Goal: Task Accomplishment & Management: Complete application form

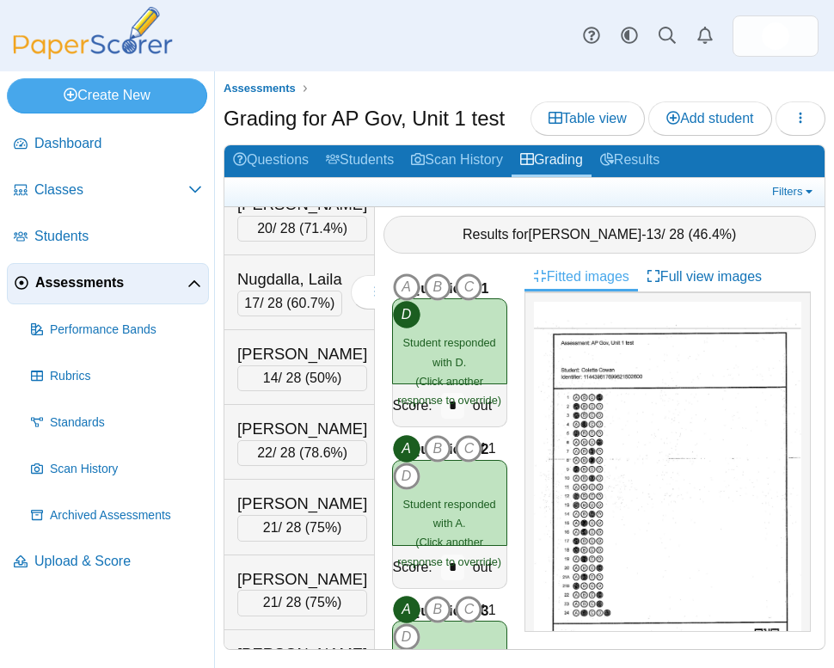
scroll to position [5539, 0]
click at [84, 288] on span "Assessments" at bounding box center [111, 283] width 152 height 19
click at [647, 157] on link "Results" at bounding box center [630, 161] width 77 height 32
click at [643, 164] on link "Results" at bounding box center [630, 161] width 77 height 32
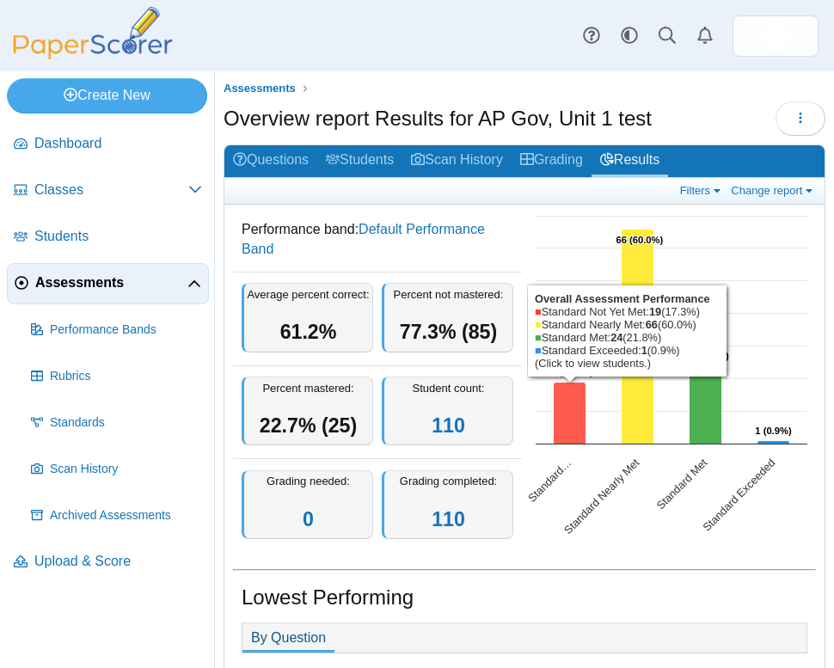
click at [564, 433] on icon "Standard Not Yet Met, 19. Overall Assessment Performance." at bounding box center [570, 414] width 33 height 62
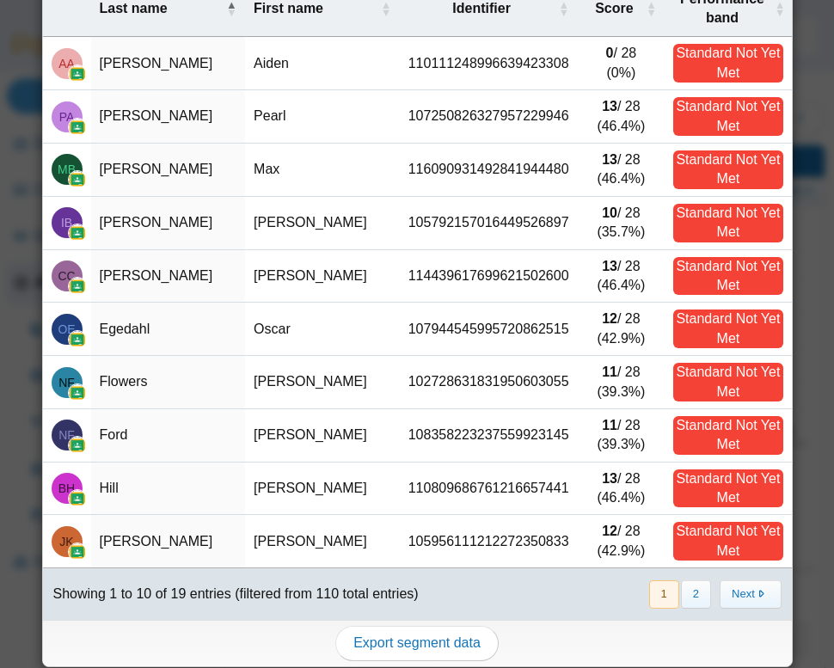
scroll to position [121, 0]
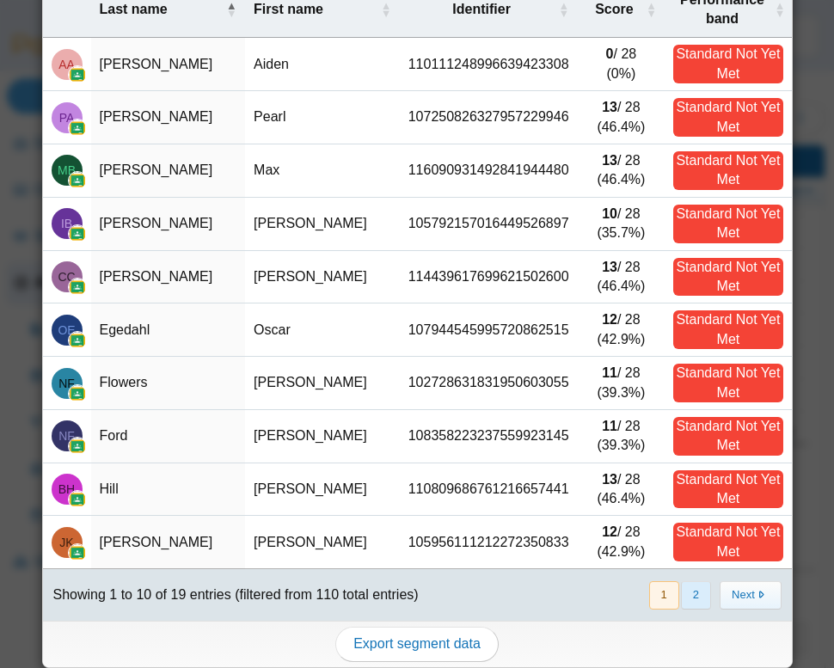
click at [689, 585] on button "2" at bounding box center [696, 596] width 30 height 28
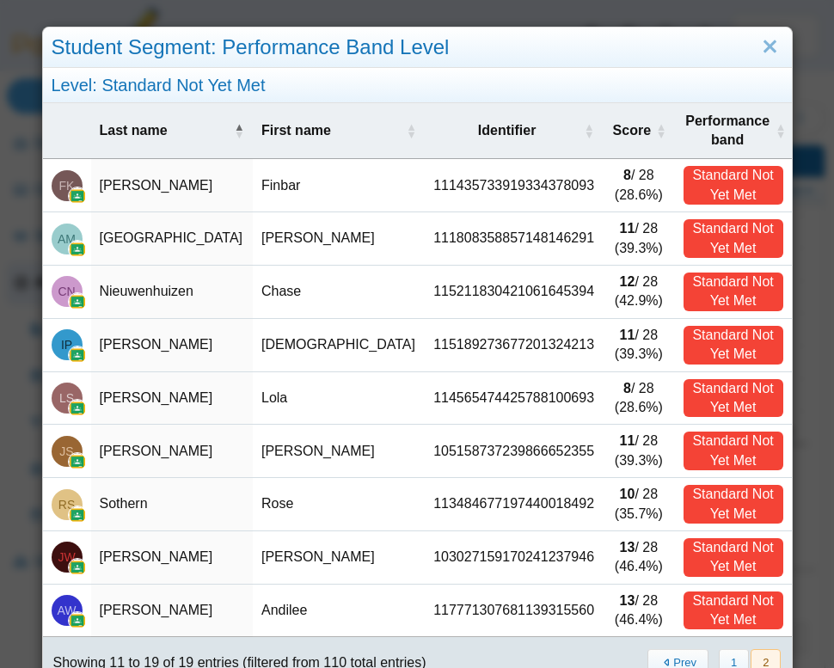
scroll to position [0, 0]
click at [767, 43] on link "Close" at bounding box center [770, 47] width 27 height 29
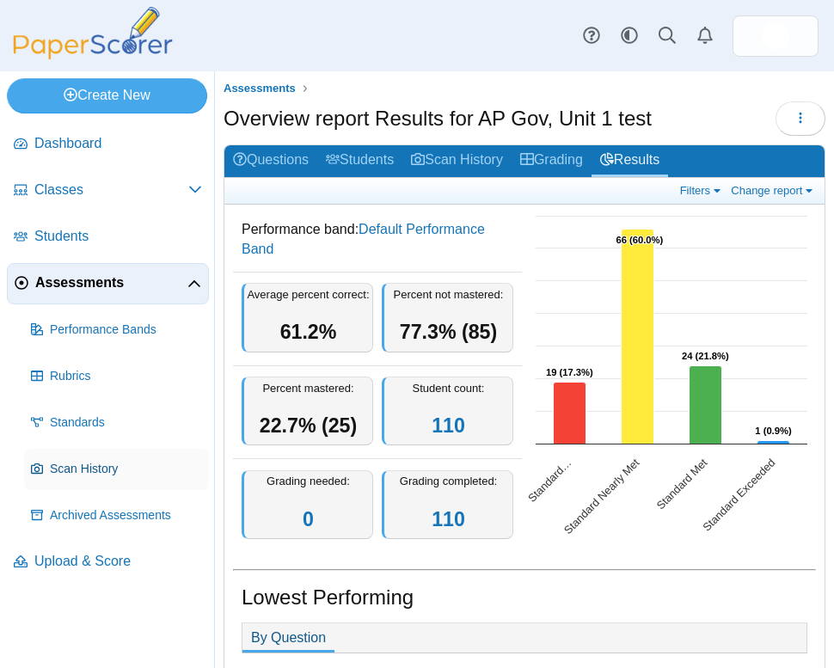
click at [105, 475] on span "Scan History" at bounding box center [126, 469] width 152 height 17
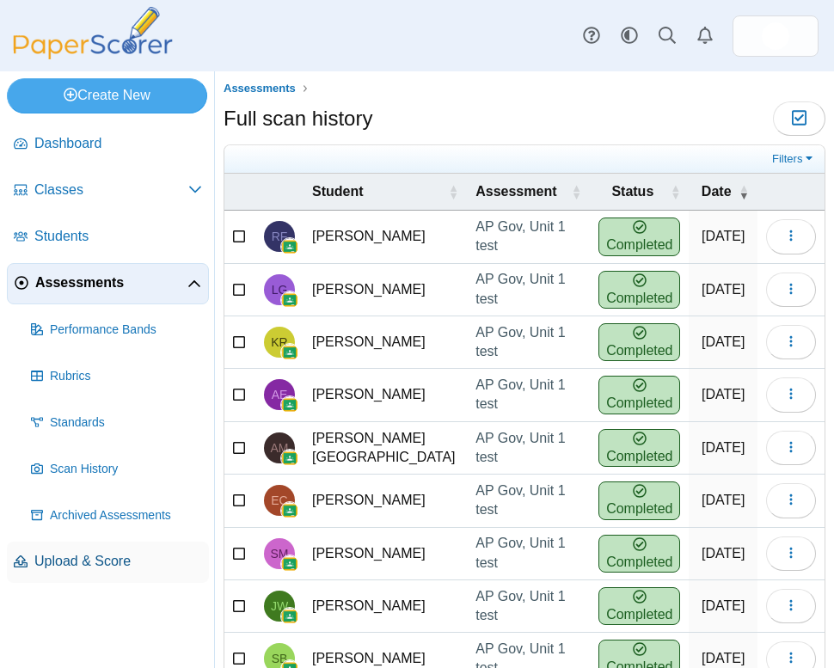
click at [68, 563] on span "Upload & Score" at bounding box center [118, 561] width 168 height 19
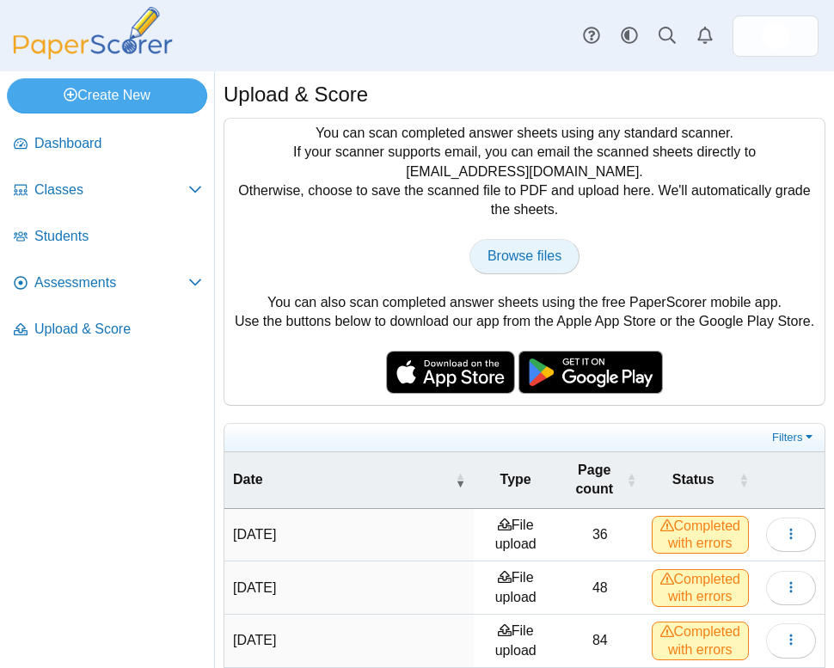
click at [545, 255] on span "Browse files" at bounding box center [525, 256] width 74 height 15
click at [83, 152] on link "Dashboard" at bounding box center [108, 144] width 202 height 41
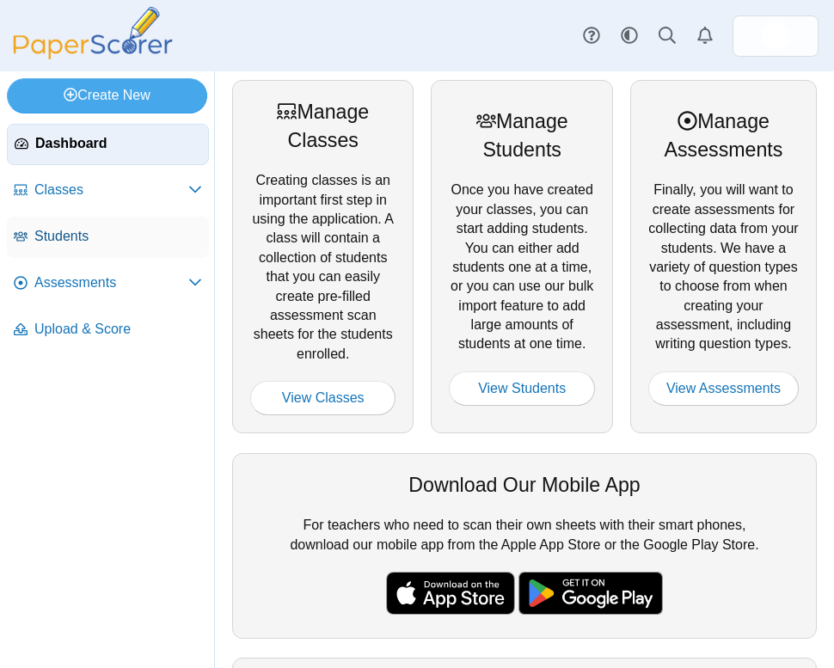
click at [82, 225] on link "Students" at bounding box center [108, 237] width 202 height 41
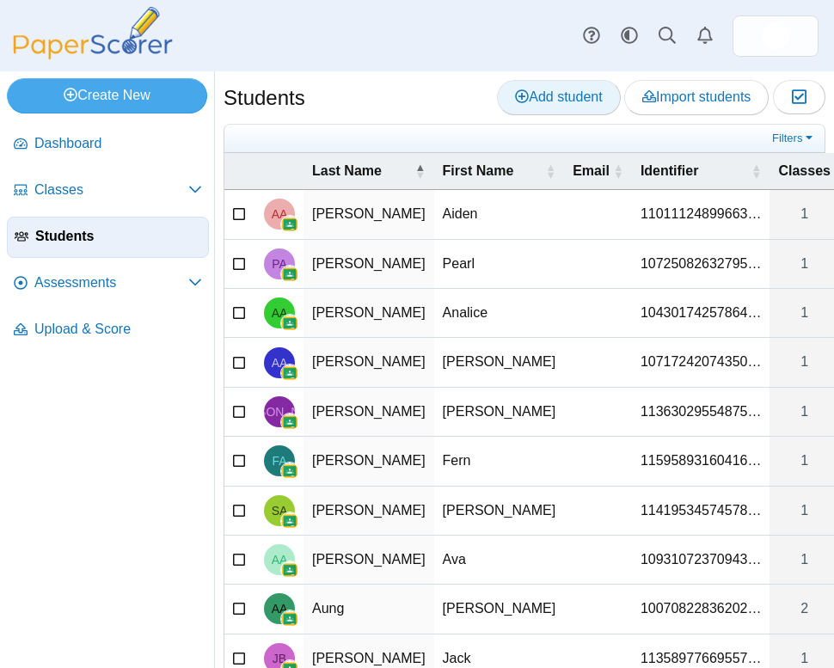
click at [537, 95] on span "Add student" at bounding box center [558, 96] width 87 height 15
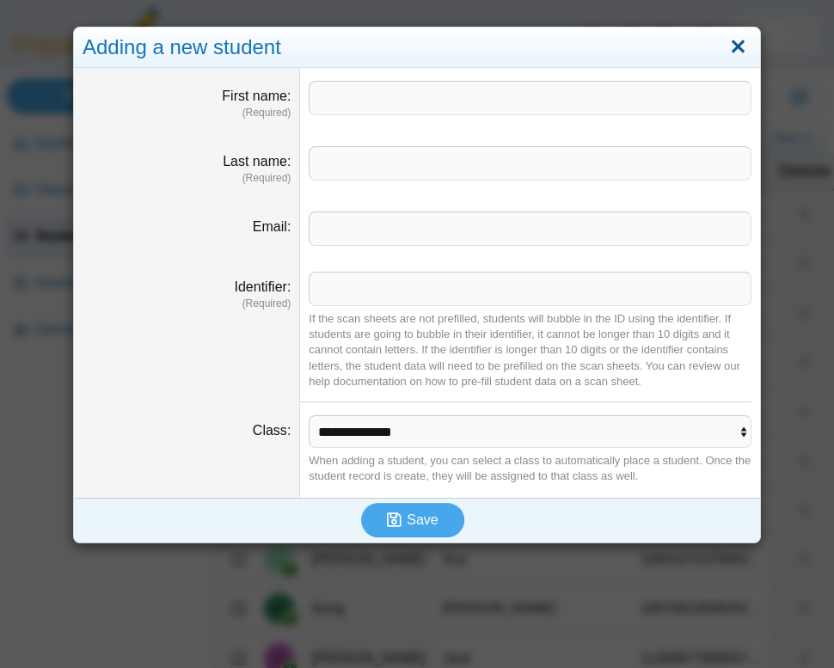
click at [742, 49] on link "Close" at bounding box center [738, 47] width 27 height 29
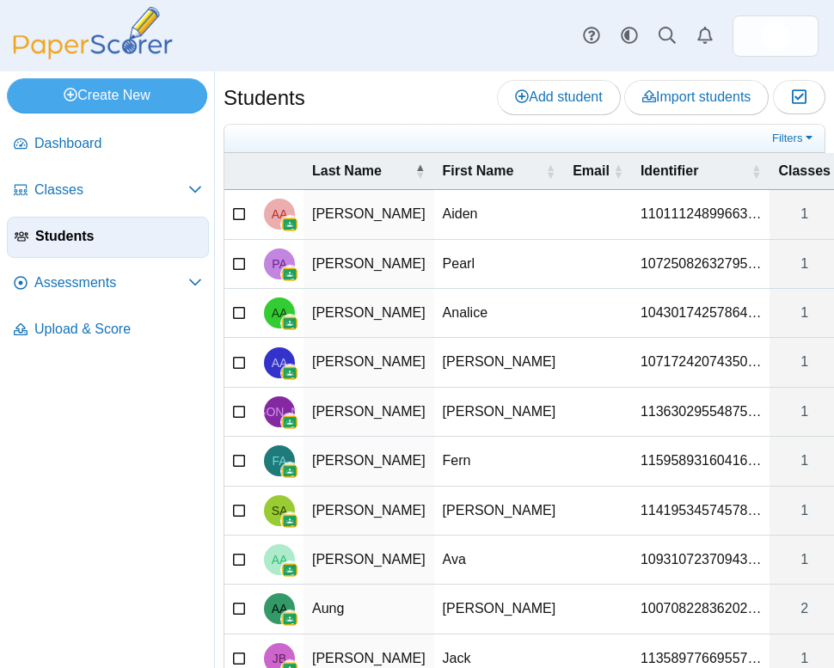
click at [403, 108] on div "Students Add student Import students Moderation 0" at bounding box center [525, 99] width 602 height 39
click at [689, 108] on link "Import students" at bounding box center [697, 97] width 145 height 34
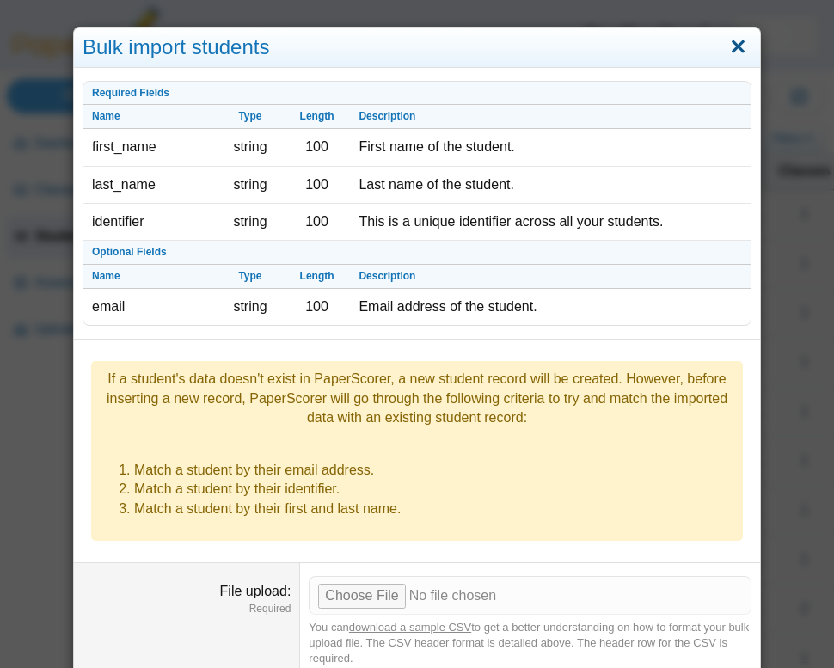
click at [742, 46] on link "Close" at bounding box center [738, 47] width 27 height 29
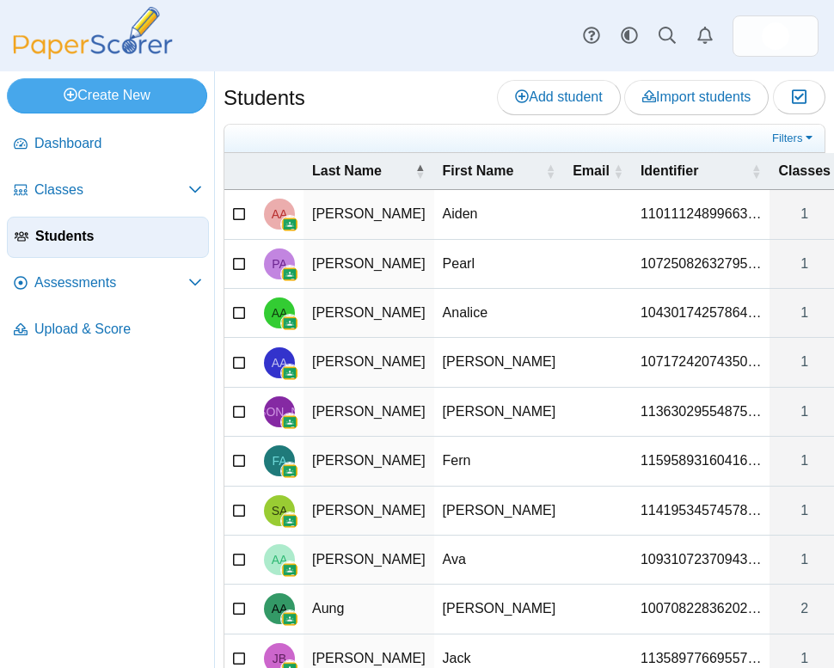
click at [143, 240] on span "Students" at bounding box center [118, 236] width 166 height 19
click at [188, 548] on div "Create New Loading… Dashboard Classes 0" at bounding box center [417, 369] width 834 height 597
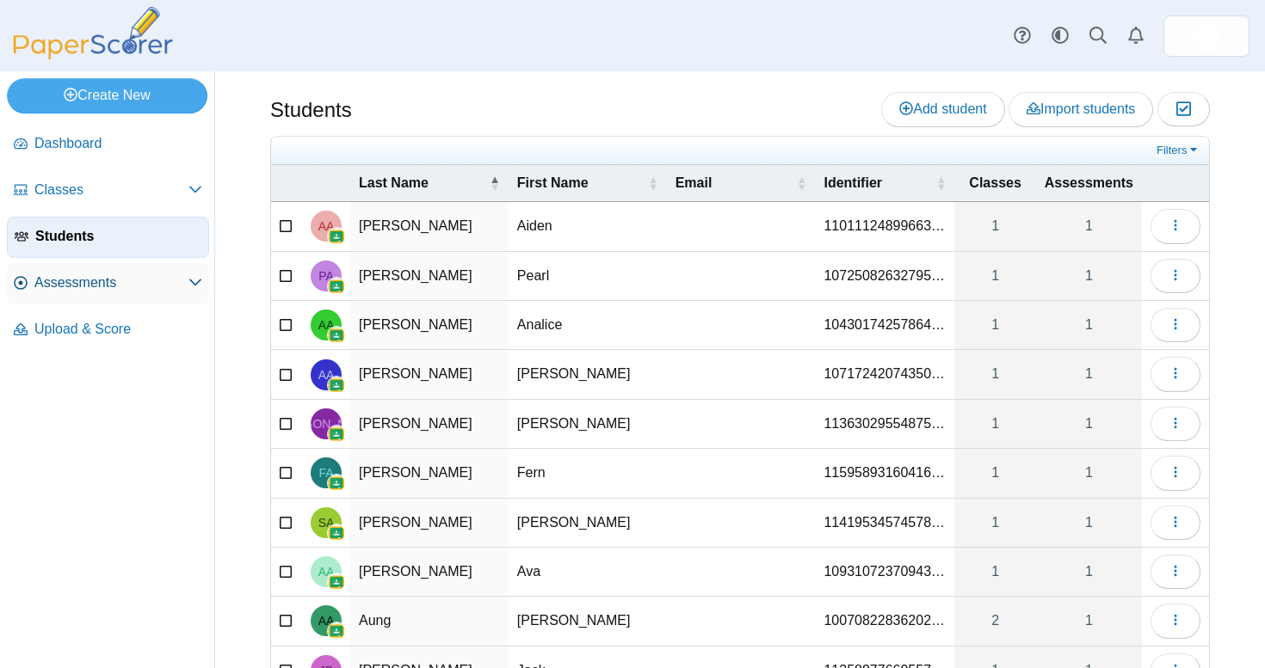
click at [163, 287] on span "Assessments" at bounding box center [111, 283] width 154 height 19
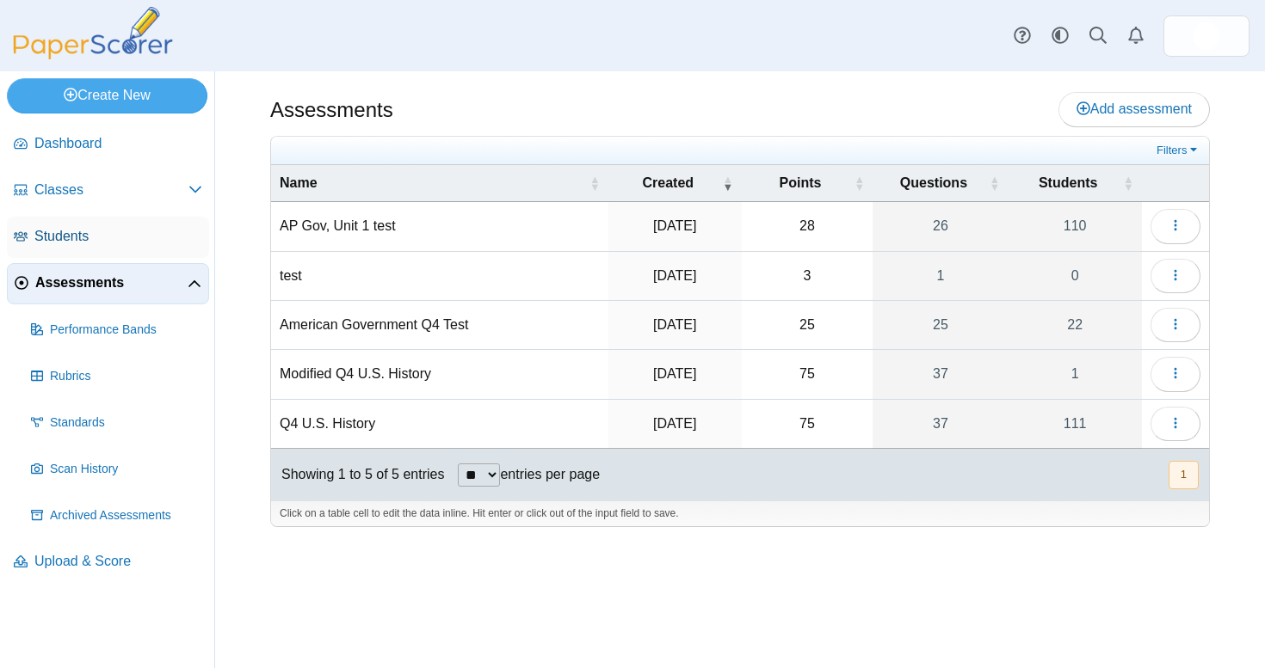
click at [105, 239] on span "Students" at bounding box center [118, 236] width 168 height 19
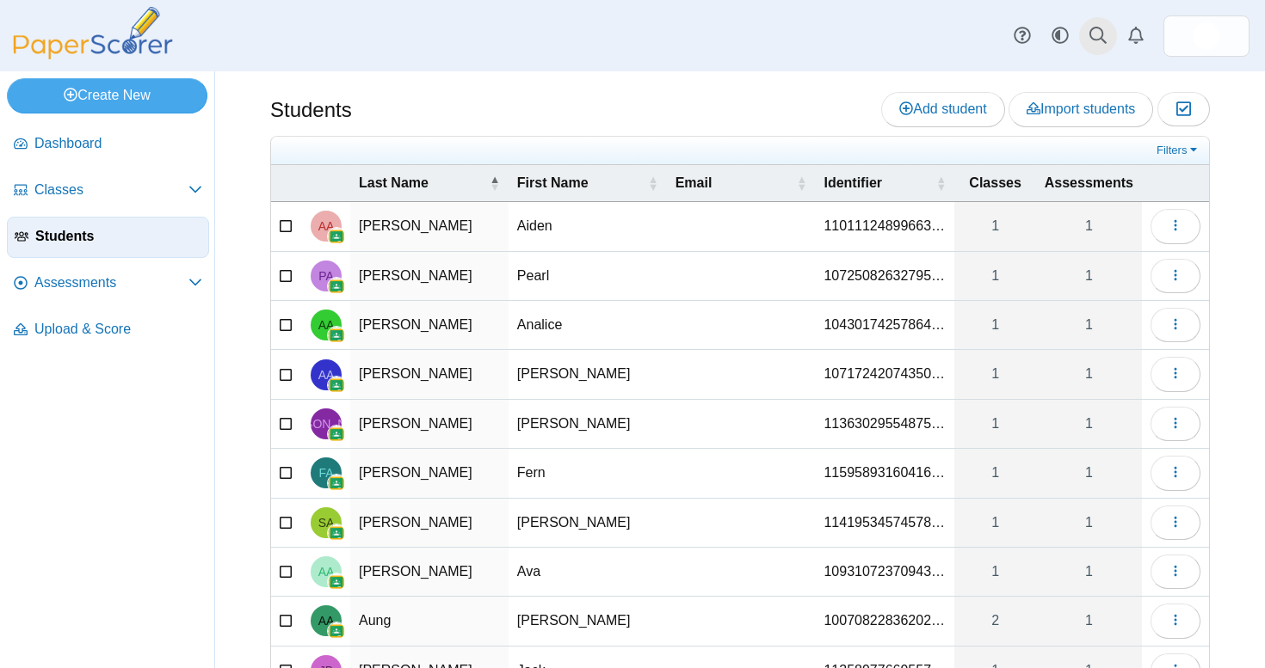
click at [1104, 34] on icon at bounding box center [1097, 35] width 17 height 17
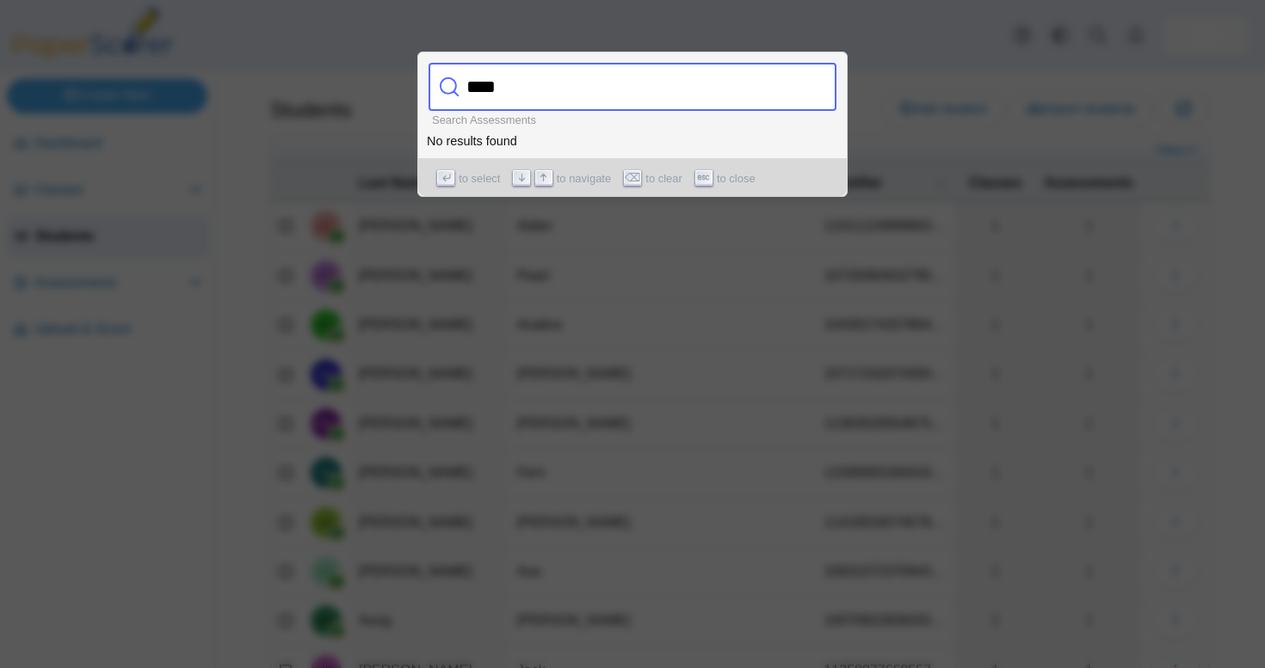
type input "****"
click at [446, 95] on icon at bounding box center [449, 87] width 21 height 21
click at [922, 108] on div at bounding box center [632, 334] width 1265 height 668
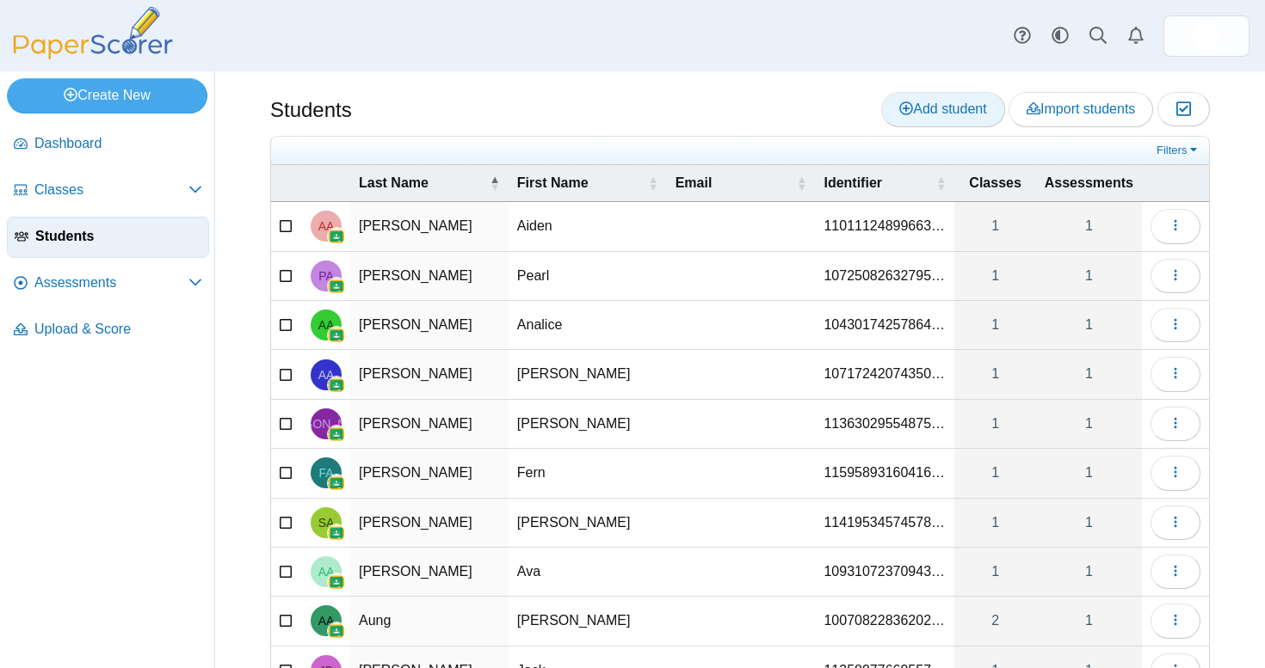
click at [934, 104] on span "Add student" at bounding box center [942, 109] width 87 height 15
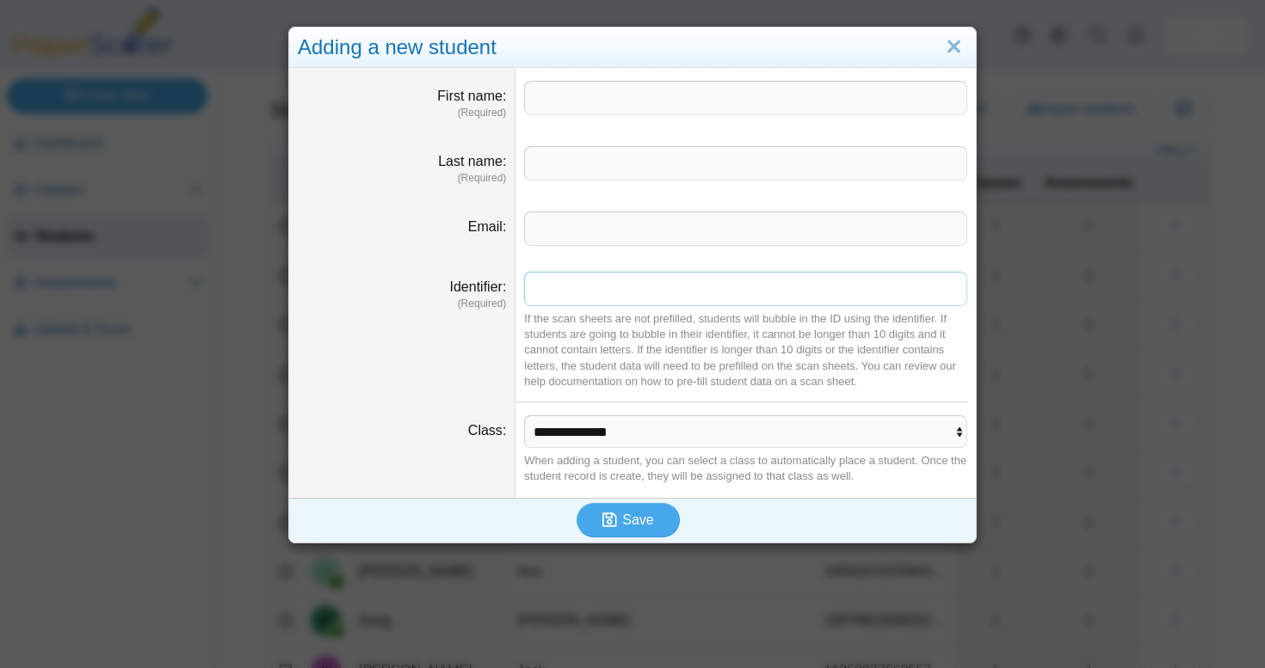
click at [637, 280] on input "Identifier" at bounding box center [745, 289] width 443 height 34
type input "**********"
click at [951, 56] on link "Close" at bounding box center [953, 47] width 27 height 29
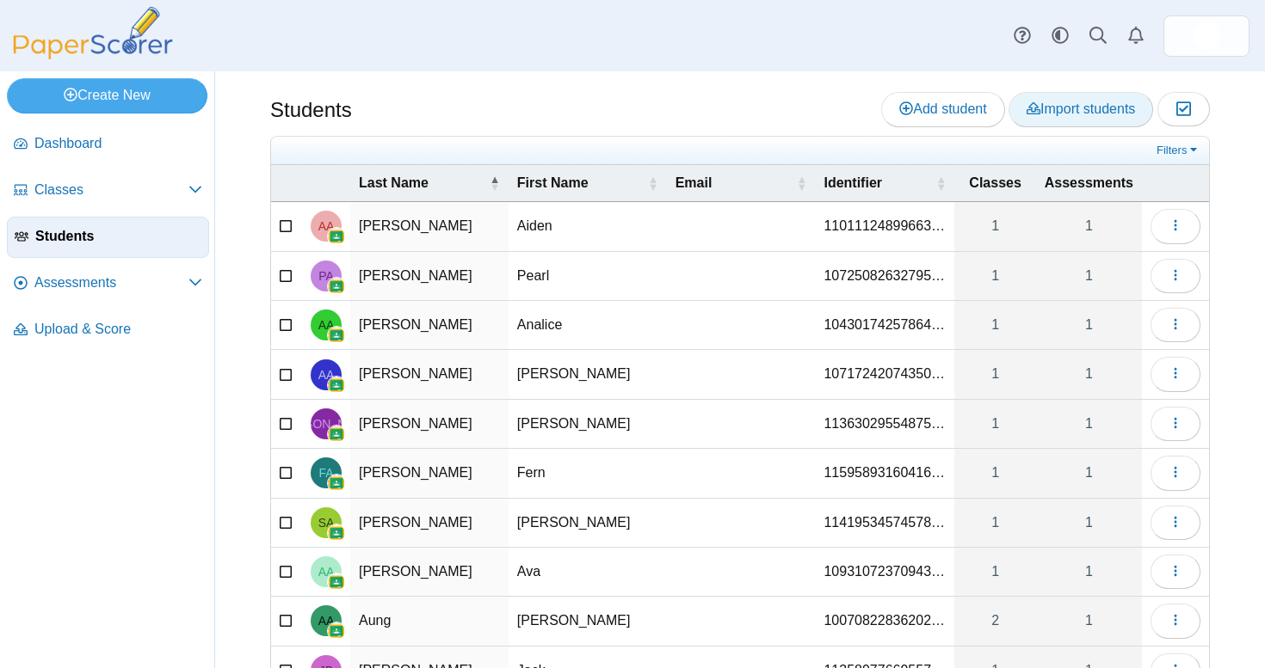
click at [1076, 113] on span "Import students" at bounding box center [1080, 109] width 108 height 15
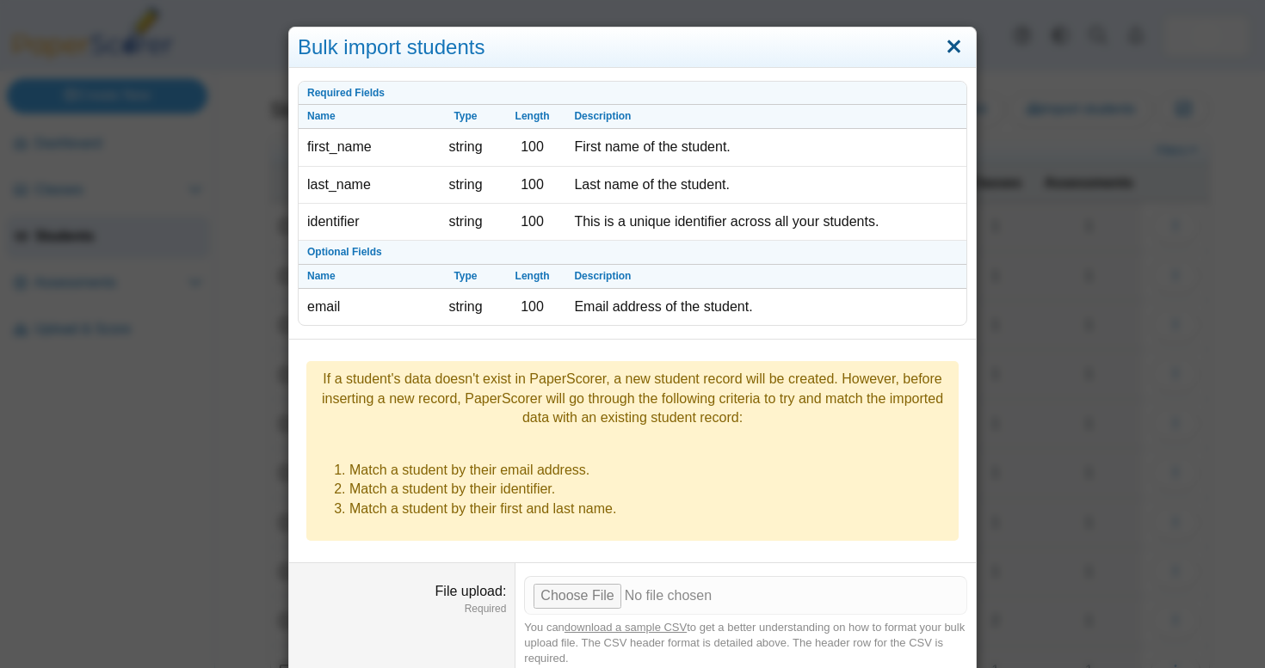
click at [952, 49] on link "Close" at bounding box center [953, 47] width 27 height 29
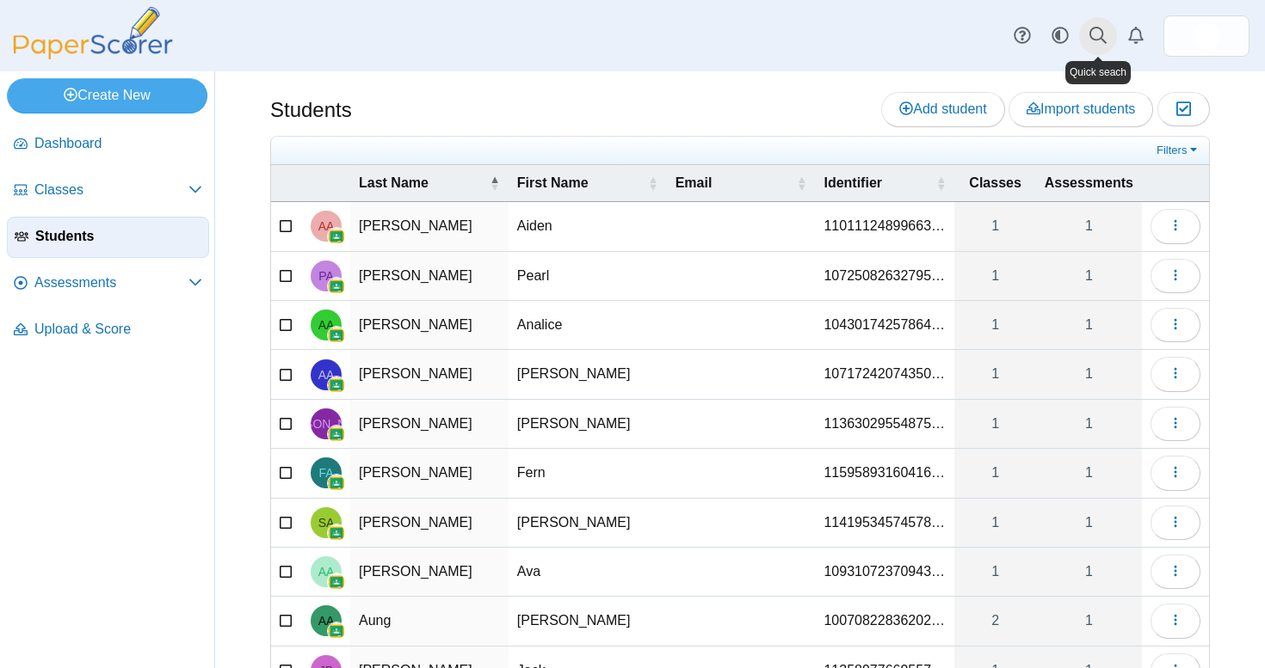
click at [1099, 27] on icon at bounding box center [1097, 35] width 17 height 17
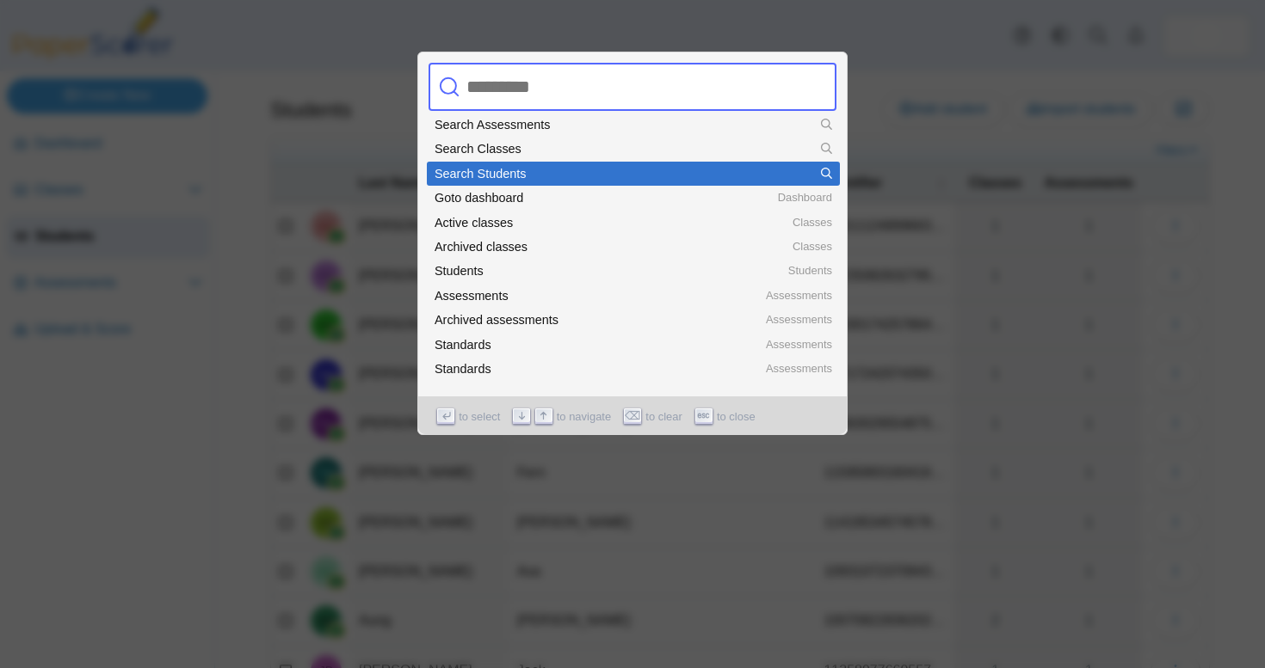
click at [612, 175] on div "Search Students" at bounding box center [632, 174] width 397 height 12
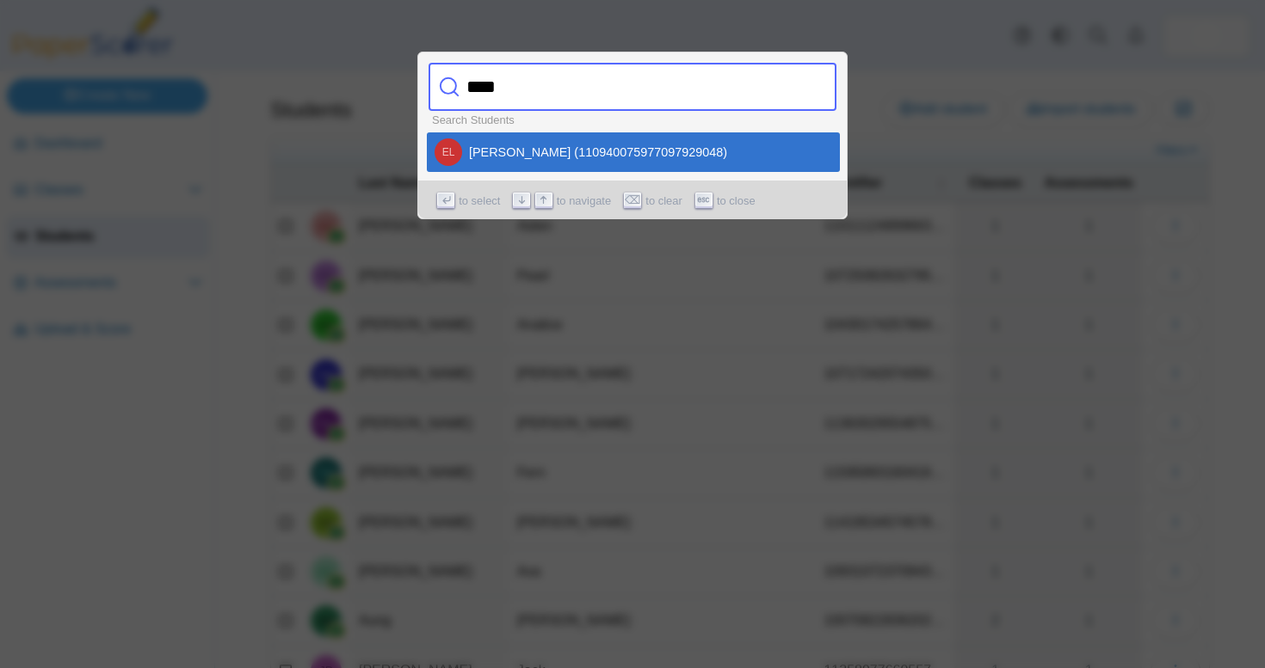
type input "****"
click at [528, 155] on div "EL Ezra Lintott-Clary (110940075977097929048)" at bounding box center [632, 152] width 397 height 28
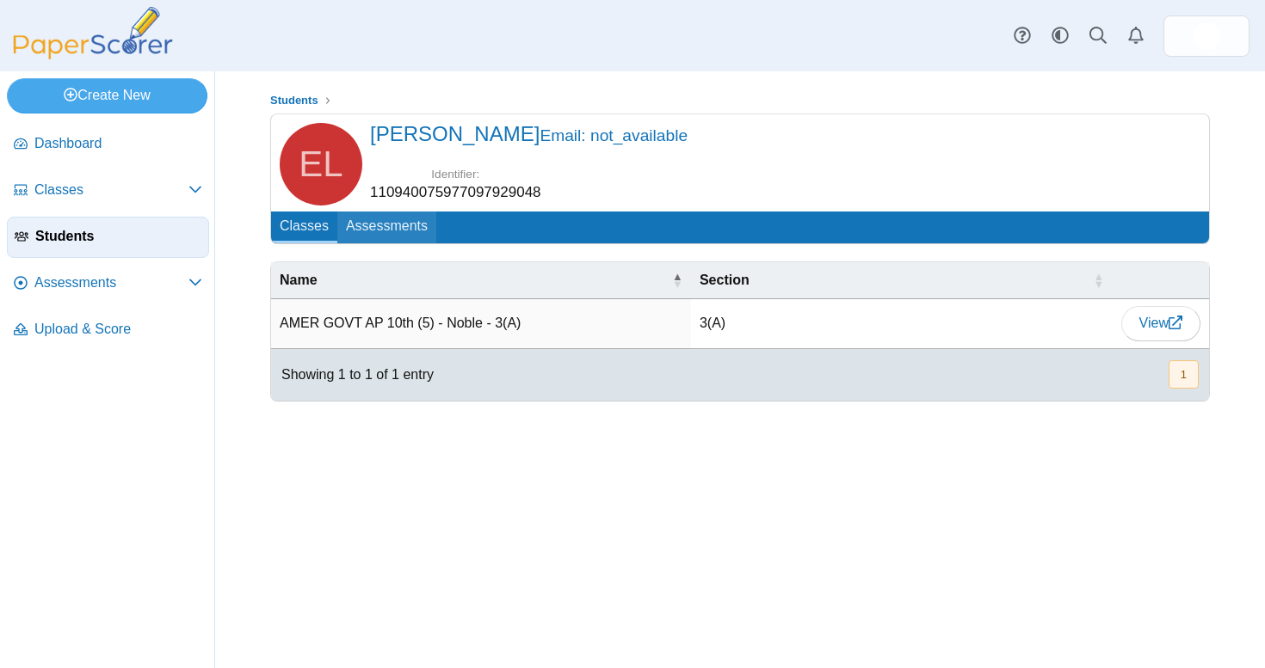
click at [400, 227] on link "Assessments" at bounding box center [386, 228] width 99 height 32
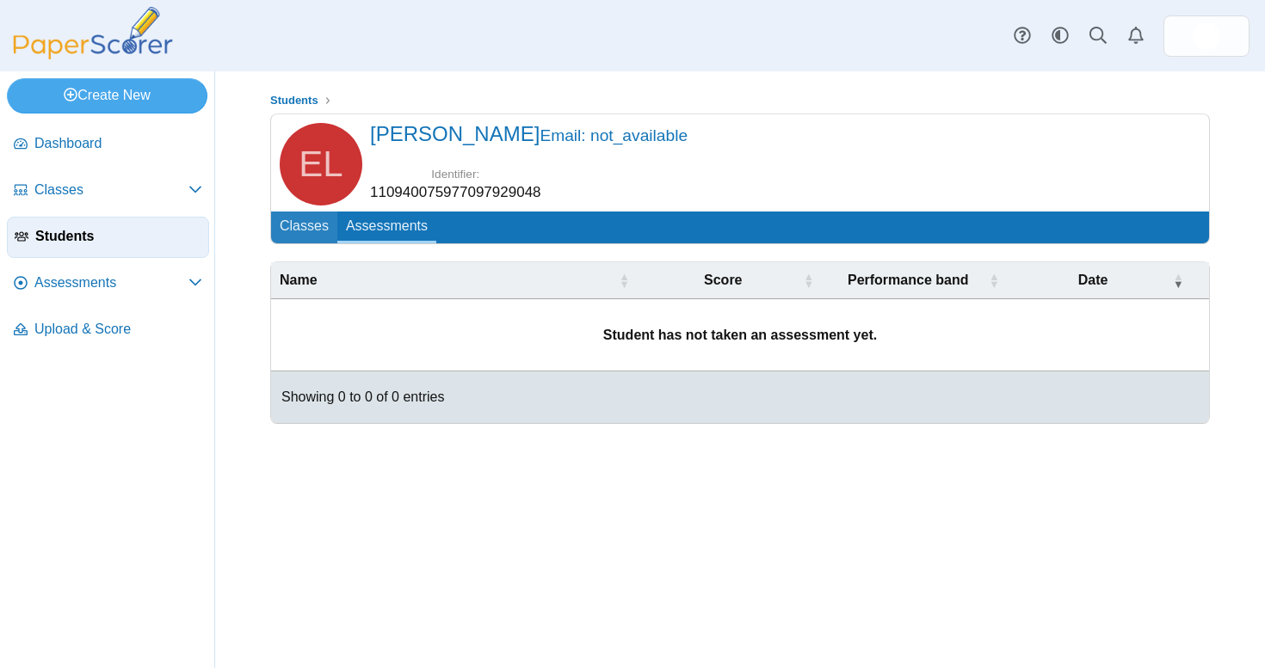
click at [310, 225] on link "Classes" at bounding box center [304, 228] width 66 height 32
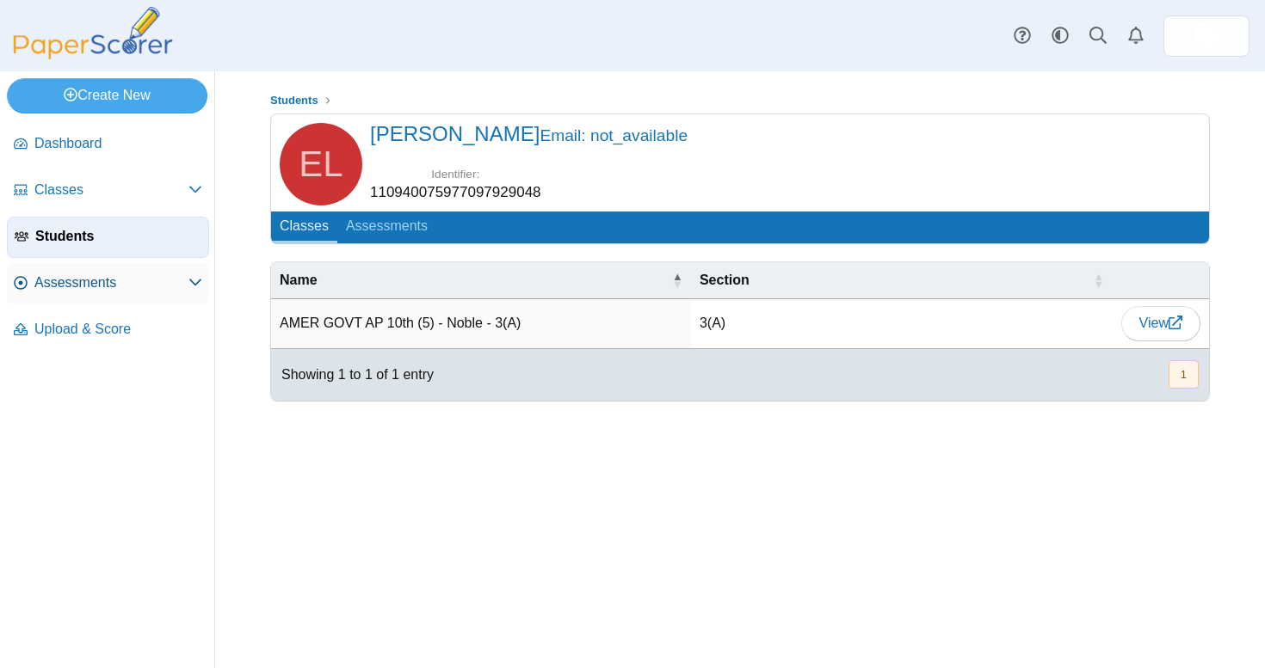
click at [113, 279] on span "Assessments" at bounding box center [111, 283] width 154 height 19
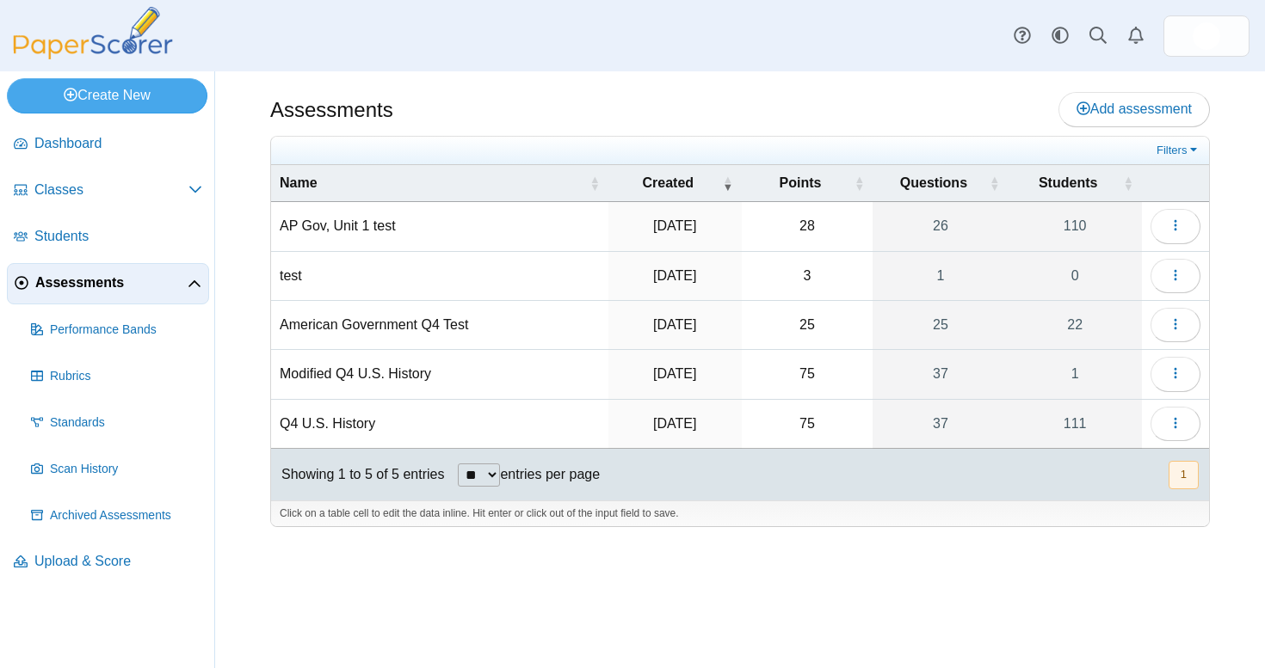
click at [366, 231] on td "AP Gov, Unit 1 test" at bounding box center [439, 226] width 337 height 49
click at [1179, 215] on button "button" at bounding box center [1175, 226] width 50 height 34
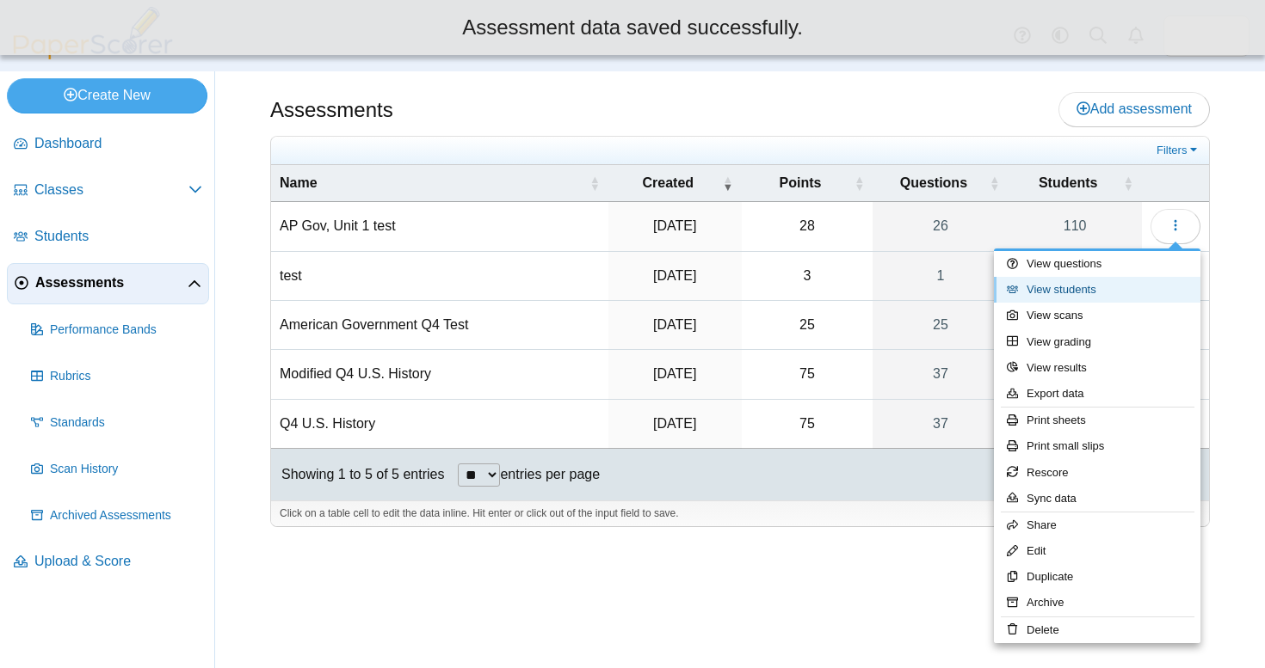
click at [1080, 282] on link "View students" at bounding box center [1097, 290] width 206 height 26
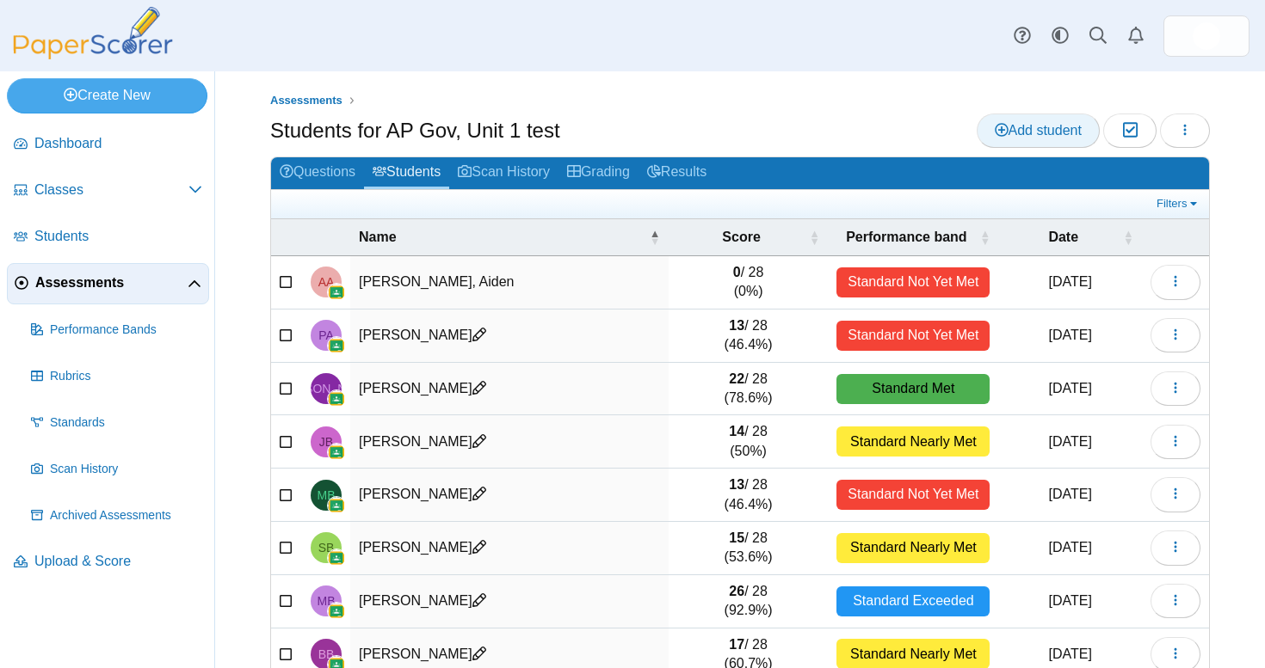
click at [1054, 132] on span "Add student" at bounding box center [1037, 130] width 87 height 15
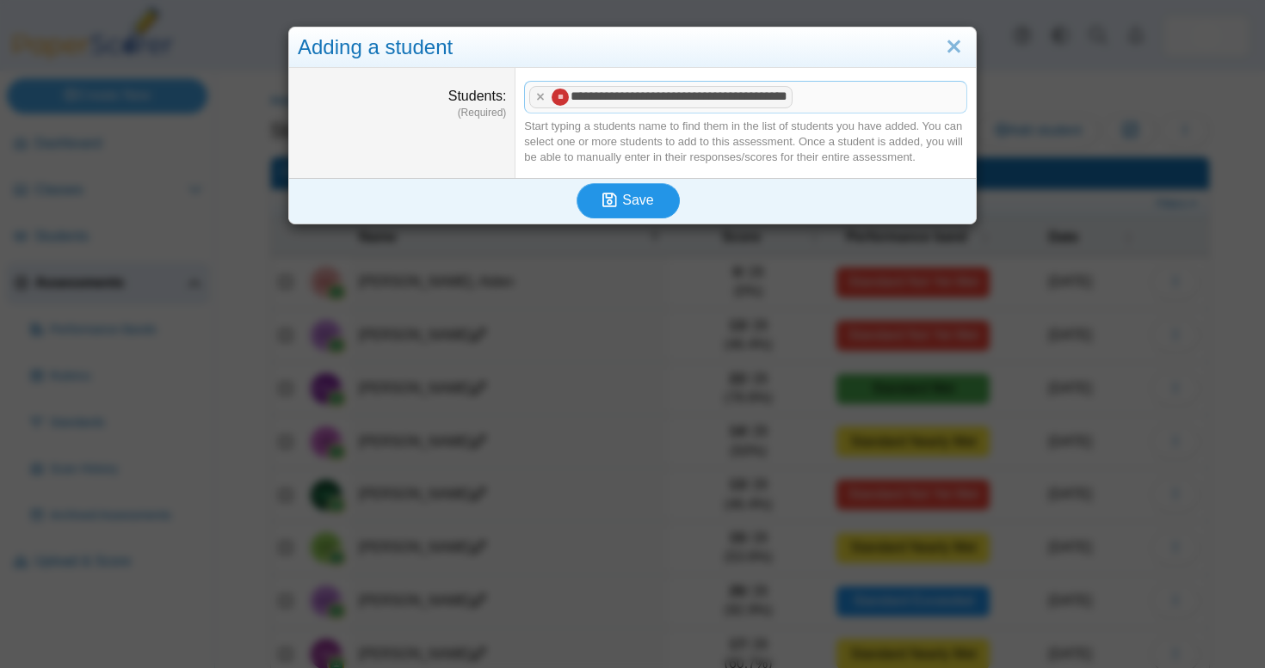
click at [648, 199] on span "Save" at bounding box center [637, 200] width 31 height 15
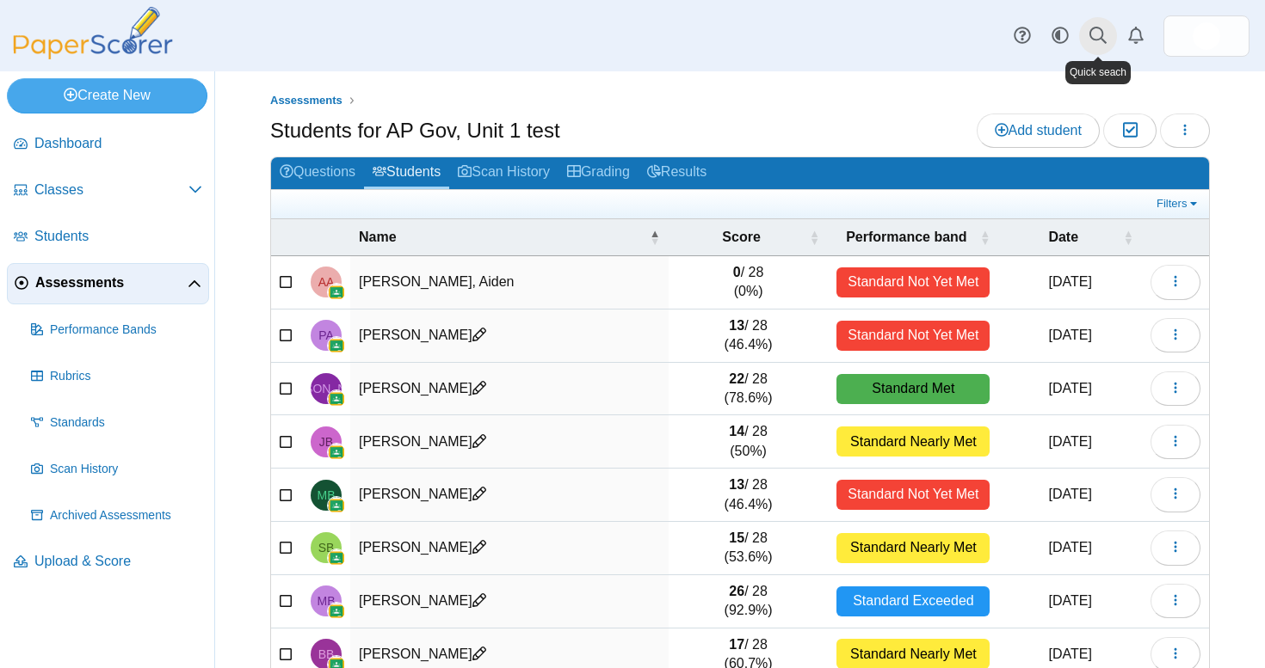
click at [1097, 27] on icon at bounding box center [1097, 35] width 17 height 17
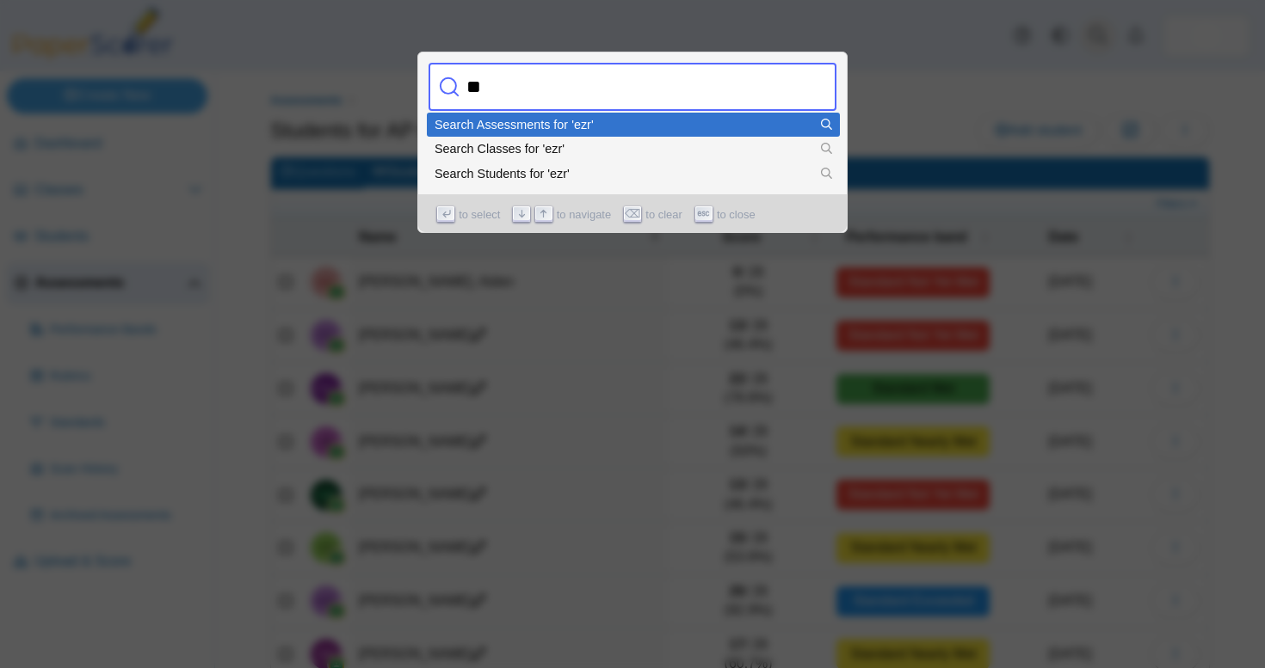
type input "*"
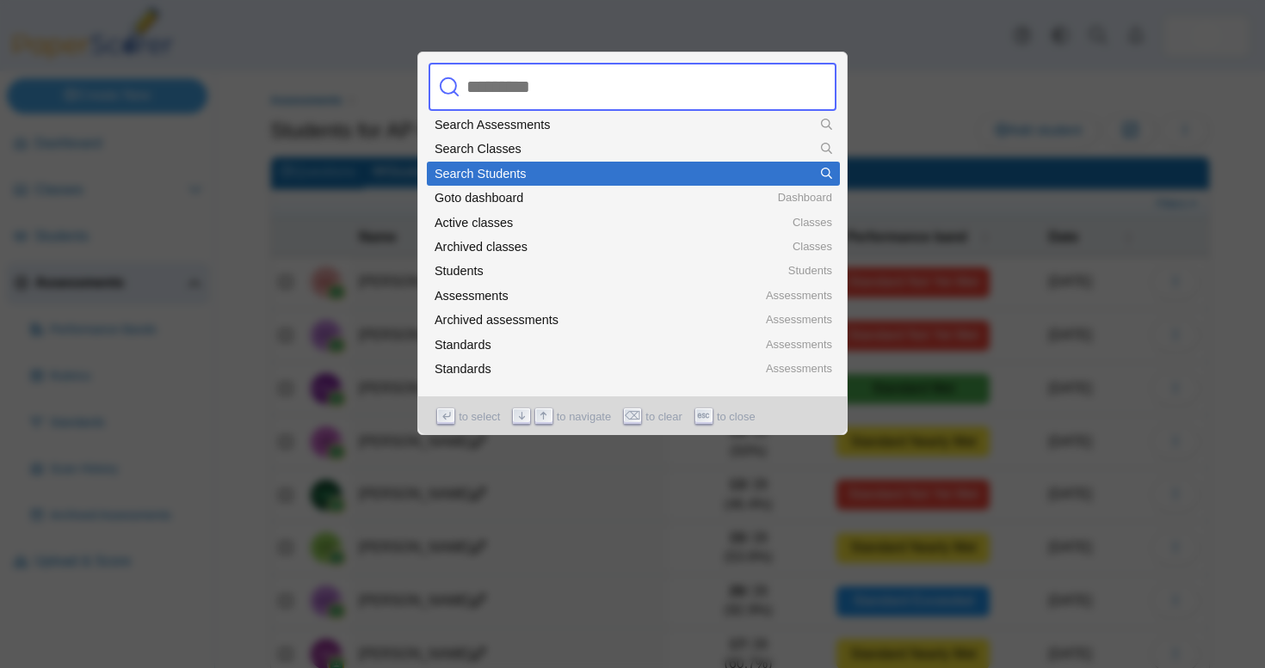
click at [783, 164] on li "Search Students" at bounding box center [633, 174] width 413 height 24
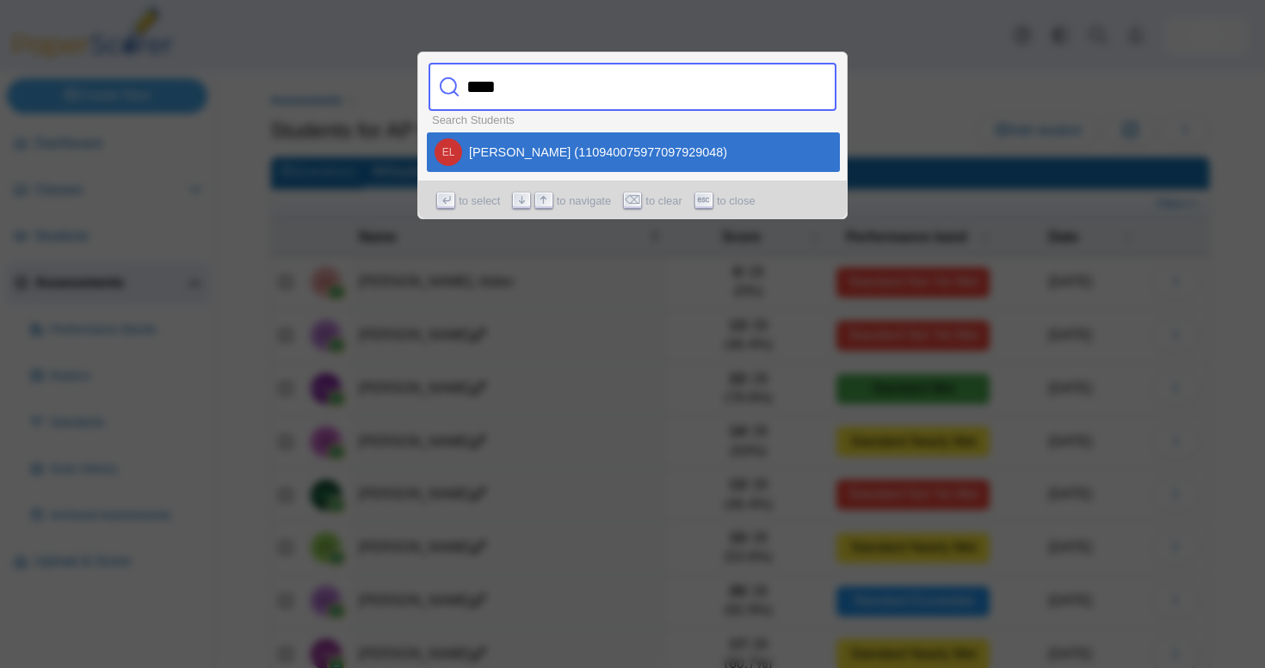
type input "****"
click at [481, 151] on div "EL Ezra Lintott-Clary (110940075977097929048)" at bounding box center [632, 152] width 397 height 28
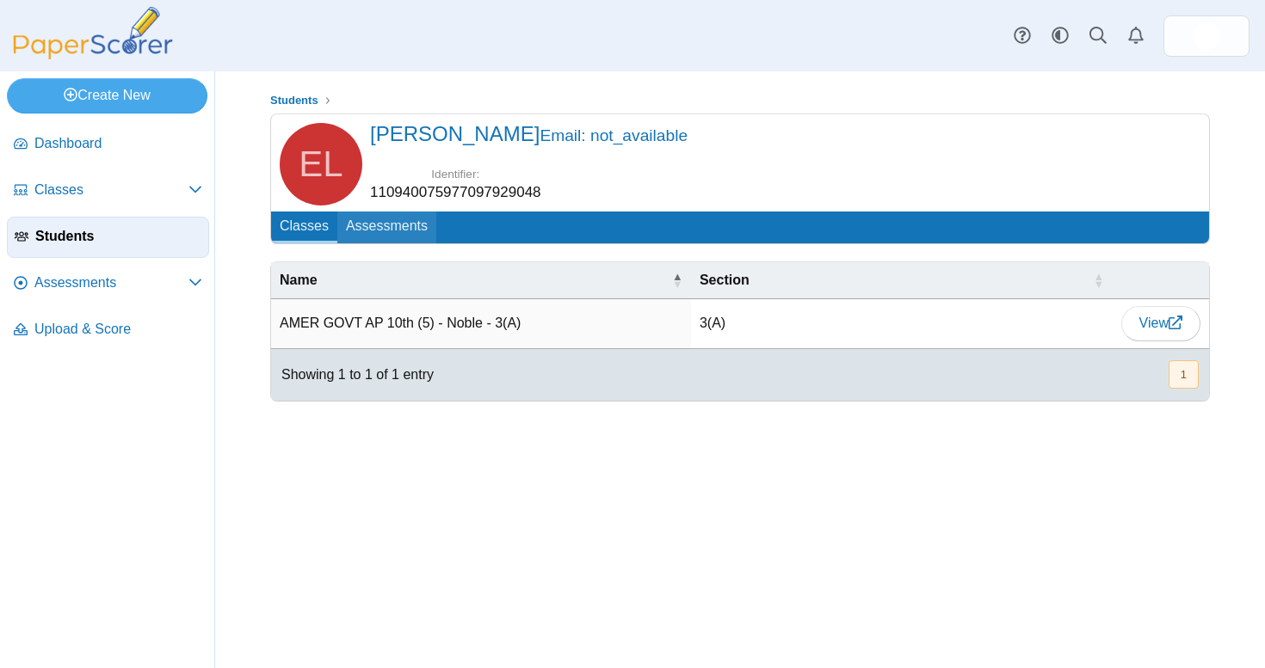
click at [399, 227] on link "Assessments" at bounding box center [386, 228] width 99 height 32
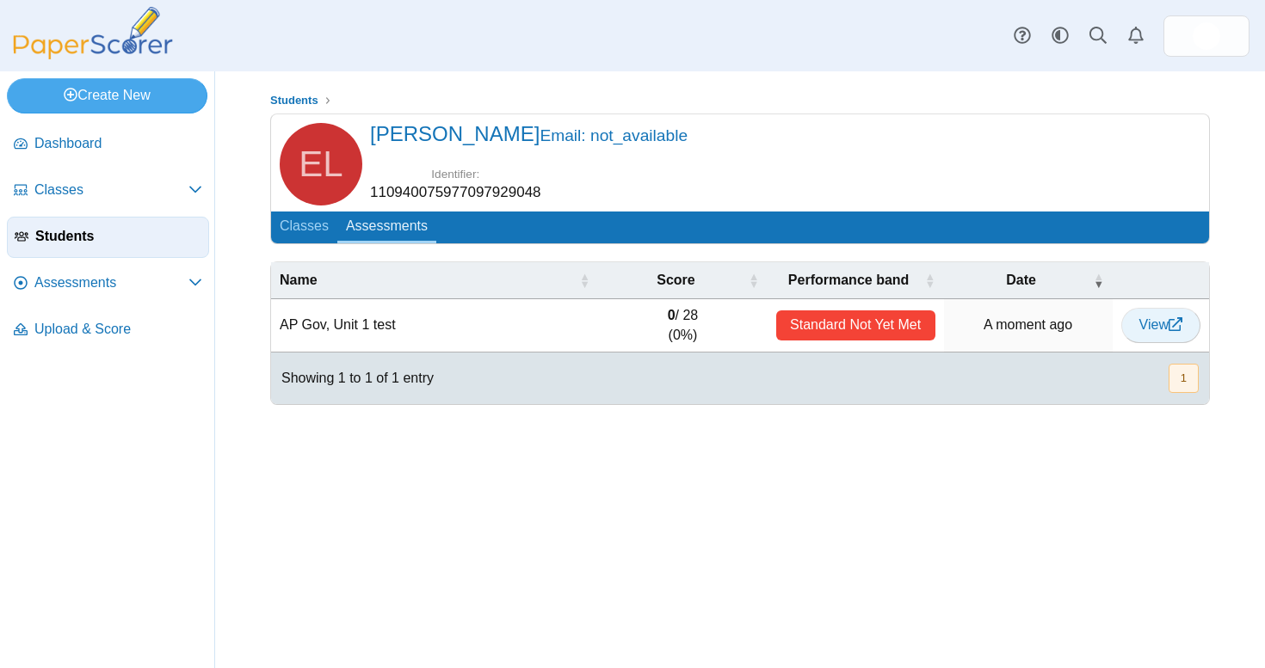
click at [1159, 318] on span "View" at bounding box center [1160, 324] width 43 height 15
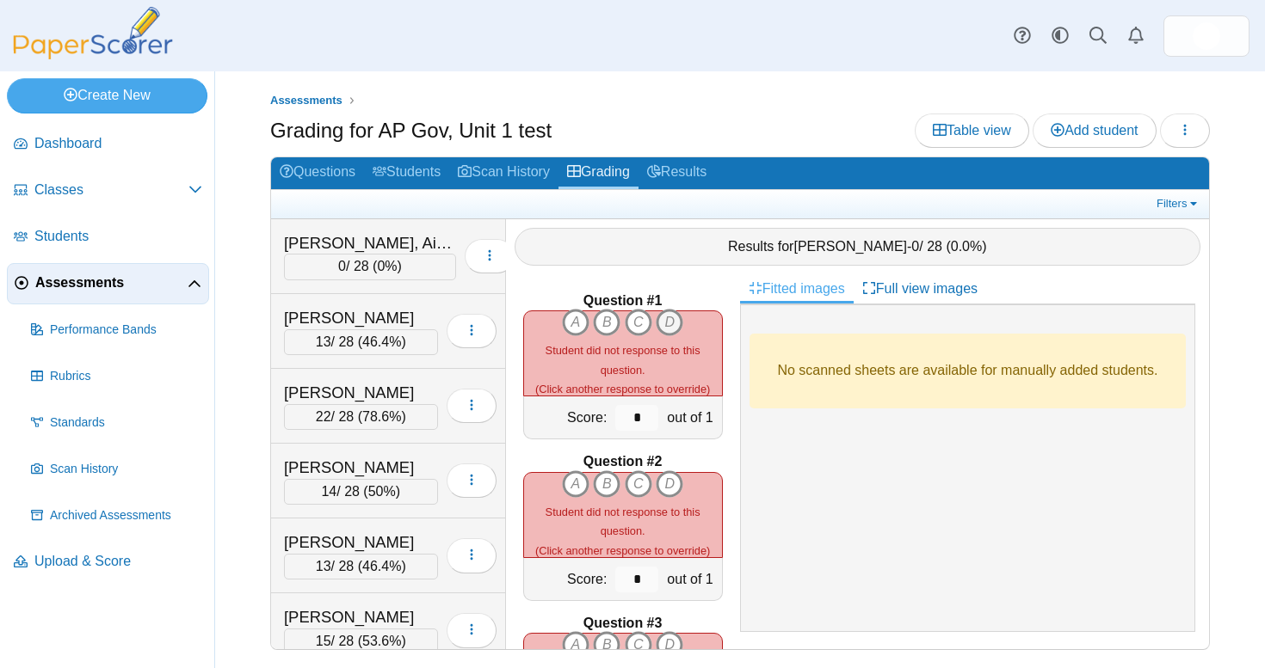
click at [668, 317] on icon "D" at bounding box center [669, 323] width 28 height 28
type input "*"
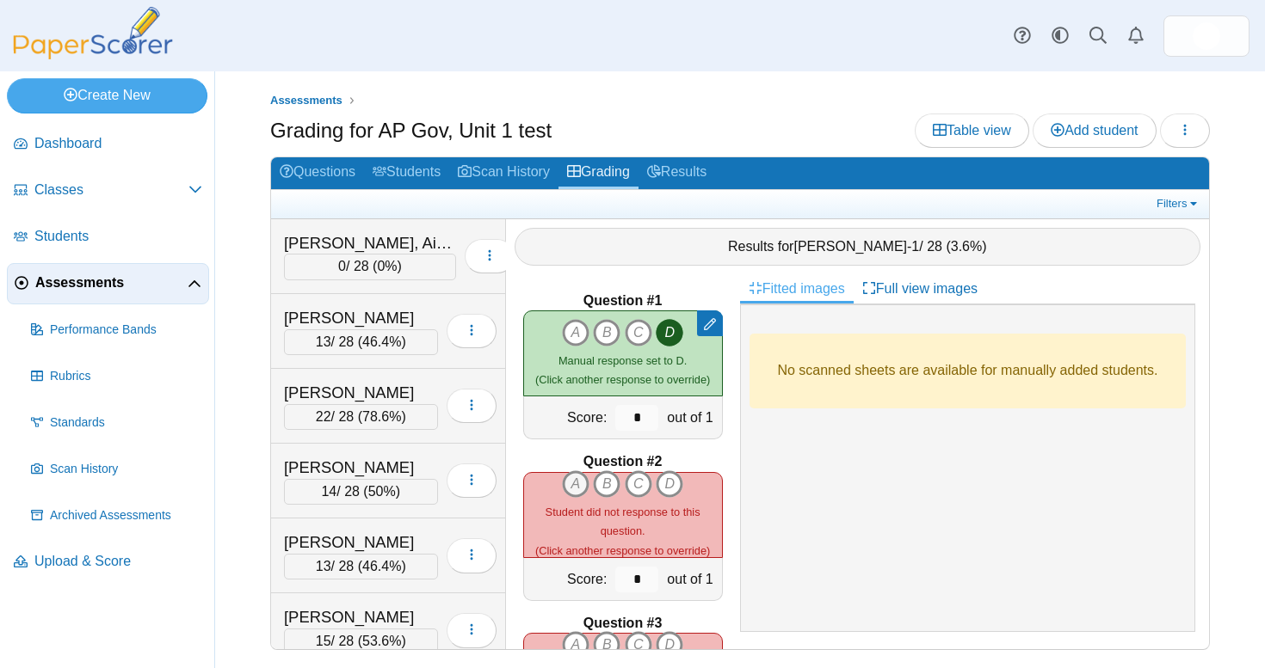
click at [582, 483] on icon "A" at bounding box center [576, 485] width 28 height 28
type input "*"
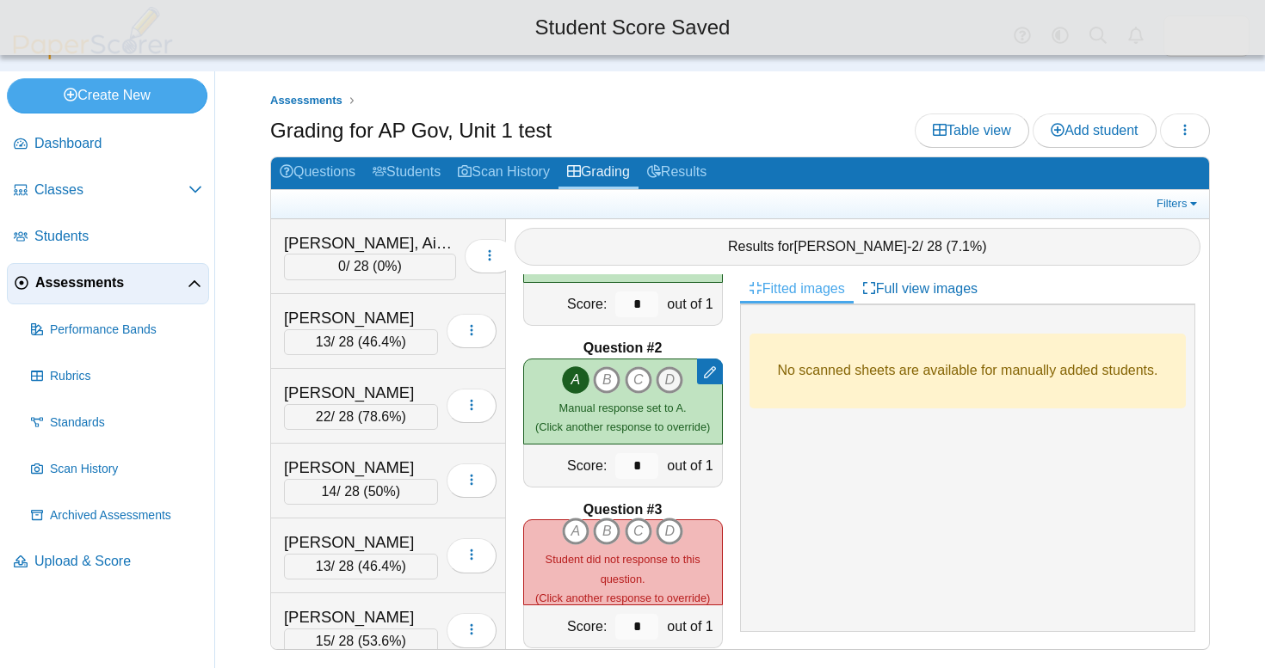
scroll to position [115, 0]
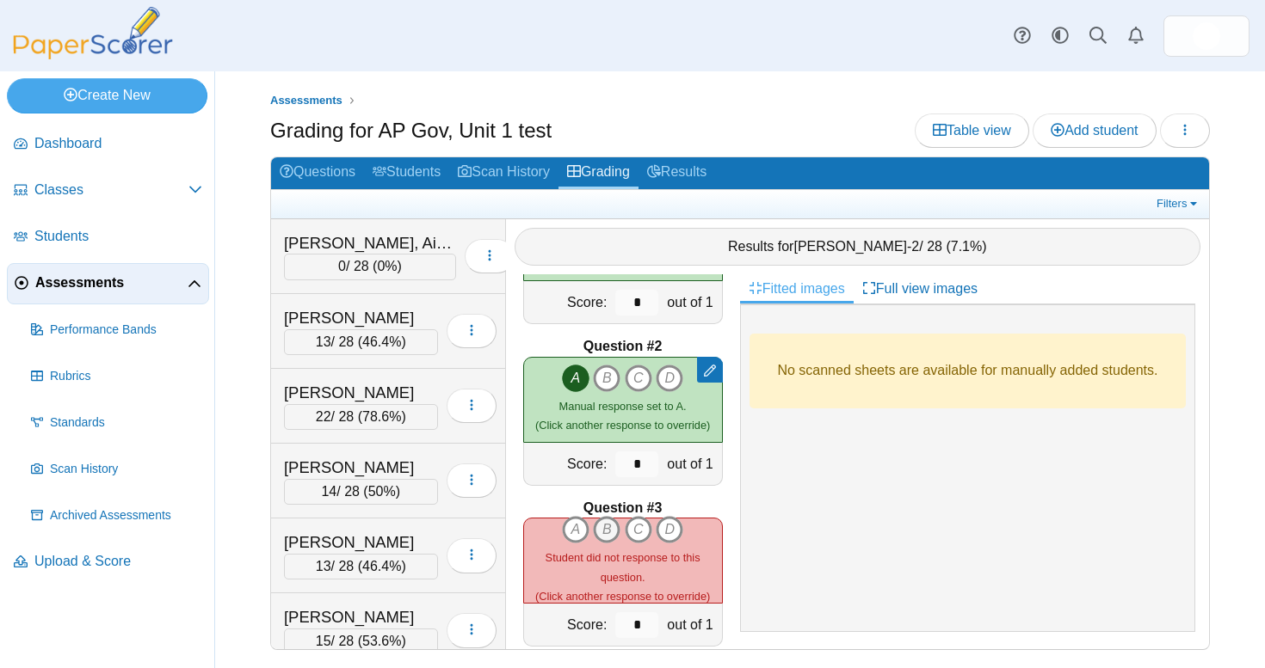
click at [612, 527] on icon "B" at bounding box center [607, 530] width 28 height 28
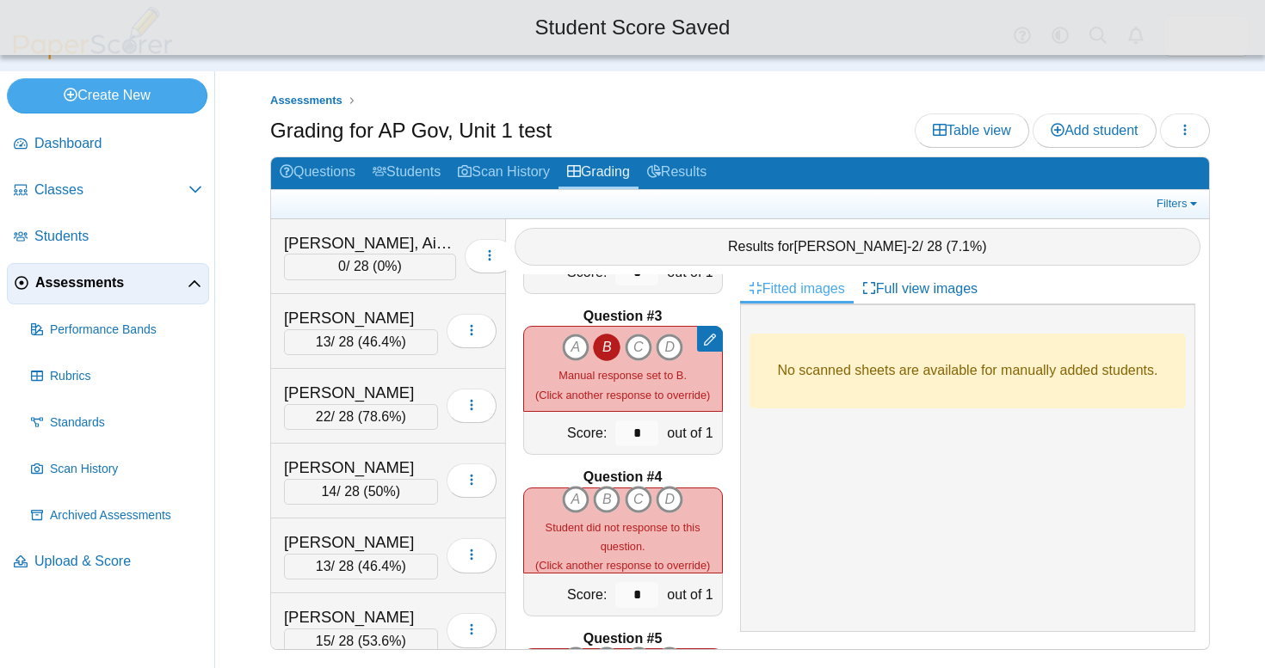
scroll to position [386, 0]
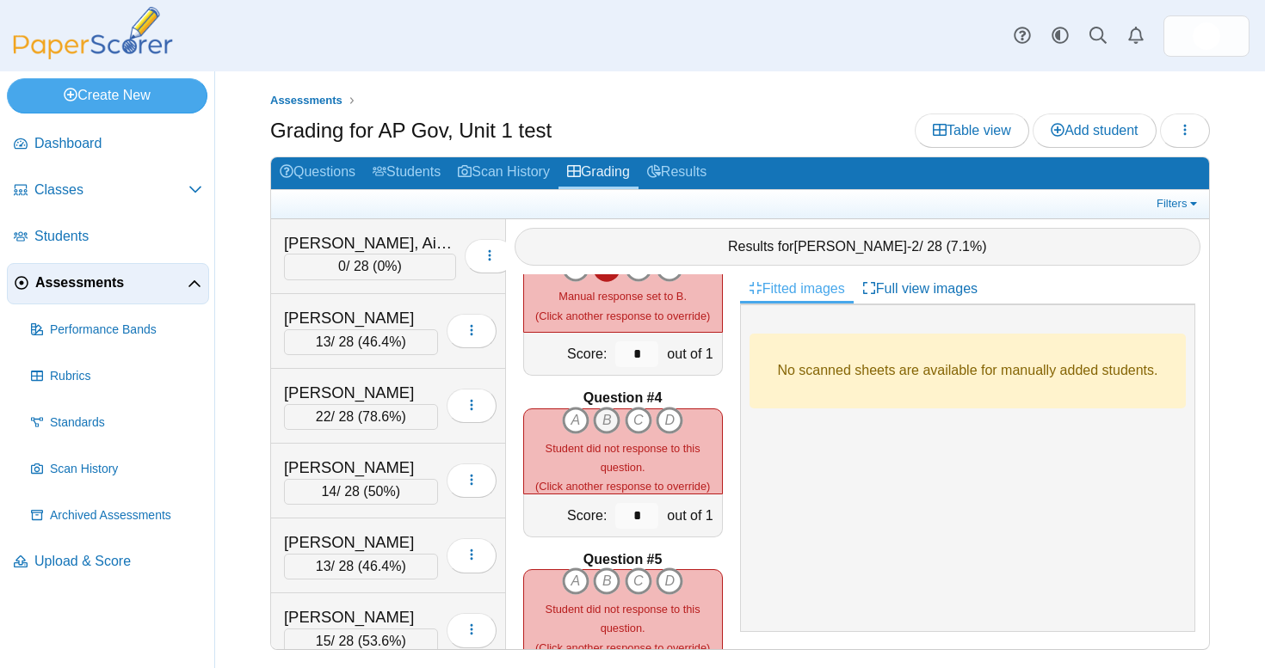
click at [608, 411] on icon "B" at bounding box center [607, 421] width 28 height 28
type input "*"
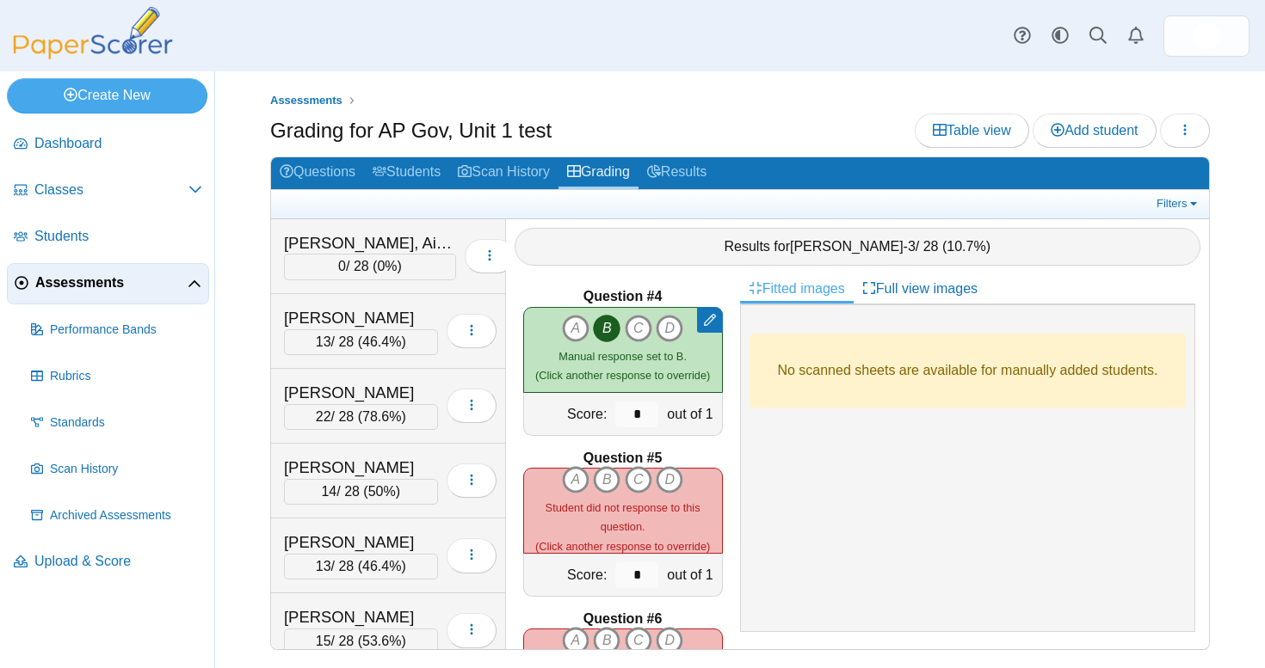
scroll to position [493, 0]
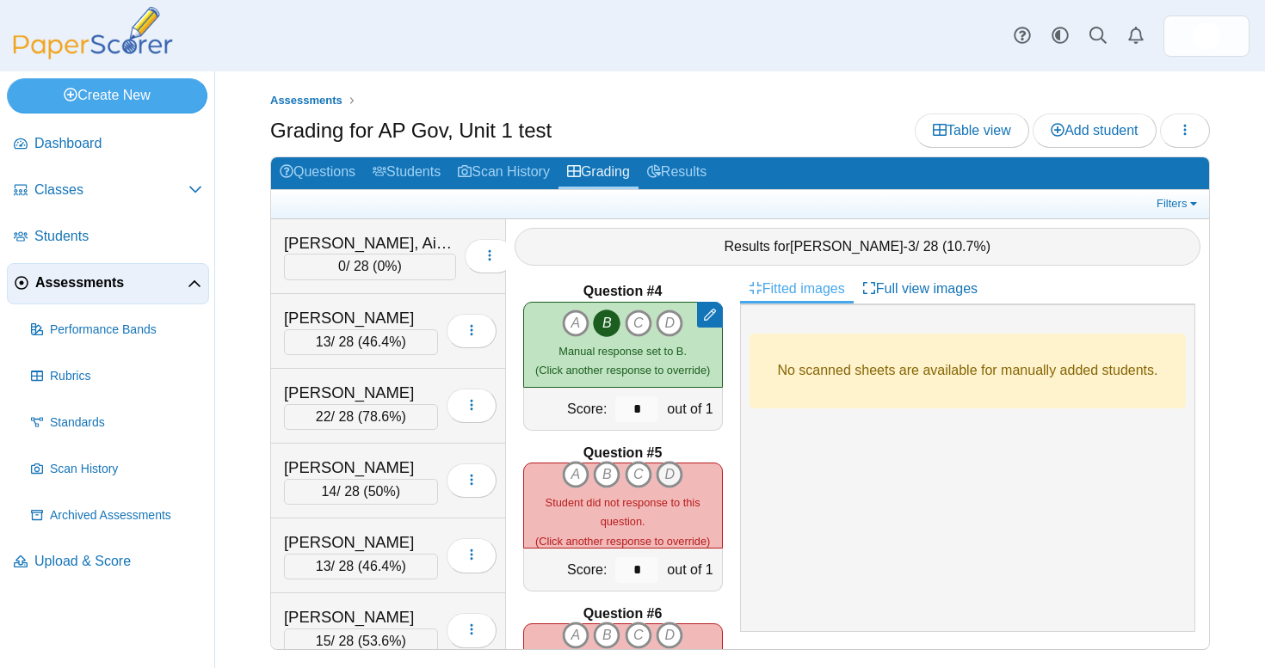
click at [671, 470] on icon "D" at bounding box center [669, 475] width 28 height 28
type input "*"
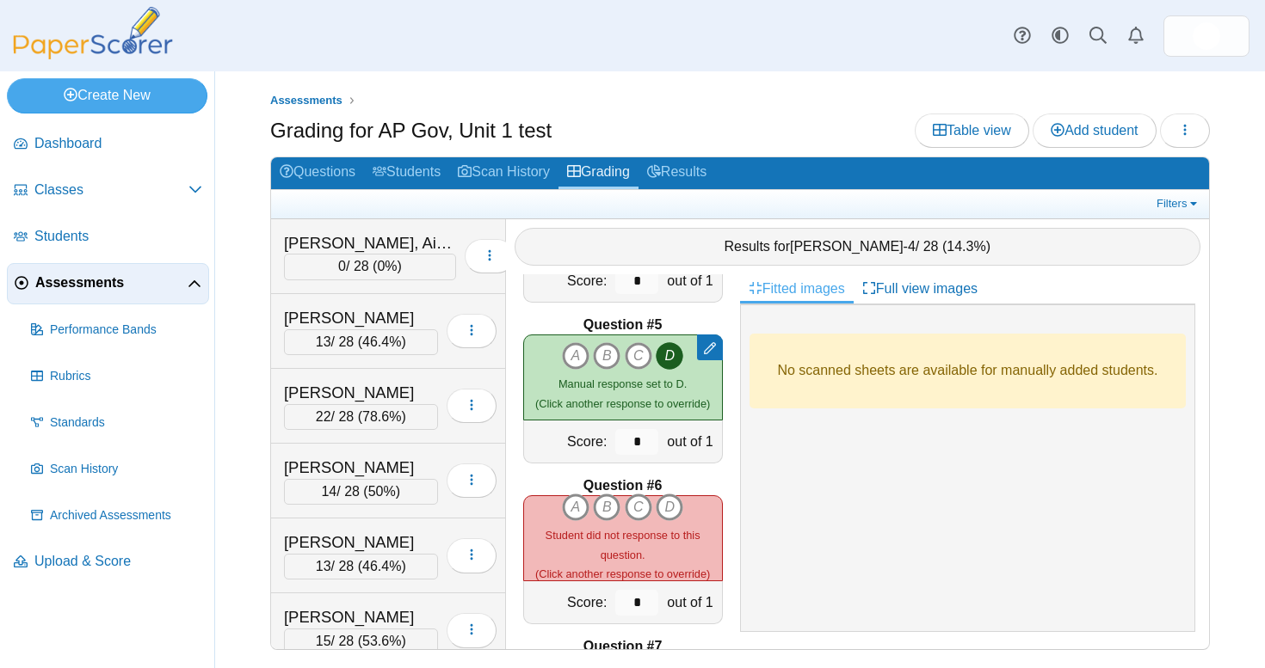
scroll to position [653, 0]
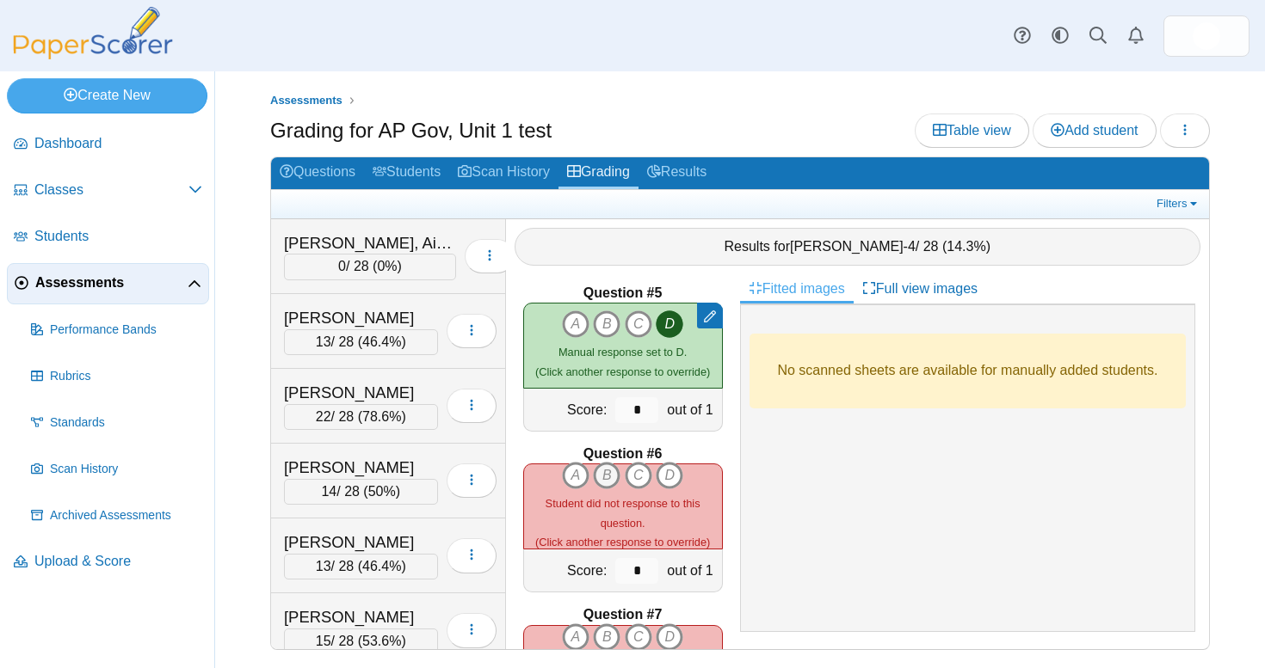
click at [609, 471] on icon "B" at bounding box center [607, 476] width 28 height 28
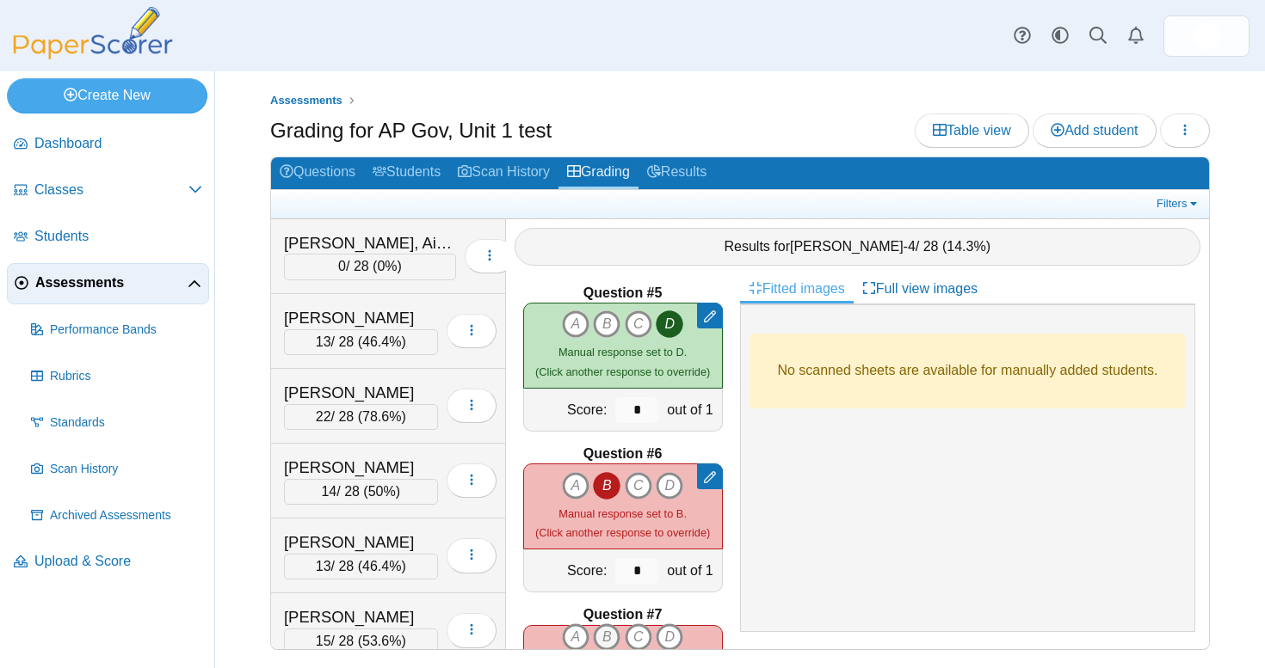
click at [610, 633] on icon "B" at bounding box center [607, 638] width 28 height 28
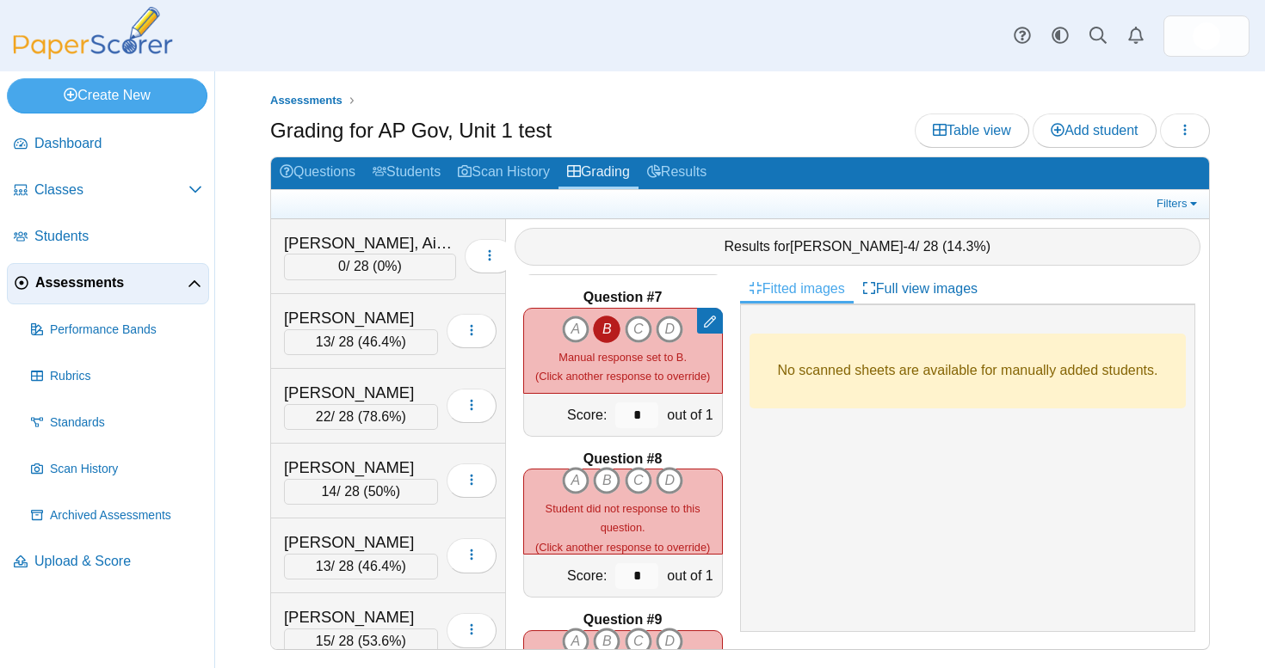
scroll to position [994, 0]
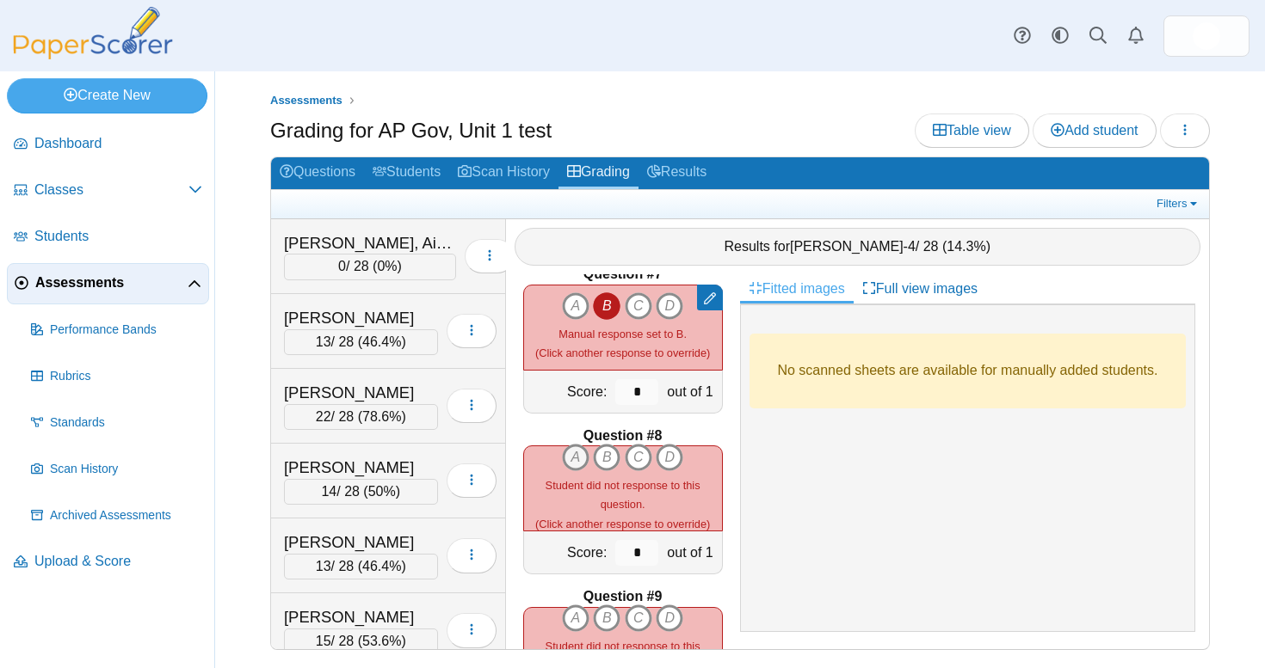
click at [574, 462] on icon "A" at bounding box center [576, 458] width 28 height 28
type input "*"
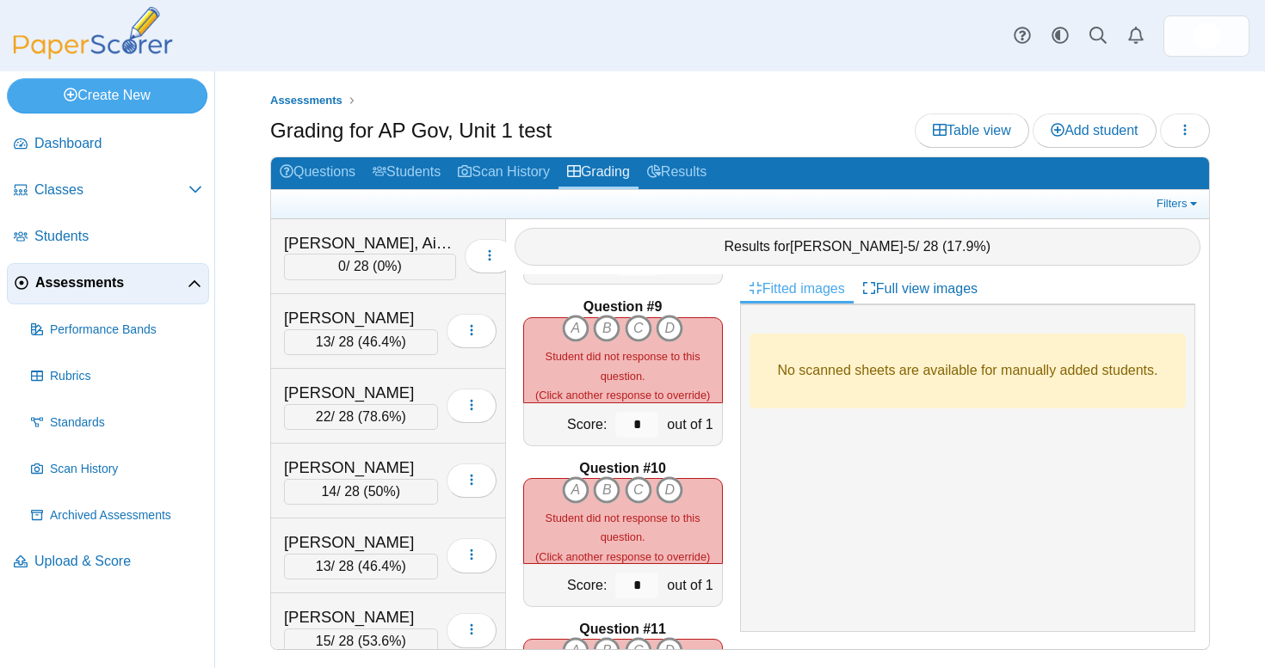
scroll to position [1287, 0]
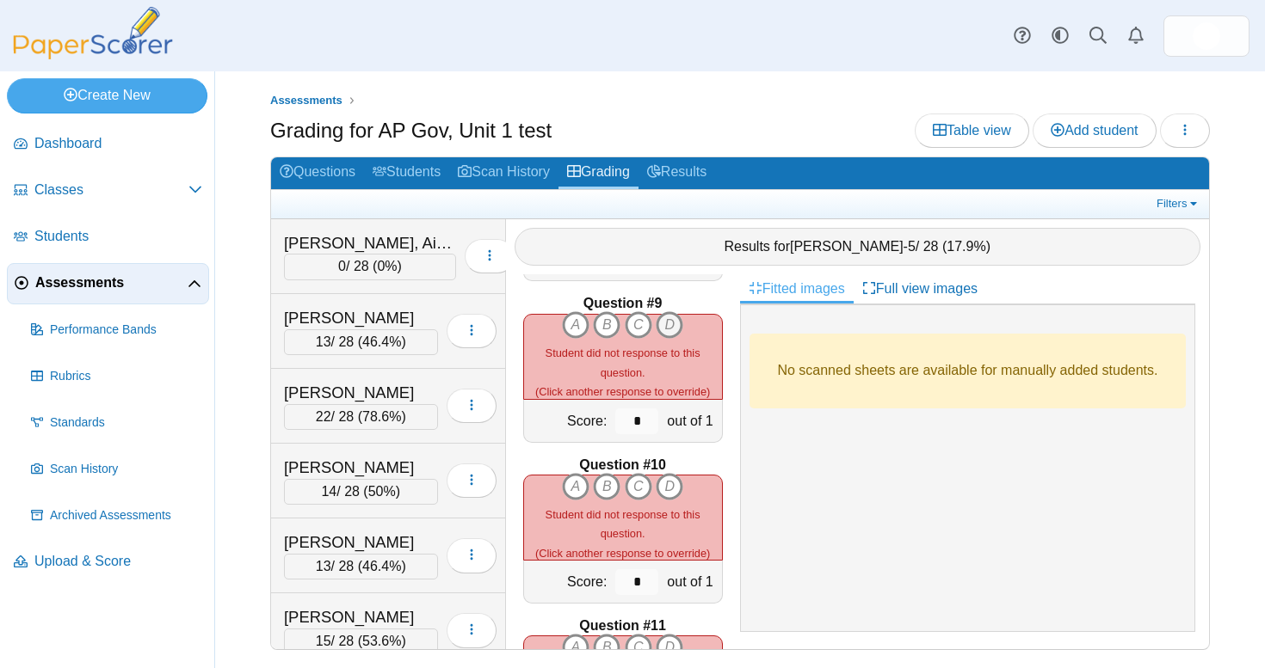
click at [668, 315] on icon "D" at bounding box center [669, 325] width 28 height 28
type input "*"
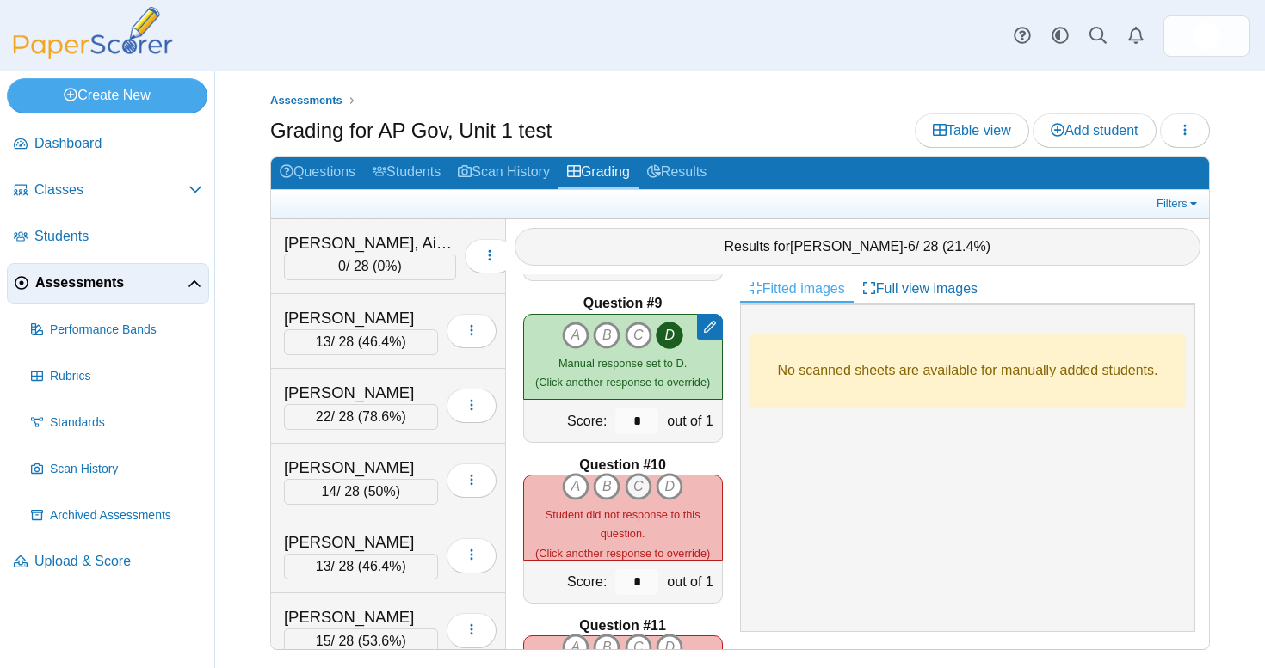
click at [637, 473] on icon "C" at bounding box center [639, 487] width 28 height 28
type input "*"
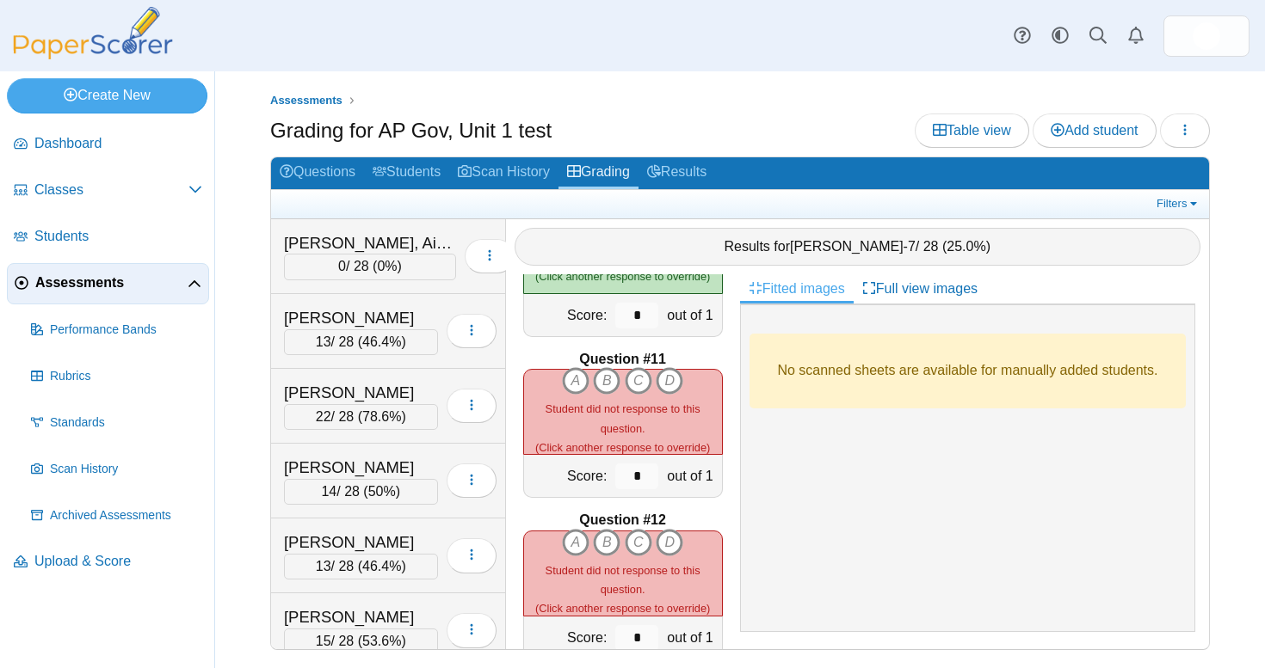
scroll to position [1563, 0]
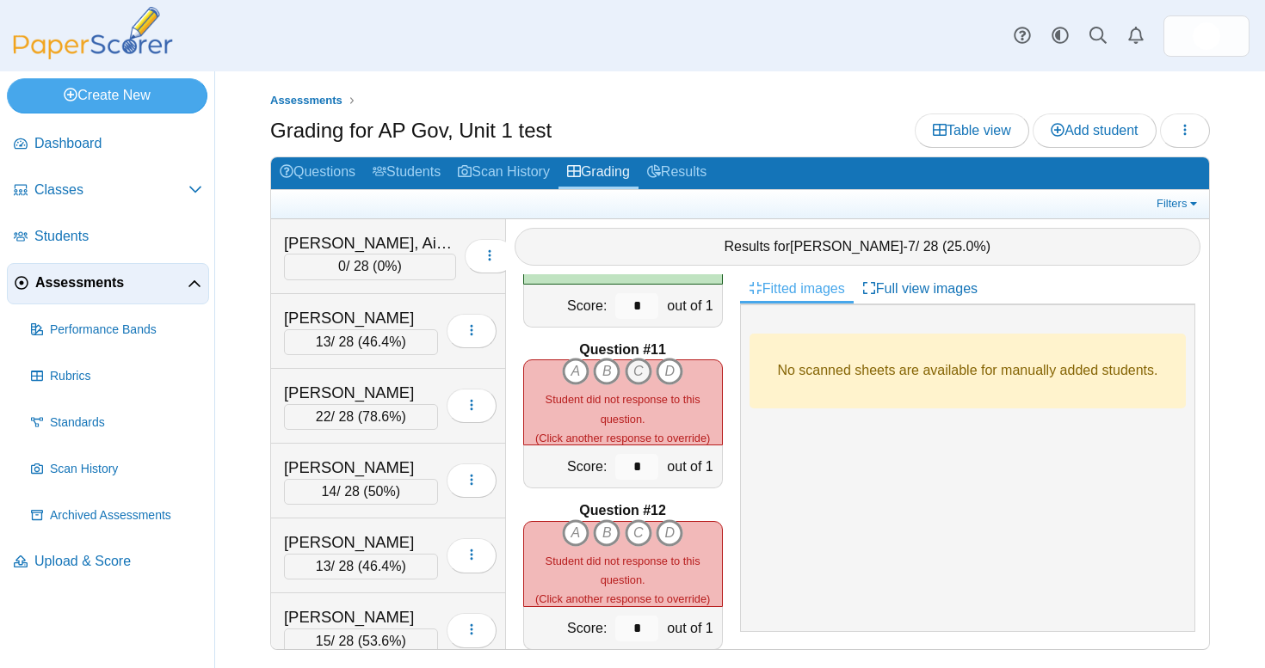
click at [637, 365] on icon "C" at bounding box center [639, 372] width 28 height 28
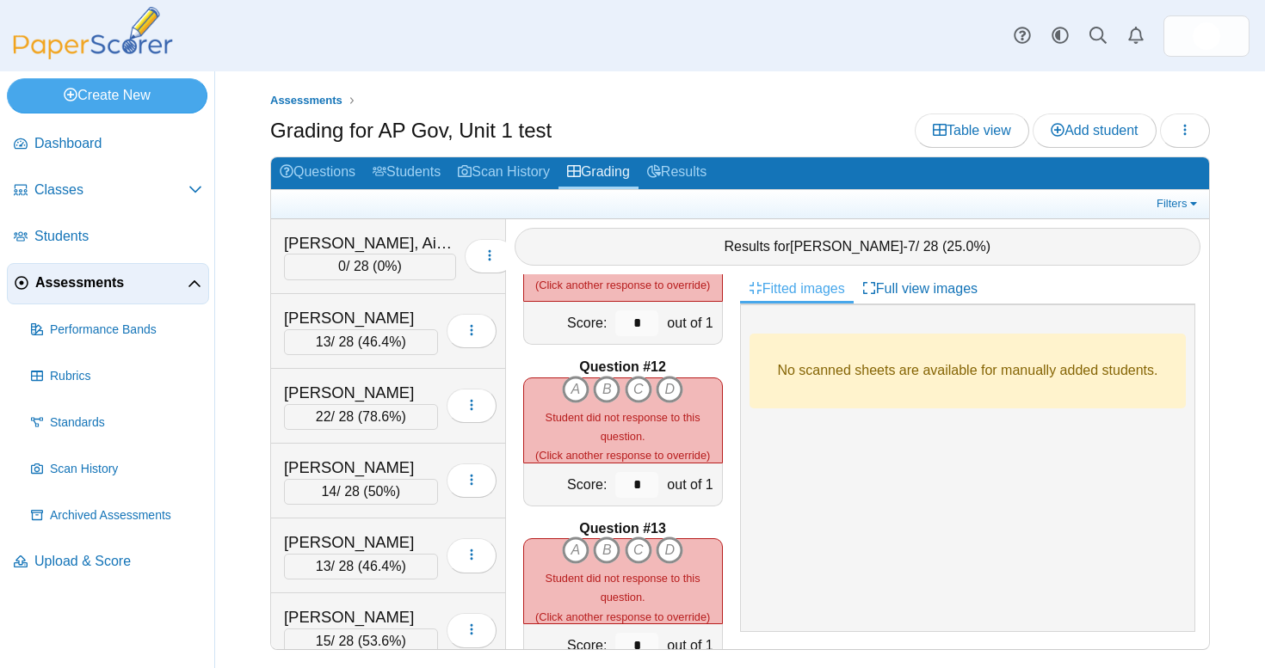
scroll to position [1708, 0]
click at [638, 387] on icon "C" at bounding box center [639, 388] width 28 height 28
type input "*"
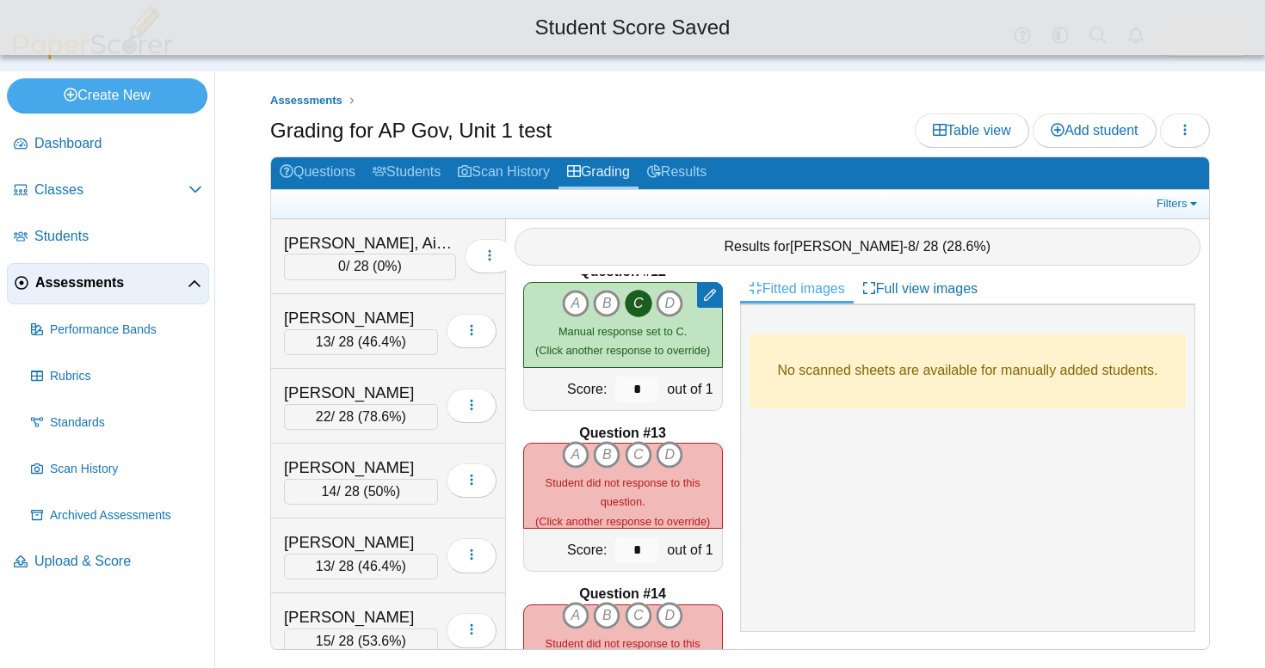
scroll to position [1816, 0]
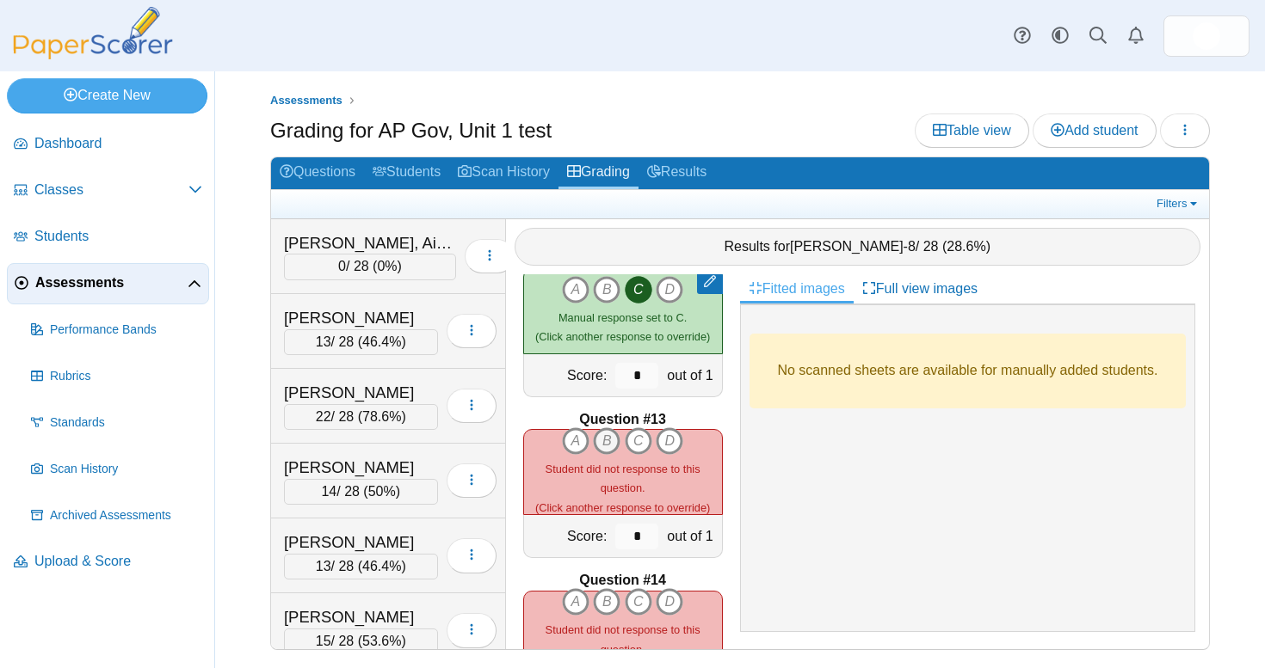
click at [612, 433] on icon "B" at bounding box center [607, 442] width 28 height 28
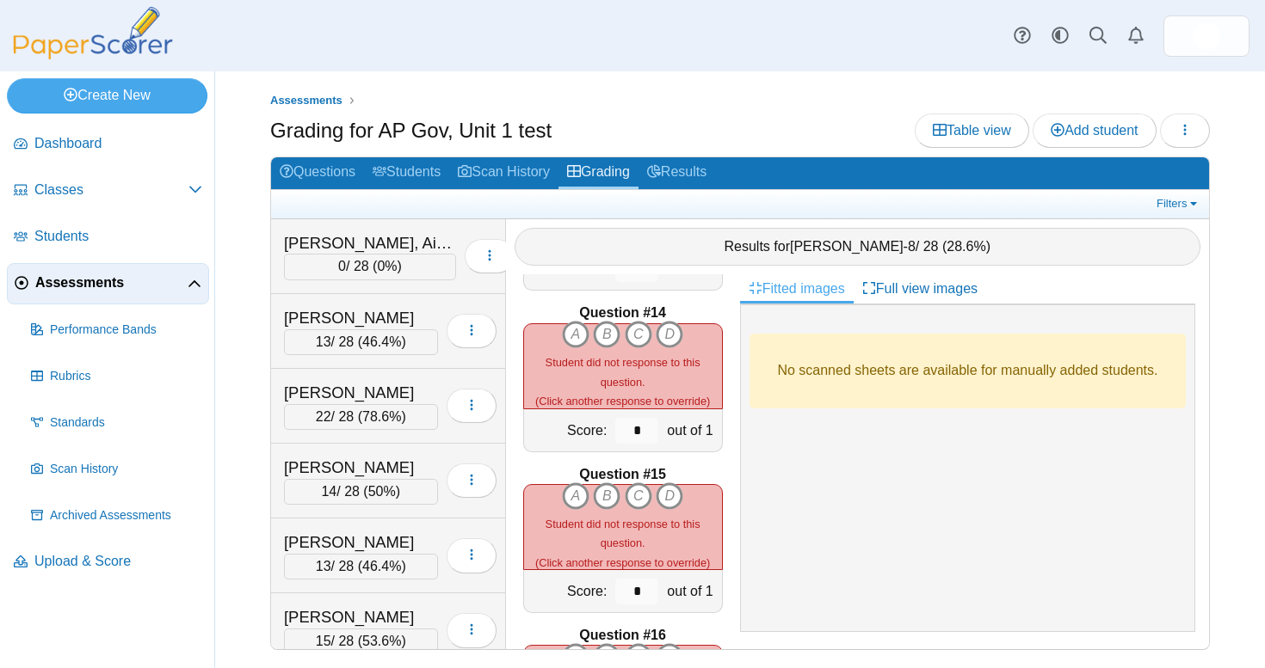
scroll to position [2083, 0]
click at [634, 329] on icon "C" at bounding box center [639, 335] width 28 height 28
type input "*"
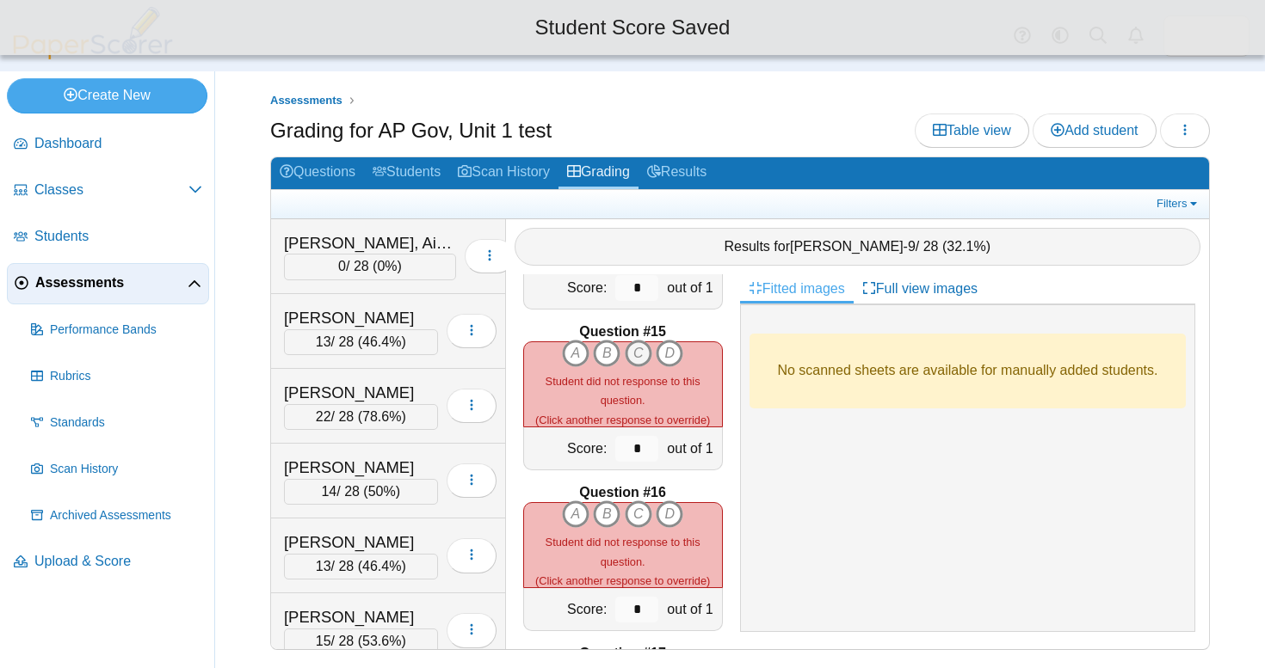
scroll to position [2228, 0]
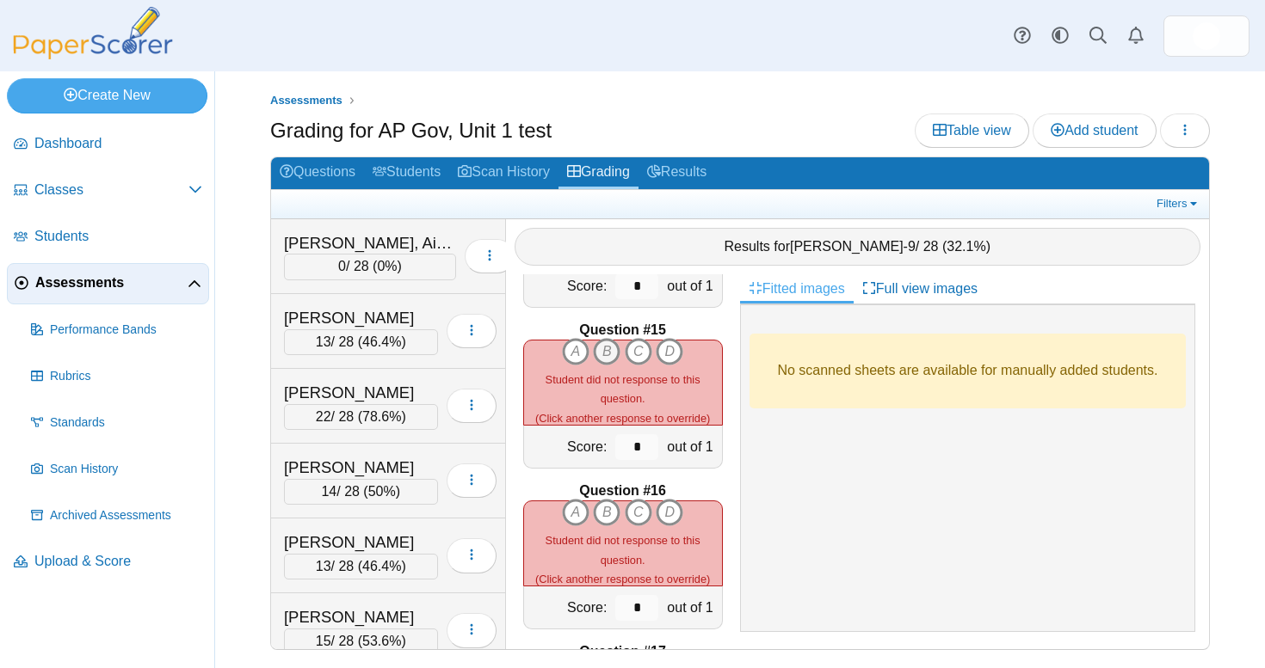
click at [605, 344] on icon "B" at bounding box center [607, 352] width 28 height 28
type input "*"
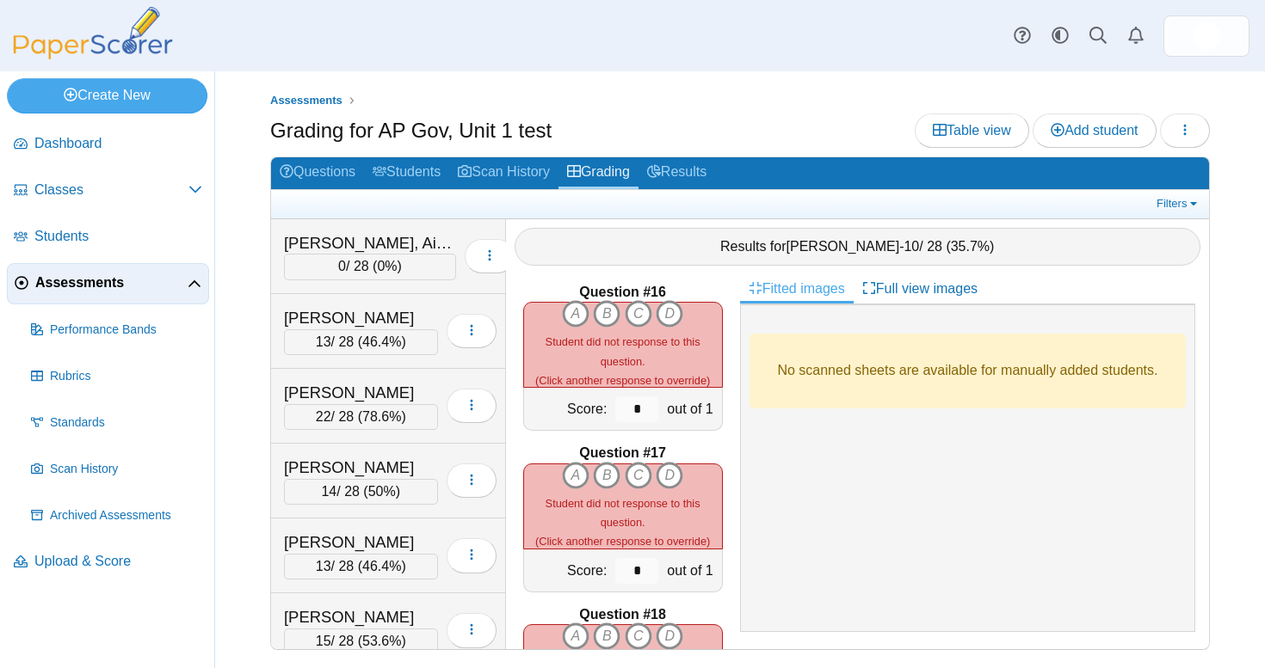
scroll to position [2435, 0]
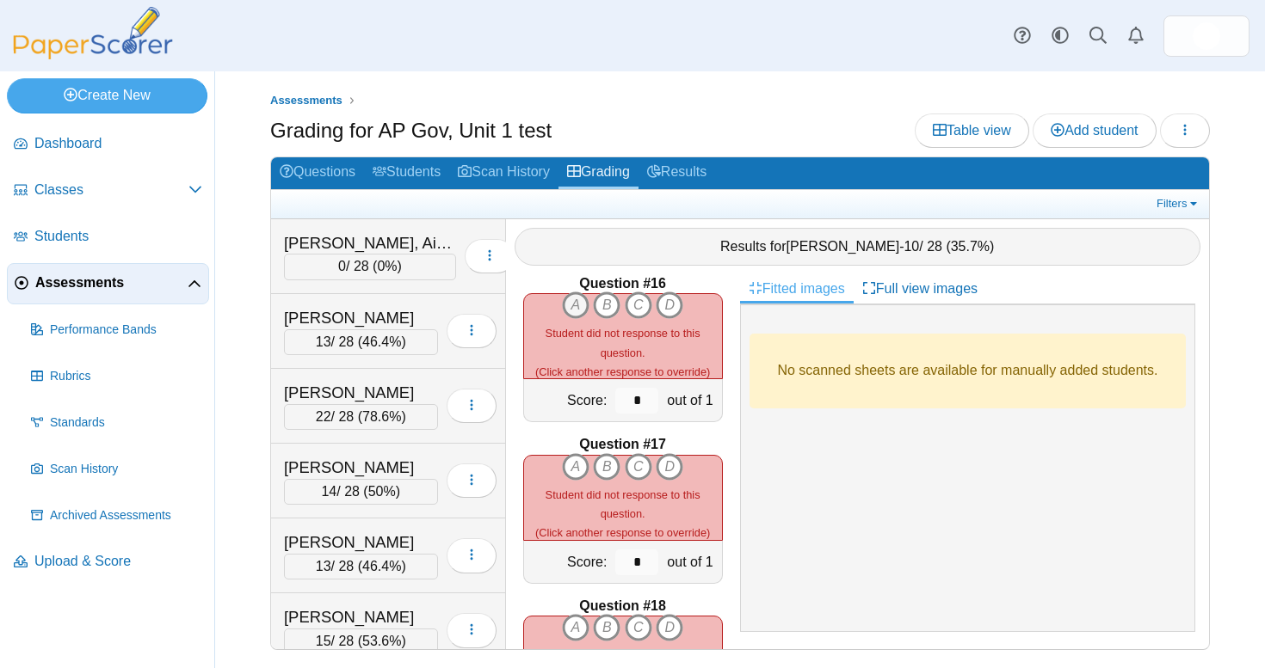
click at [580, 294] on icon "A" at bounding box center [576, 306] width 28 height 28
type input "*"
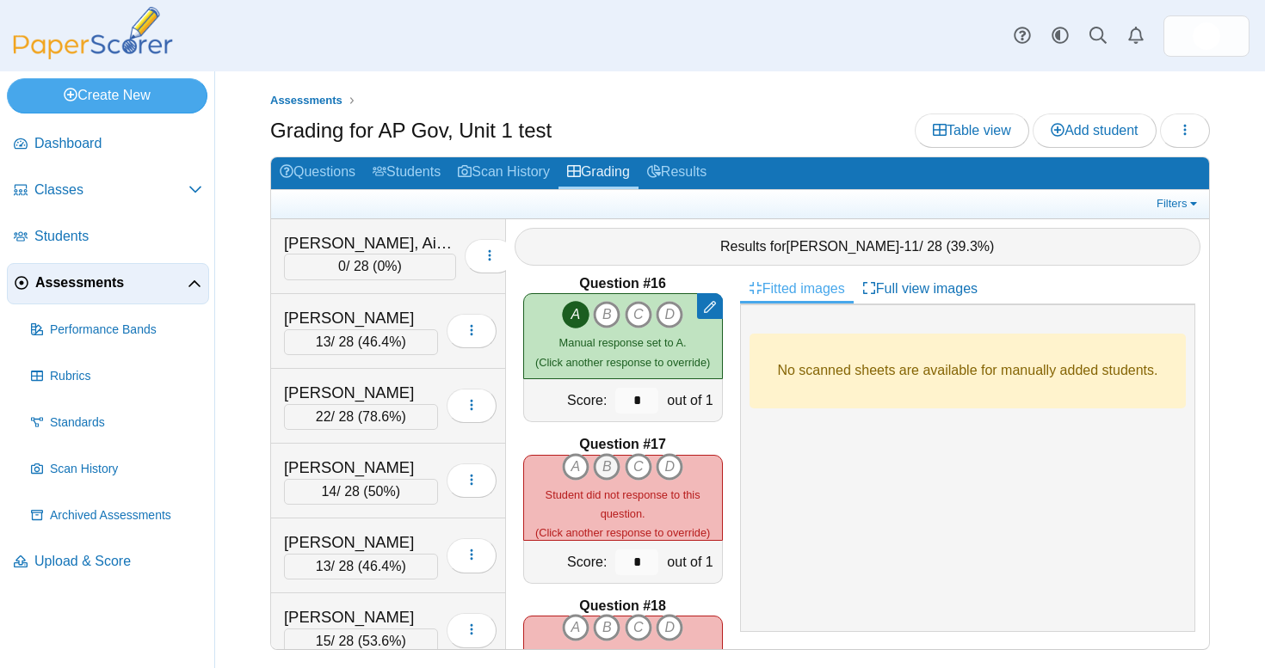
click at [608, 464] on icon "B" at bounding box center [607, 467] width 28 height 28
type input "*"
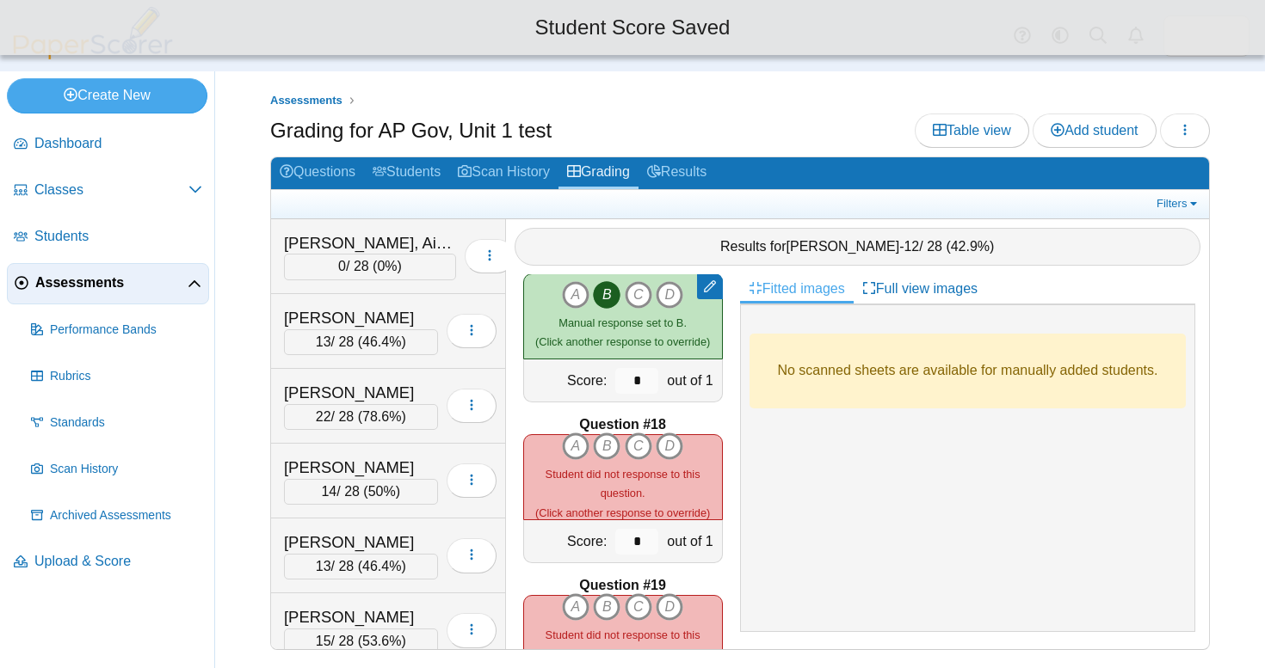
scroll to position [2619, 0]
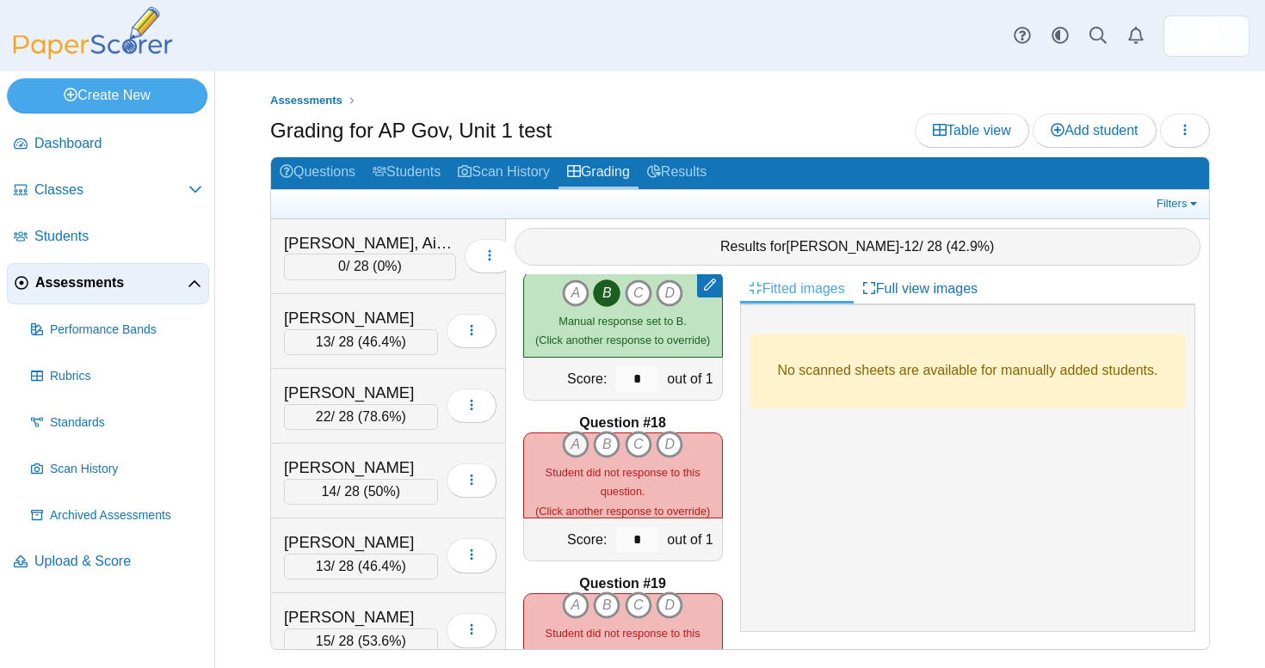
click at [588, 435] on icon "A" at bounding box center [576, 445] width 28 height 28
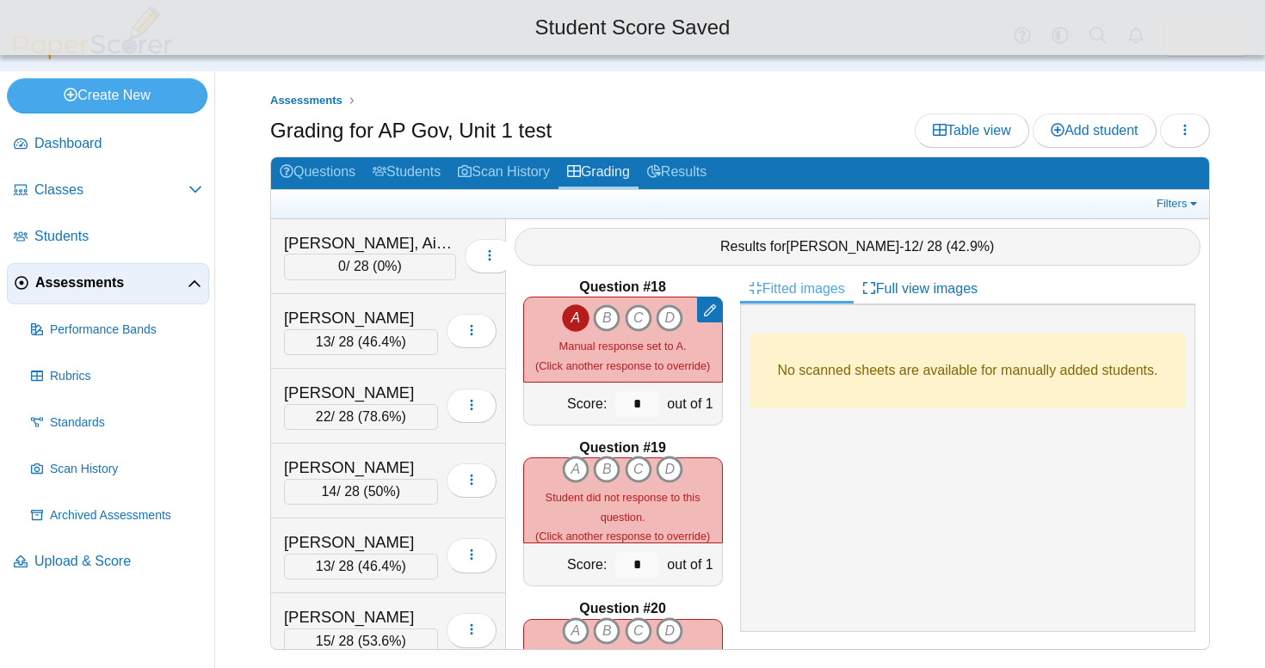
scroll to position [2755, 0]
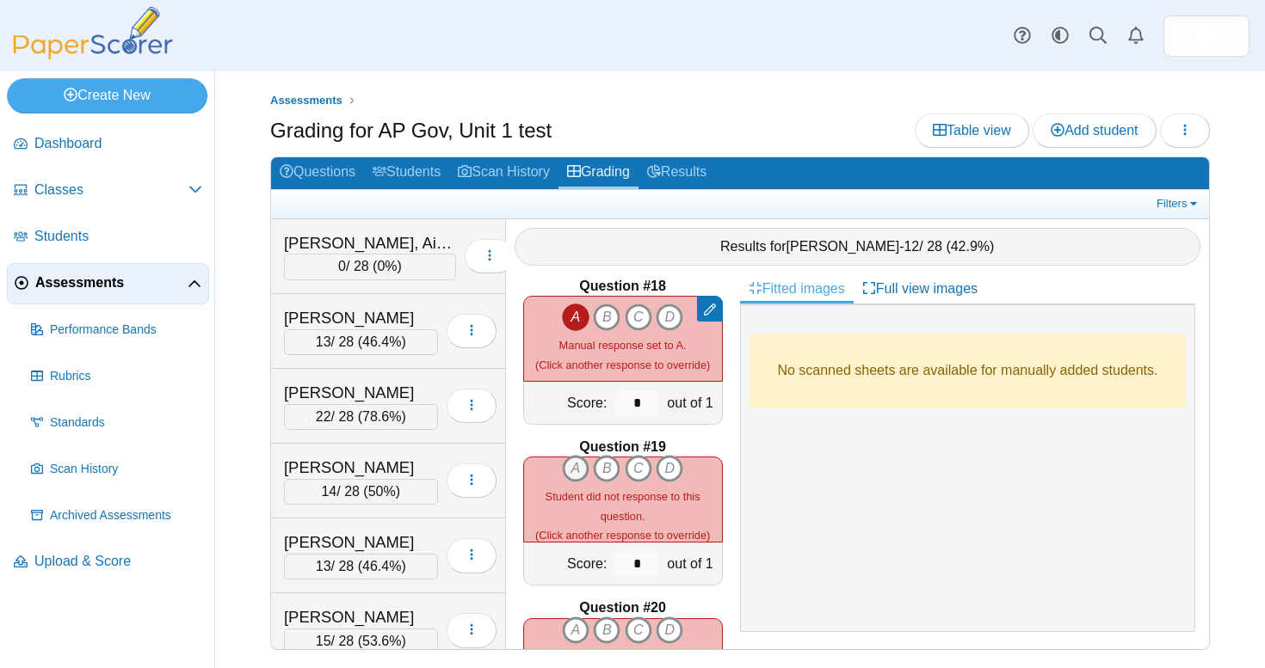
click at [570, 458] on icon "A" at bounding box center [576, 469] width 28 height 28
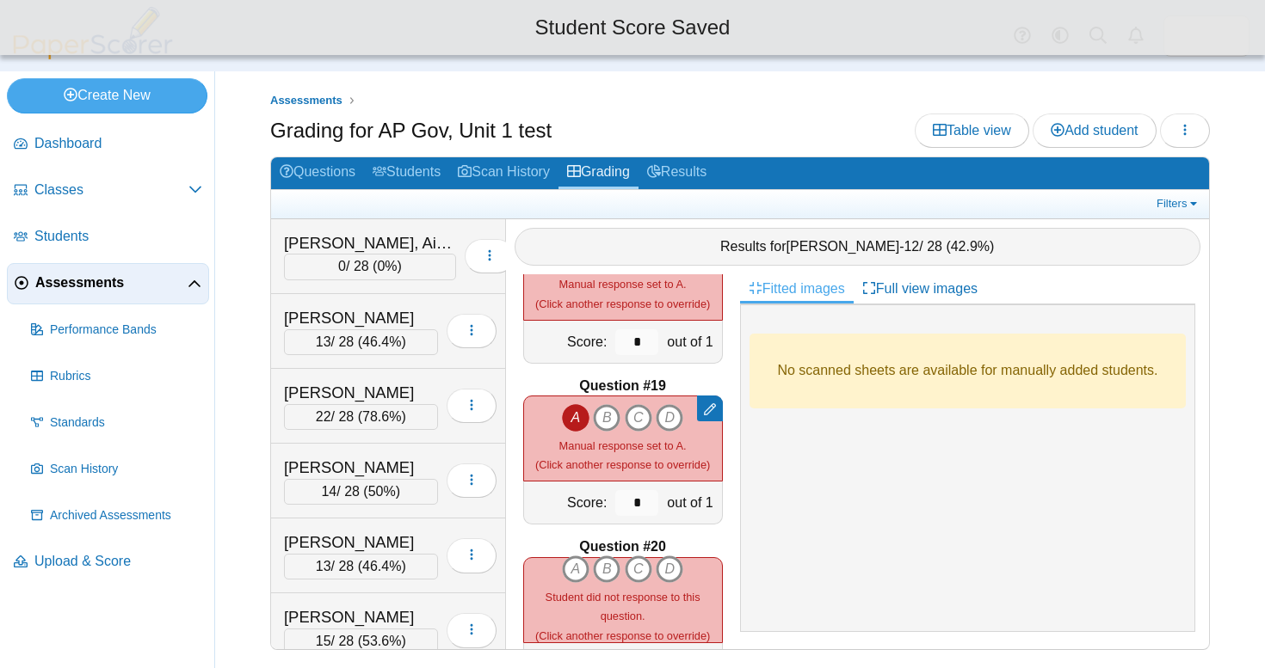
scroll to position [2823, 0]
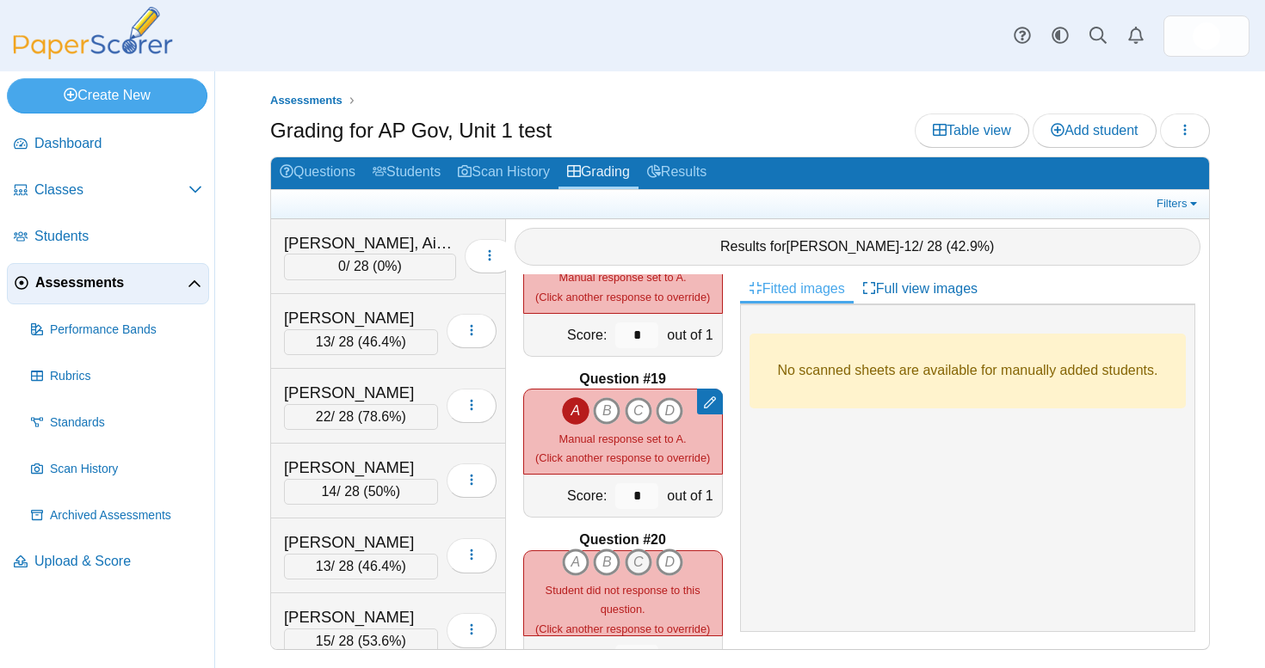
click at [632, 549] on icon "C" at bounding box center [639, 563] width 28 height 28
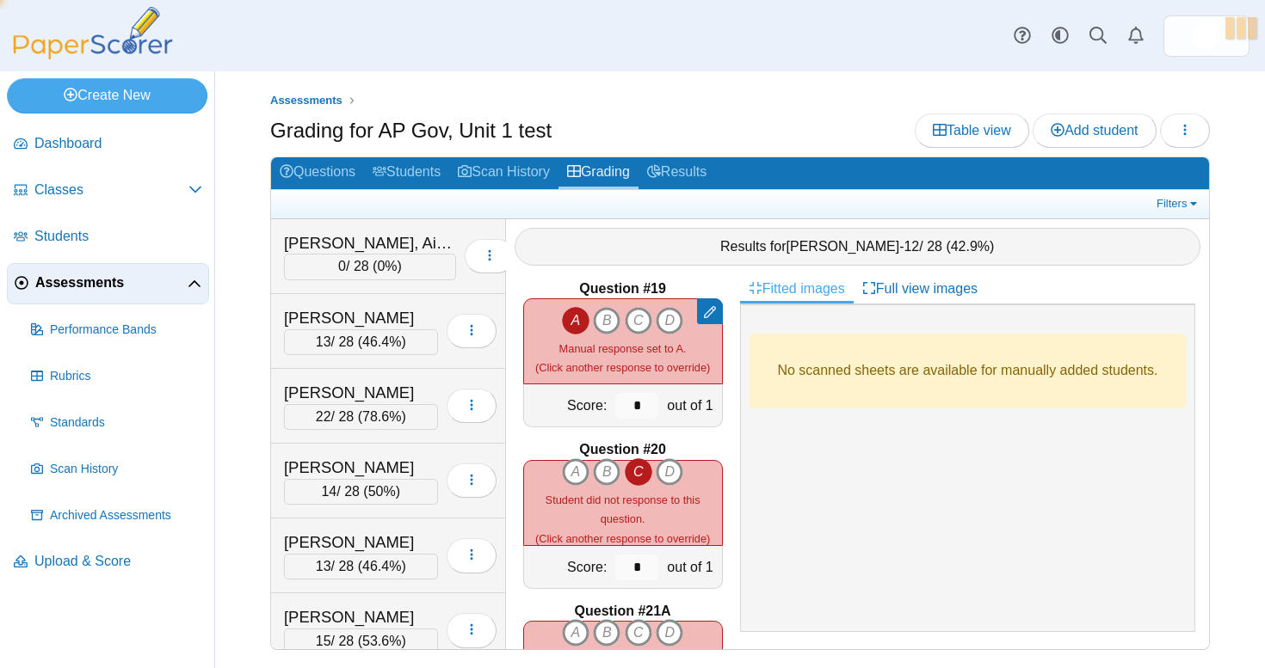
type input "*"
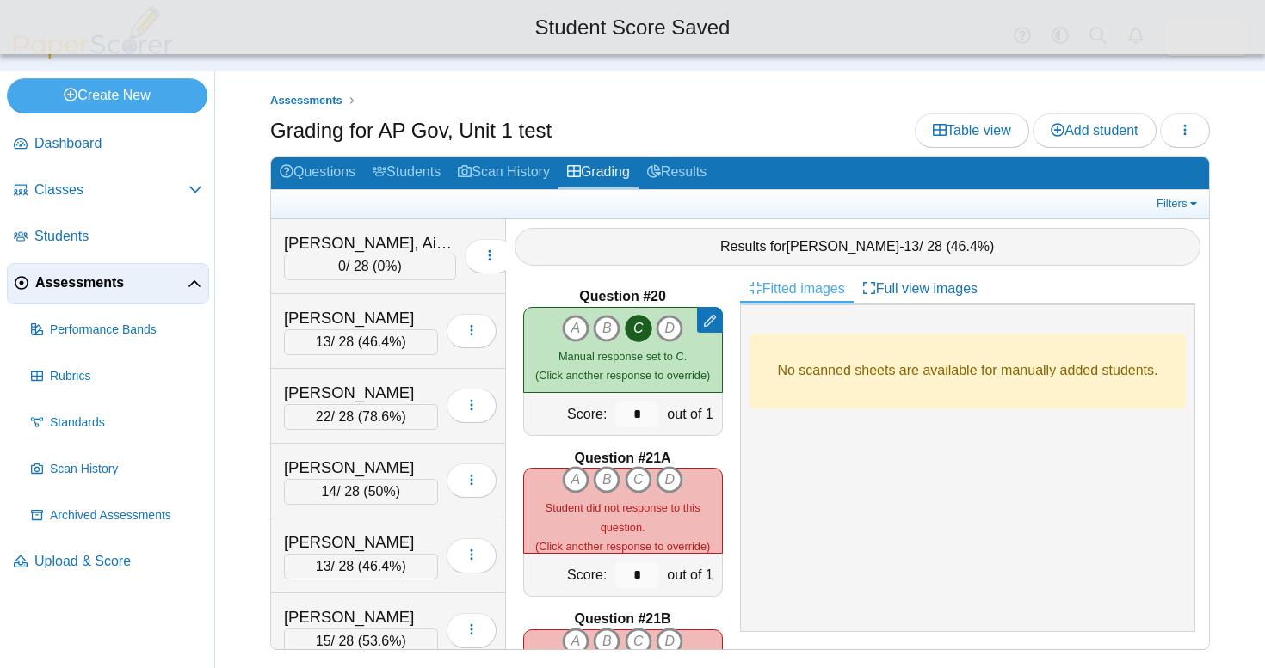
scroll to position [3120, 0]
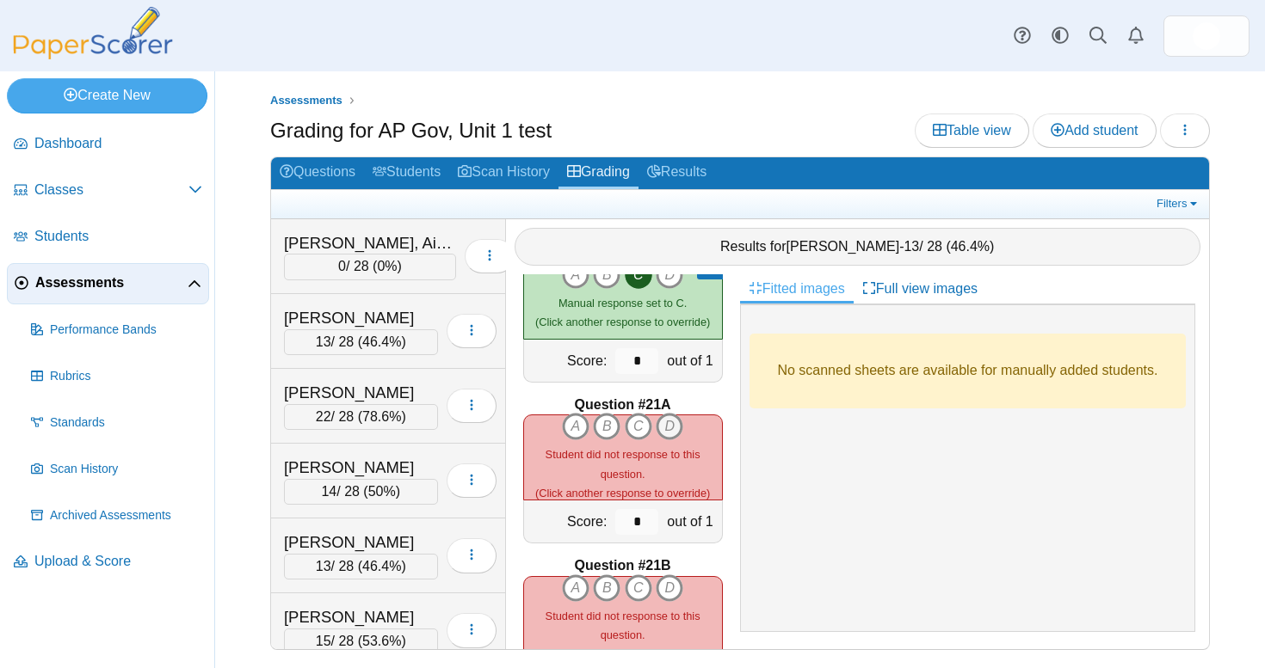
click at [667, 423] on icon "D" at bounding box center [669, 427] width 28 height 28
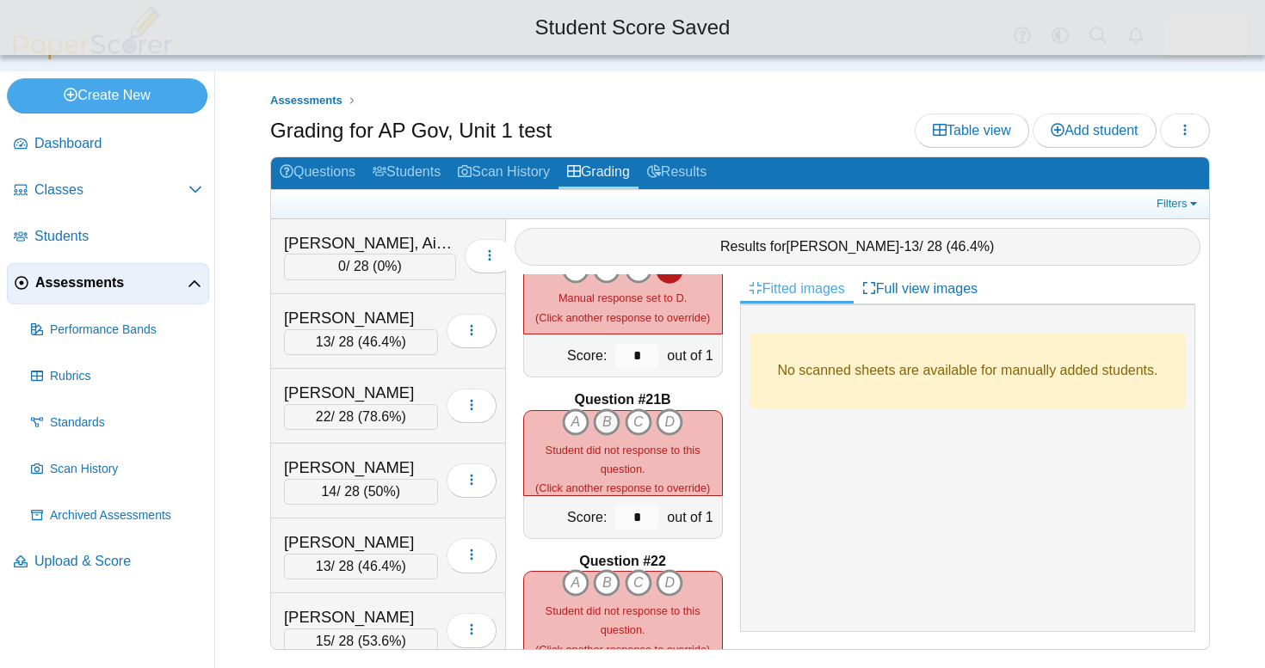
scroll to position [3293, 0]
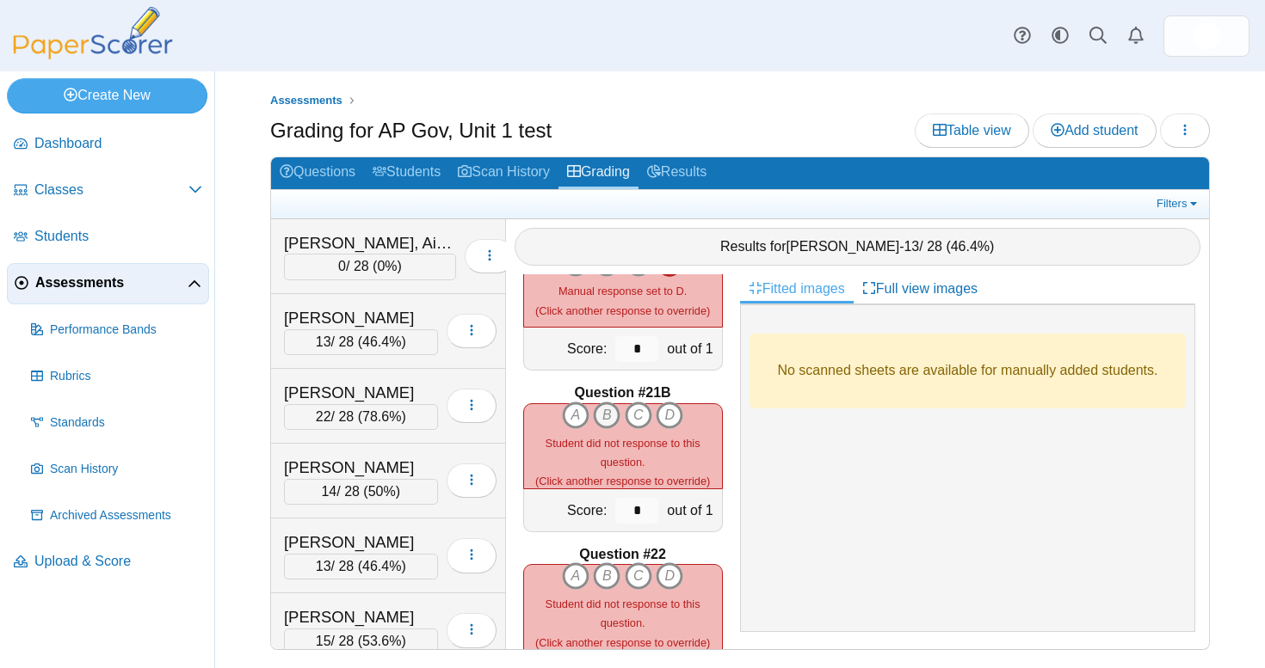
click at [603, 406] on icon "B" at bounding box center [607, 416] width 28 height 28
type input "*"
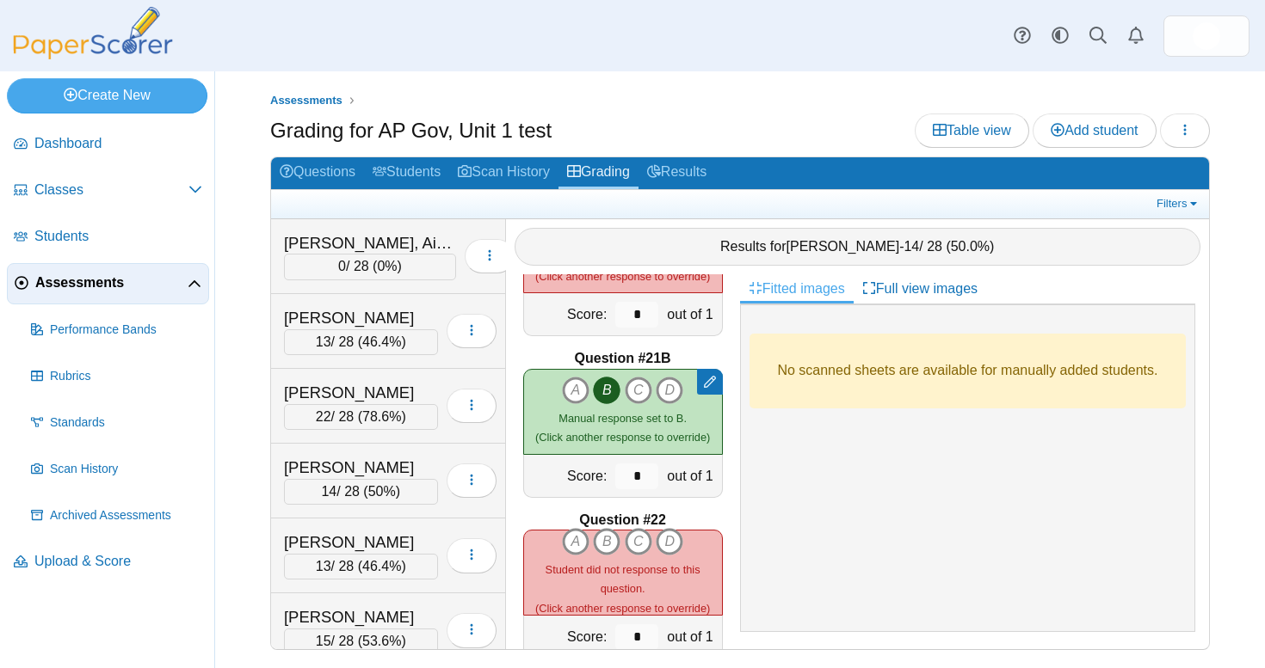
scroll to position [3328, 0]
click at [575, 527] on icon "A" at bounding box center [576, 541] width 28 height 28
type input "*"
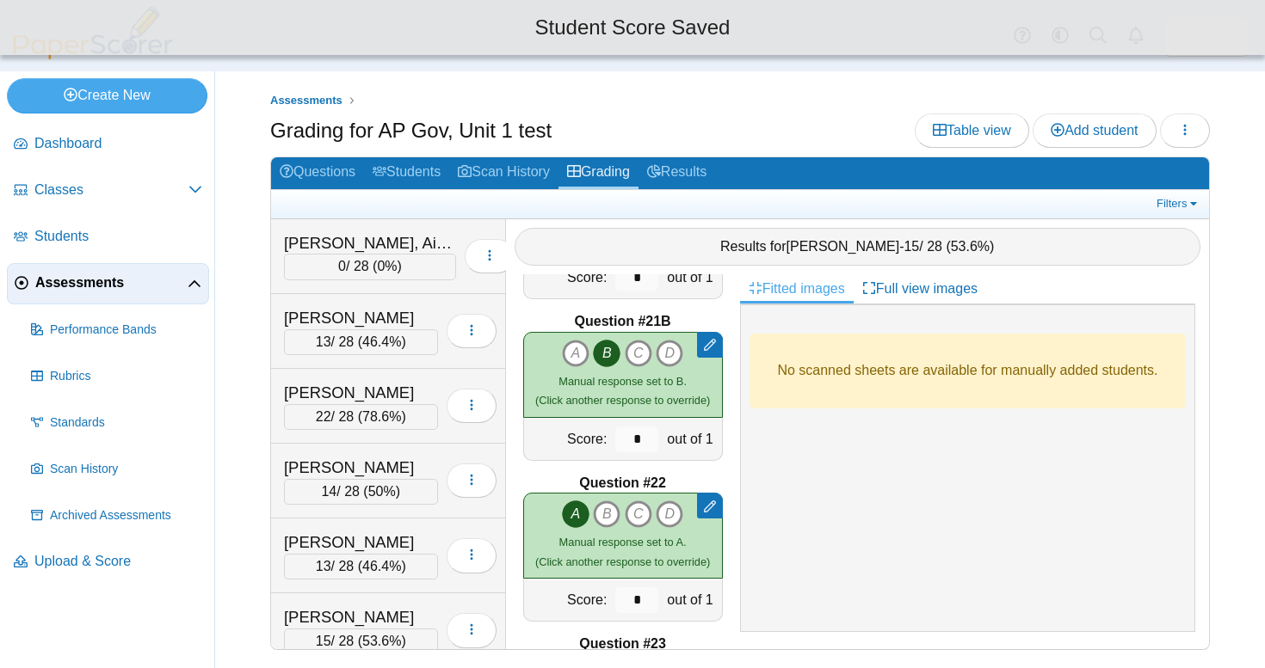
scroll to position [3419, 0]
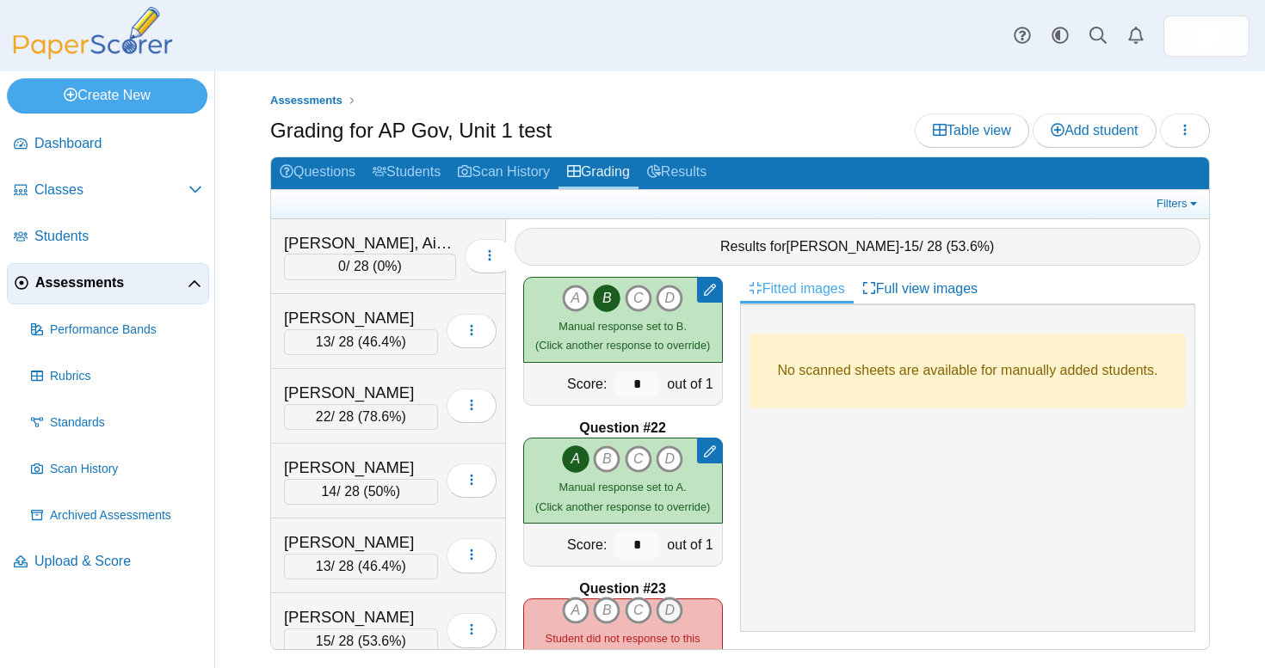
click at [668, 600] on icon "D" at bounding box center [669, 611] width 28 height 28
type input "*"
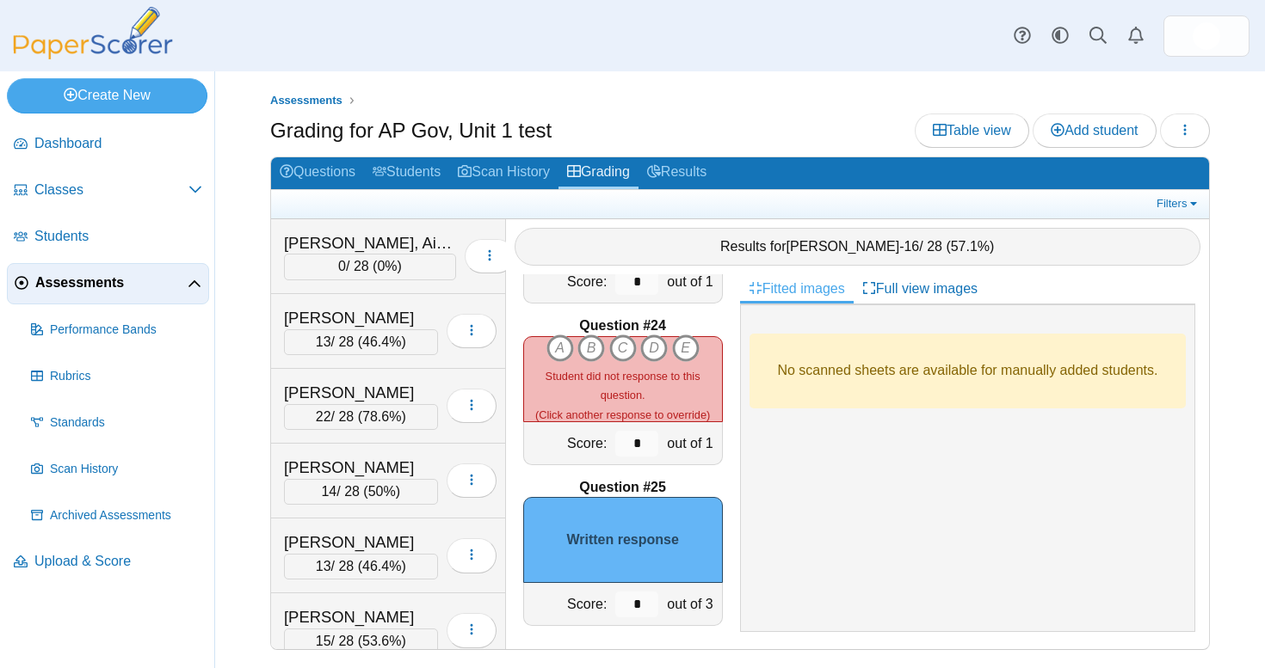
scroll to position [3842, 0]
click at [592, 342] on icon "B" at bounding box center [591, 350] width 28 height 28
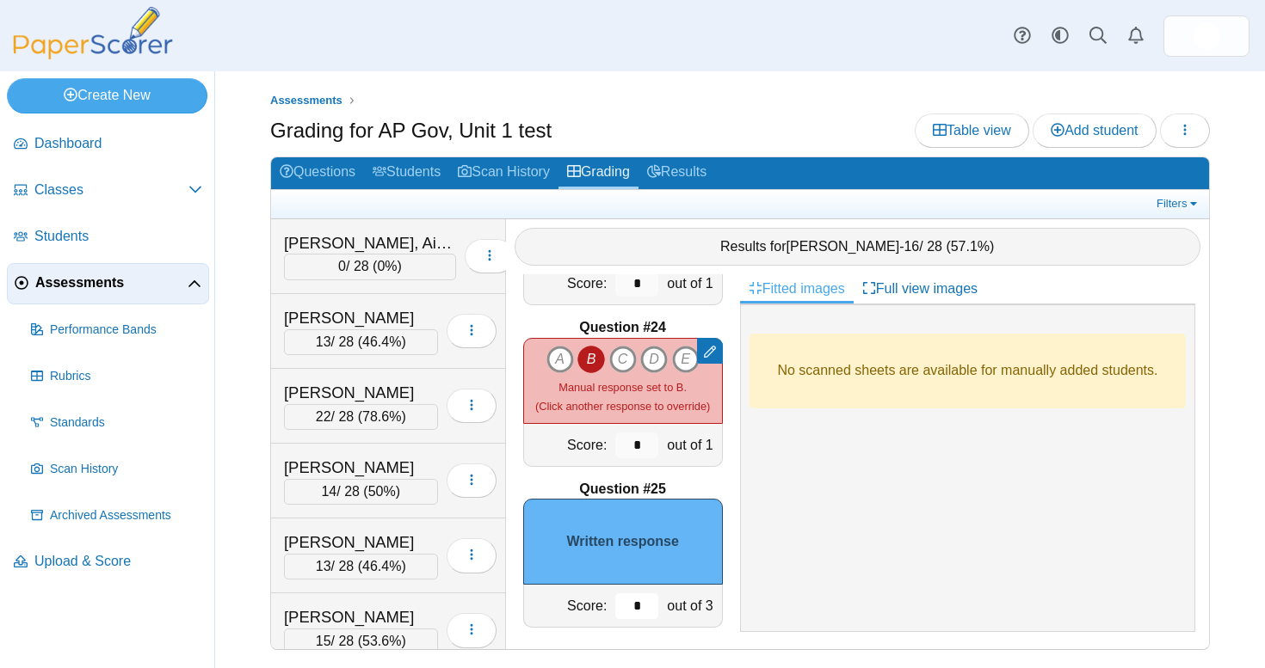
click at [628, 599] on input "*" at bounding box center [636, 607] width 43 height 26
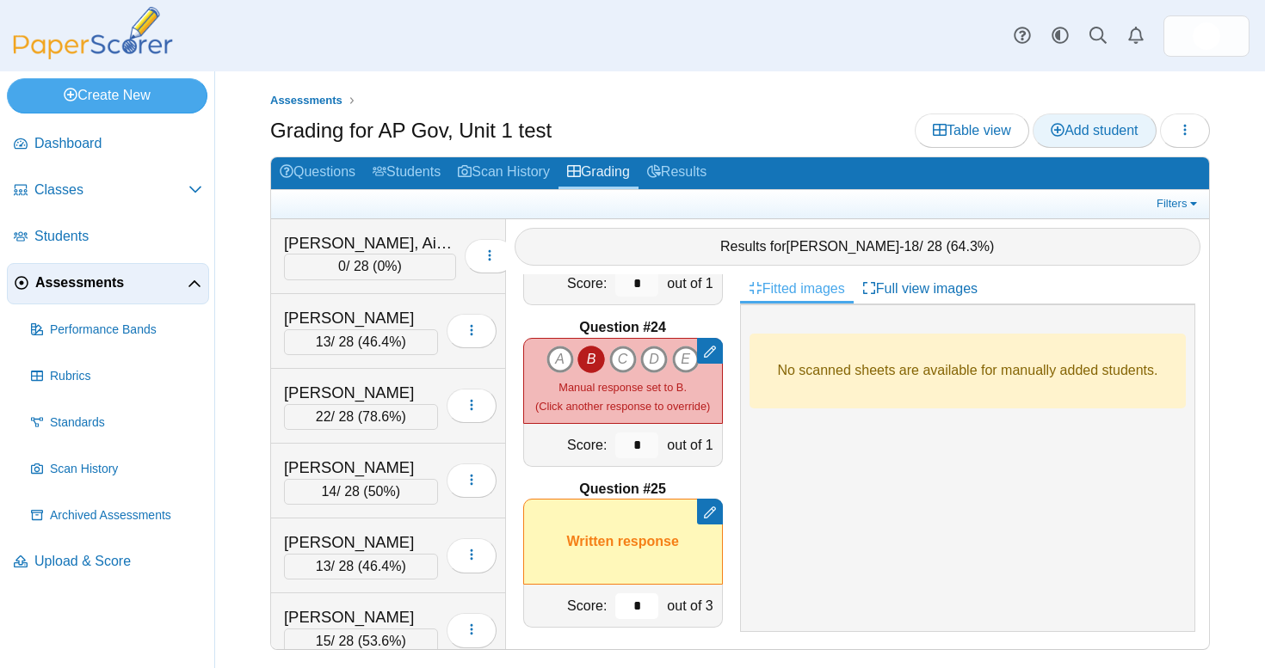
type input "*"
click at [1061, 145] on link "Add student" at bounding box center [1093, 131] width 123 height 34
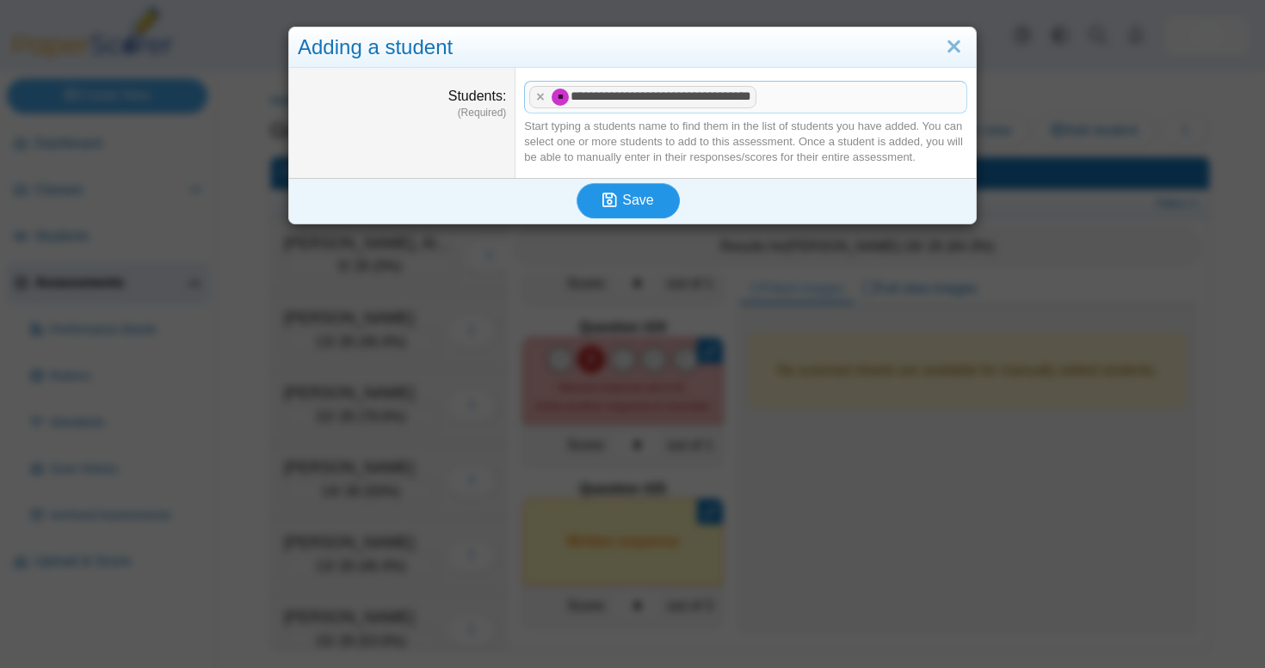
click at [641, 194] on span "Save" at bounding box center [637, 200] width 31 height 15
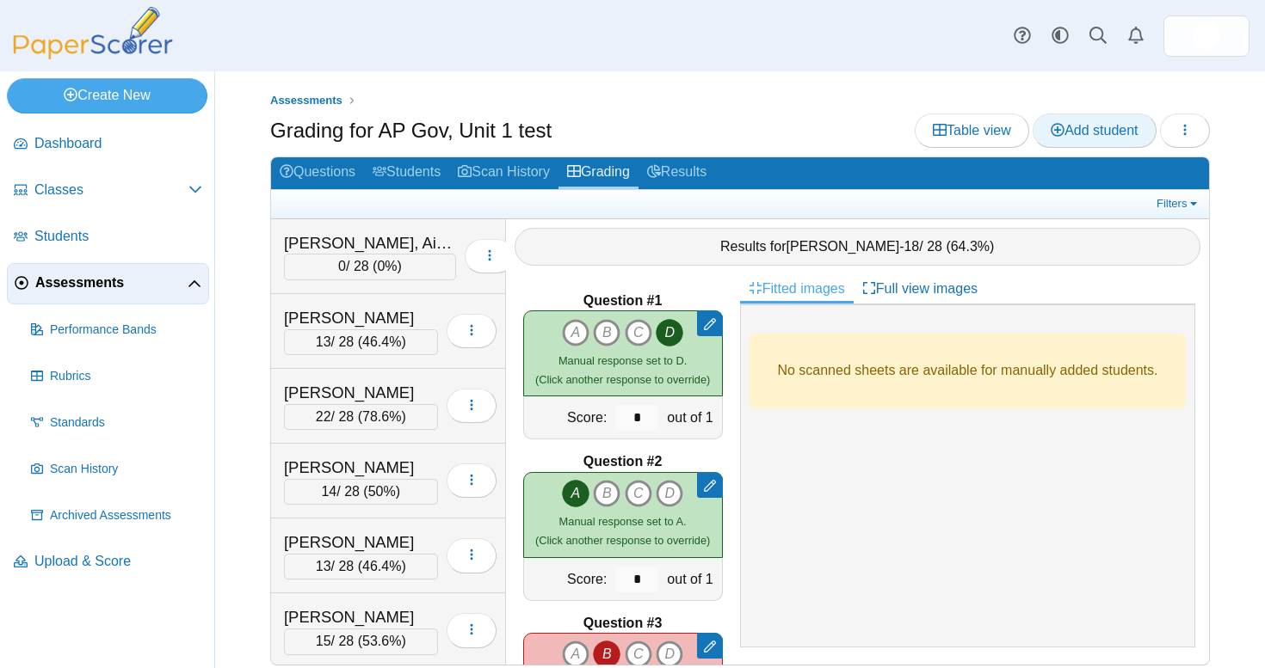
click at [1051, 124] on icon at bounding box center [1057, 130] width 14 height 14
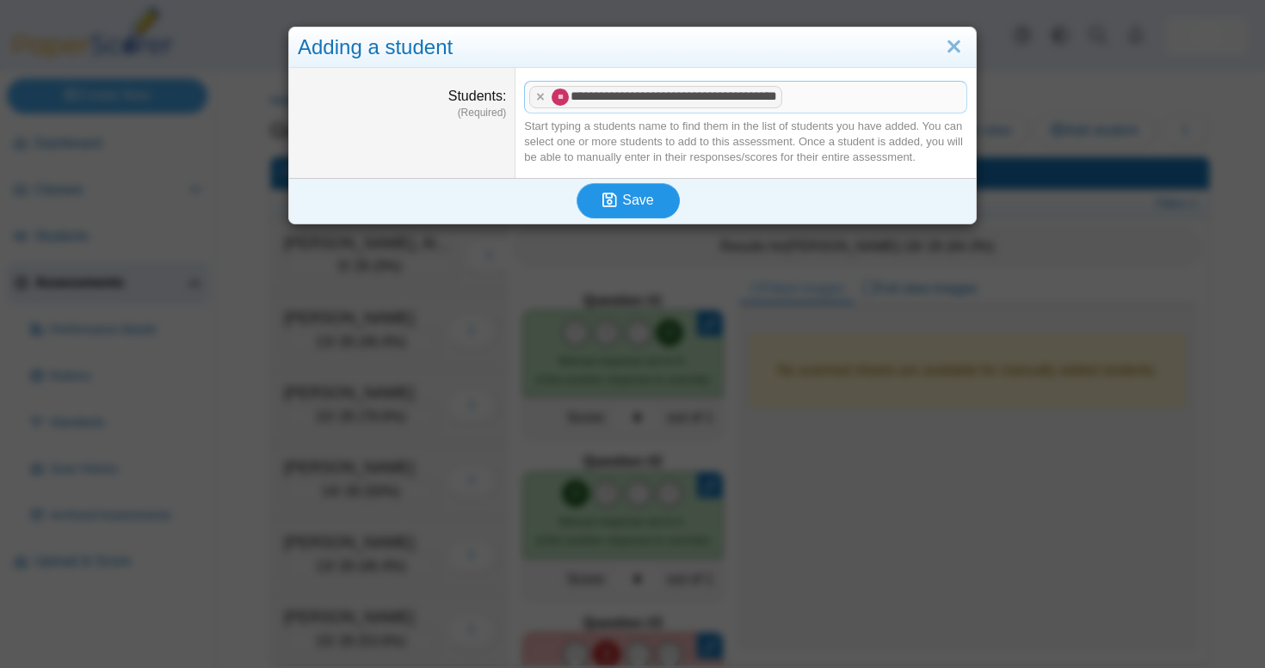
click at [649, 200] on span "Save" at bounding box center [637, 200] width 31 height 15
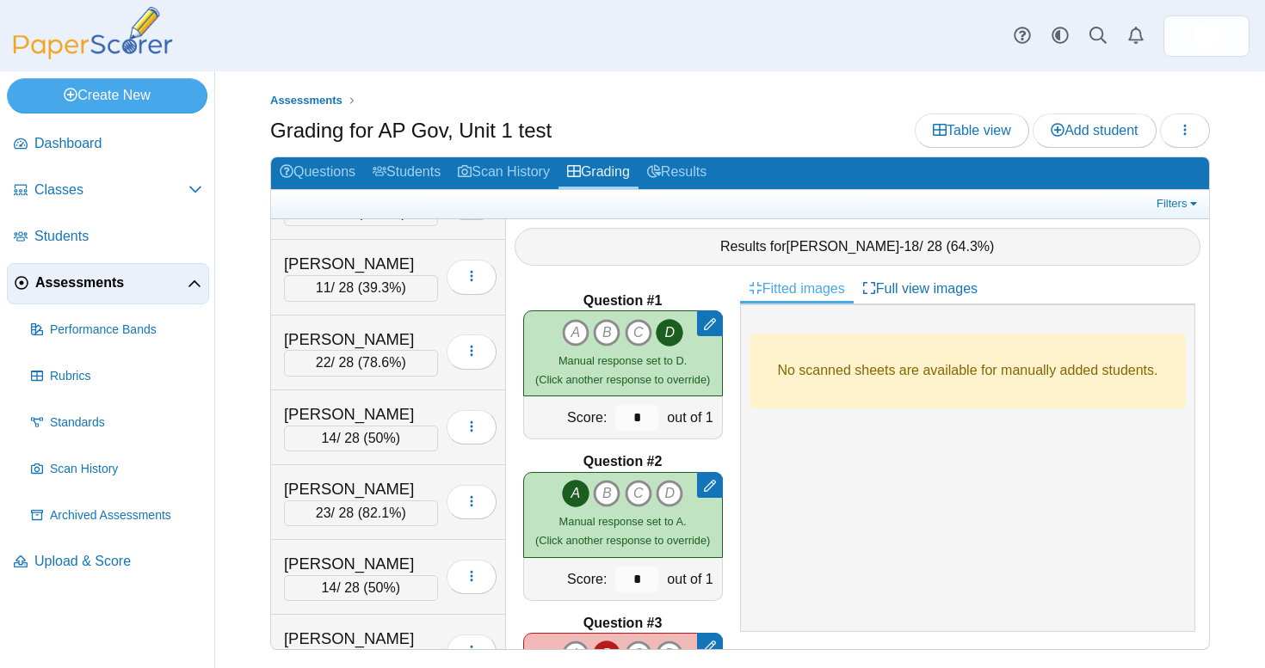
scroll to position [3086, 0]
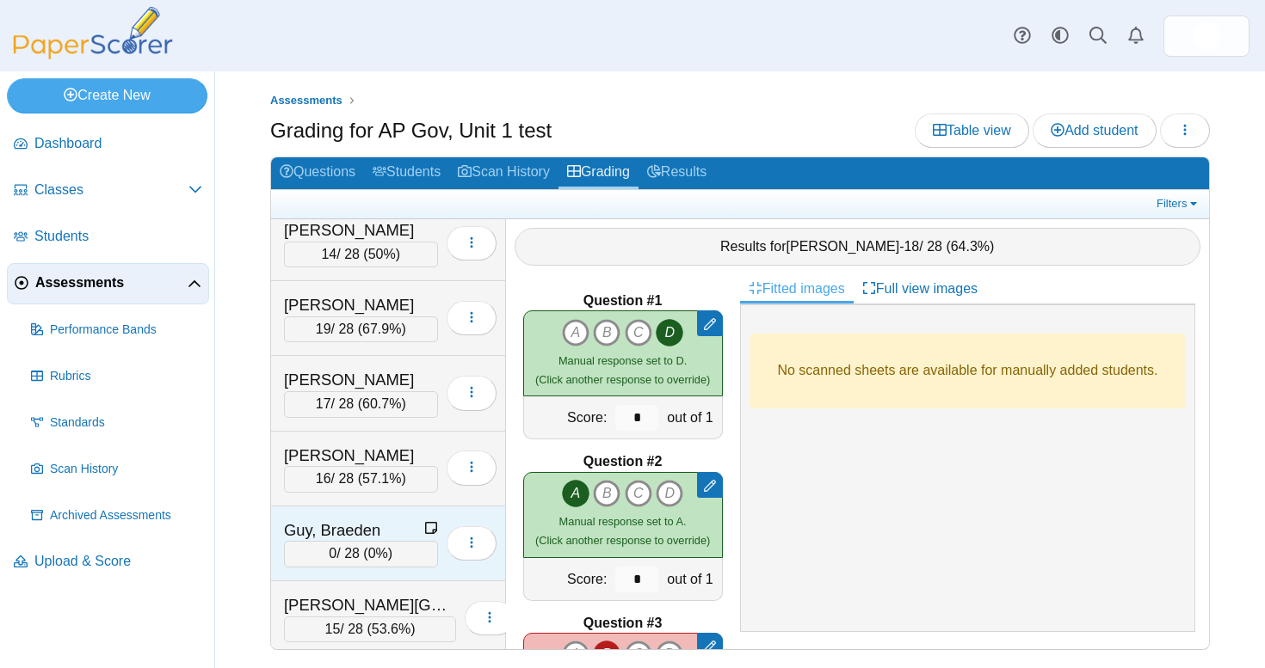
click at [344, 520] on div "Guy, Braeden" at bounding box center [354, 531] width 140 height 22
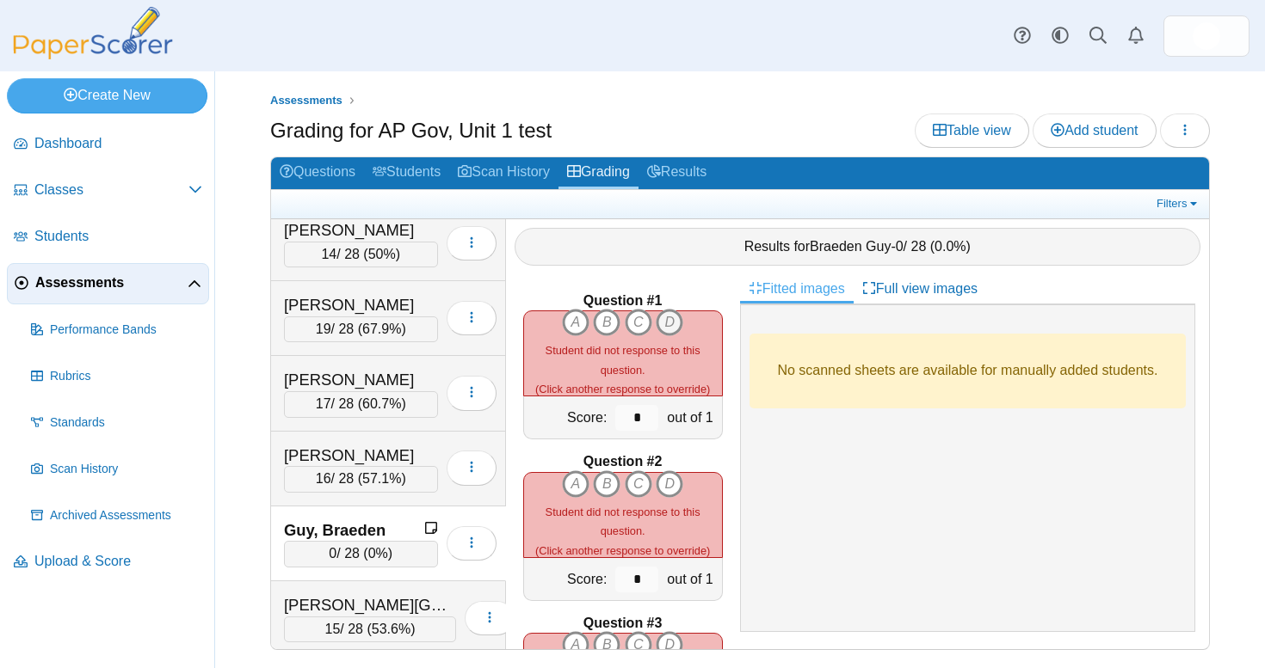
click at [674, 322] on icon "D" at bounding box center [669, 323] width 28 height 28
type input "*"
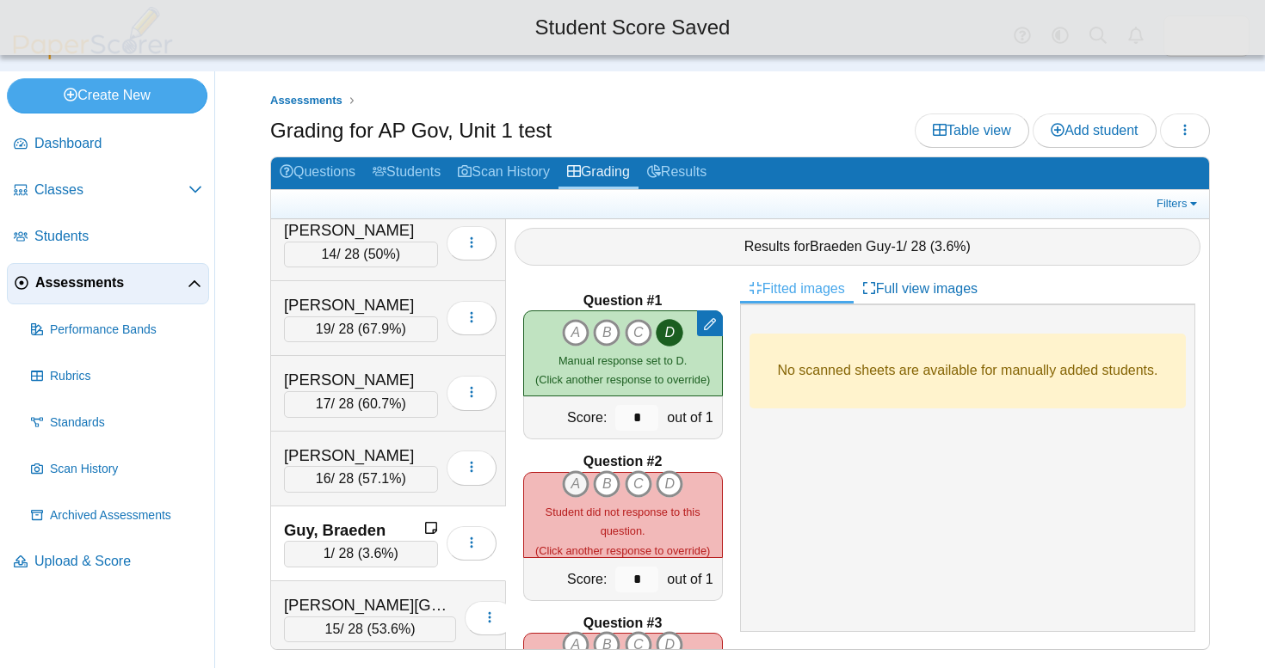
click at [575, 474] on icon "A" at bounding box center [576, 485] width 28 height 28
type input "*"
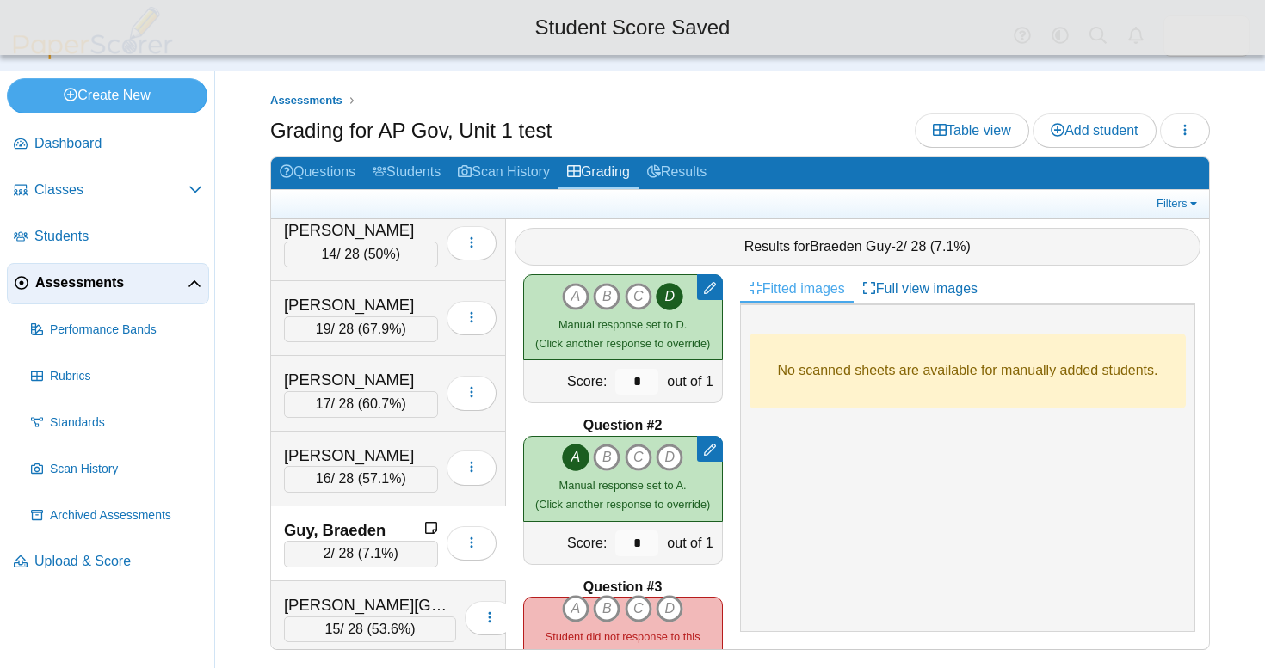
scroll to position [55, 0]
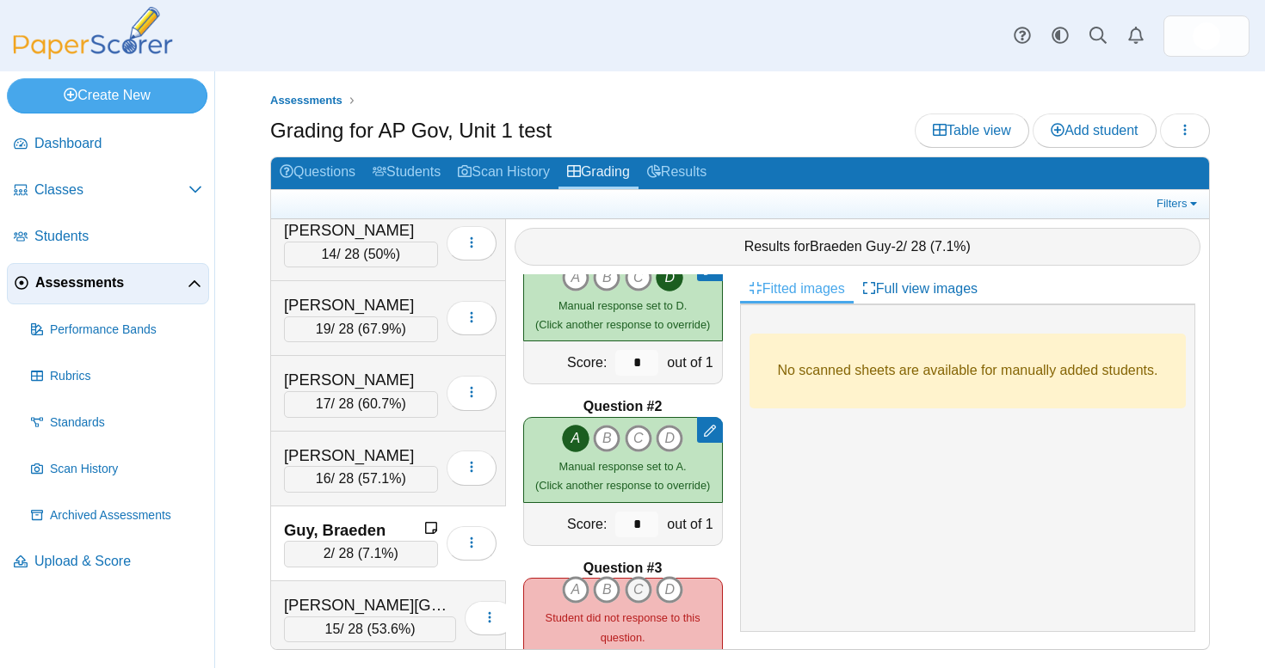
click at [635, 582] on icon "C" at bounding box center [639, 590] width 28 height 28
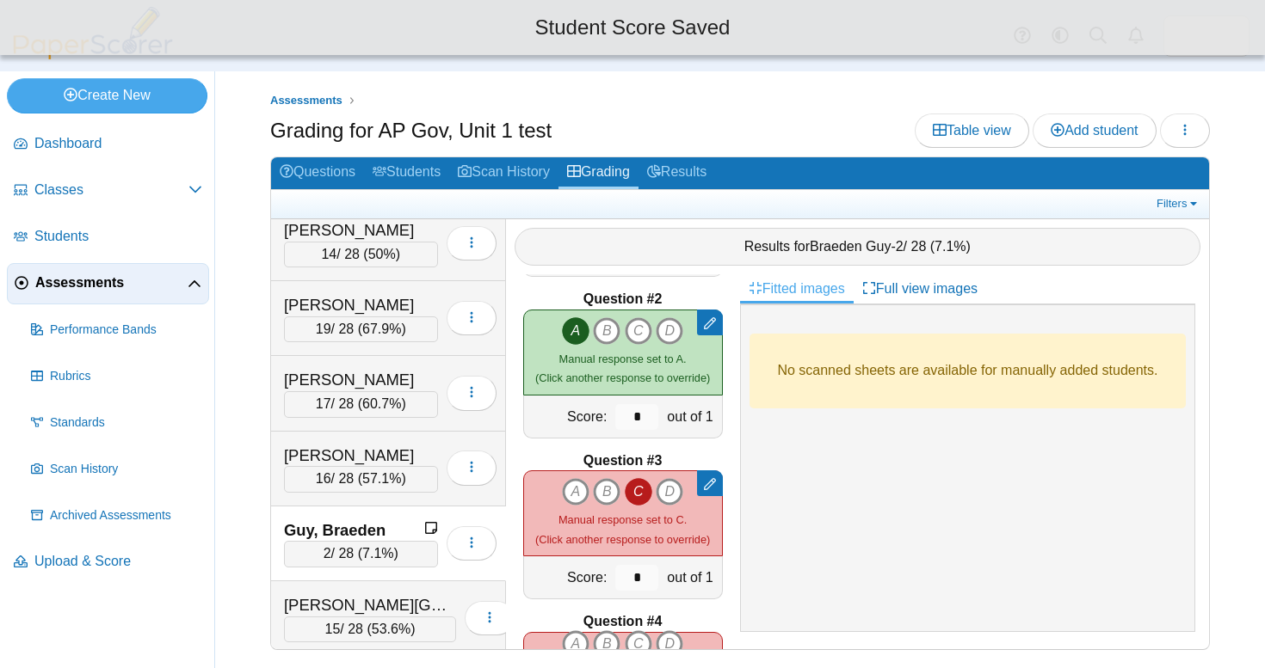
scroll to position [166, 0]
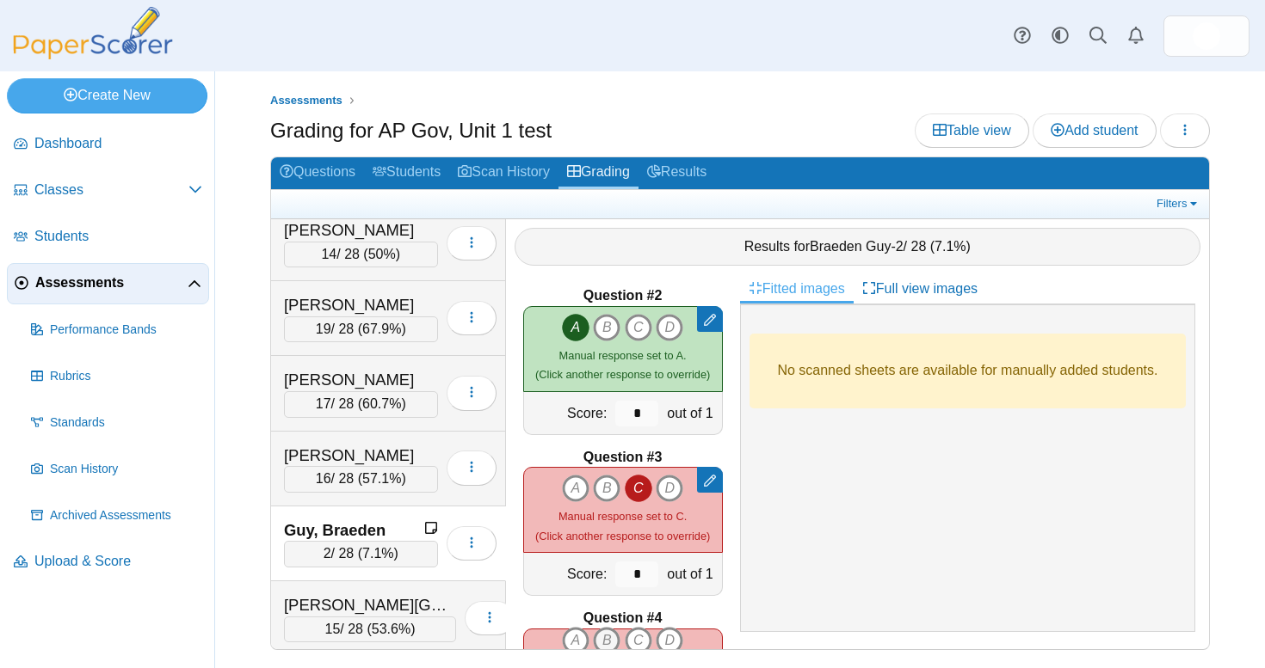
click at [600, 632] on icon "B" at bounding box center [607, 641] width 28 height 28
type input "*"
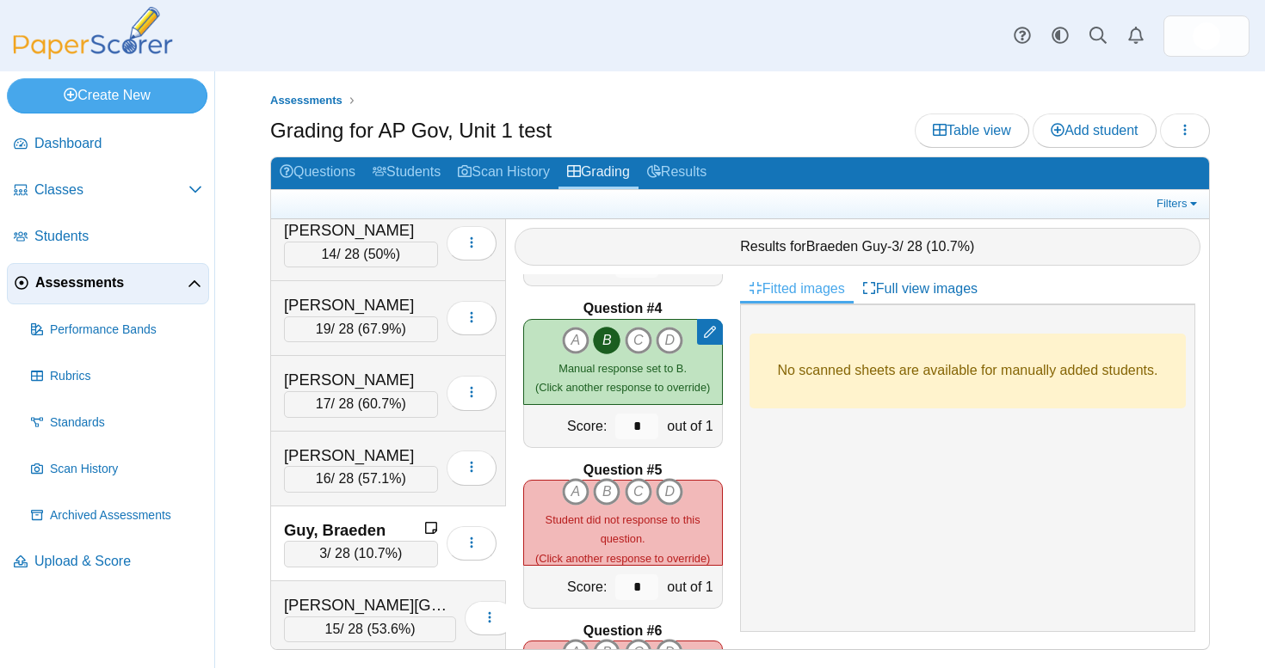
scroll to position [478, 0]
click at [578, 492] on icon "A" at bounding box center [576, 490] width 28 height 28
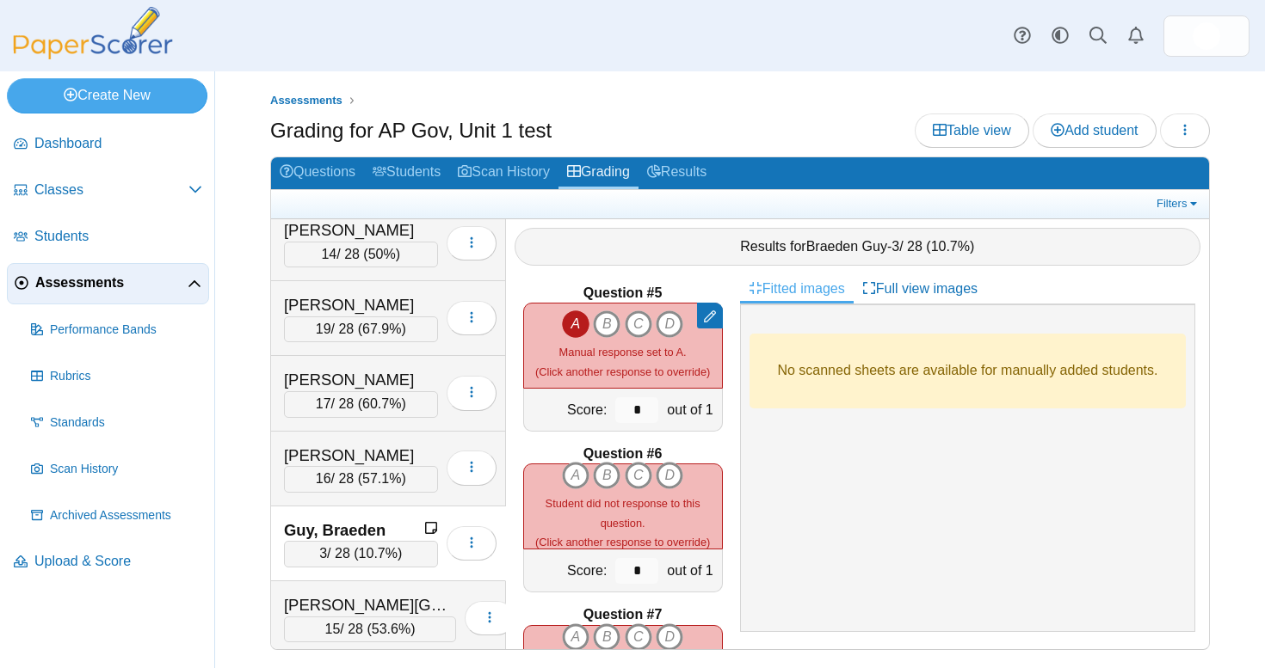
scroll to position [699, 0]
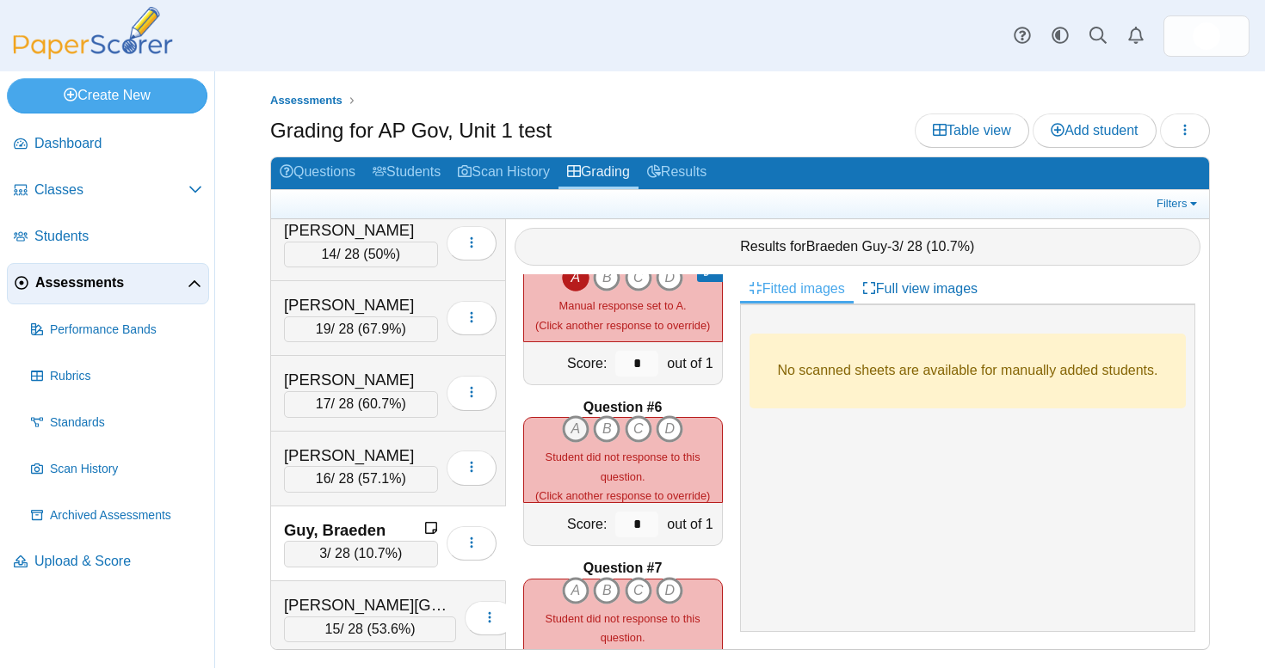
click at [575, 432] on icon "A" at bounding box center [576, 429] width 28 height 28
click at [614, 583] on icon "B" at bounding box center [607, 591] width 28 height 28
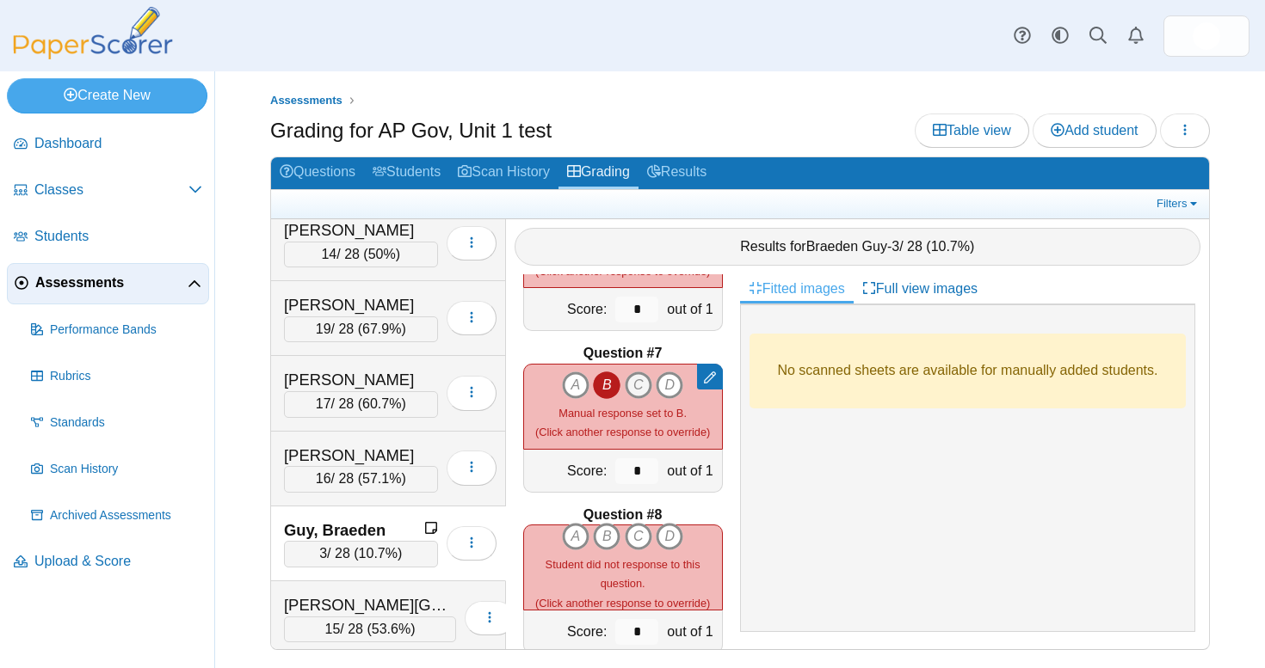
scroll to position [1034, 0]
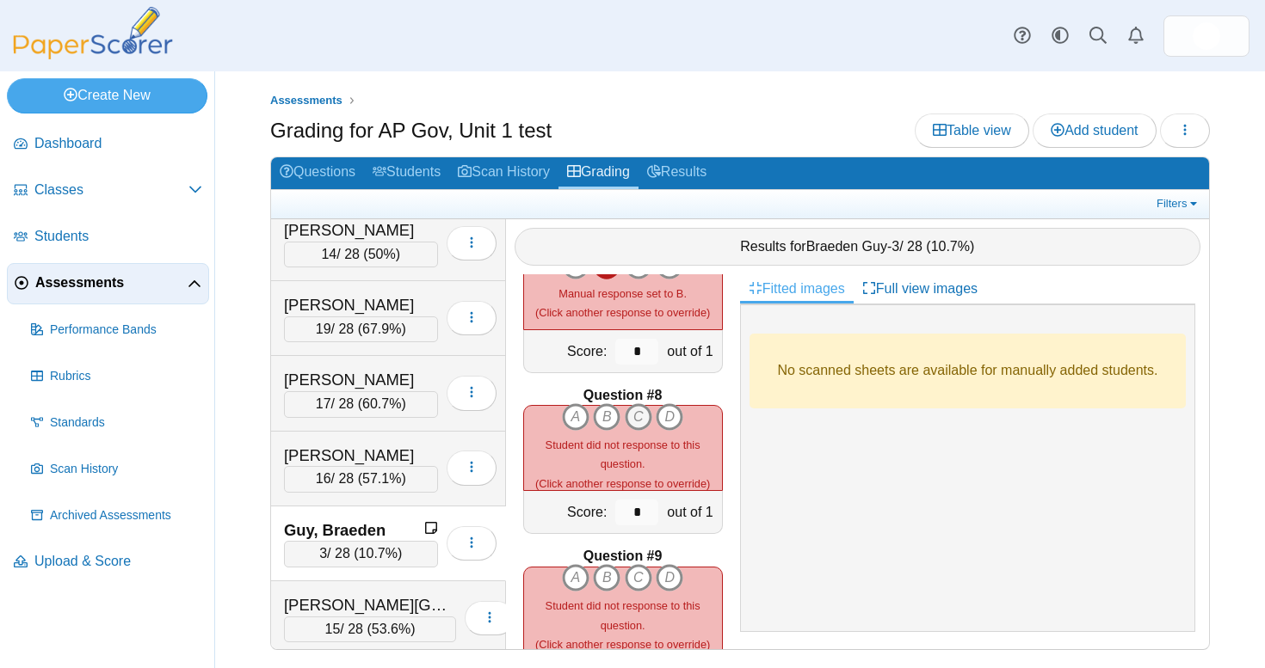
click at [636, 413] on icon "C" at bounding box center [639, 417] width 28 height 28
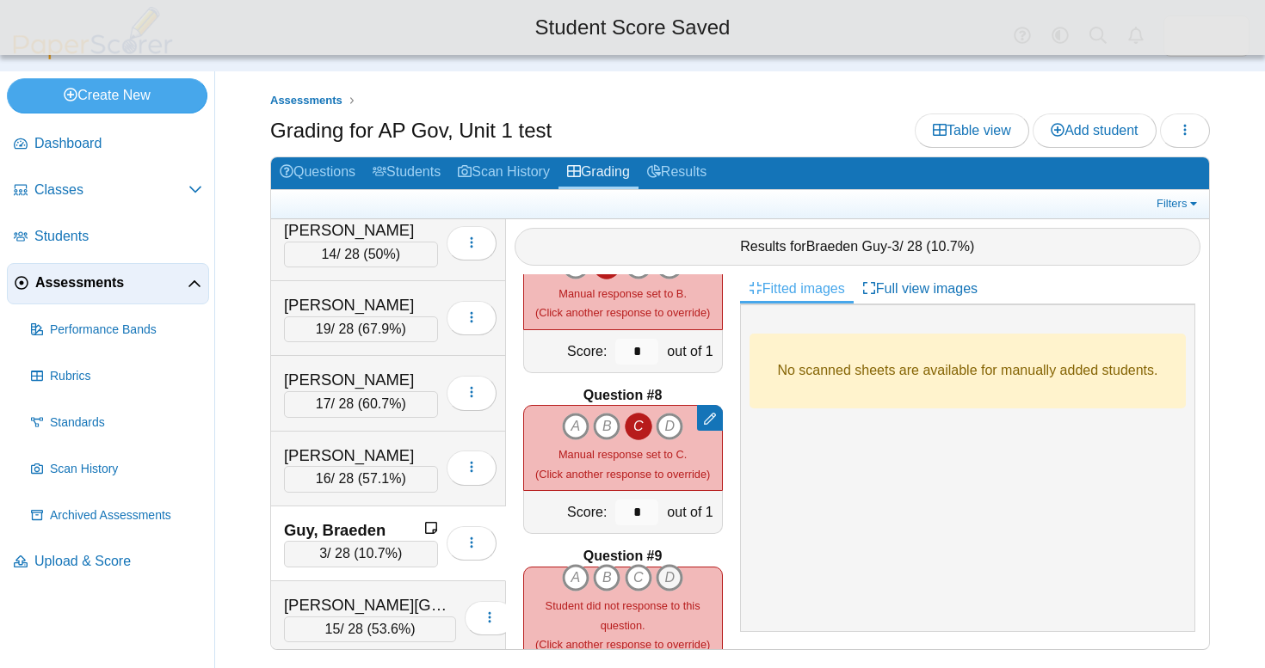
click at [665, 566] on icon "D" at bounding box center [669, 578] width 28 height 28
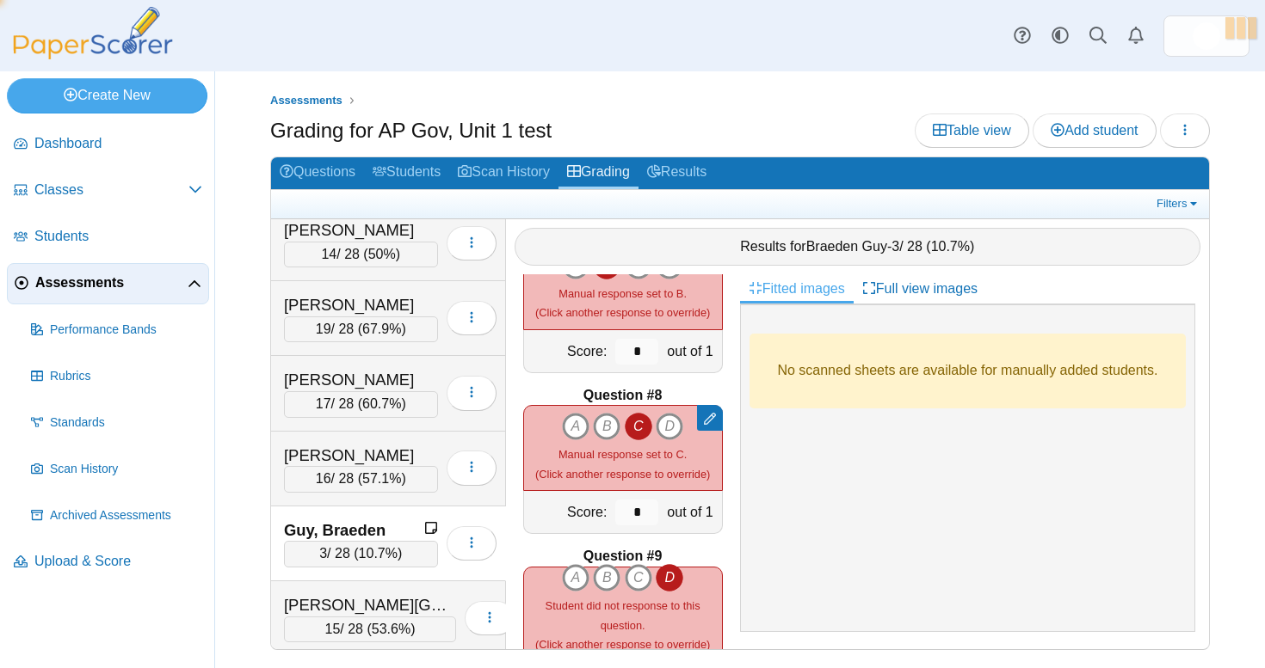
type input "*"
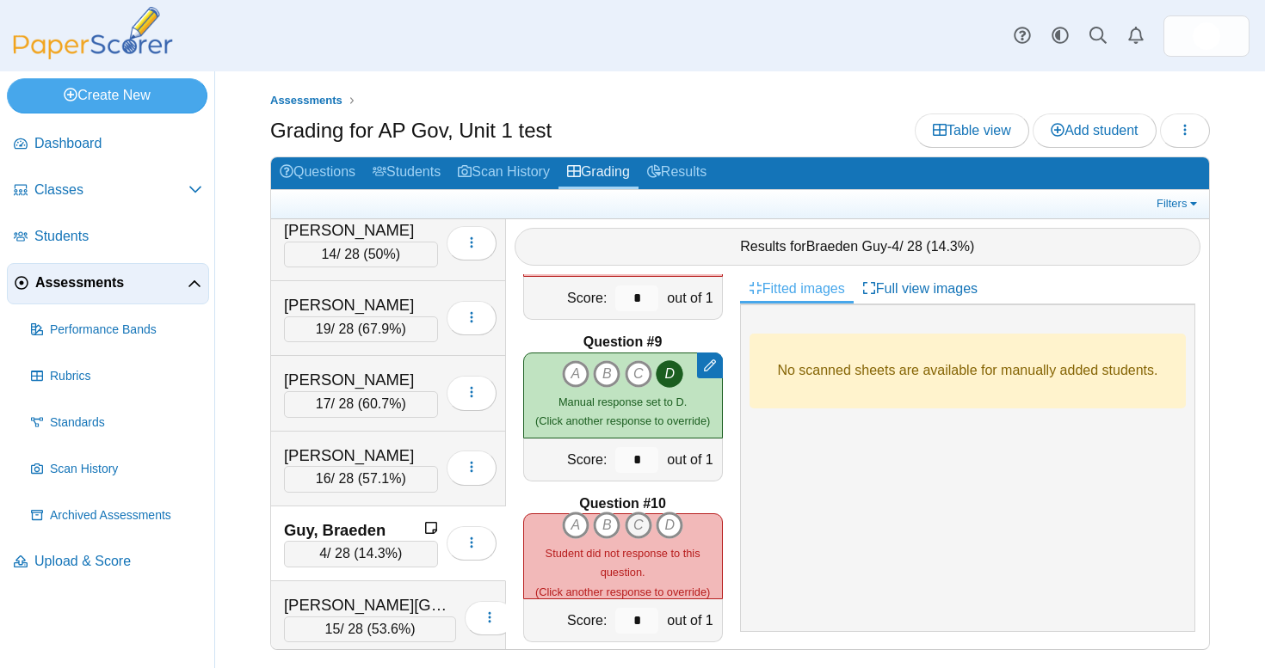
click at [645, 526] on icon "C" at bounding box center [639, 526] width 28 height 28
type input "*"
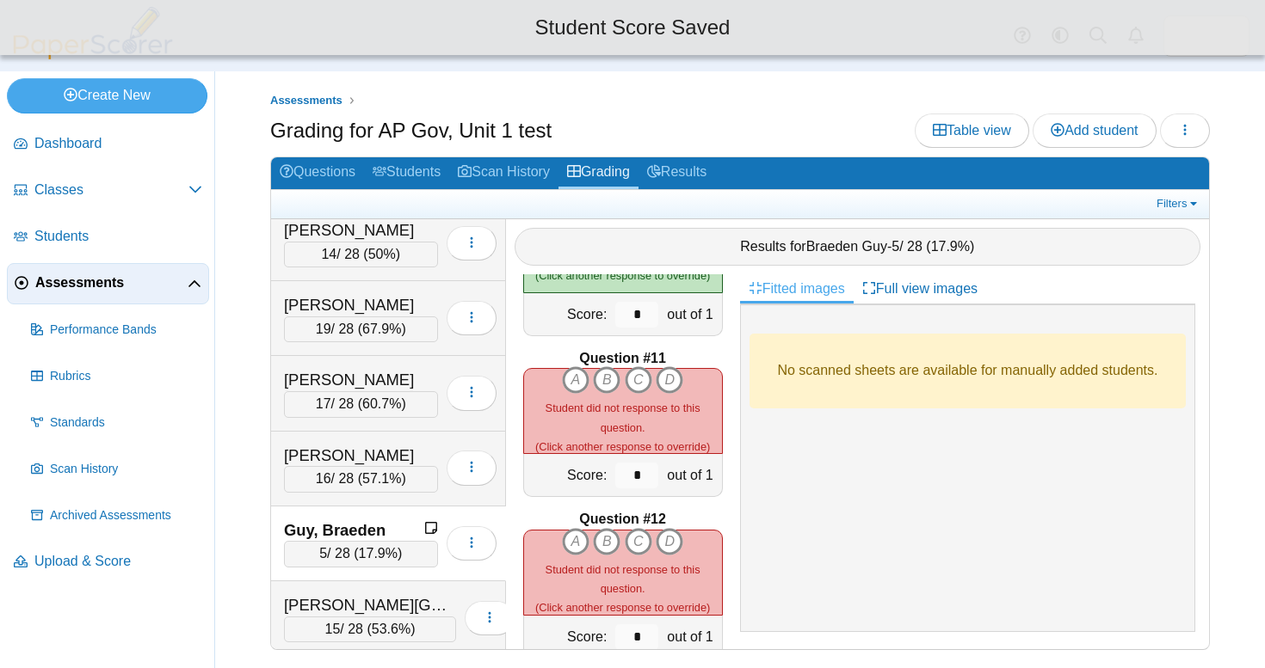
scroll to position [1564, 0]
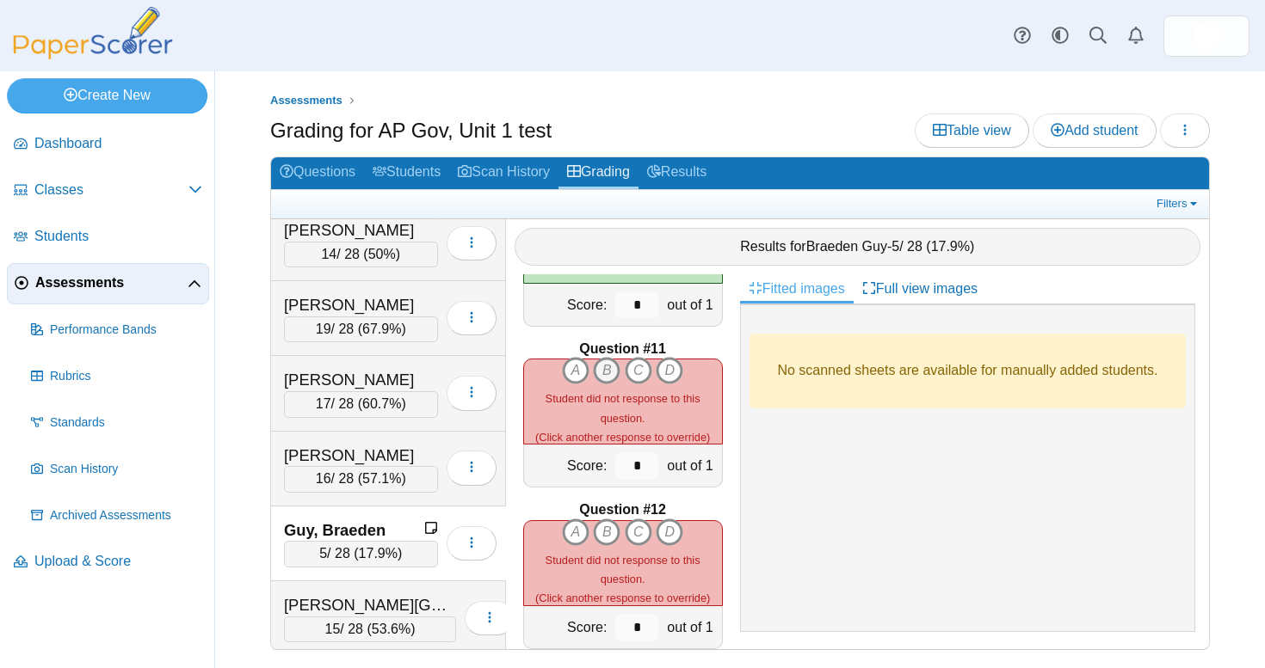
click at [603, 371] on icon "B" at bounding box center [607, 371] width 28 height 28
type input "*"
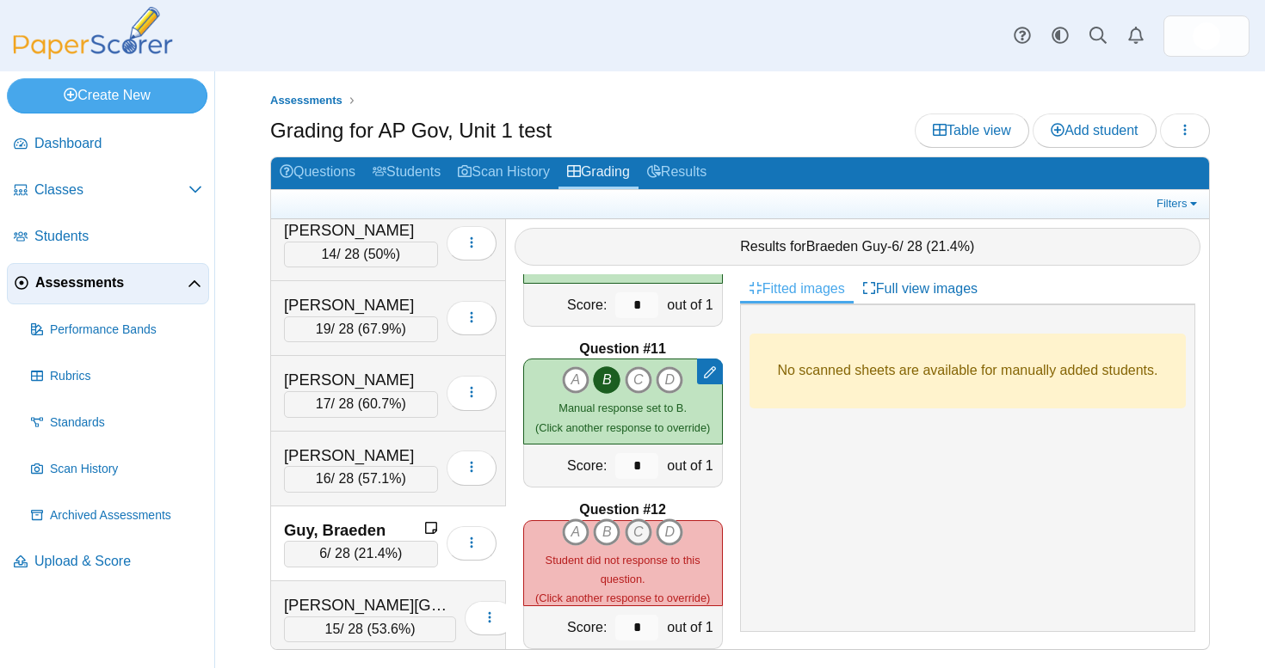
click at [647, 523] on icon "C" at bounding box center [639, 533] width 28 height 28
type input "*"
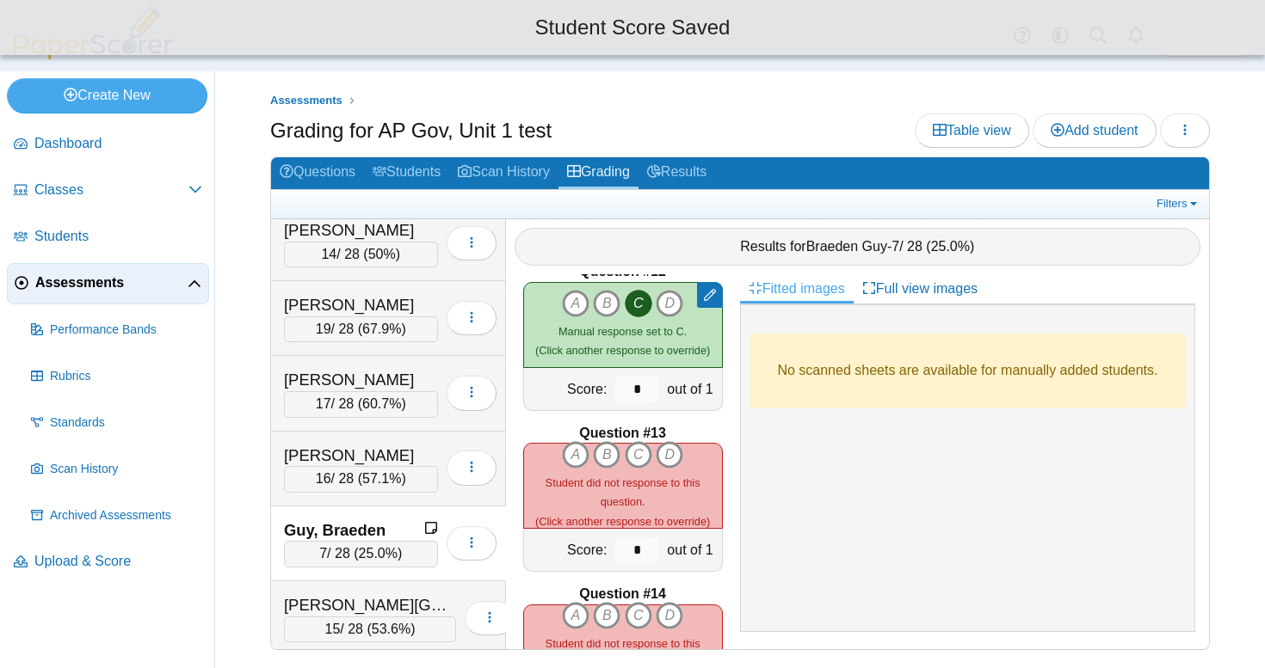
scroll to position [1851, 0]
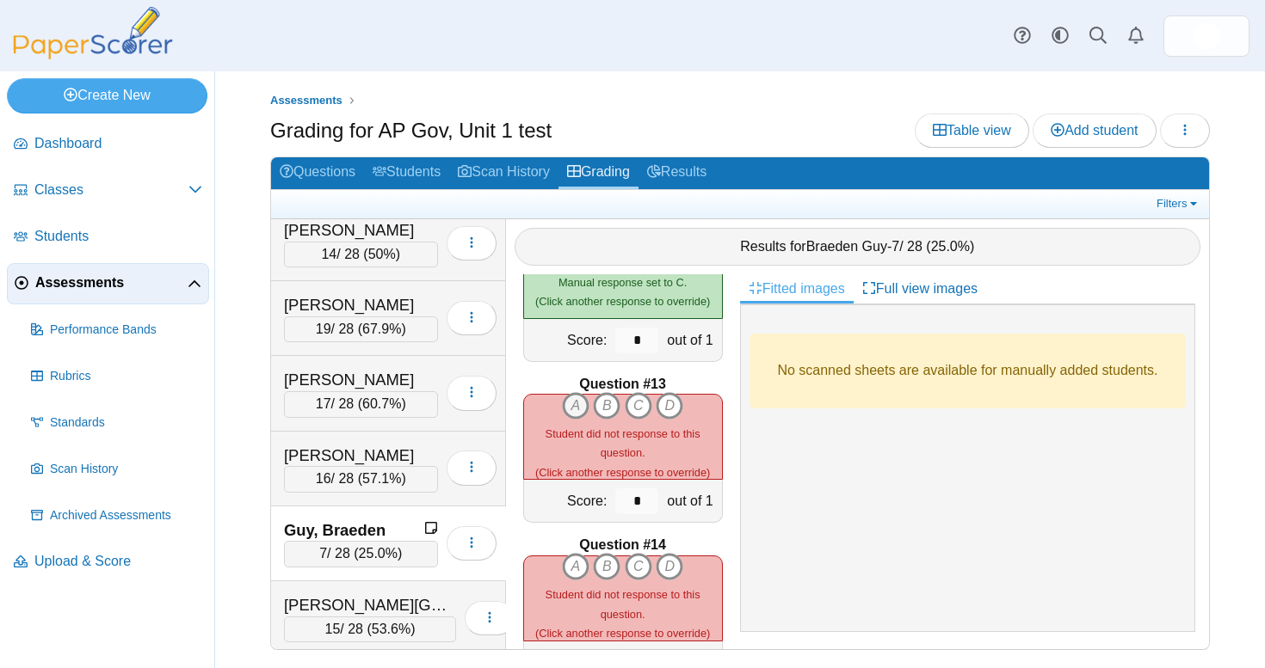
click at [586, 404] on icon "A" at bounding box center [576, 406] width 28 height 28
type input "*"
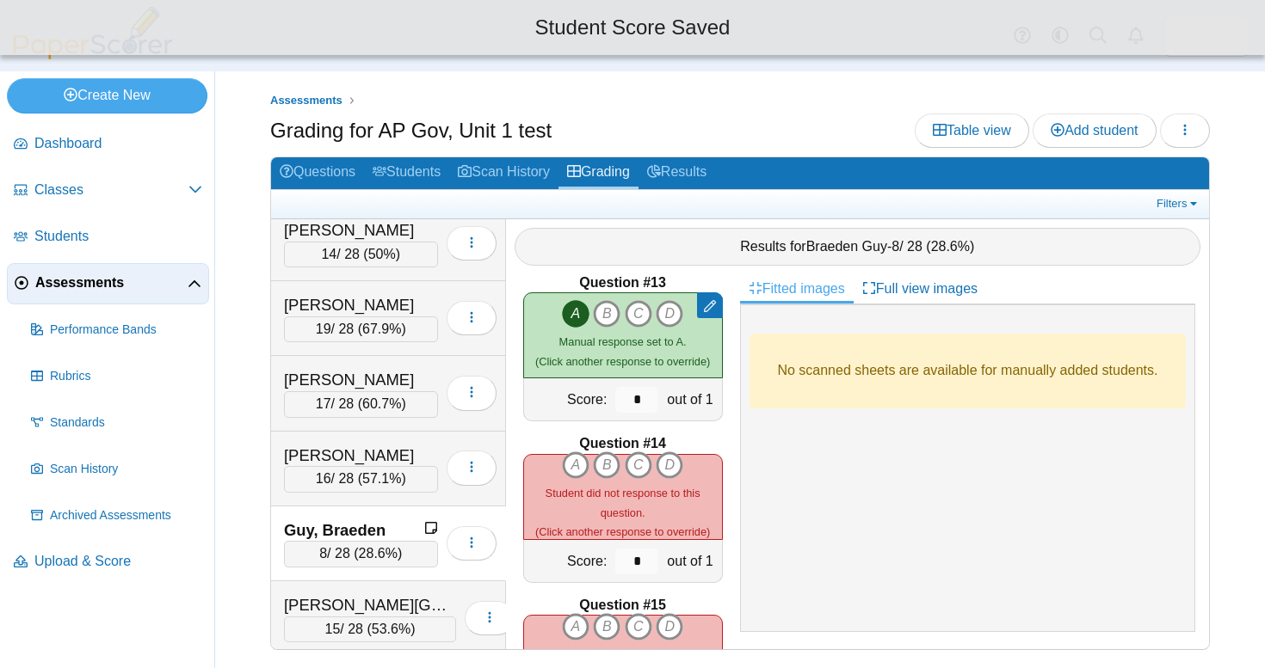
scroll to position [1954, 0]
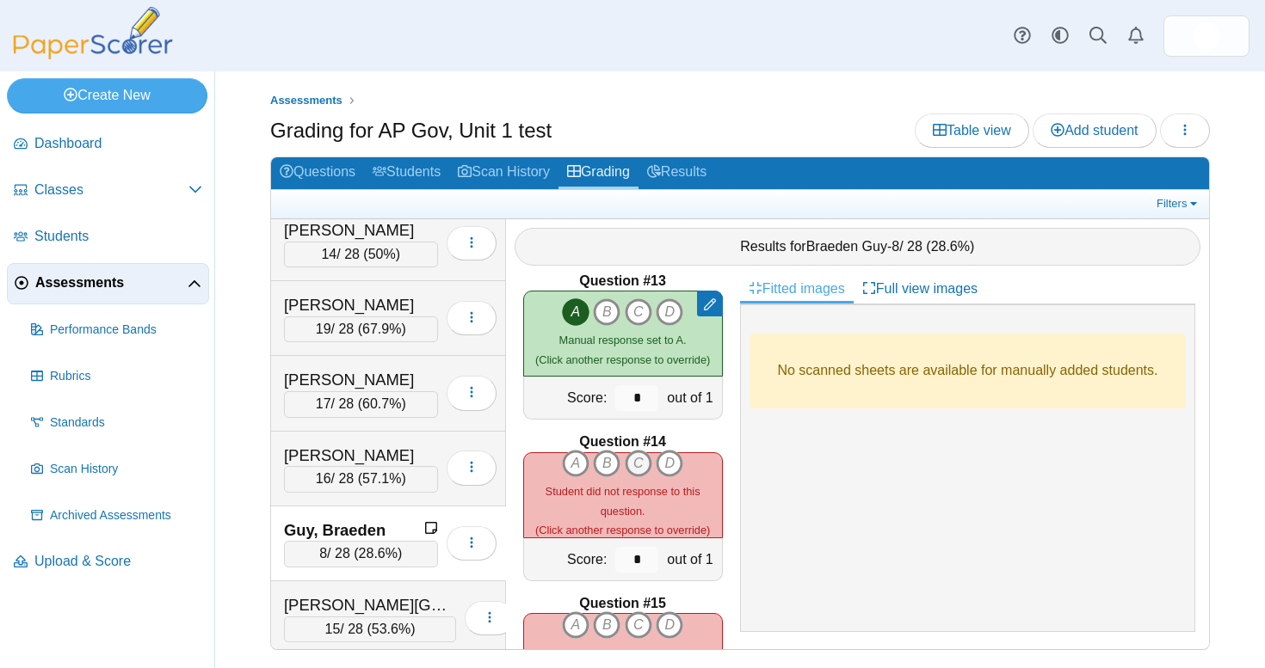
click at [637, 458] on icon "C" at bounding box center [639, 464] width 28 height 28
type input "*"
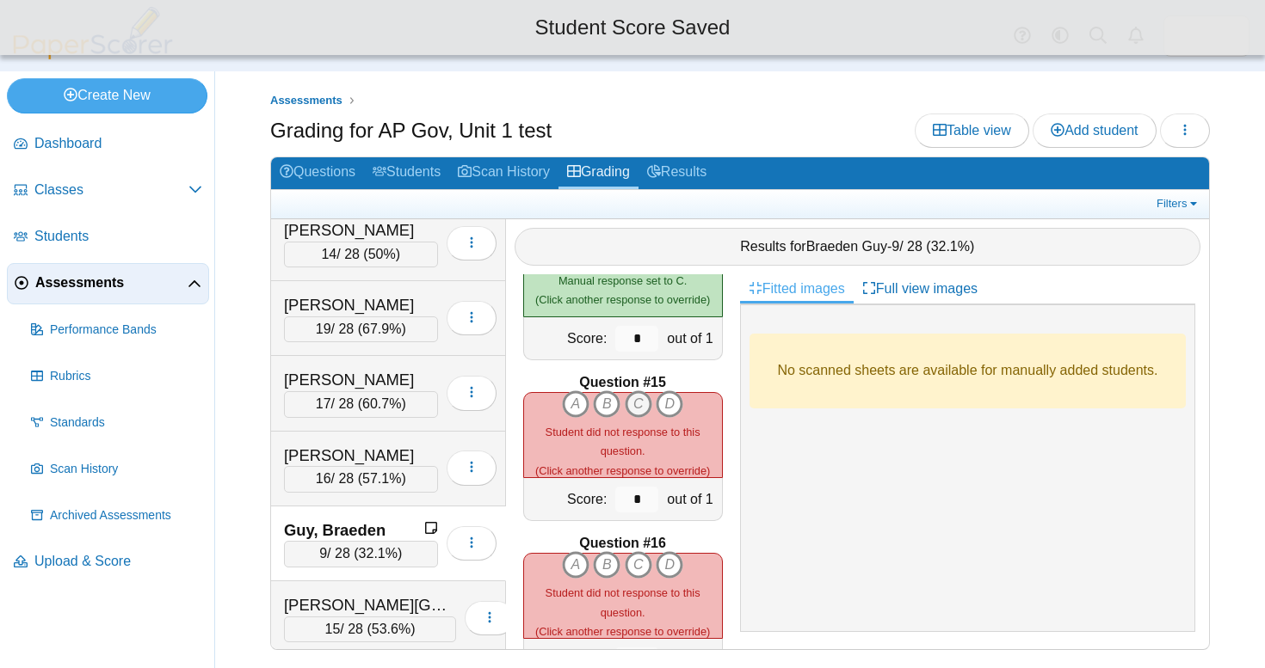
scroll to position [2176, 0]
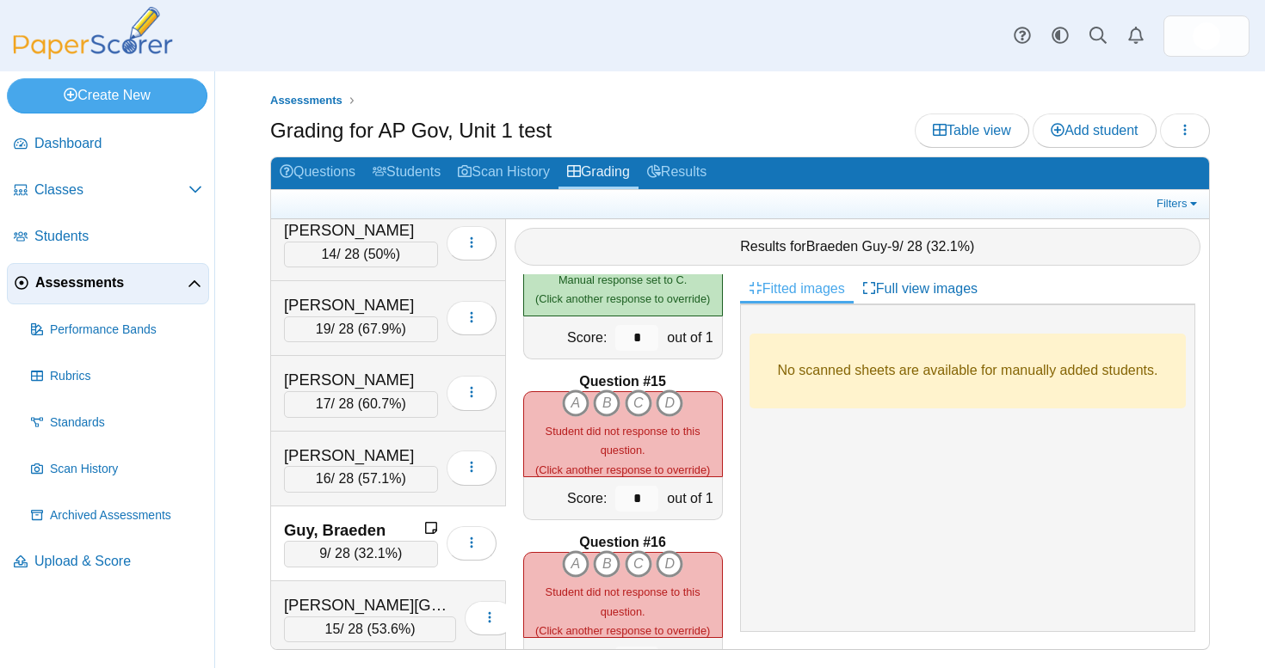
click at [600, 412] on div "A B C D (Click another response to override)" at bounding box center [623, 434] width 198 height 89
click at [605, 400] on icon "B" at bounding box center [607, 404] width 28 height 28
type input "*"
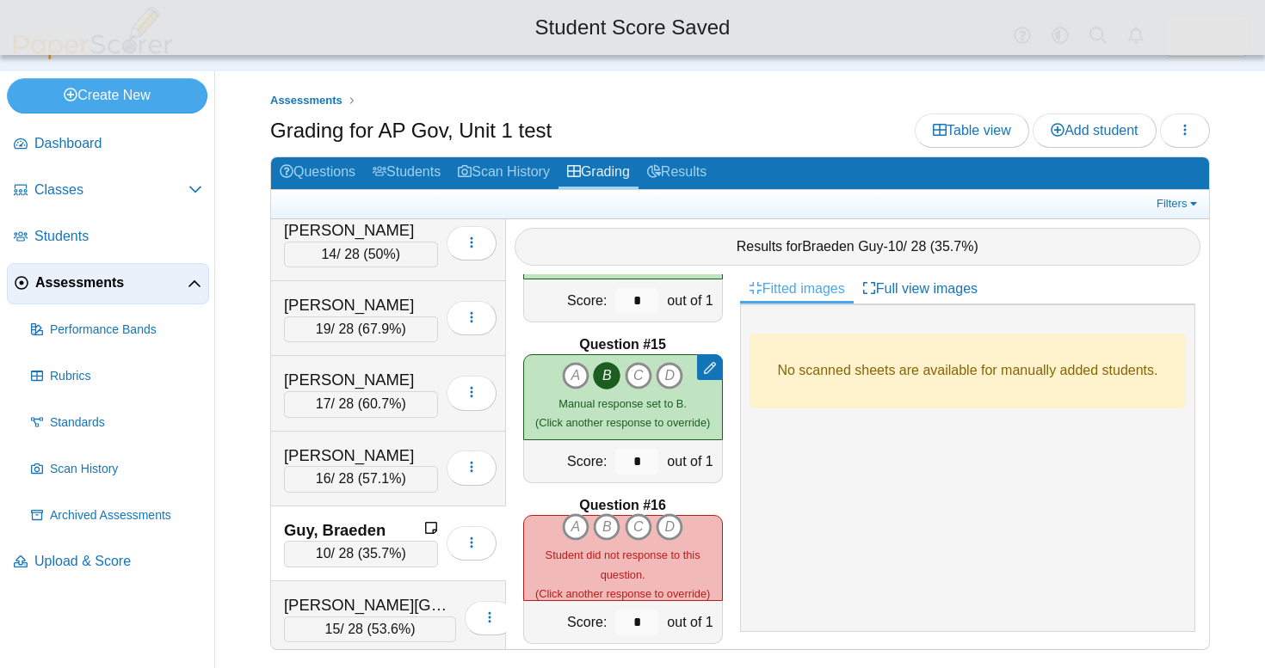
scroll to position [2214, 0]
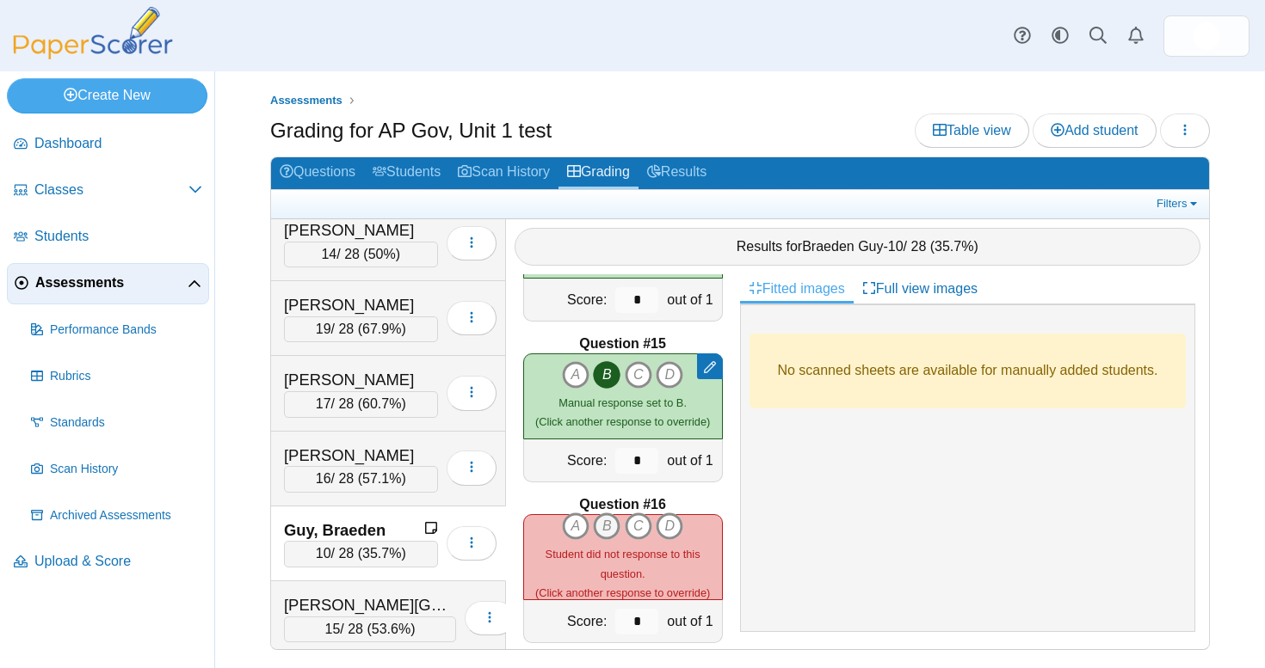
click at [609, 513] on icon "B" at bounding box center [607, 527] width 28 height 28
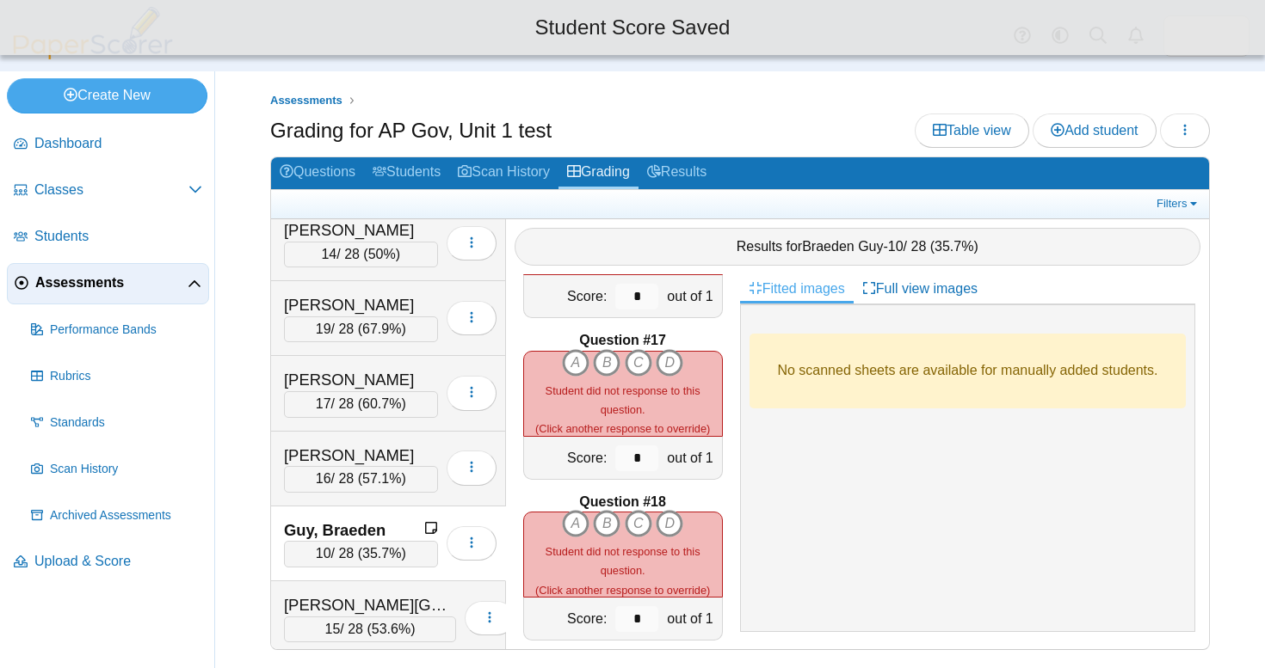
scroll to position [2555, 0]
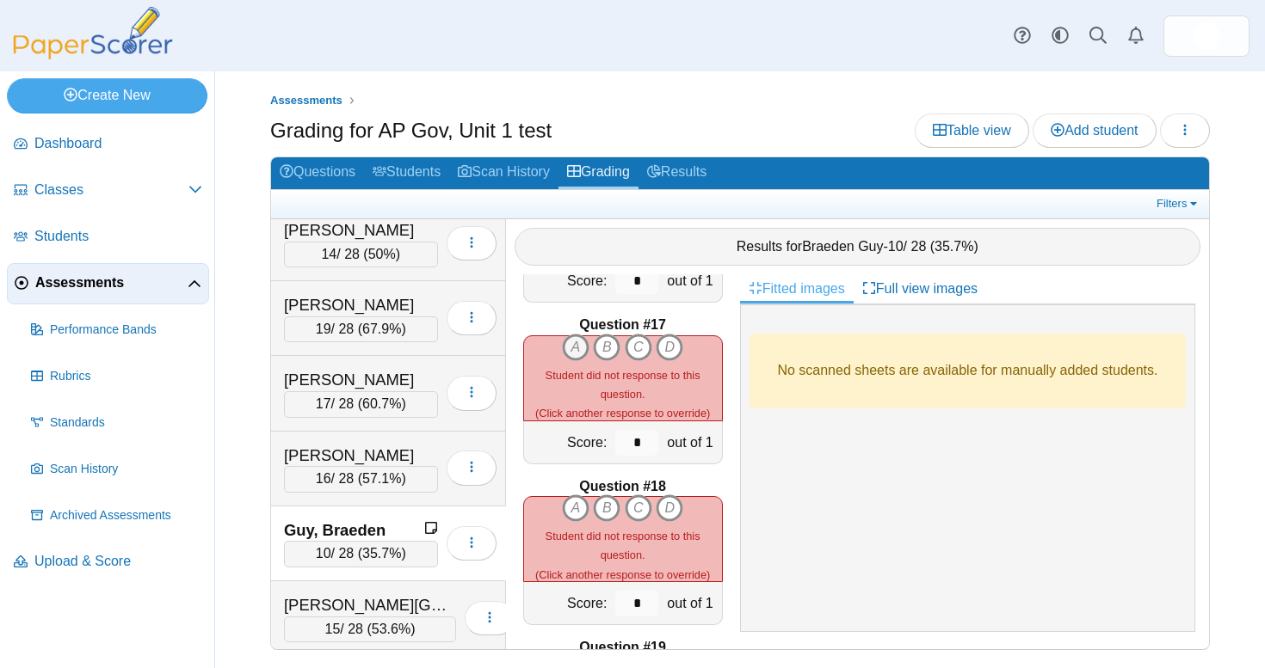
click at [569, 343] on icon "A" at bounding box center [576, 348] width 28 height 28
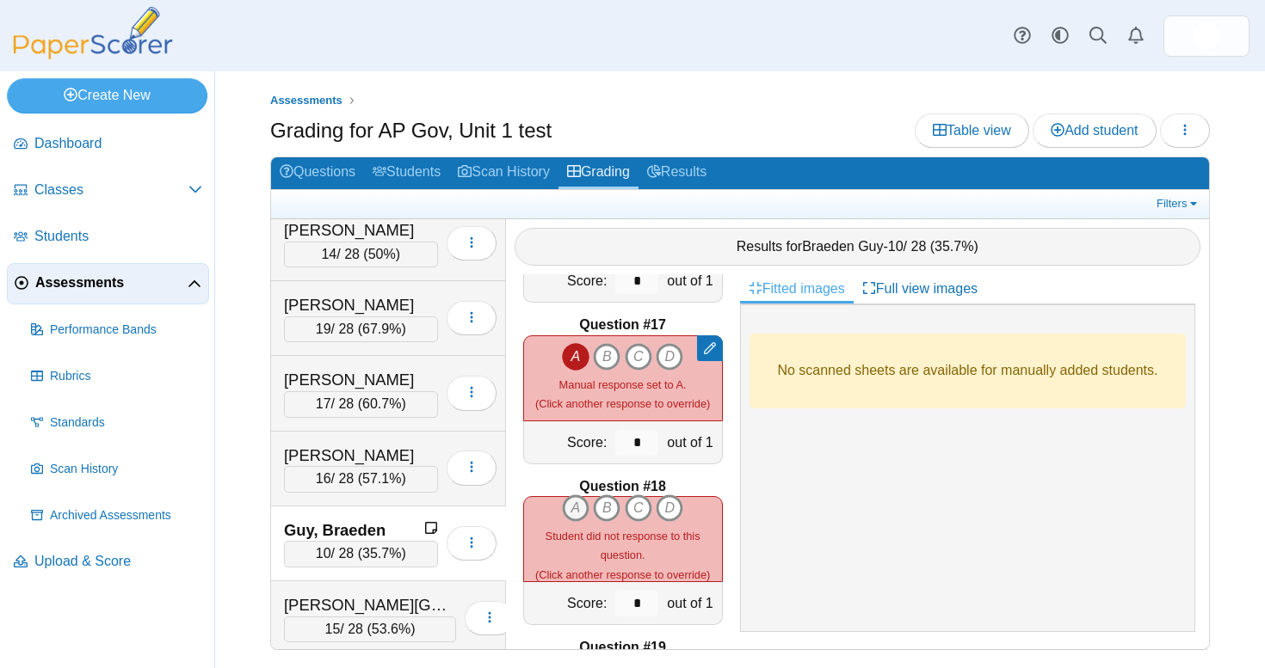
click at [581, 495] on icon "A" at bounding box center [576, 509] width 28 height 28
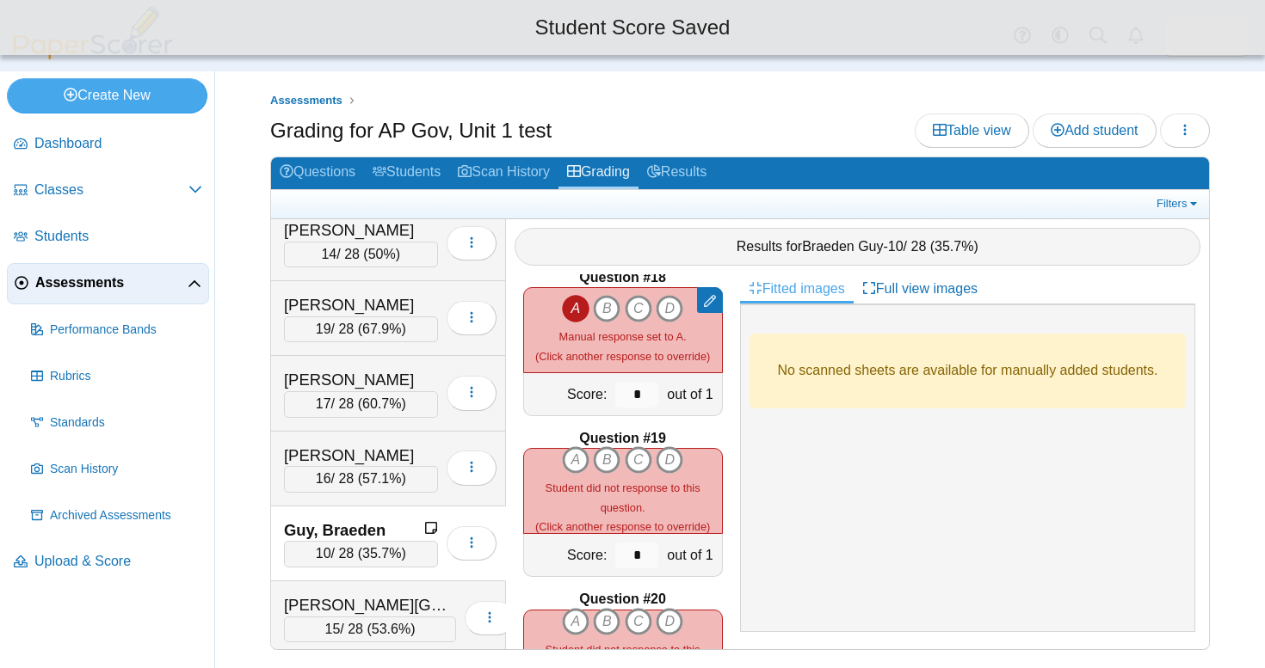
scroll to position [2897, 0]
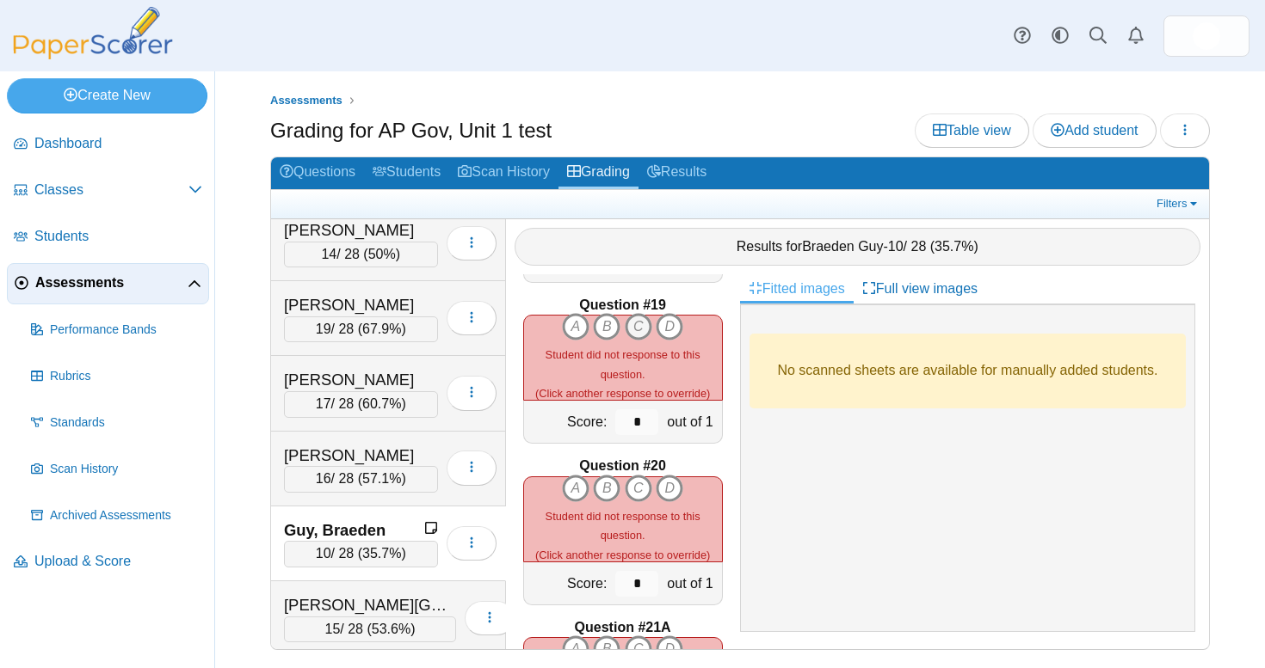
click at [634, 322] on icon "C" at bounding box center [639, 327] width 28 height 28
type input "*"
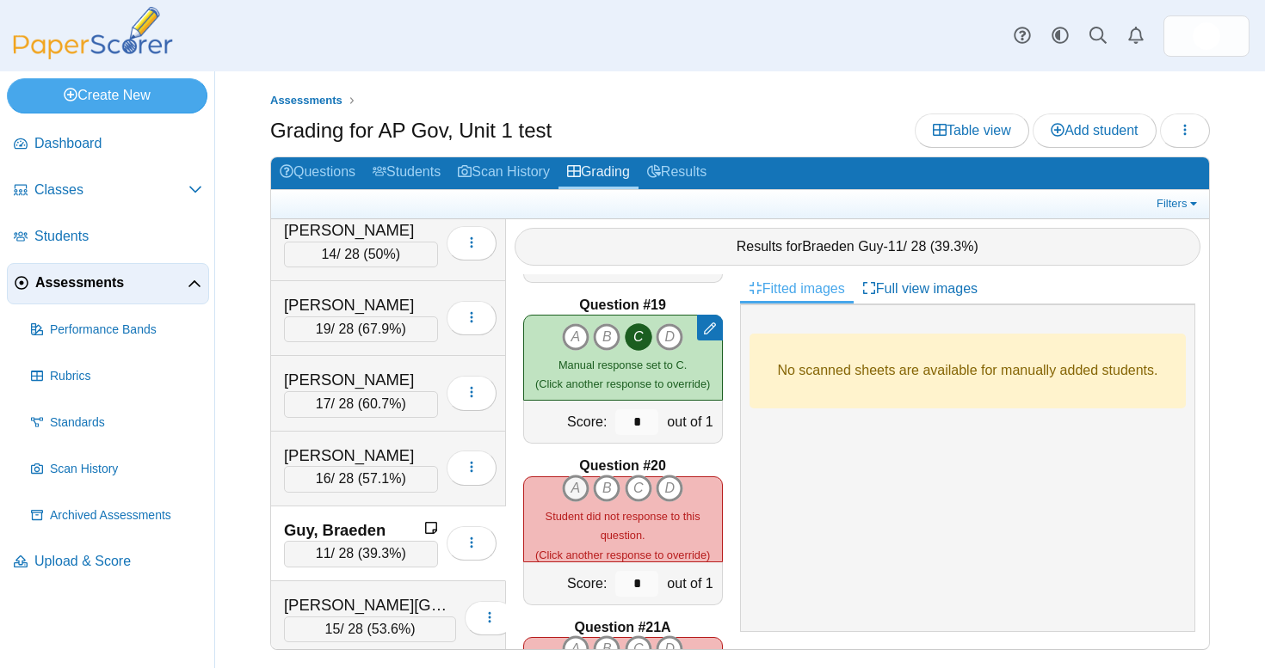
click at [583, 475] on icon "A" at bounding box center [576, 489] width 28 height 28
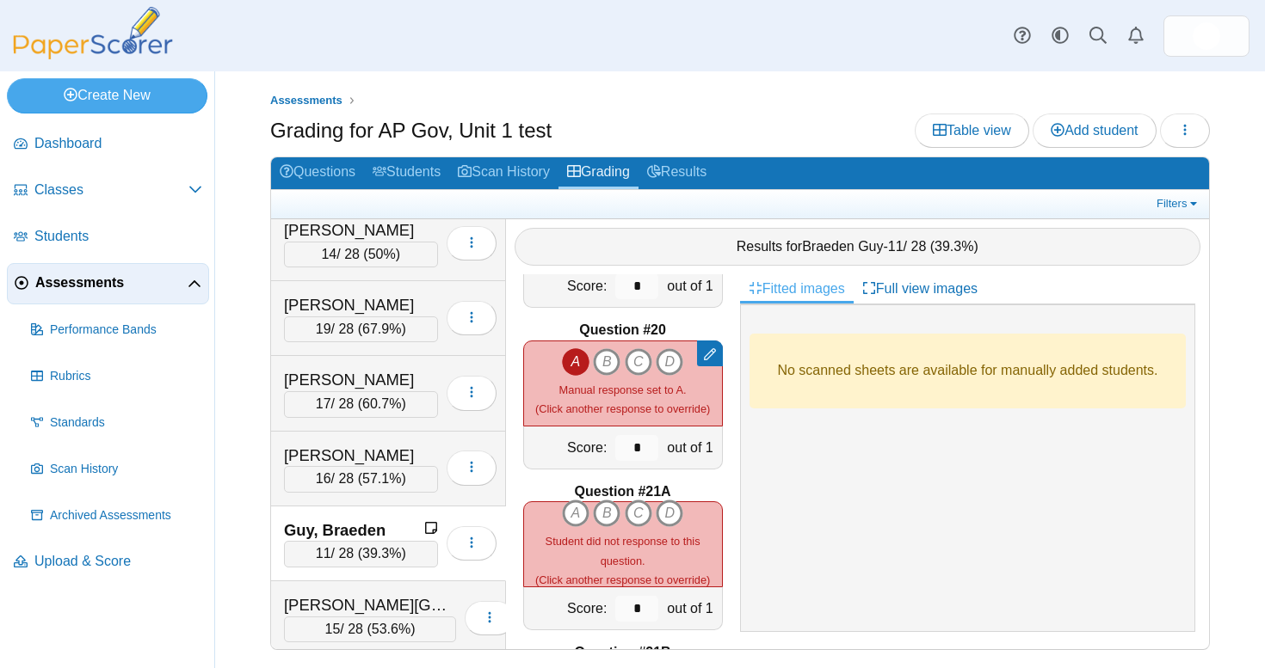
scroll to position [3084, 0]
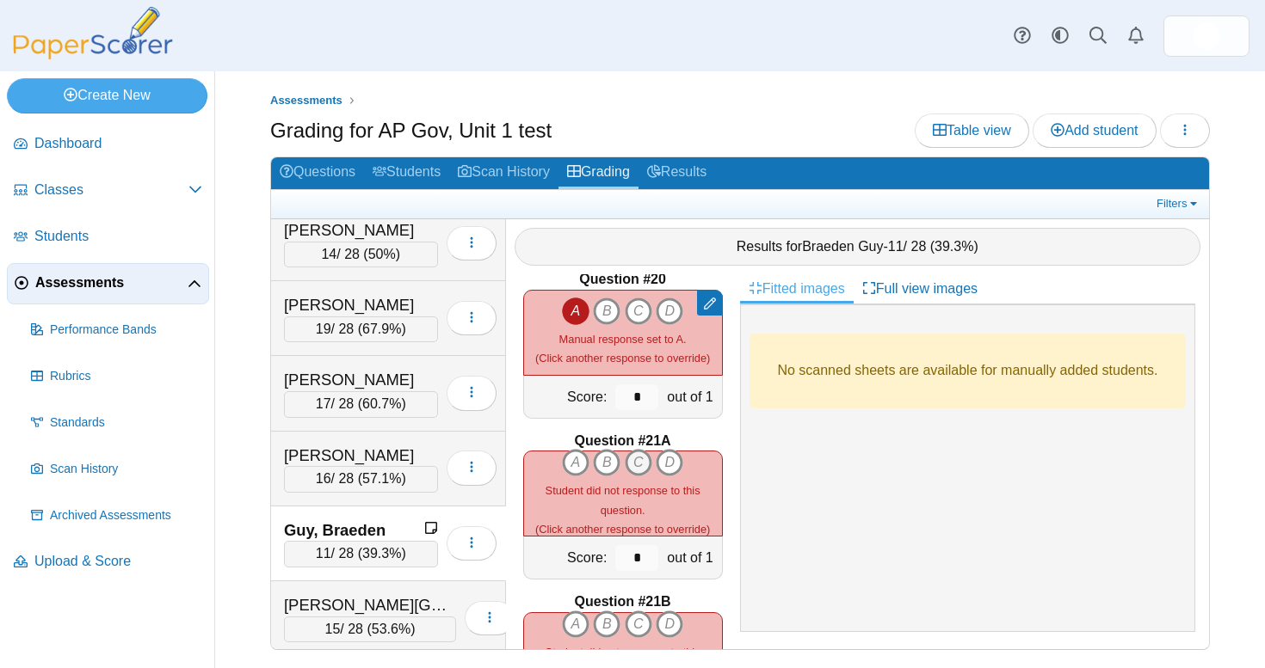
click at [634, 449] on icon "C" at bounding box center [639, 463] width 28 height 28
type input "*"
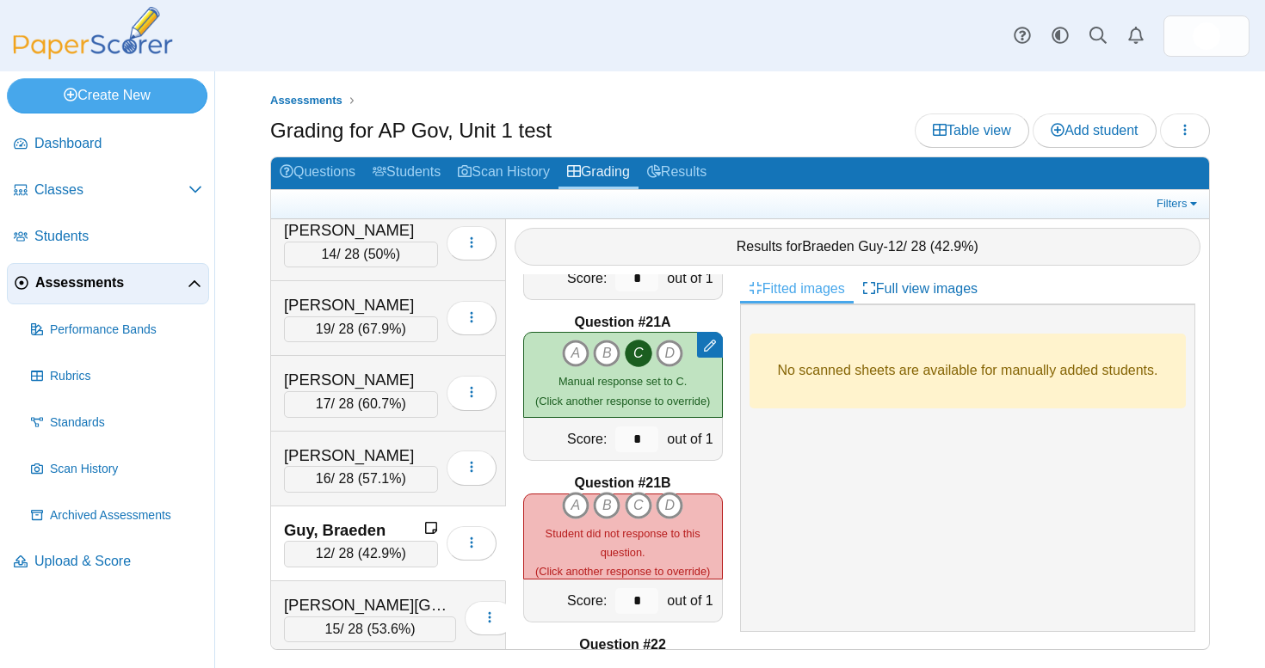
scroll to position [3228, 0]
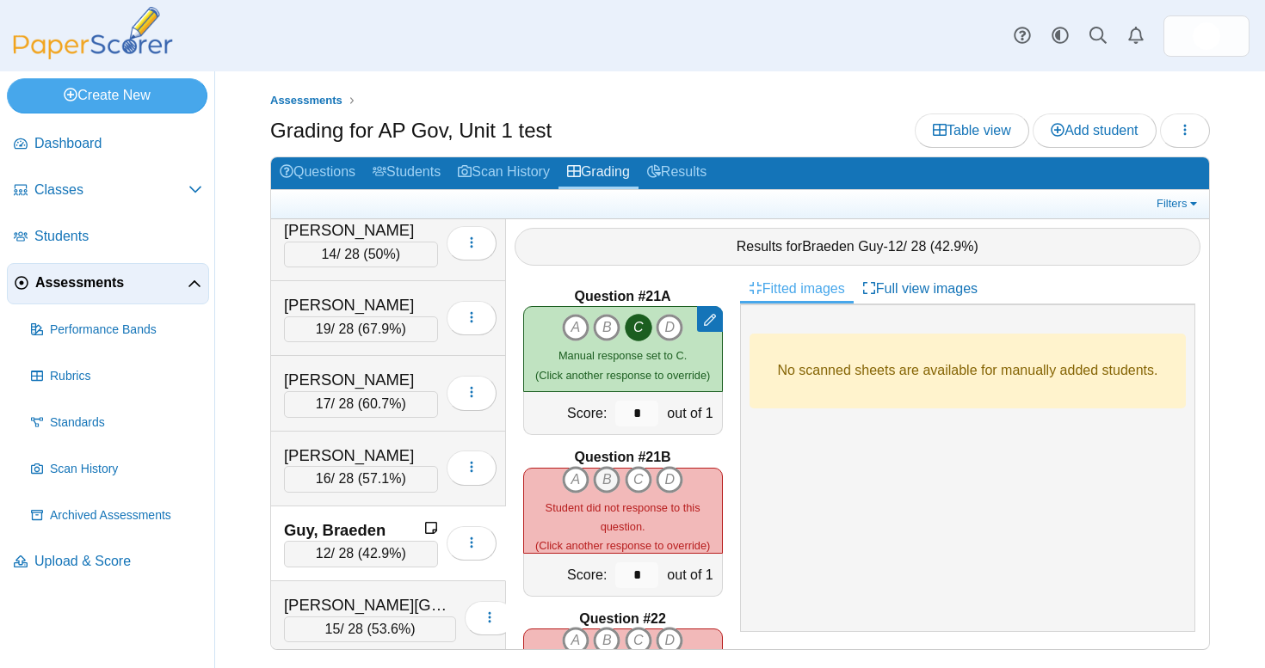
click at [616, 473] on icon "B" at bounding box center [607, 480] width 28 height 28
type input "*"
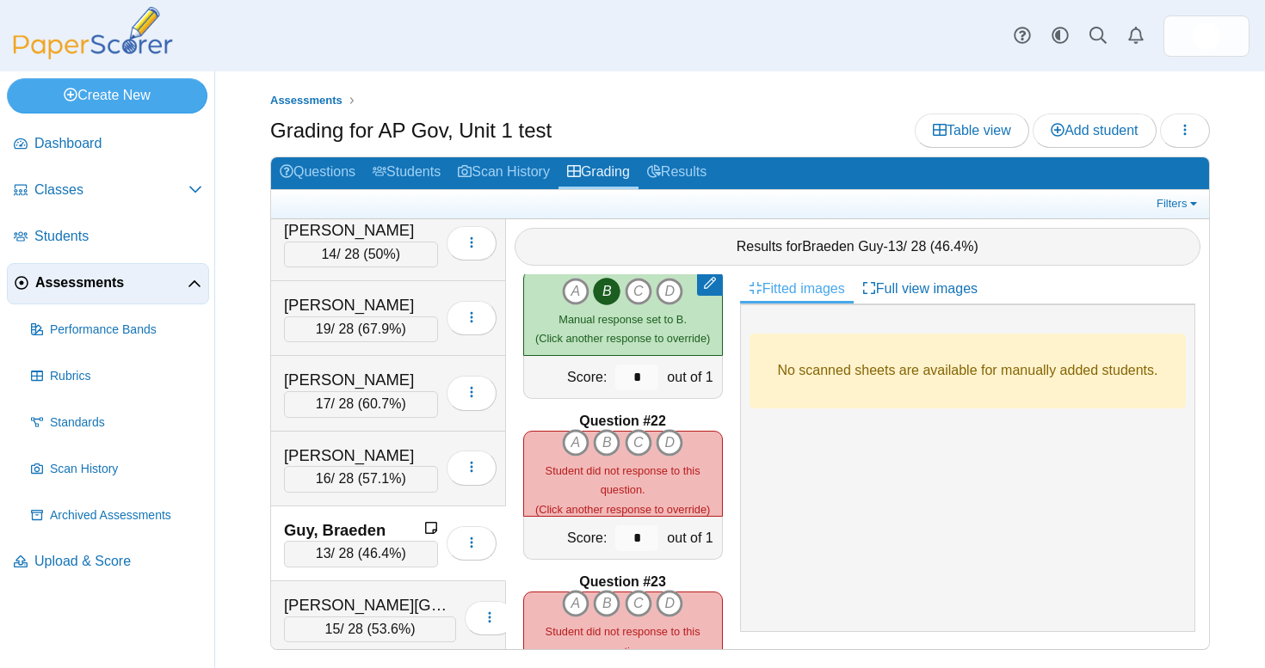
scroll to position [3432, 0]
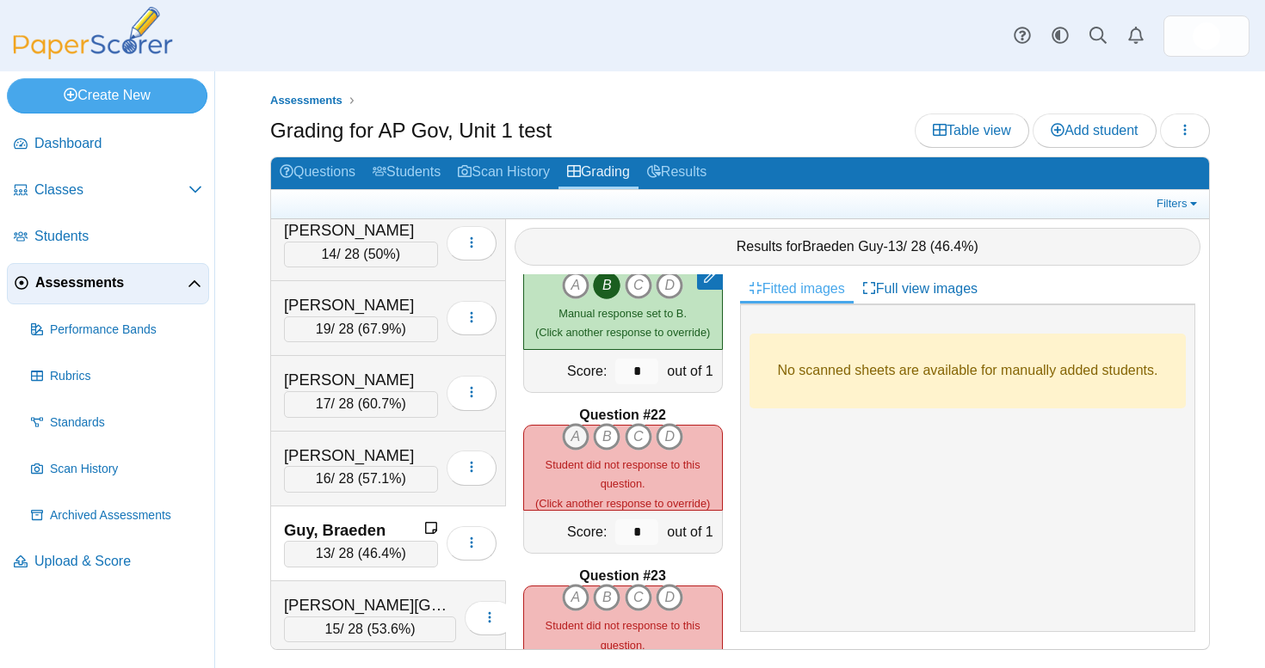
click at [575, 434] on icon "A" at bounding box center [576, 437] width 28 height 28
type input "*"
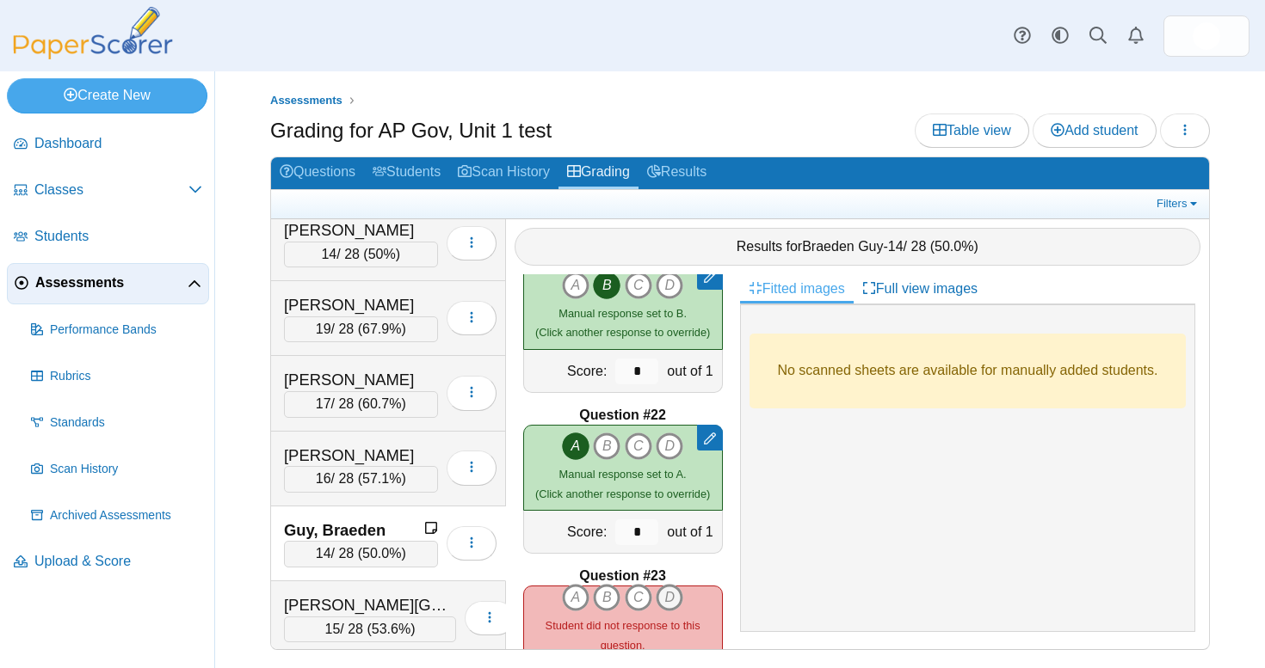
click at [669, 587] on icon "D" at bounding box center [669, 598] width 28 height 28
type input "*"
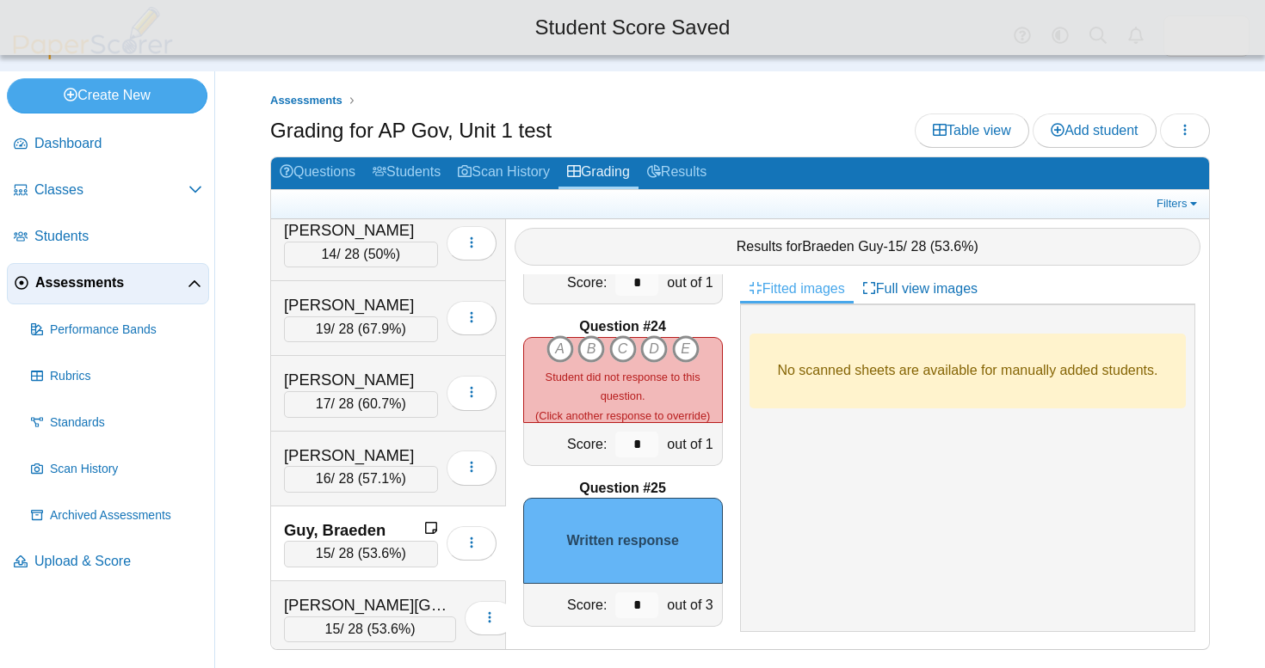
scroll to position [3842, 0]
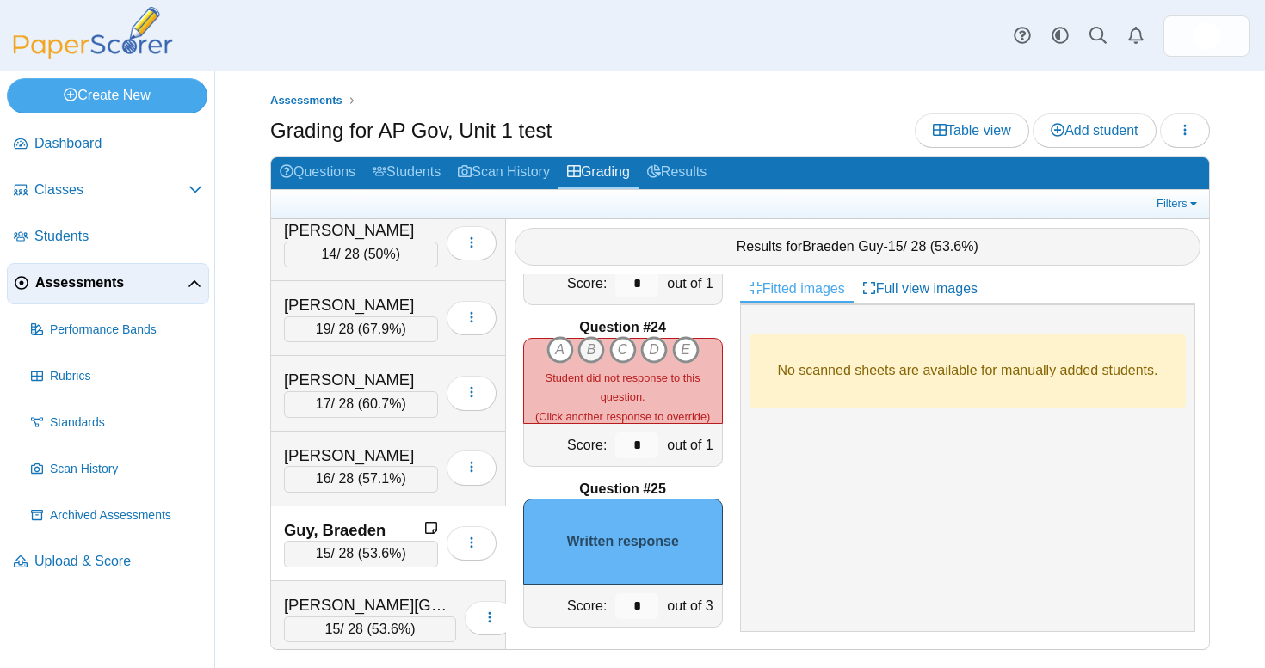
click at [593, 340] on icon "B" at bounding box center [591, 350] width 28 height 28
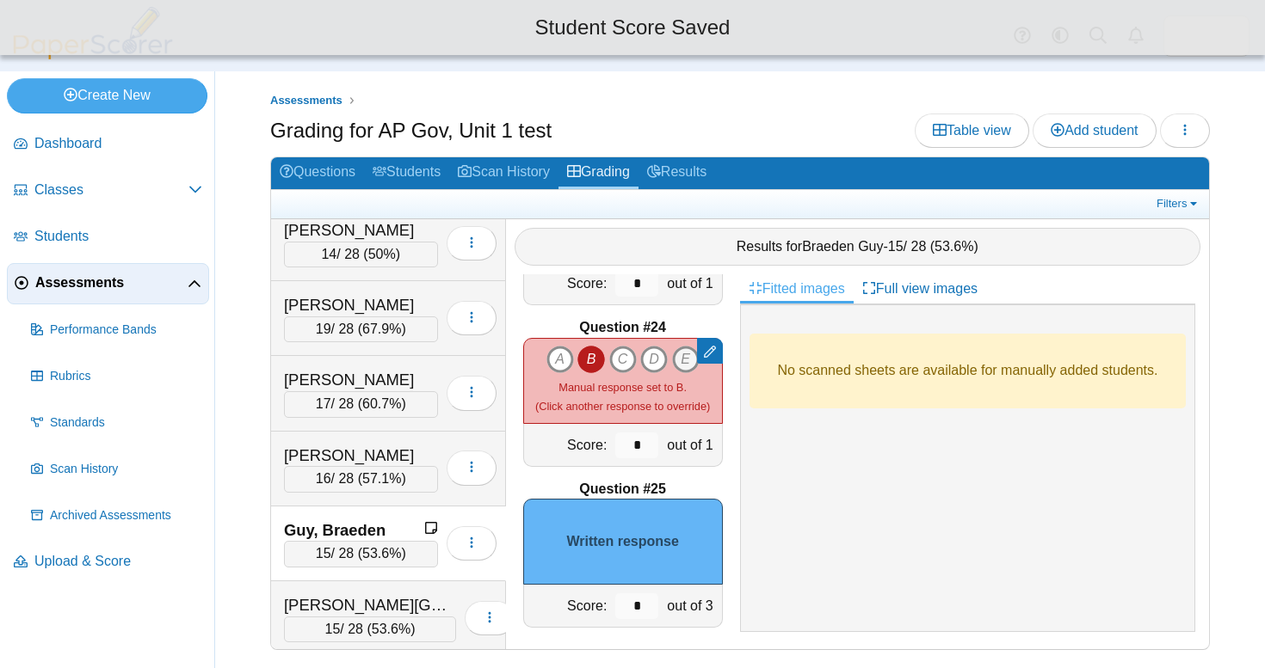
click at [687, 348] on icon "E" at bounding box center [686, 360] width 28 height 28
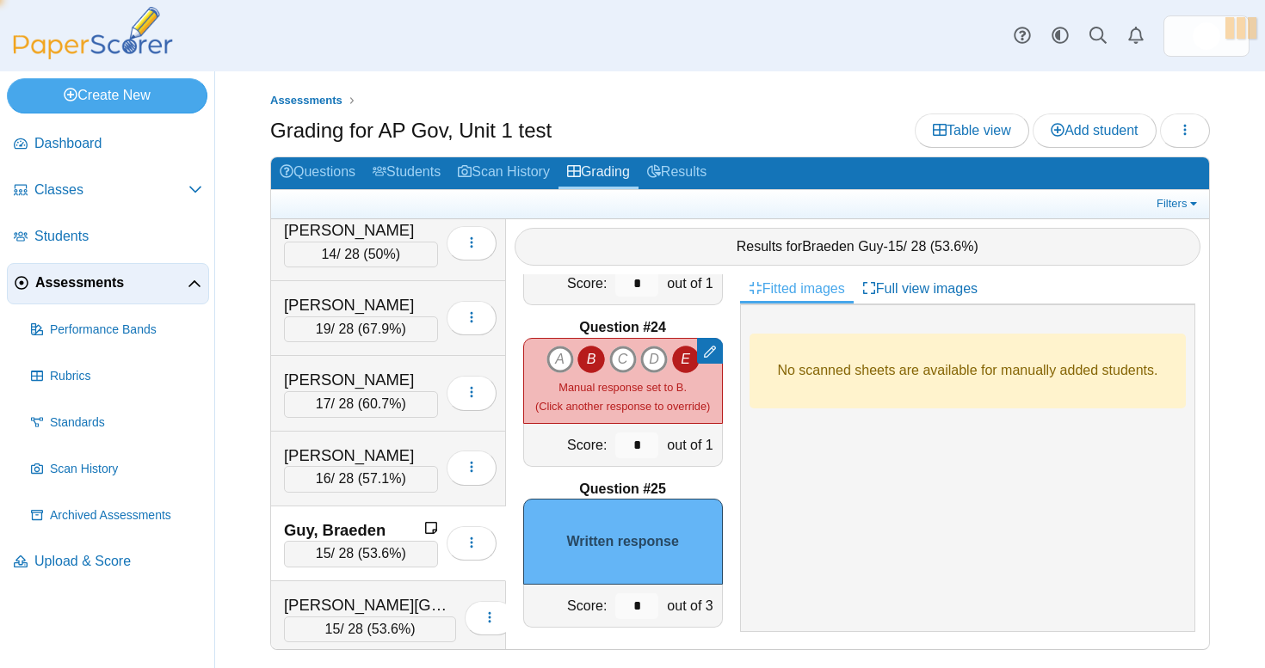
type input "*"
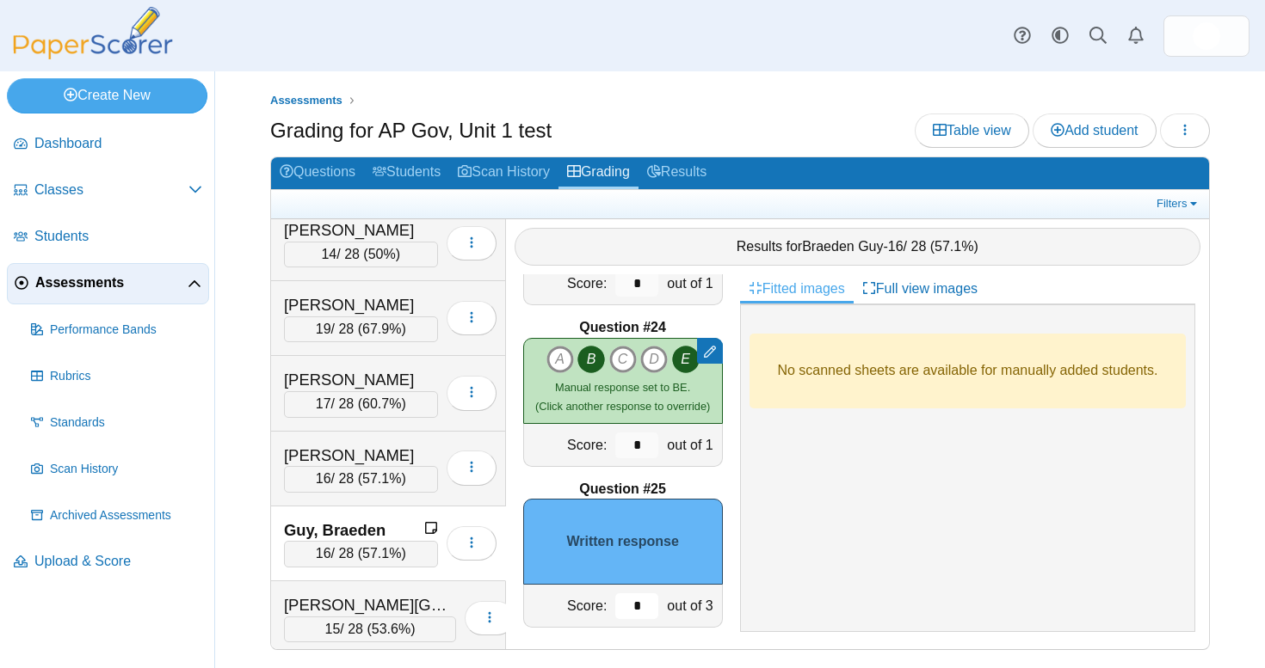
click at [641, 600] on input "*" at bounding box center [636, 607] width 43 height 26
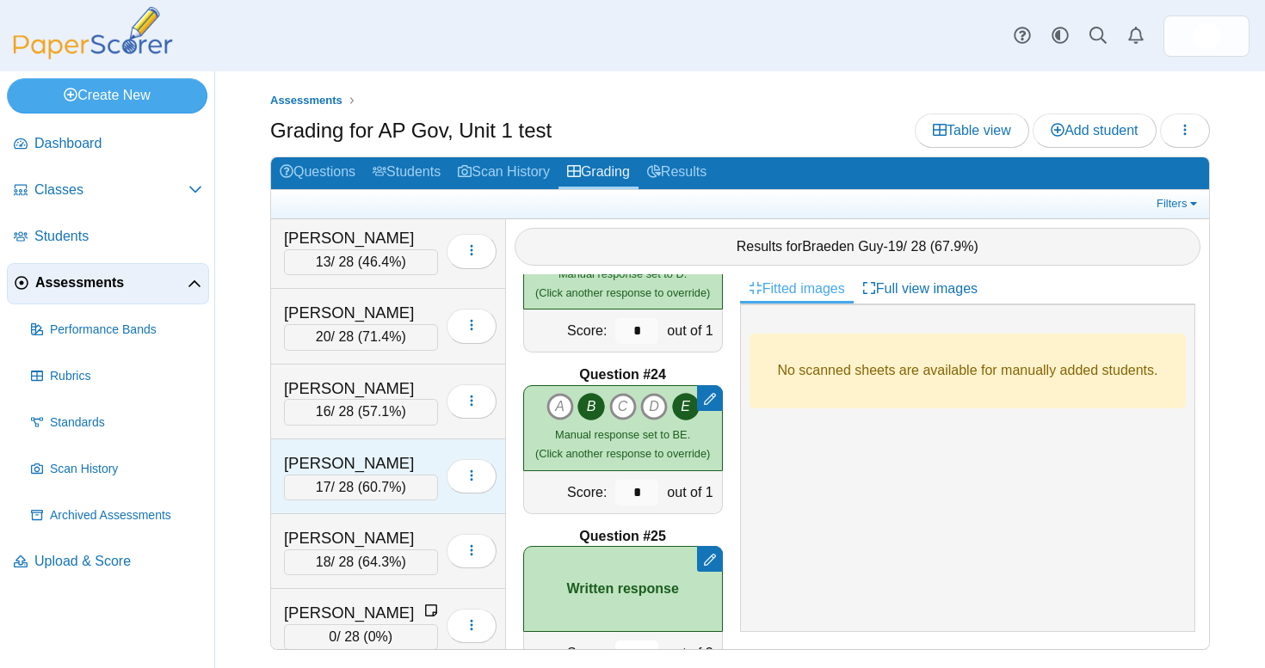
scroll to position [3730, 0]
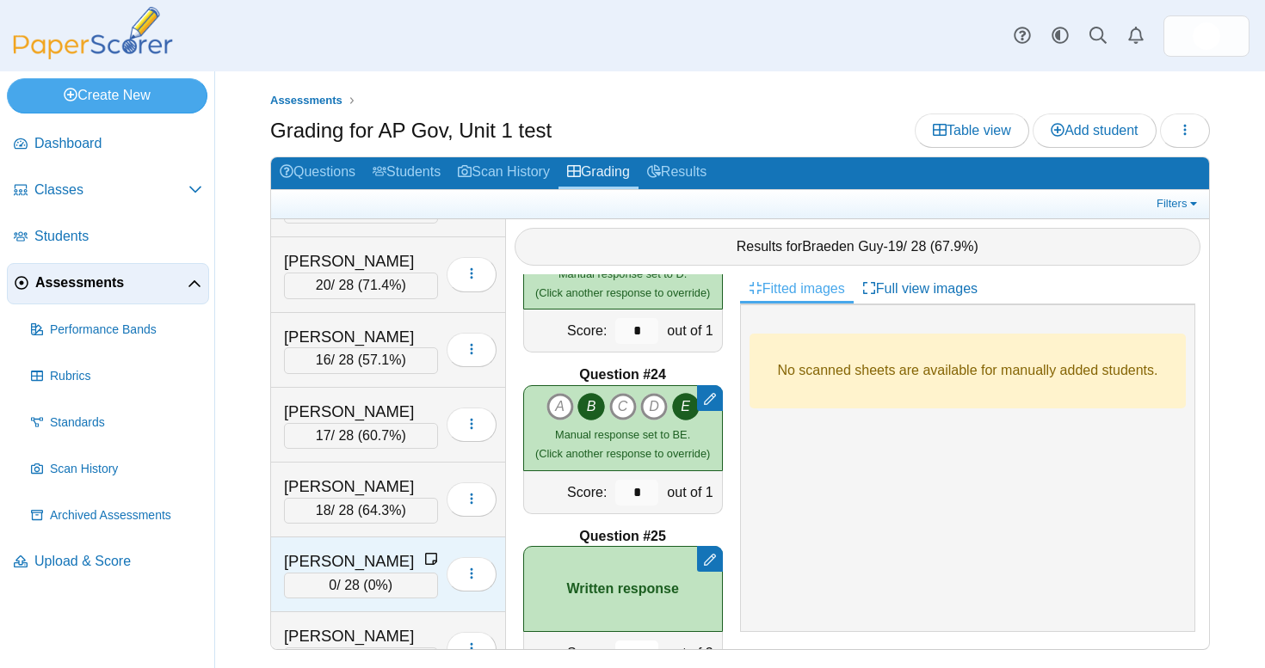
type input "*"
click at [363, 551] on div "[PERSON_NAME]" at bounding box center [354, 562] width 140 height 22
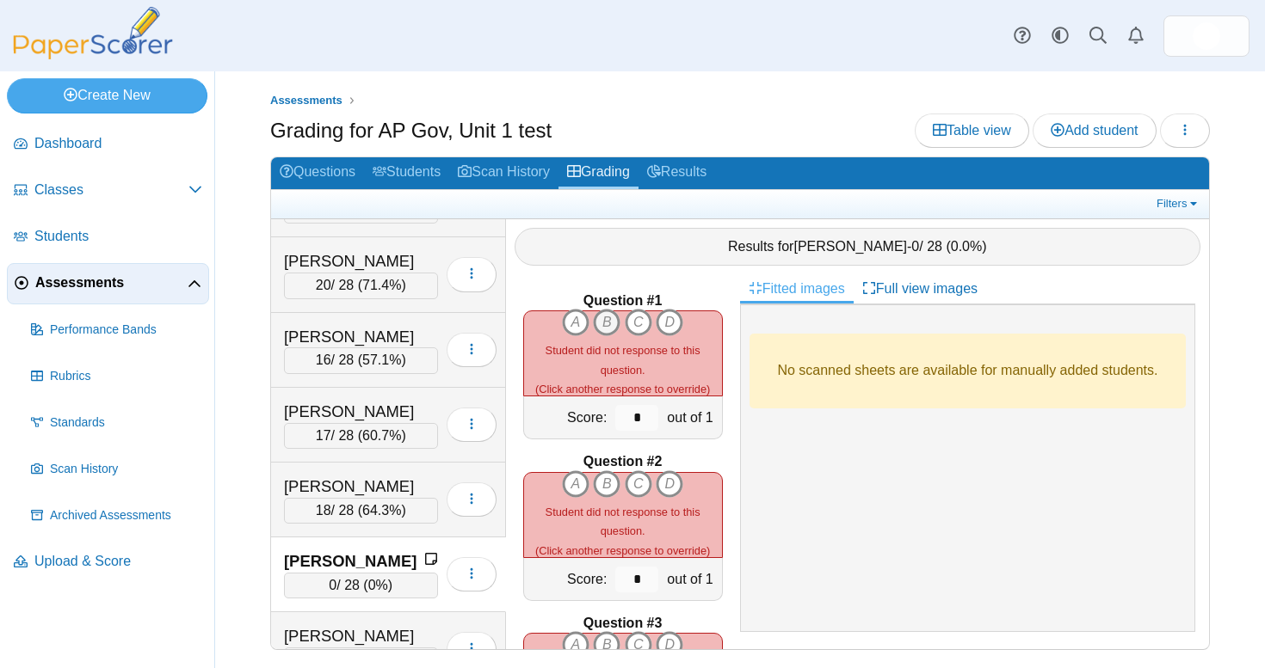
scroll to position [0, 0]
click at [606, 317] on icon "B" at bounding box center [607, 323] width 28 height 28
click at [614, 487] on icon "B" at bounding box center [607, 485] width 28 height 28
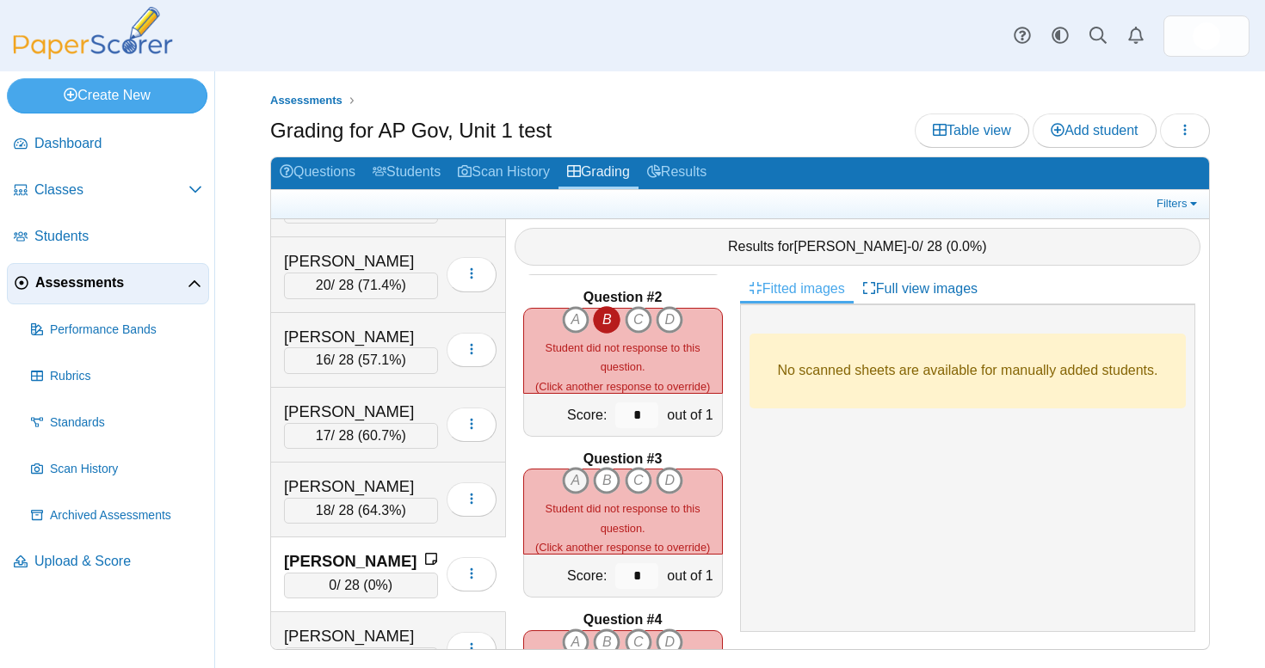
click at [578, 483] on icon "A" at bounding box center [576, 481] width 28 height 28
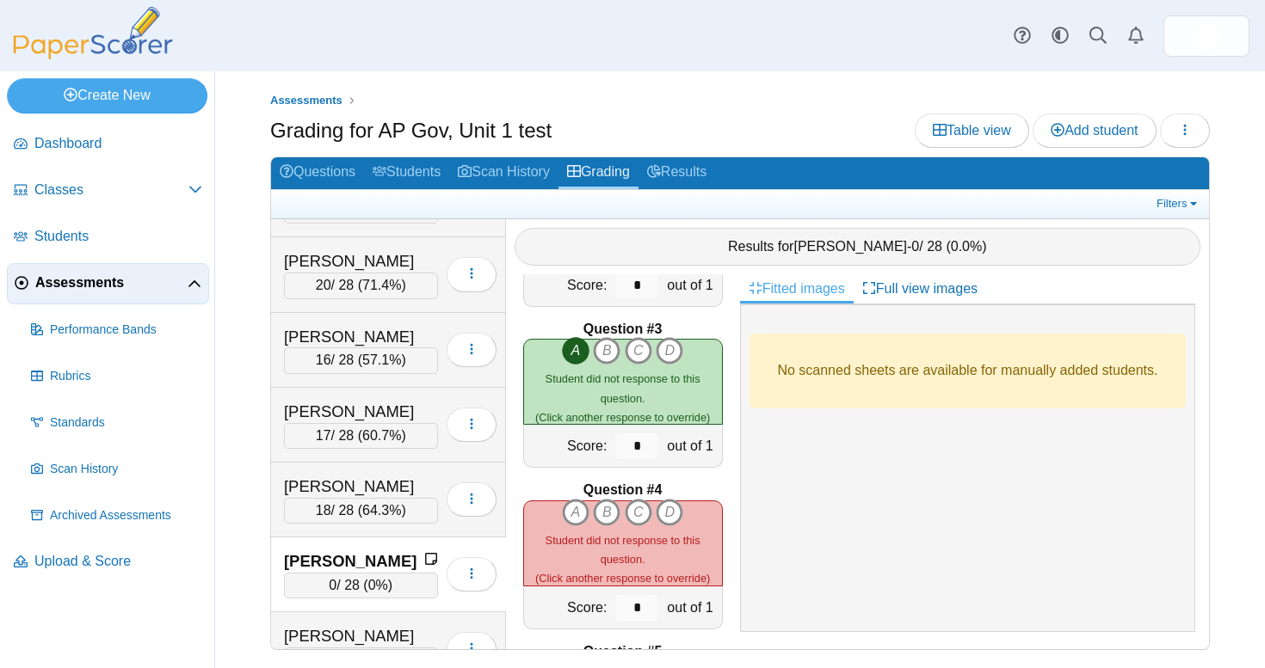
scroll to position [302, 0]
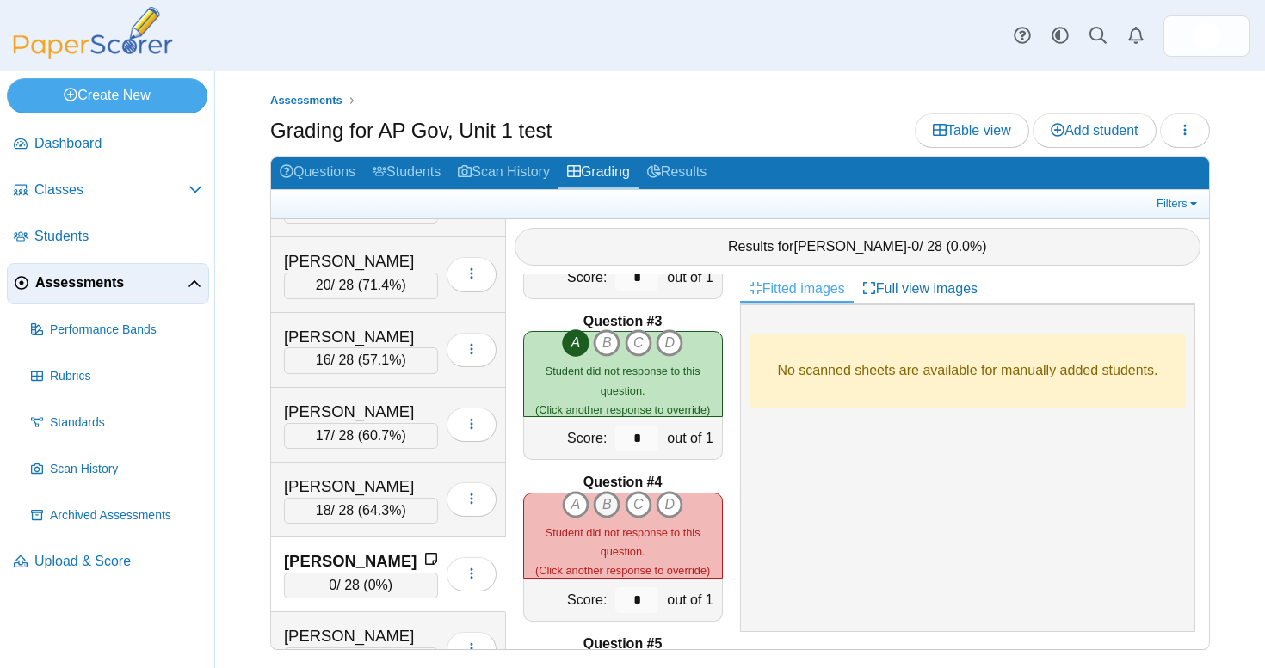
click at [606, 512] on icon "B" at bounding box center [607, 505] width 28 height 28
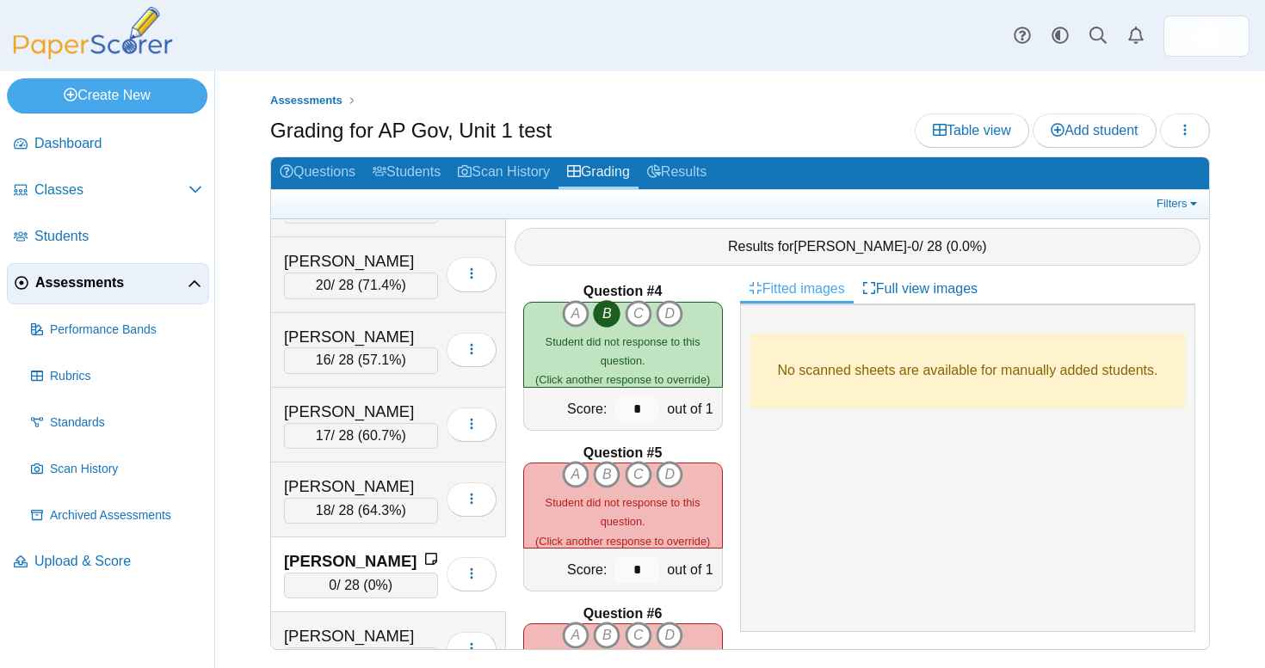
scroll to position [494, 0]
click at [575, 478] on icon "A" at bounding box center [576, 474] width 28 height 28
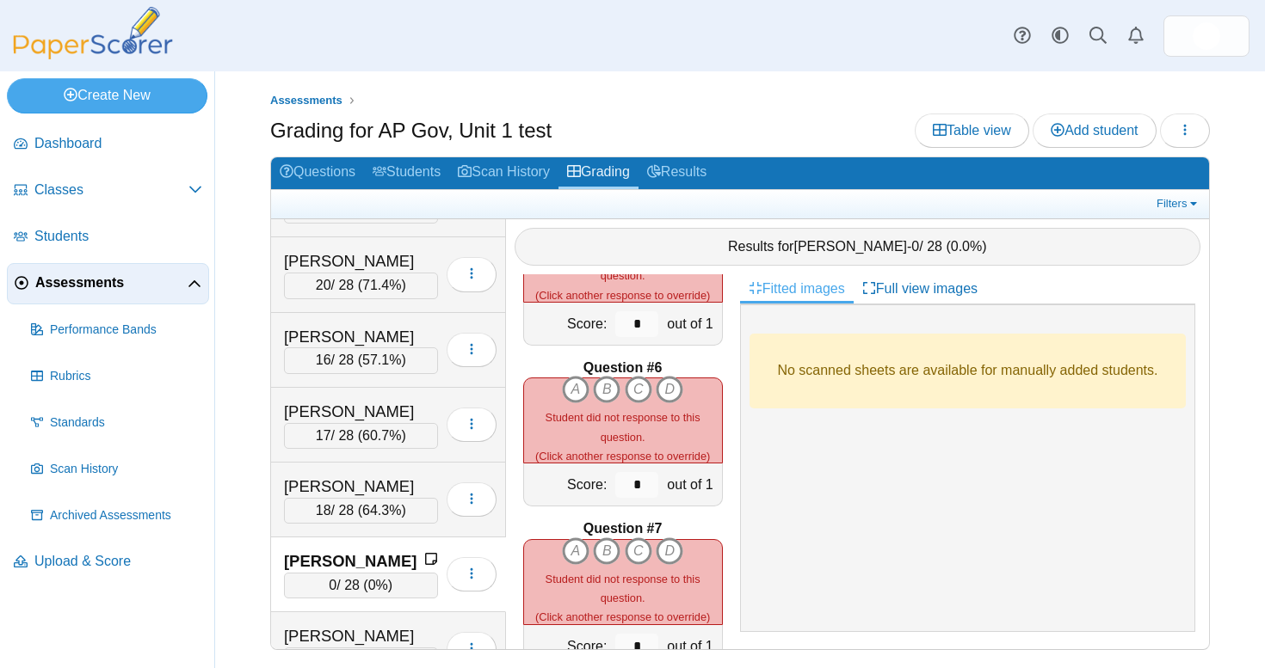
scroll to position [737, 0]
click at [607, 399] on icon "B" at bounding box center [607, 392] width 28 height 28
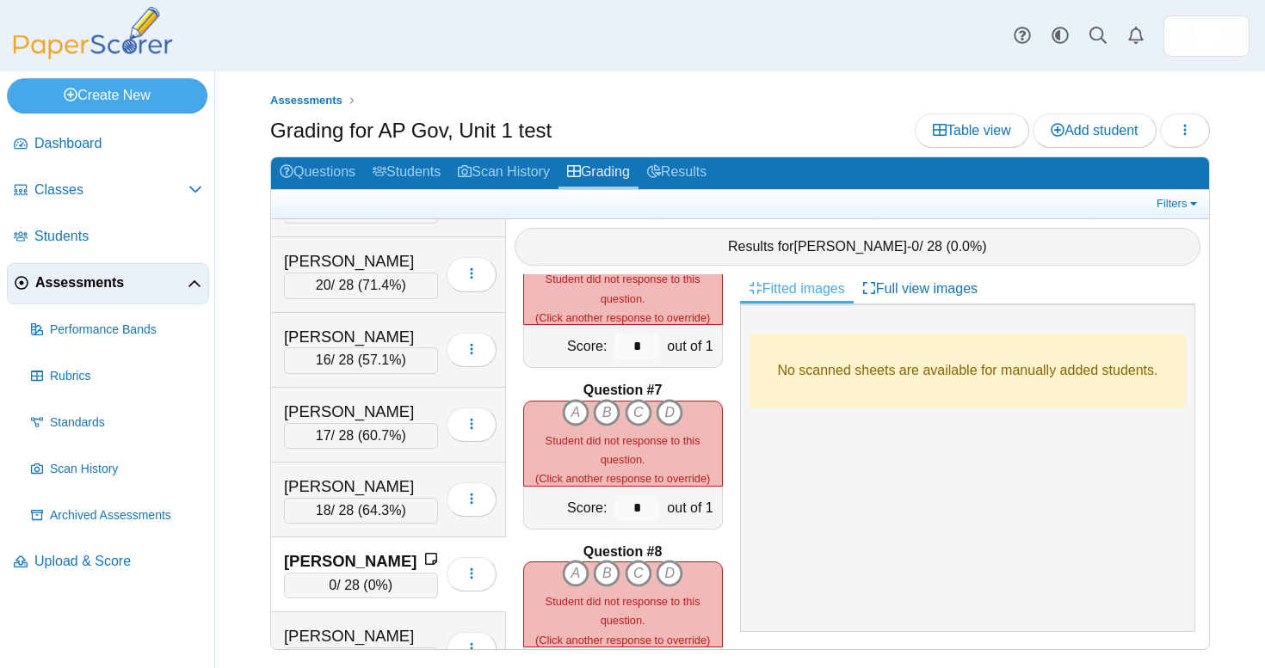
scroll to position [879, 0]
click at [670, 408] on icon "D" at bounding box center [669, 411] width 28 height 28
click at [580, 574] on icon "A" at bounding box center [576, 572] width 28 height 28
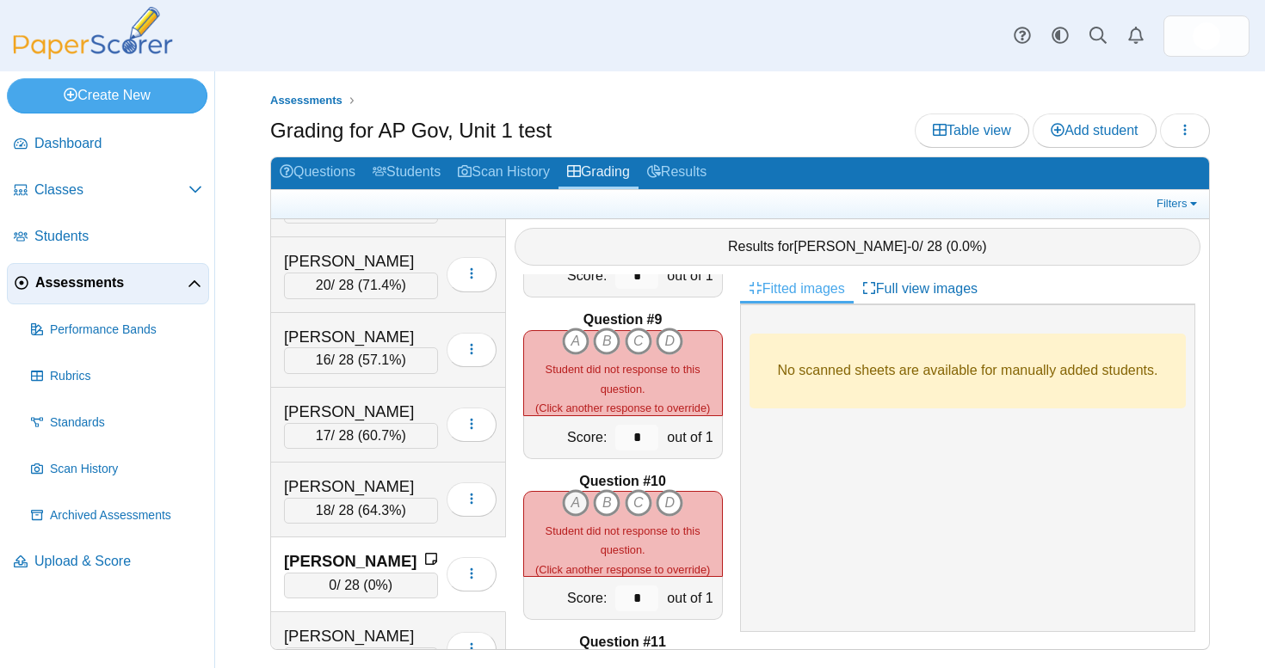
scroll to position [1272, 0]
click at [574, 338] on icon "A" at bounding box center [576, 340] width 28 height 28
click at [603, 493] on icon "B" at bounding box center [607, 502] width 28 height 28
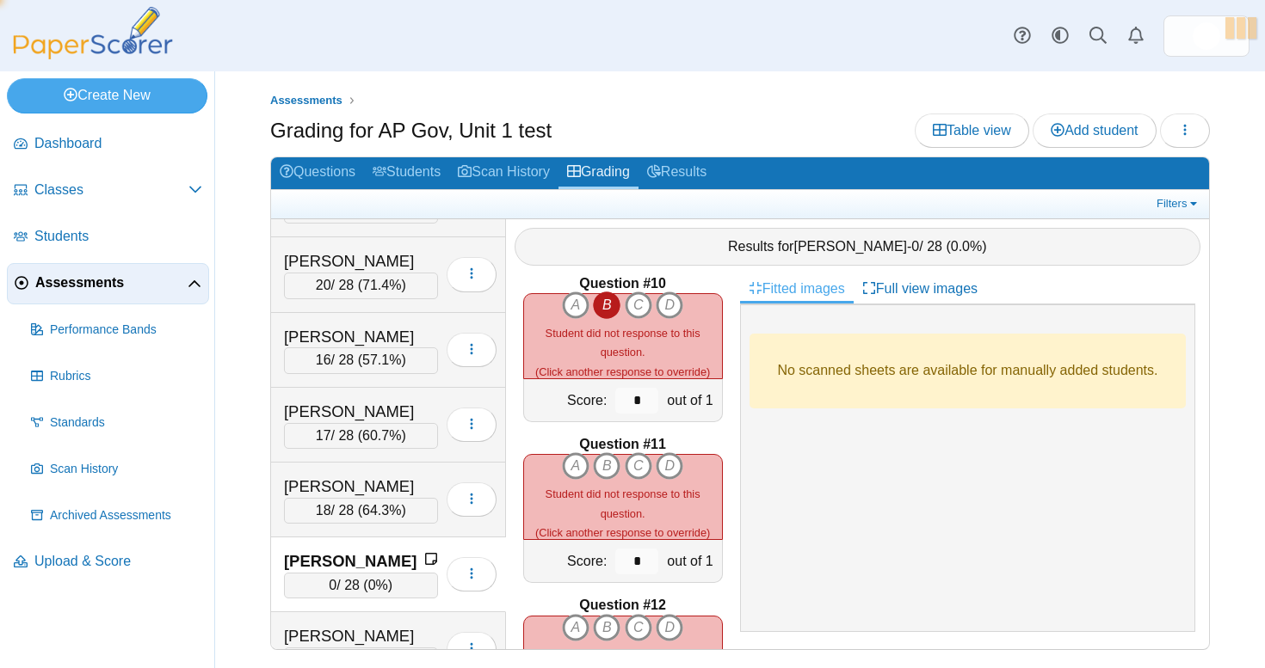
scroll to position [1514, 0]
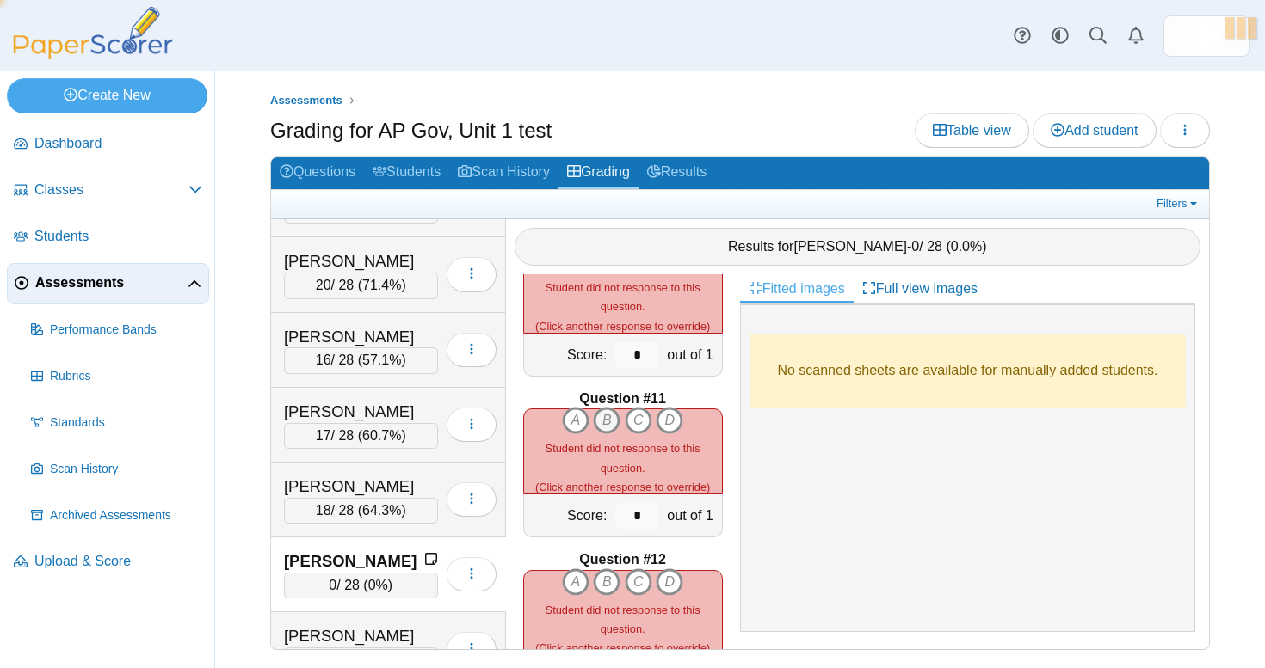
click at [604, 410] on icon "B" at bounding box center [607, 421] width 28 height 28
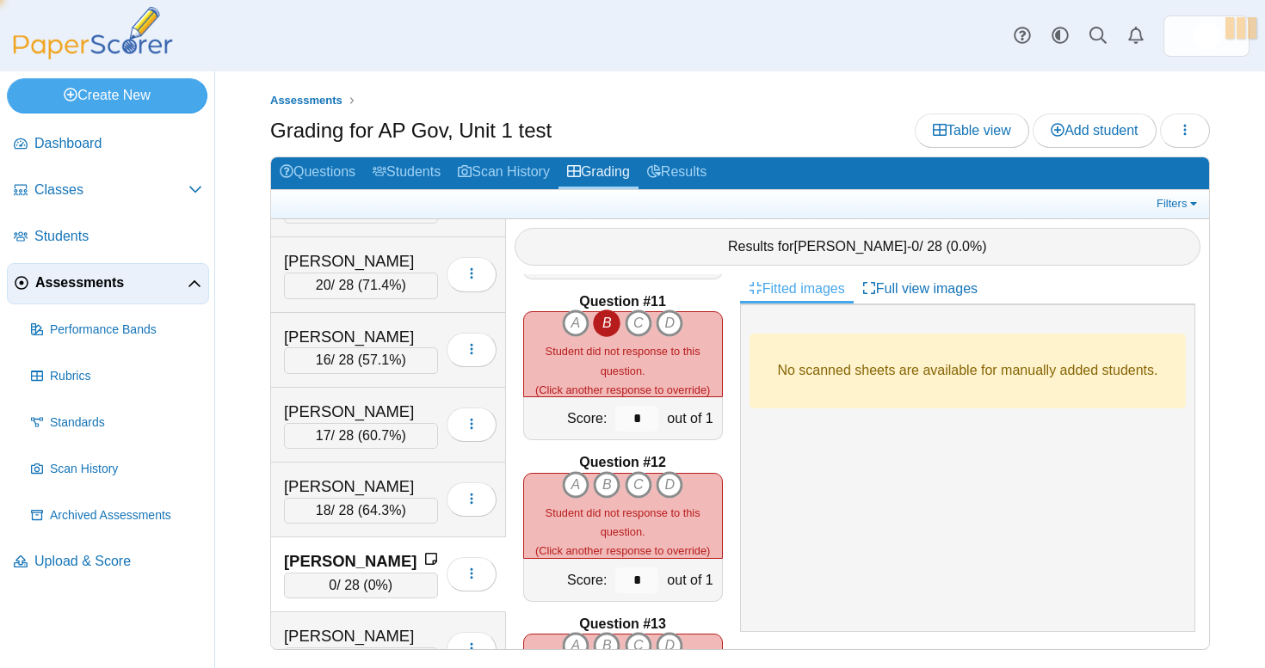
scroll to position [1622, 0]
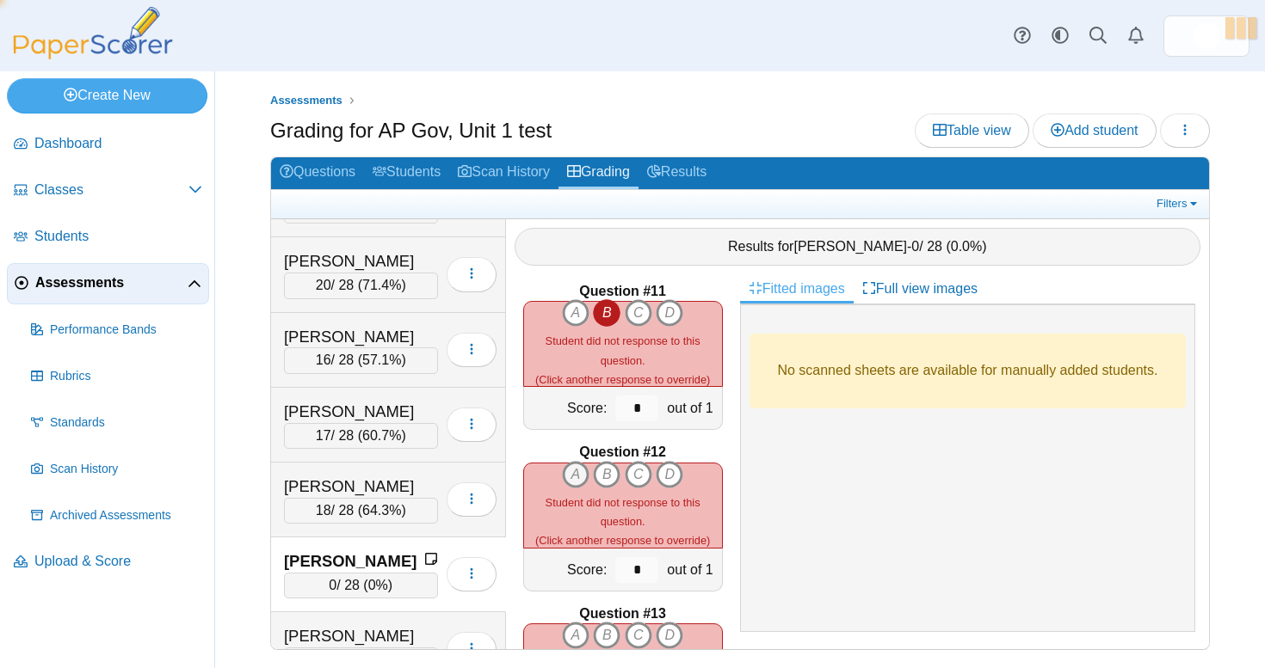
click at [575, 471] on icon "A" at bounding box center [576, 475] width 28 height 28
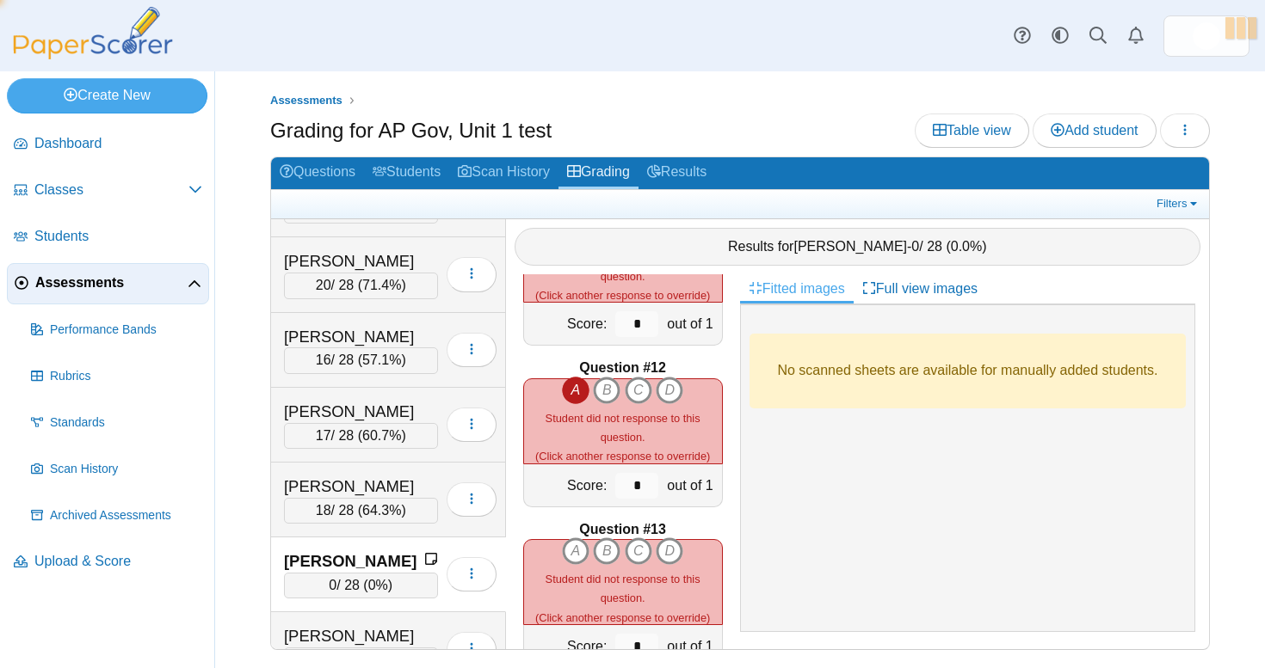
scroll to position [1708, 0]
click at [574, 545] on icon "A" at bounding box center [576, 550] width 28 height 28
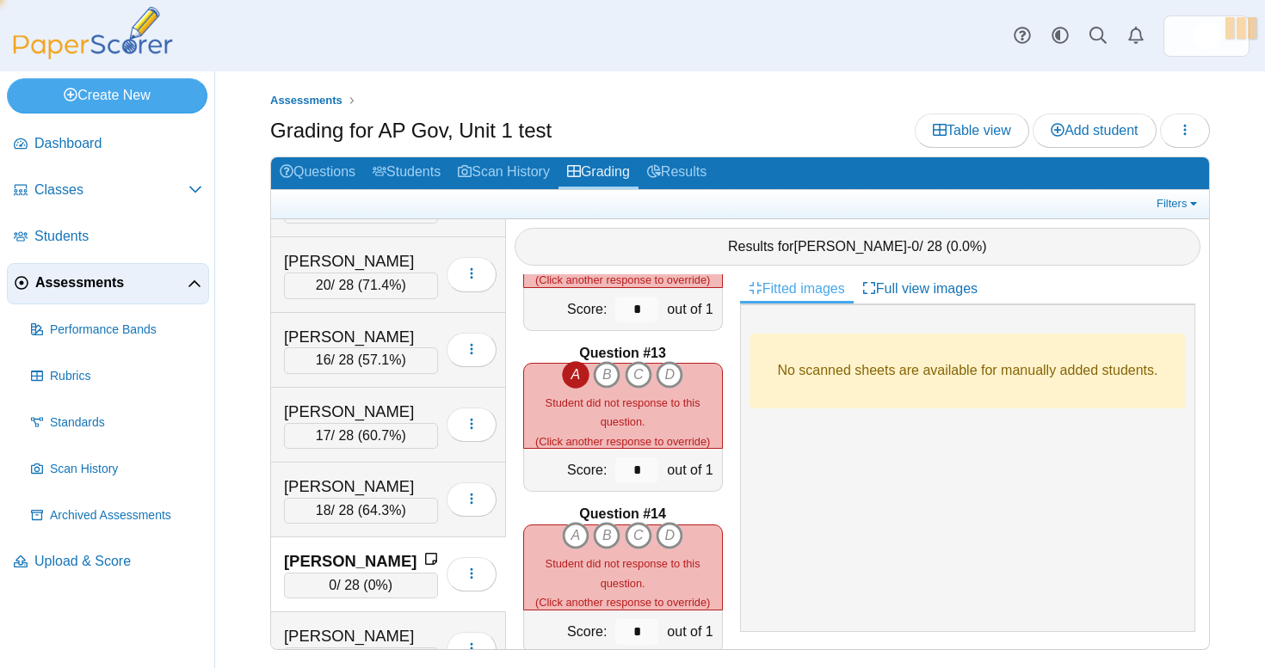
scroll to position [2046, 0]
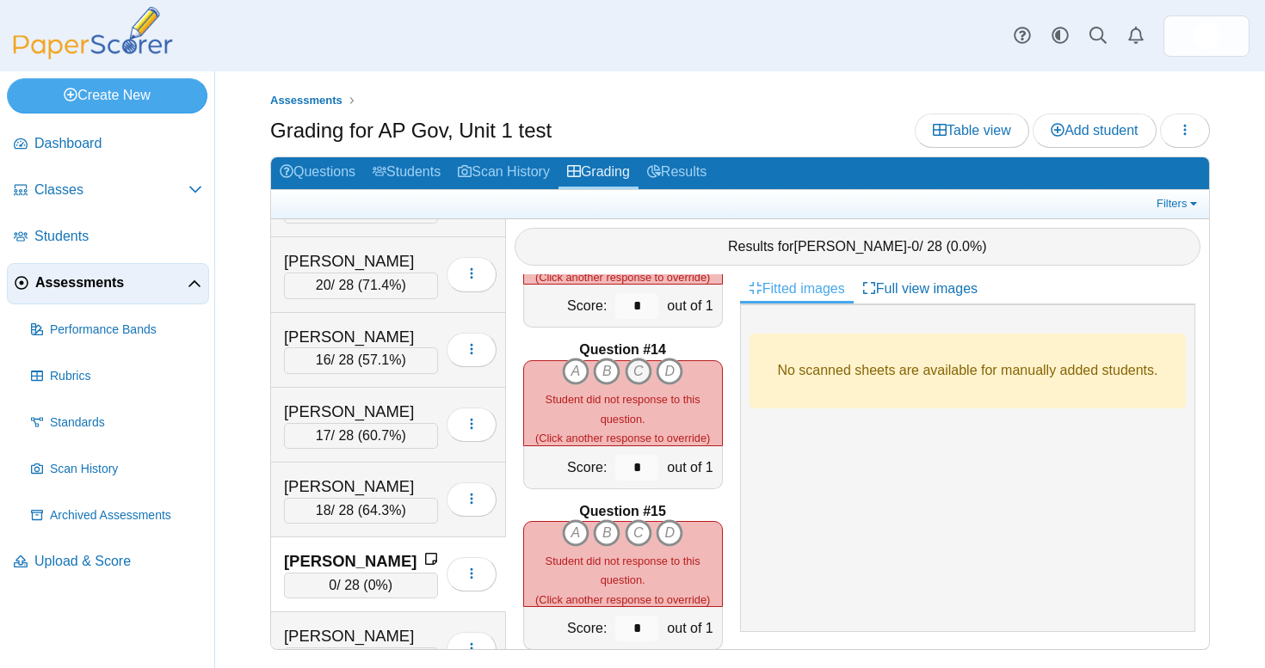
click at [640, 359] on icon "C" at bounding box center [639, 372] width 28 height 28
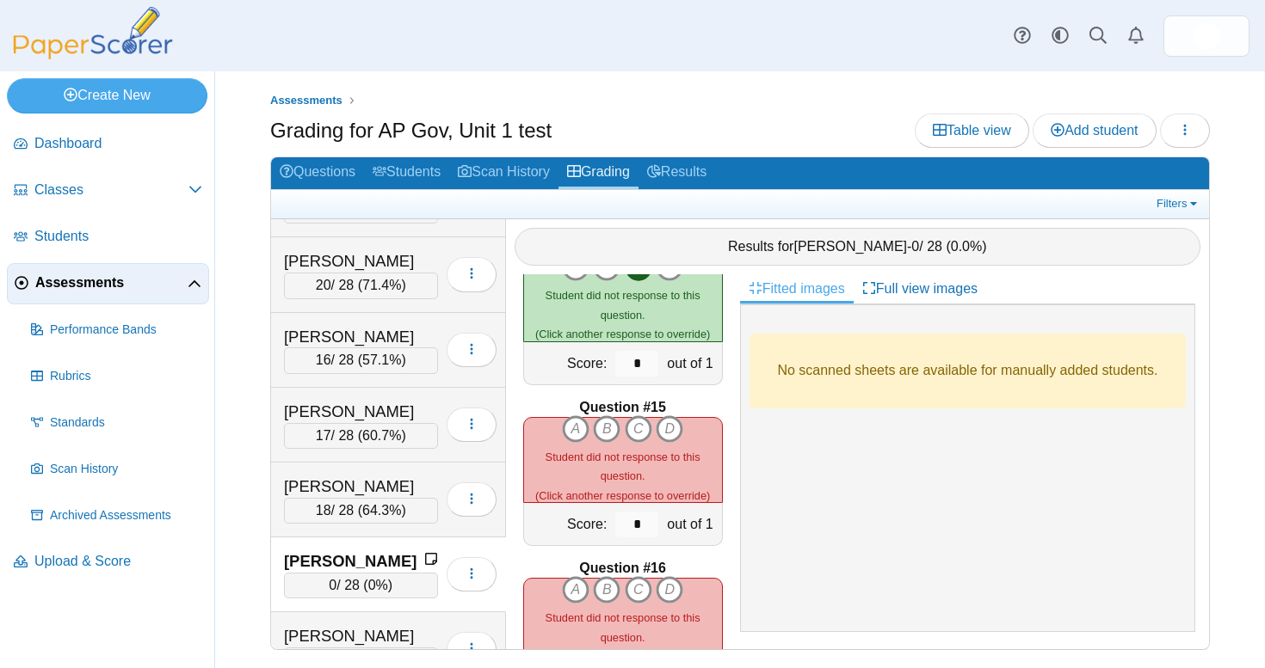
scroll to position [2155, 0]
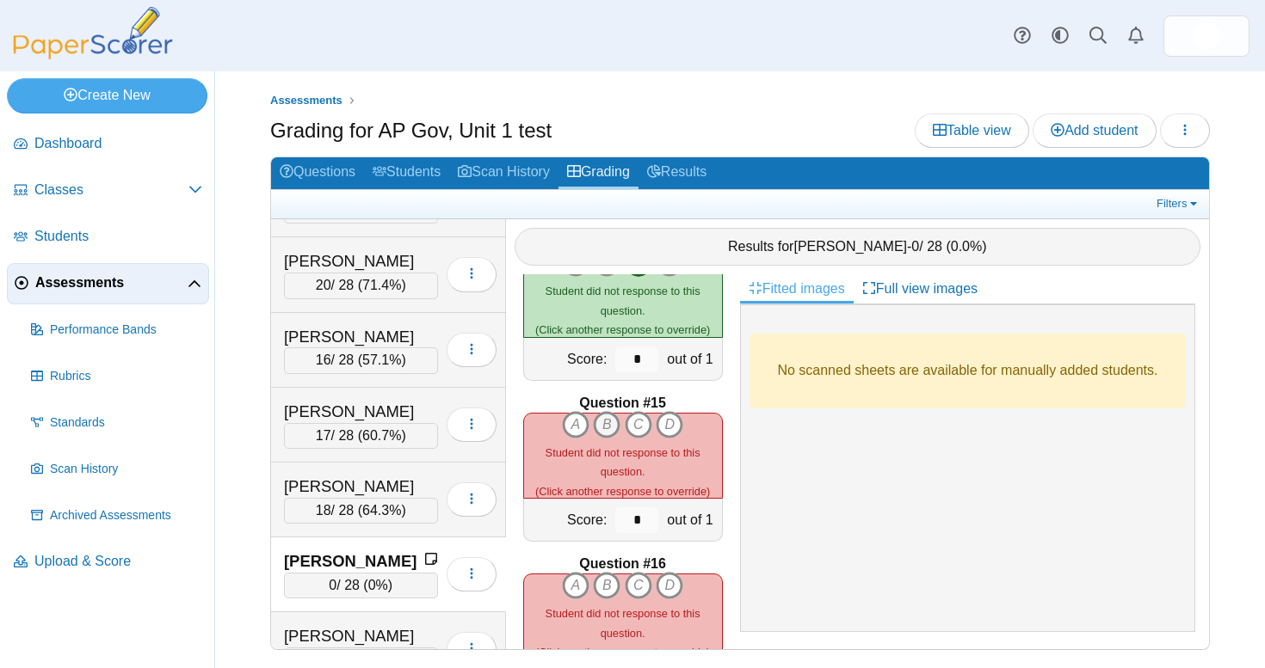
click at [601, 421] on icon "B" at bounding box center [607, 425] width 28 height 28
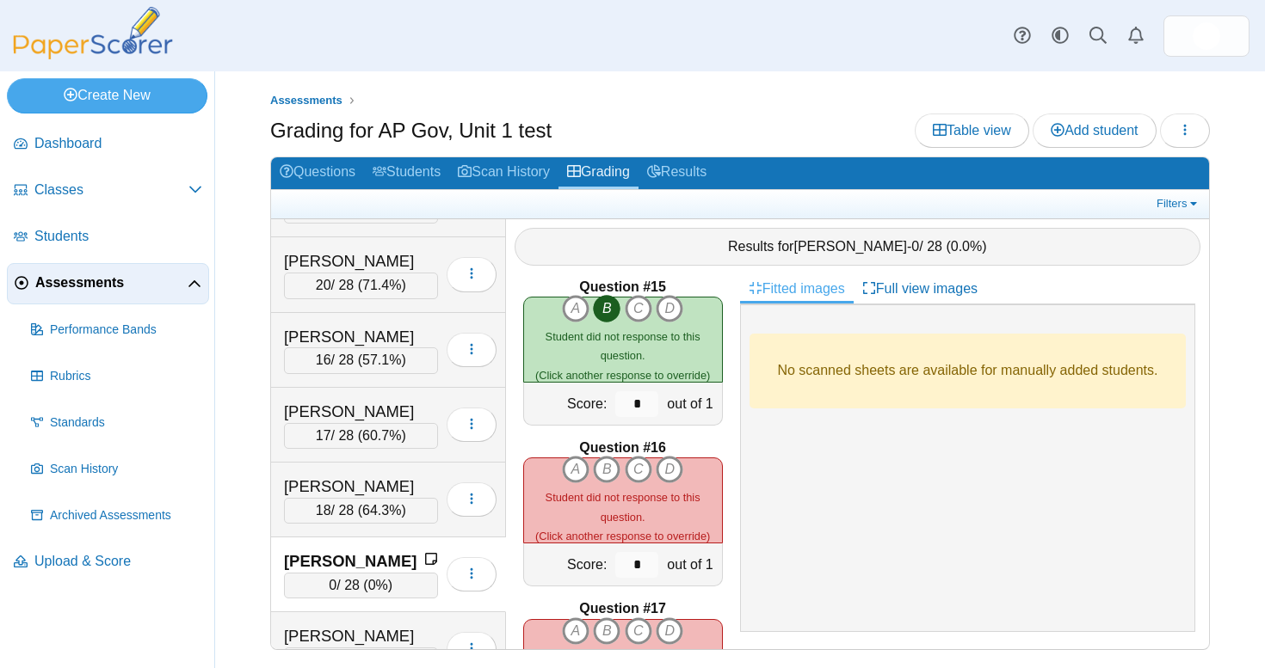
scroll to position [2281, 0]
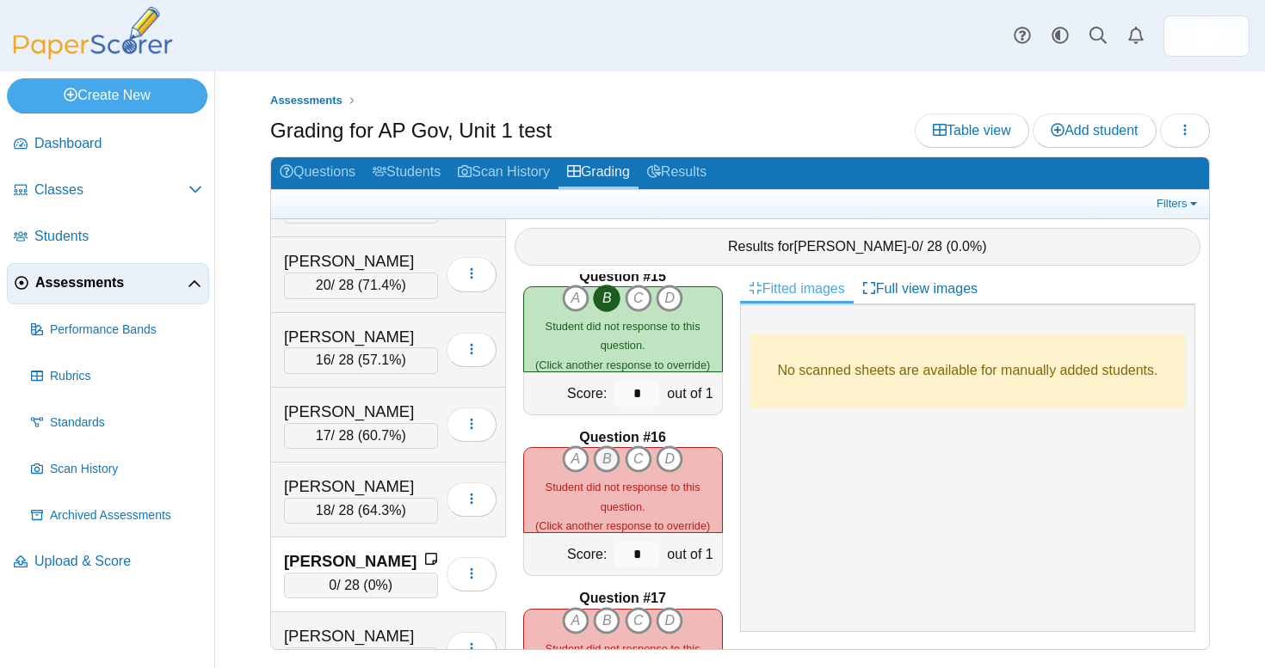
click at [600, 455] on icon "B" at bounding box center [607, 460] width 28 height 28
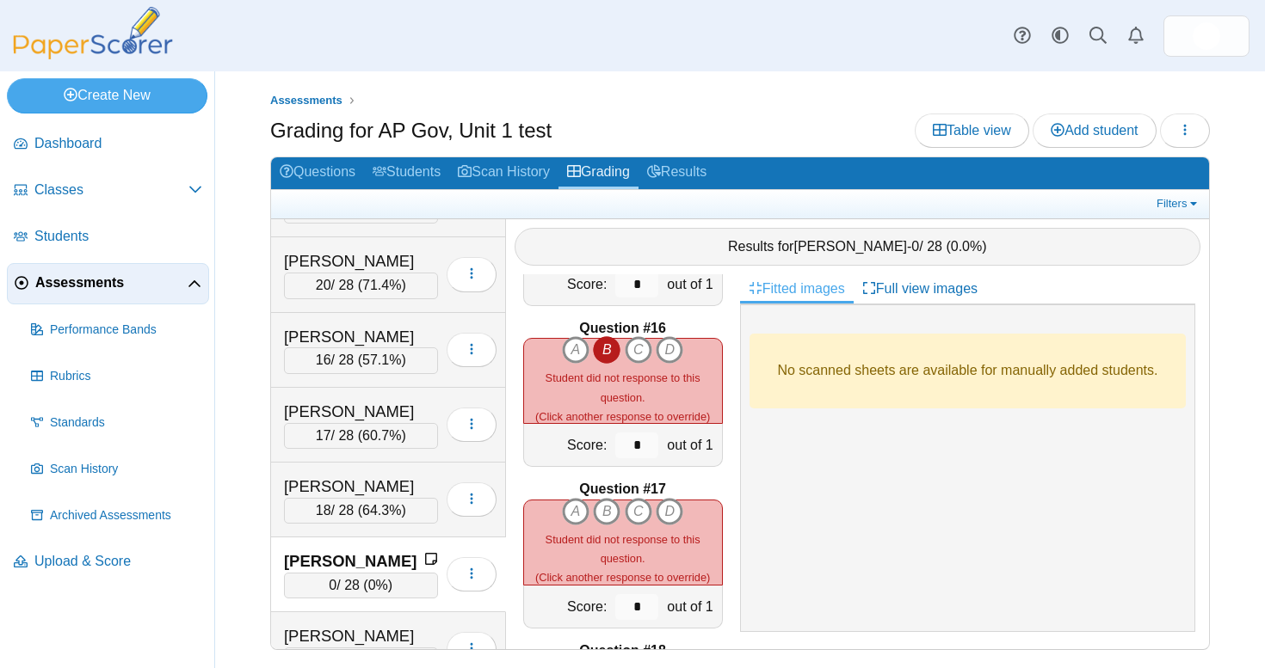
scroll to position [2403, 0]
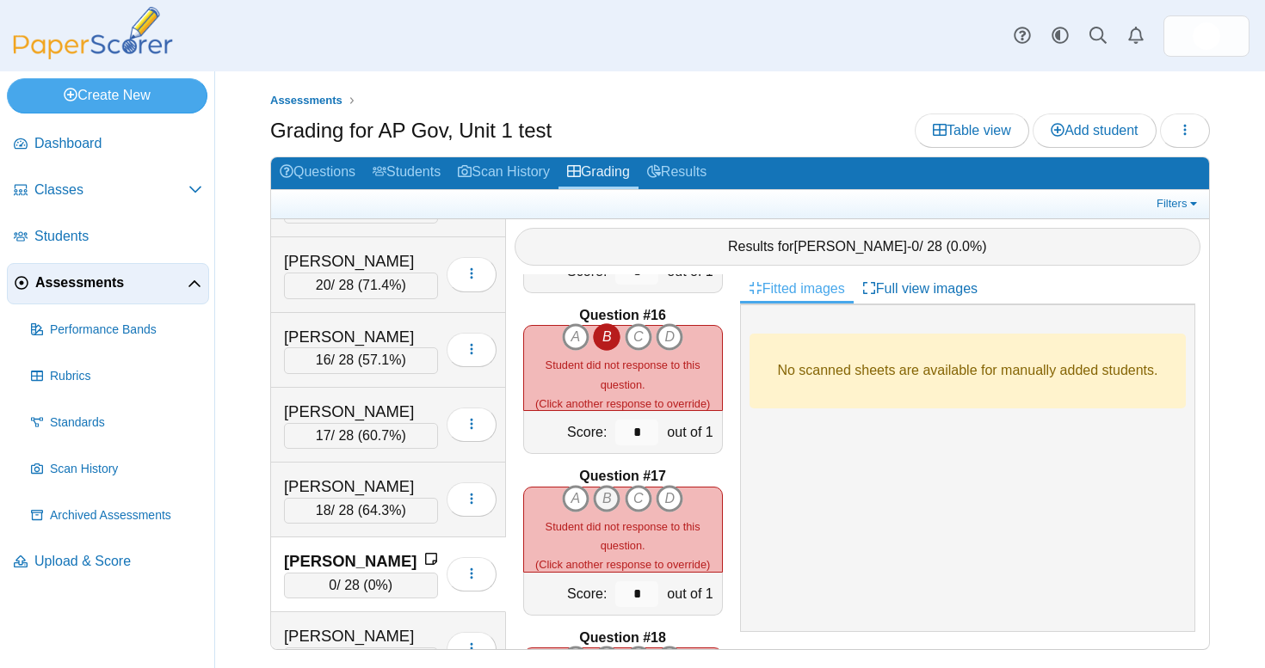
click at [614, 488] on icon "B" at bounding box center [607, 499] width 28 height 28
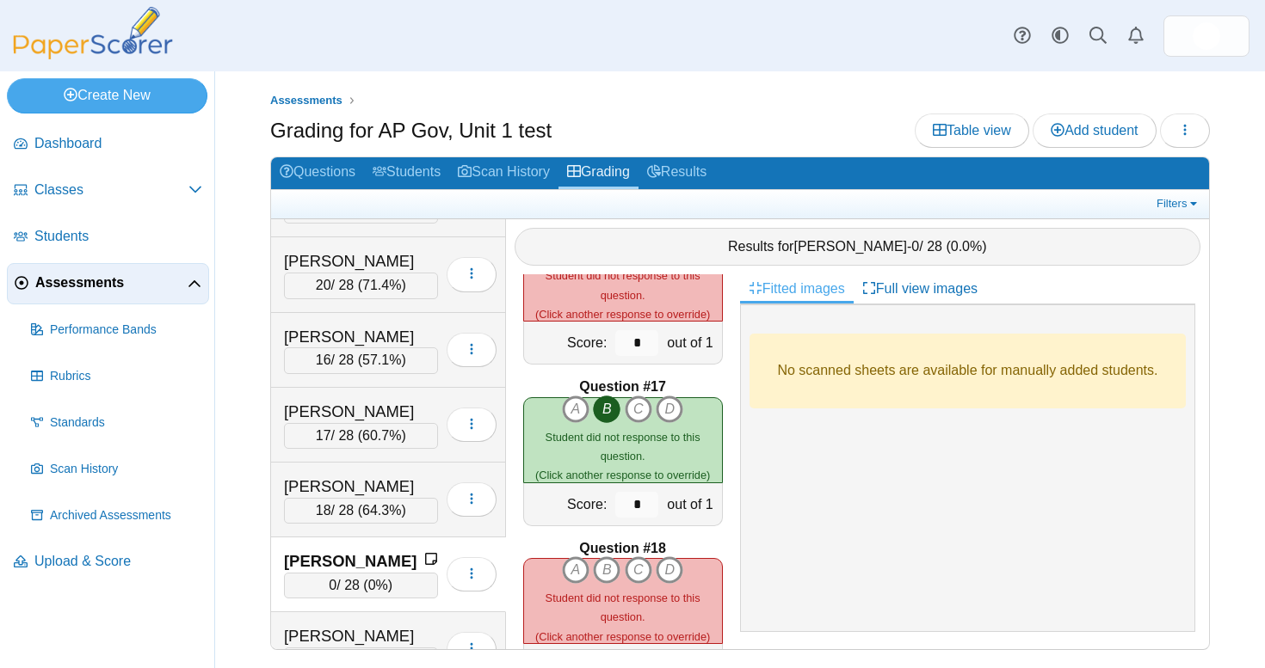
scroll to position [2510, 0]
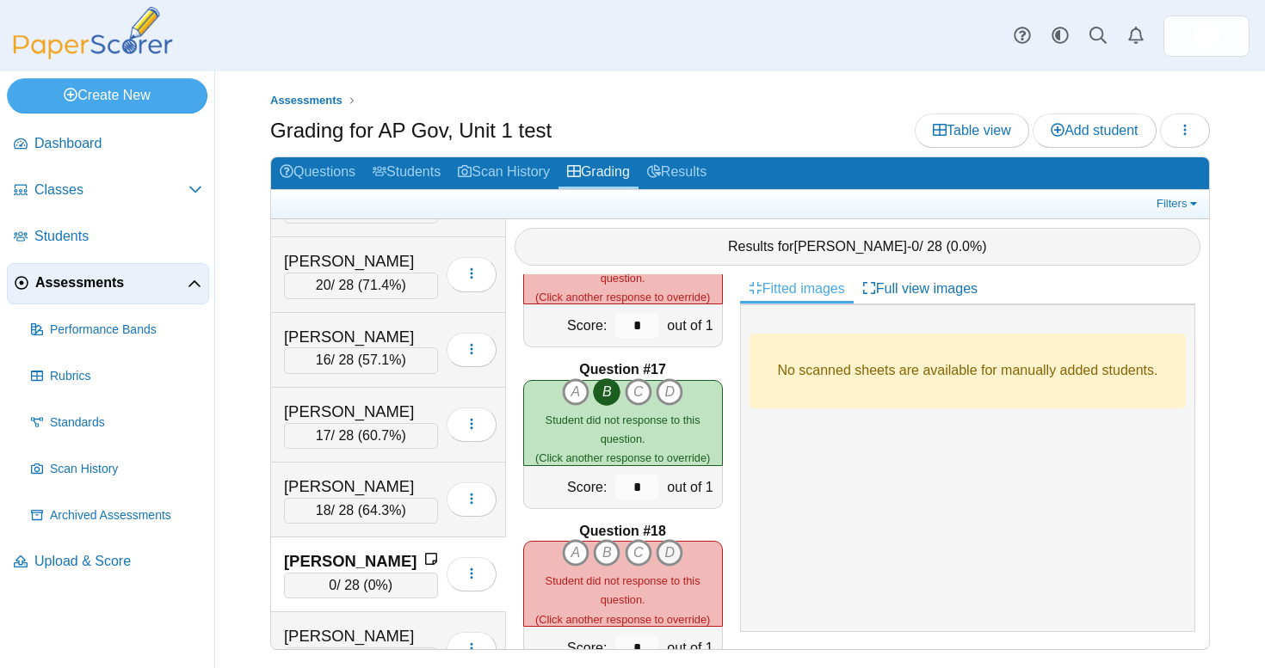
click at [670, 545] on icon "D" at bounding box center [669, 553] width 28 height 28
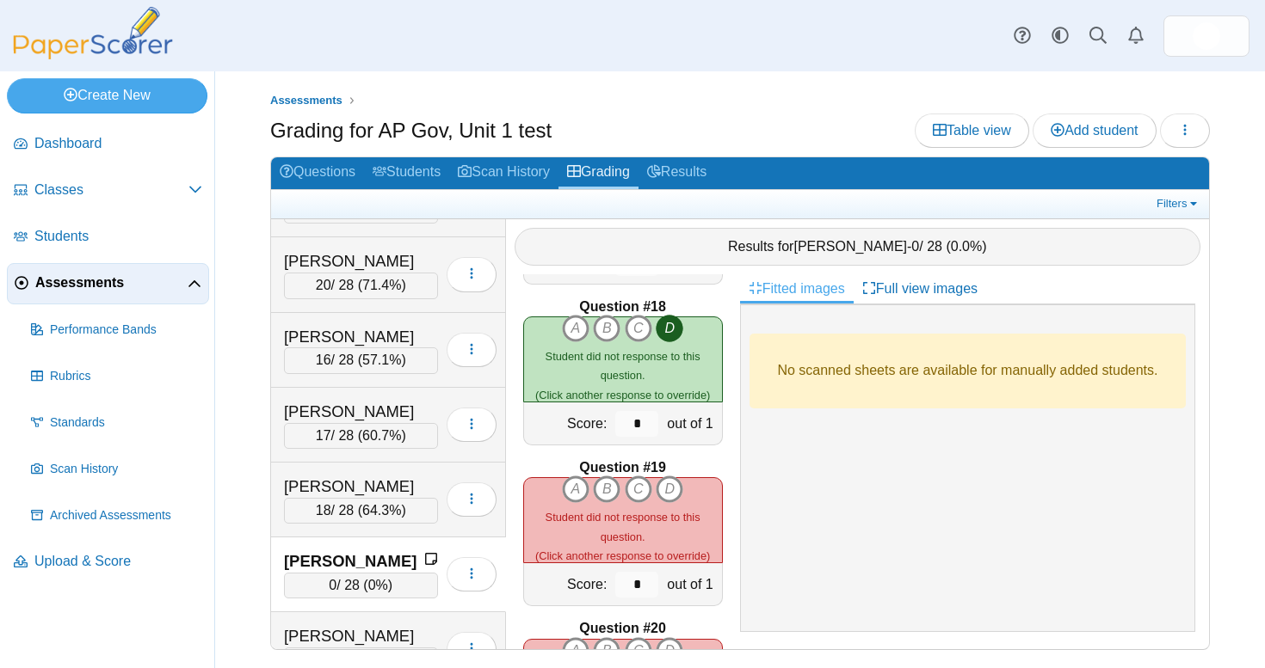
scroll to position [2756, 0]
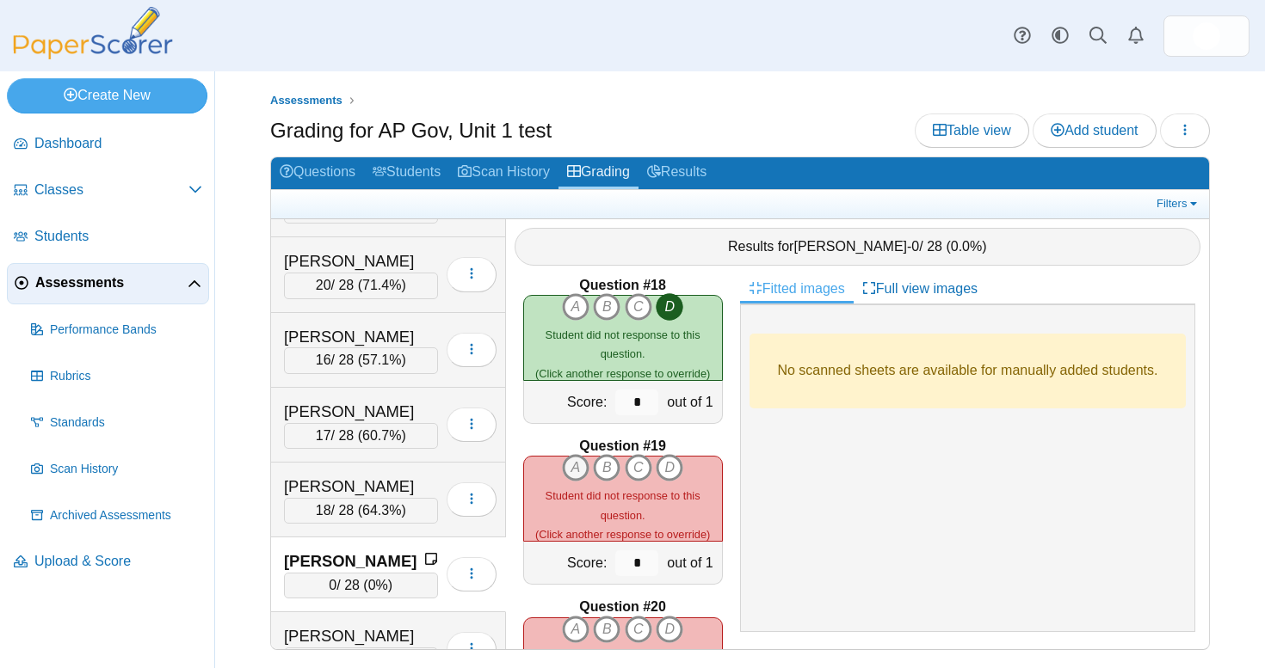
click at [575, 454] on icon "A" at bounding box center [576, 468] width 28 height 28
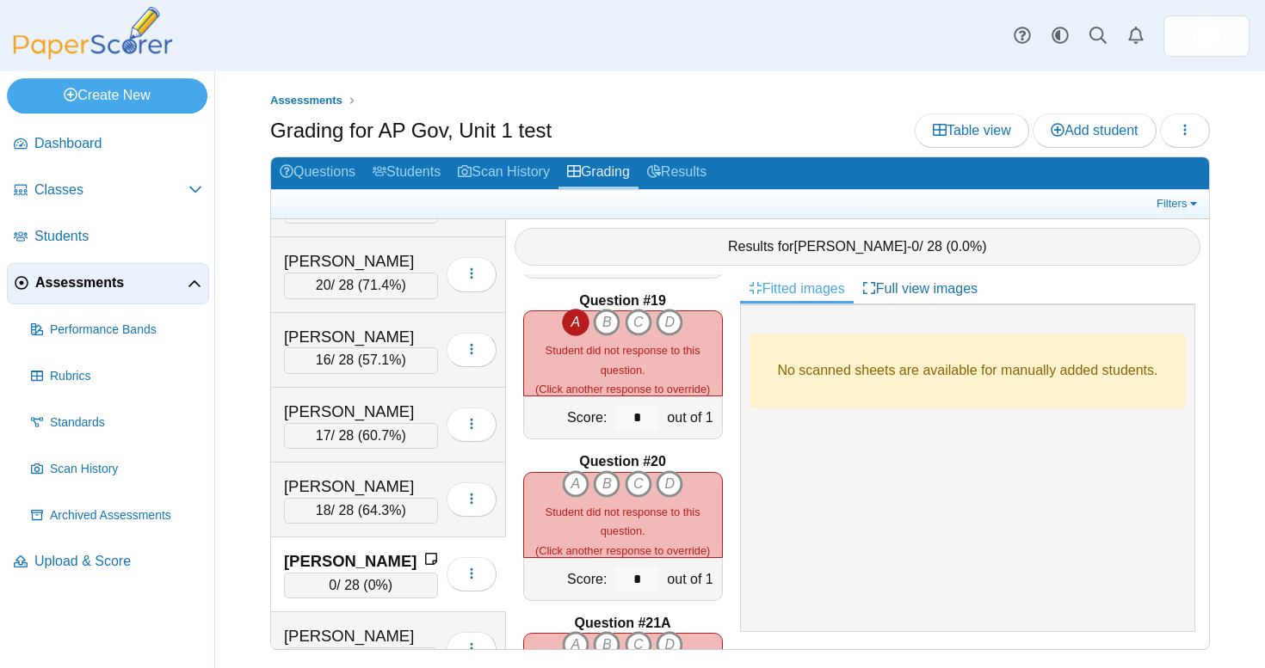
scroll to position [2973, 0]
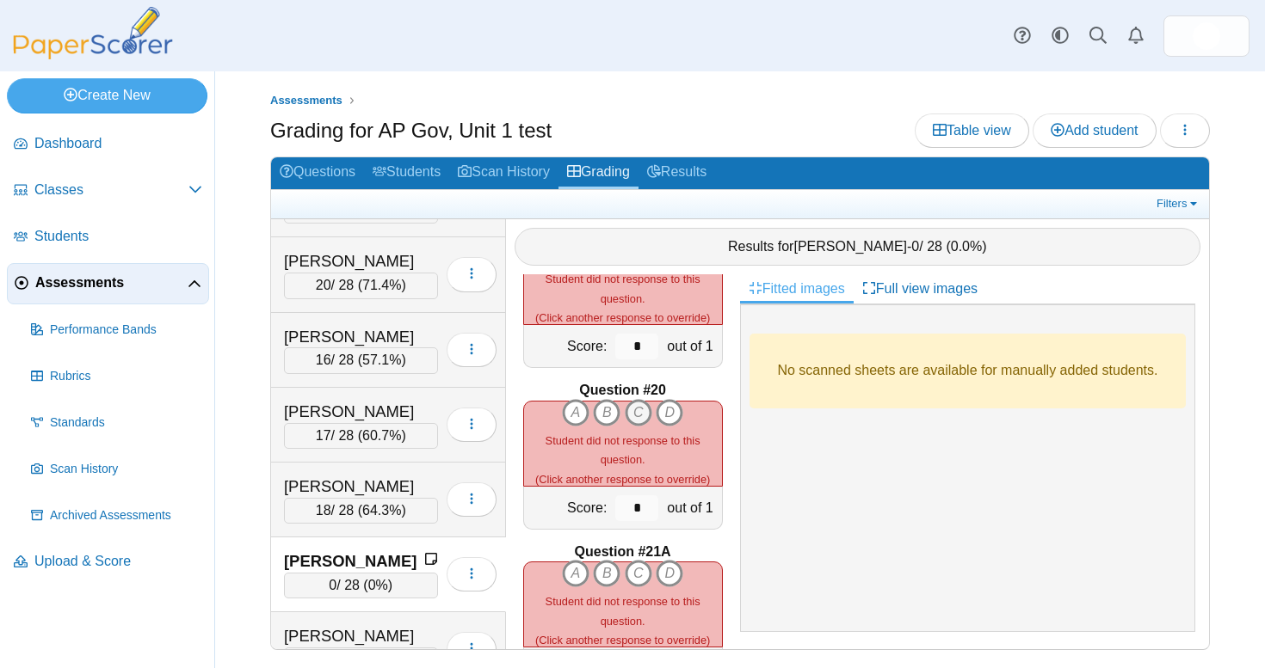
click at [639, 399] on icon "C" at bounding box center [639, 413] width 28 height 28
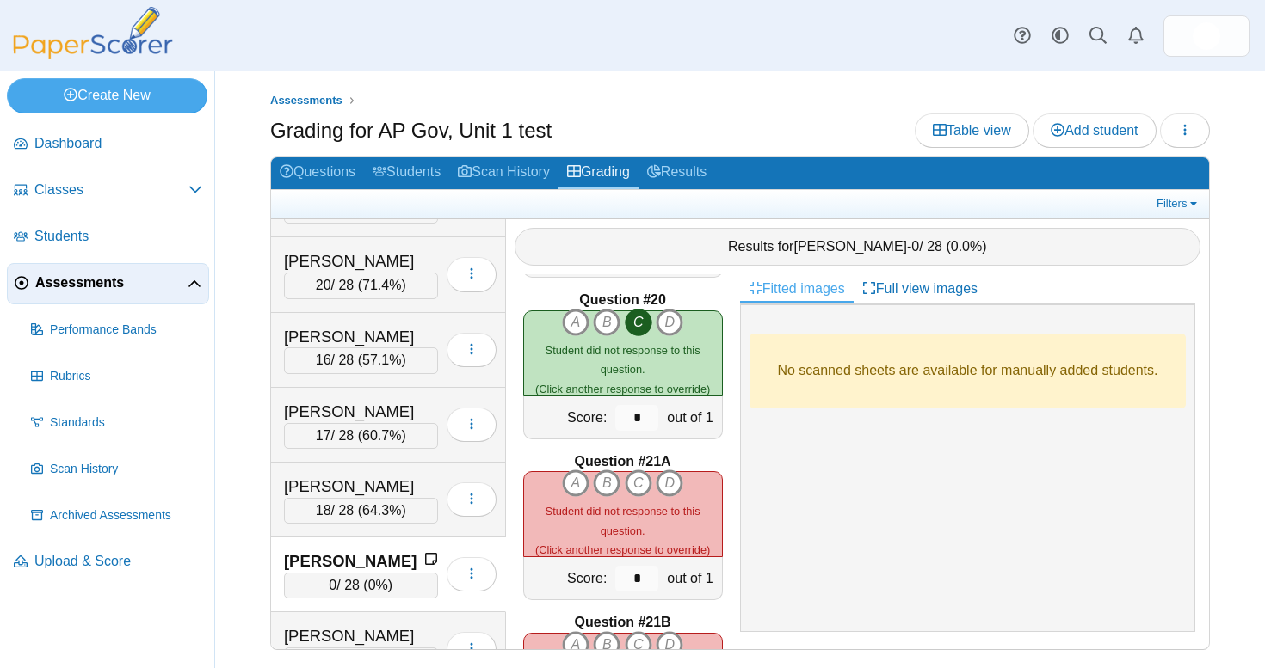
scroll to position [3076, 0]
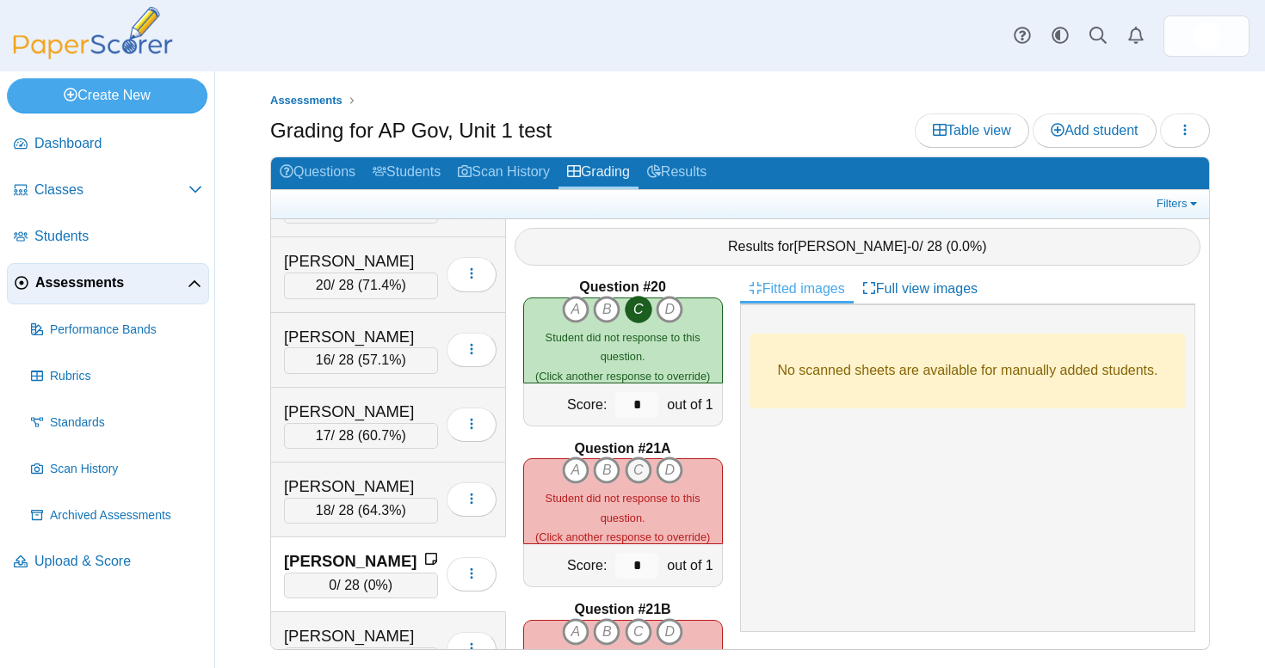
click at [639, 459] on icon "C" at bounding box center [639, 471] width 28 height 28
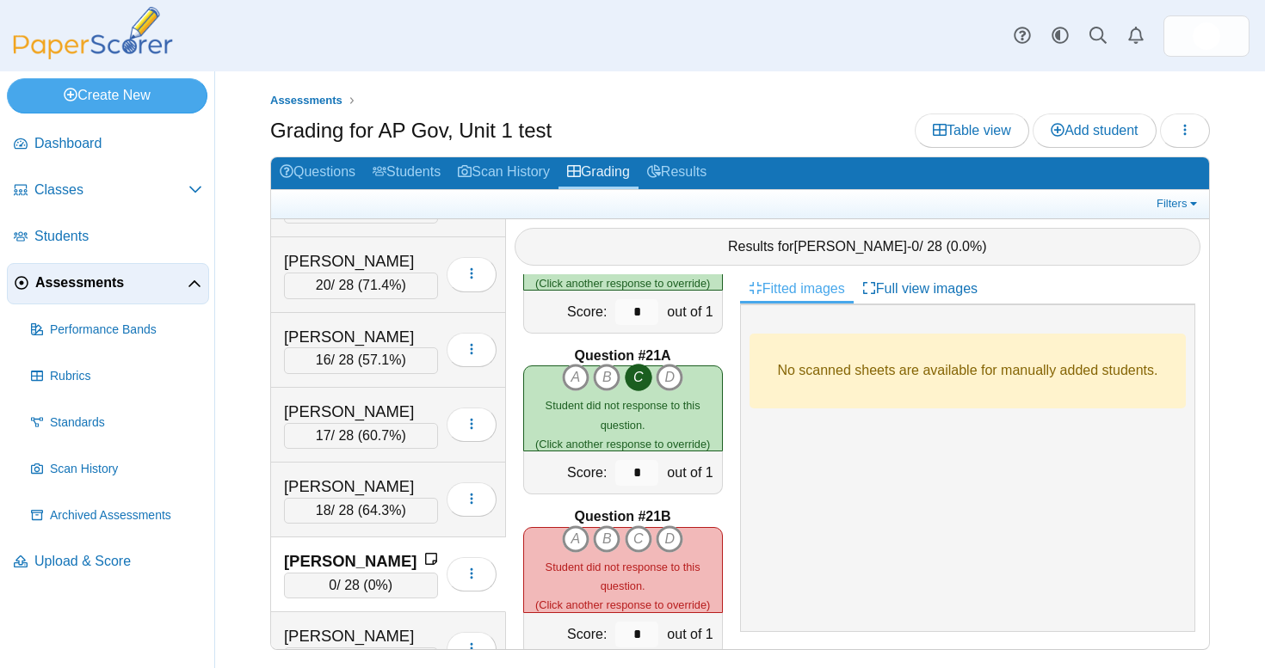
scroll to position [3173, 0]
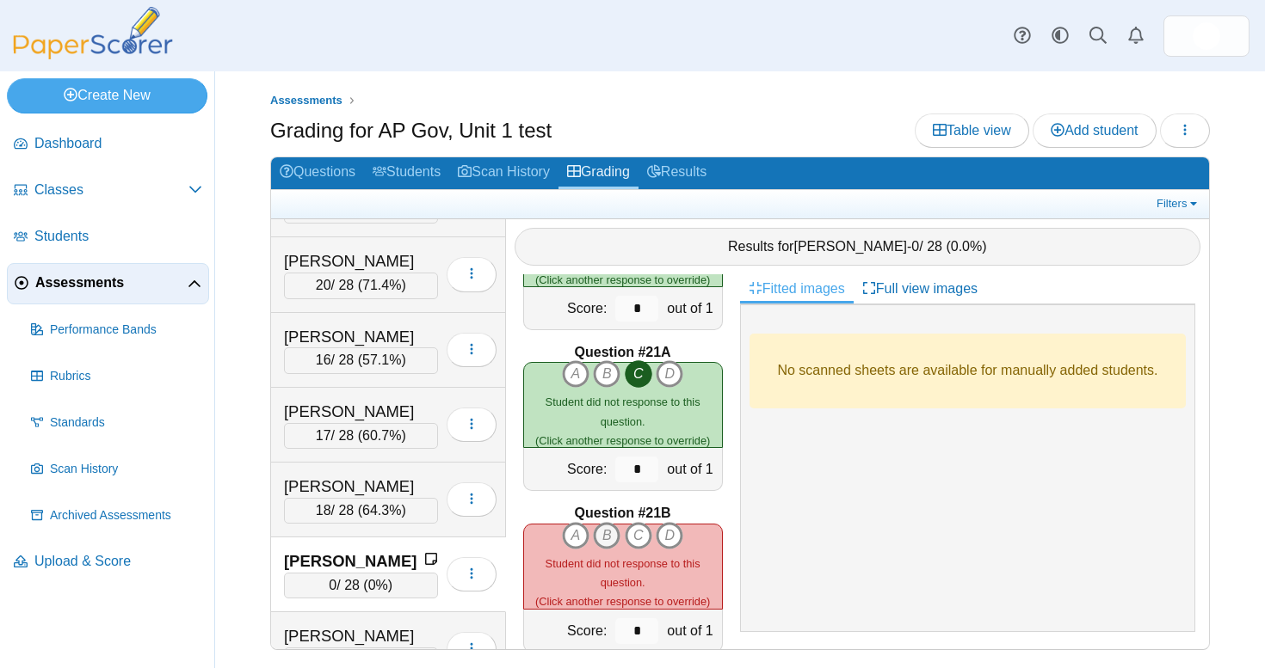
click at [609, 535] on icon "B" at bounding box center [607, 536] width 28 height 28
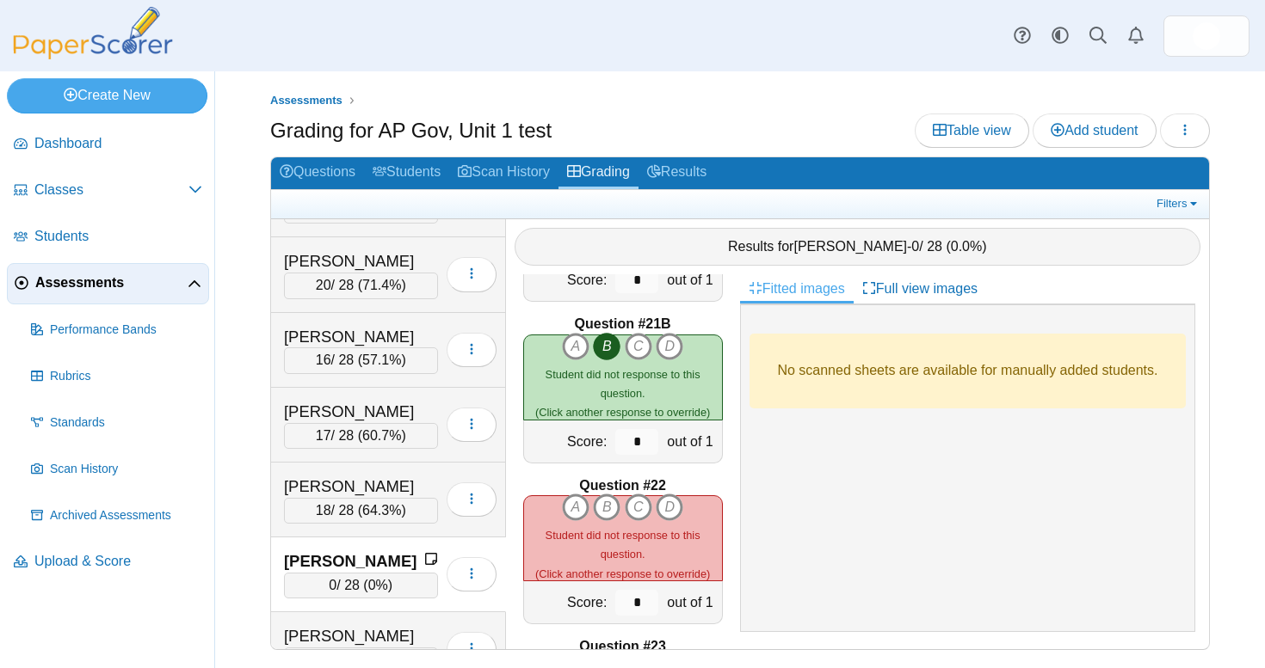
scroll to position [3369, 0]
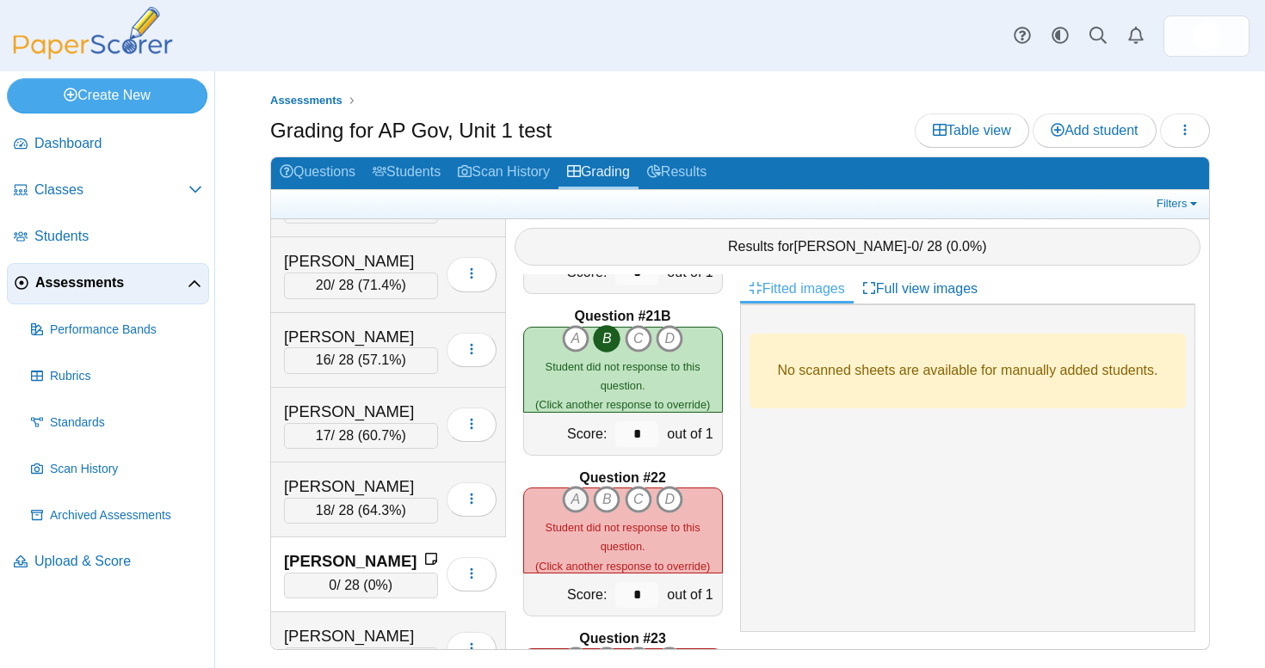
click at [580, 490] on icon "A" at bounding box center [576, 500] width 28 height 28
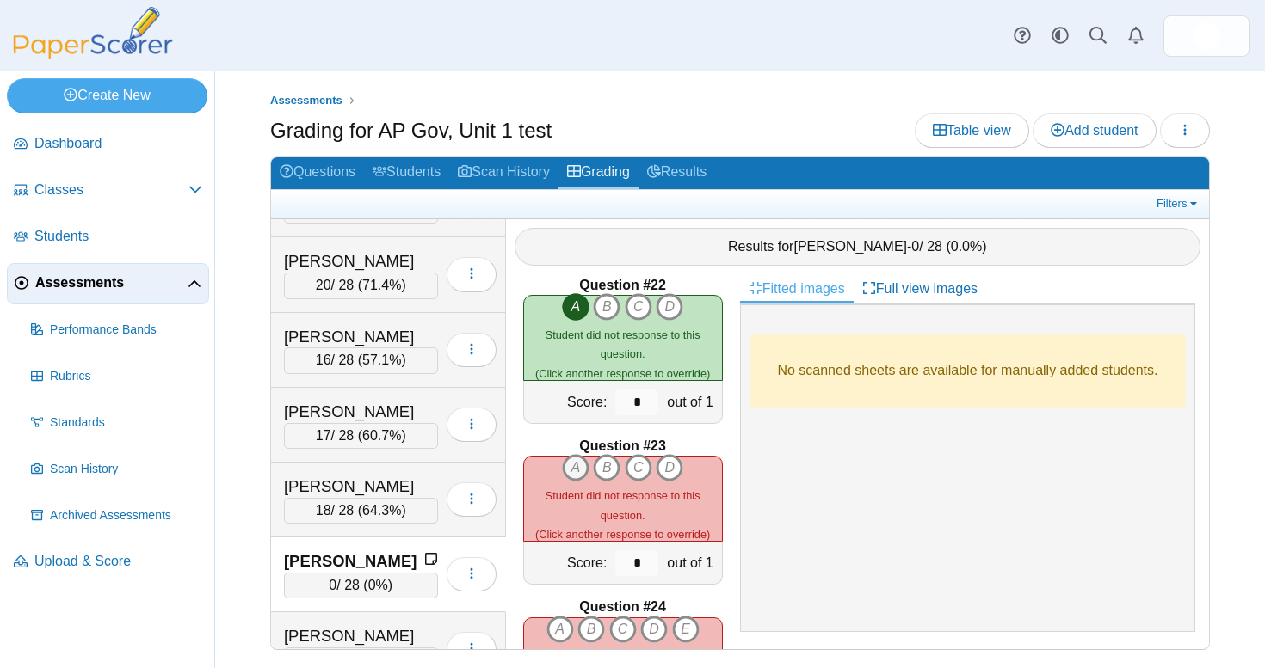
scroll to position [3584, 0]
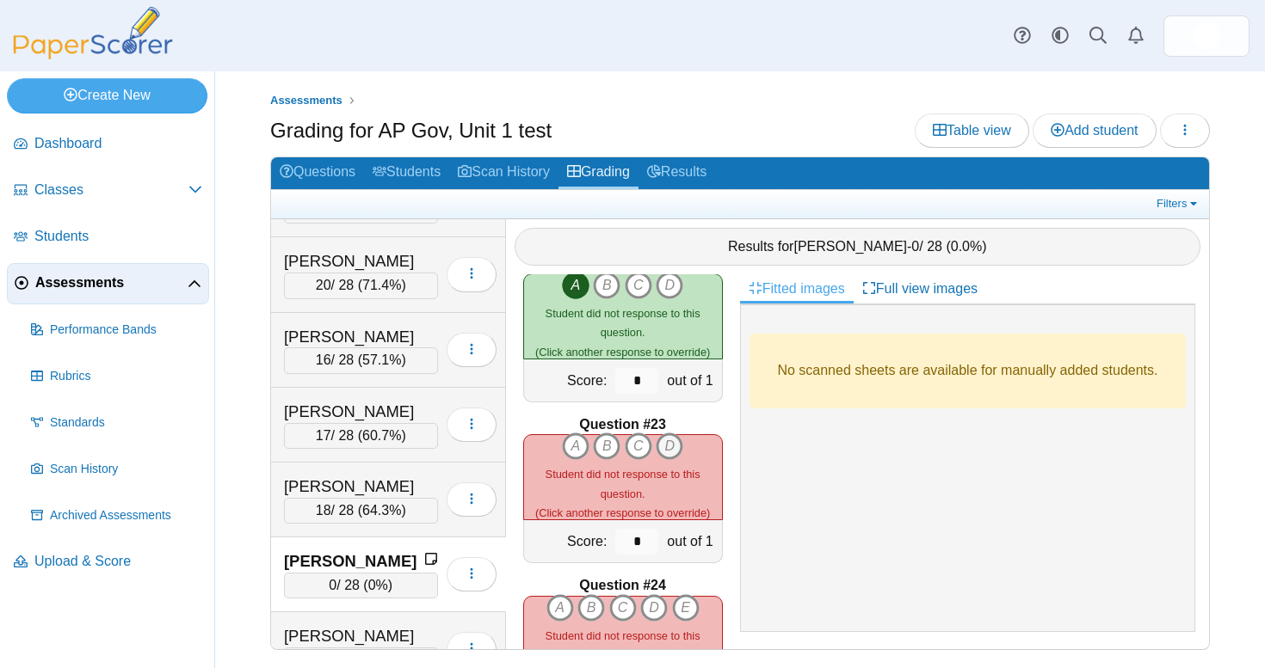
click at [674, 438] on icon "D" at bounding box center [669, 447] width 28 height 28
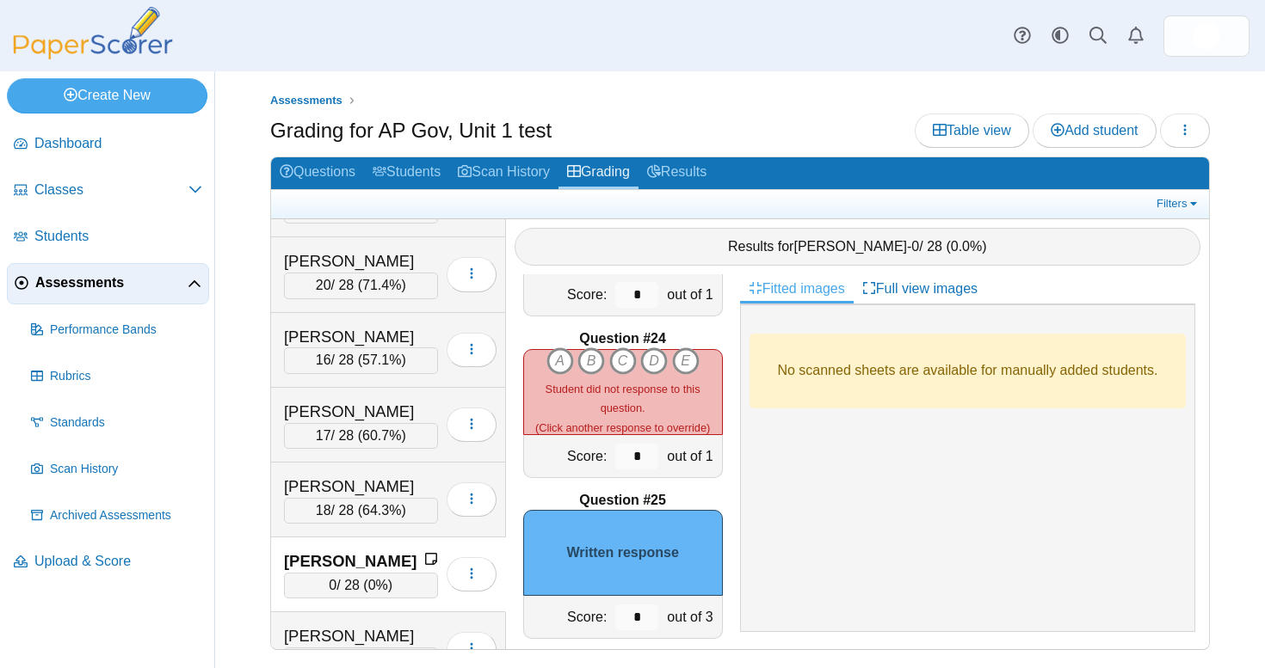
scroll to position [3840, 0]
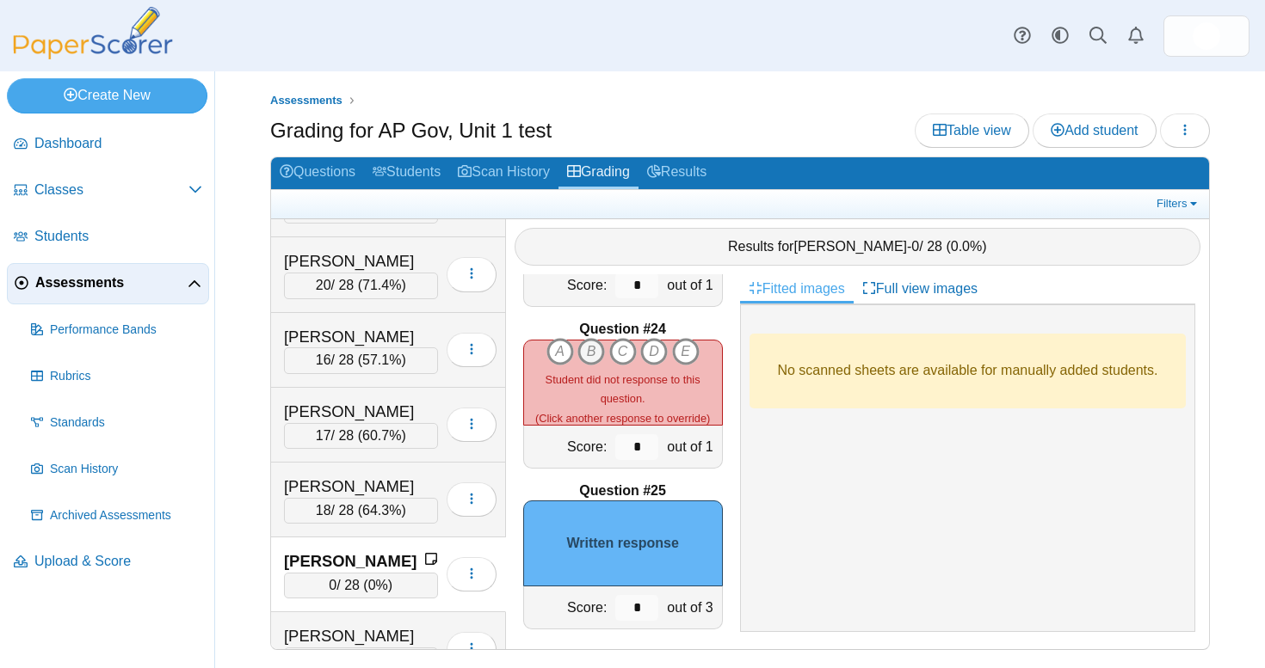
click at [596, 342] on icon "B" at bounding box center [591, 352] width 28 height 28
click at [686, 342] on icon "E" at bounding box center [686, 352] width 28 height 28
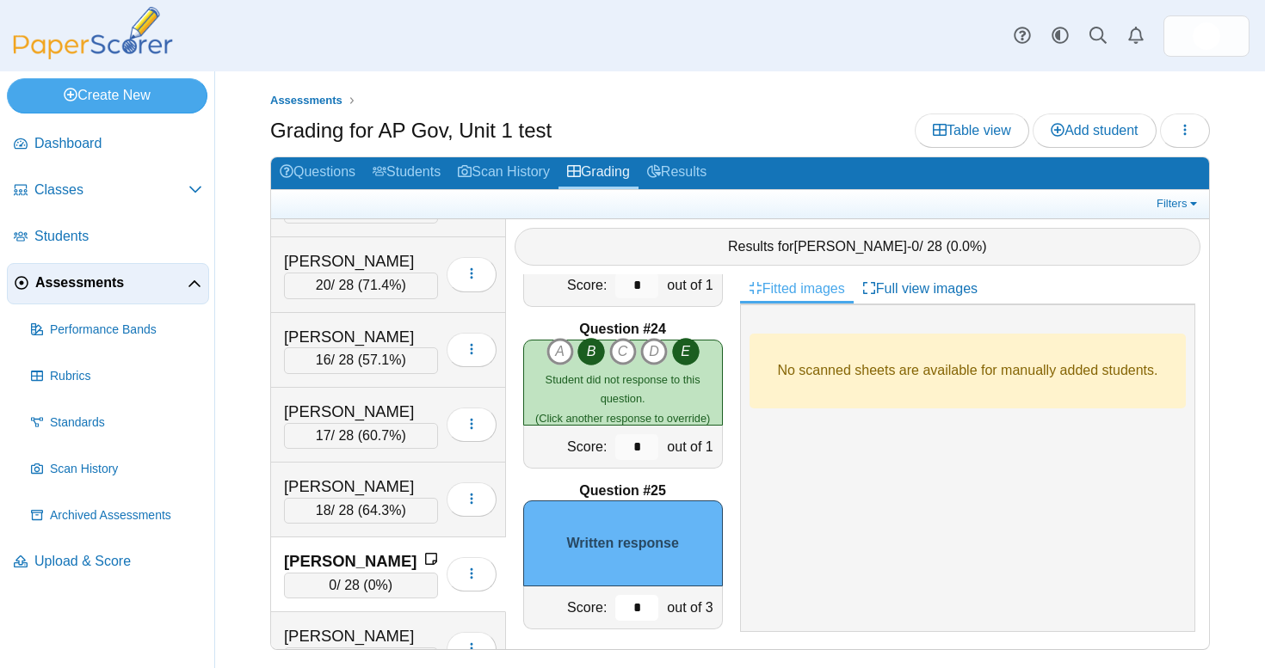
click at [633, 598] on input "*" at bounding box center [636, 608] width 43 height 26
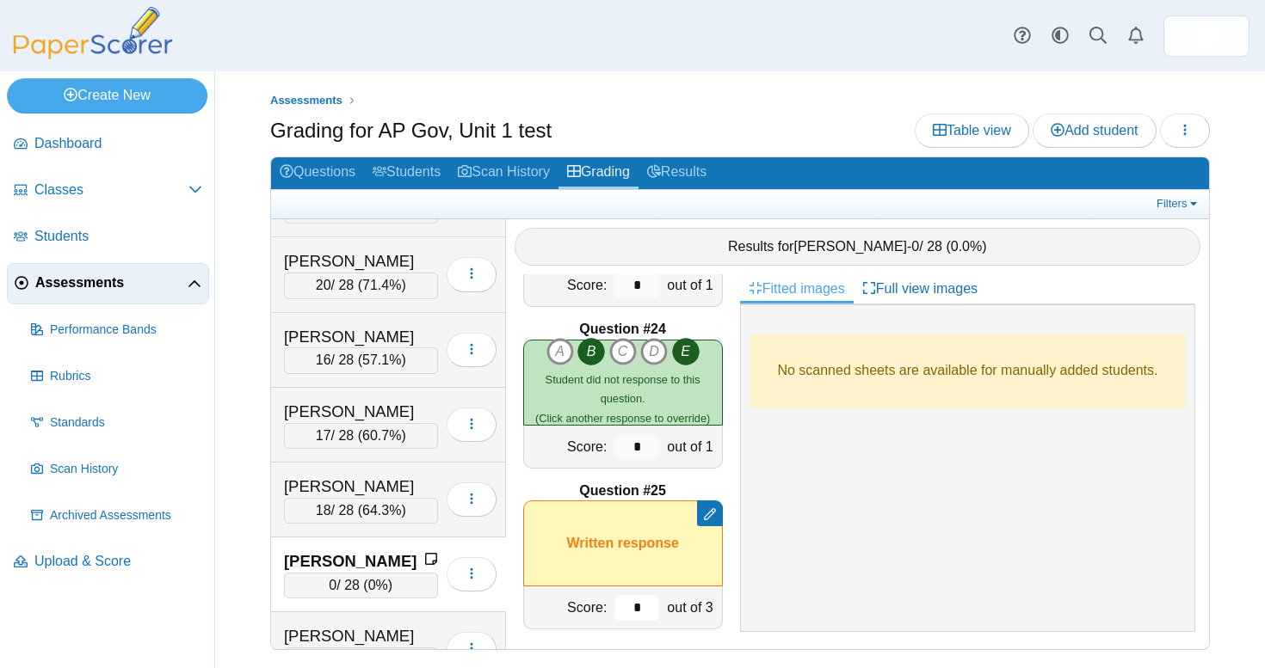
type input "*"
click at [813, 524] on div "No scanned sheets are available for manually added students." at bounding box center [967, 468] width 455 height 327
click at [387, 476] on div "[PERSON_NAME]" at bounding box center [361, 487] width 154 height 22
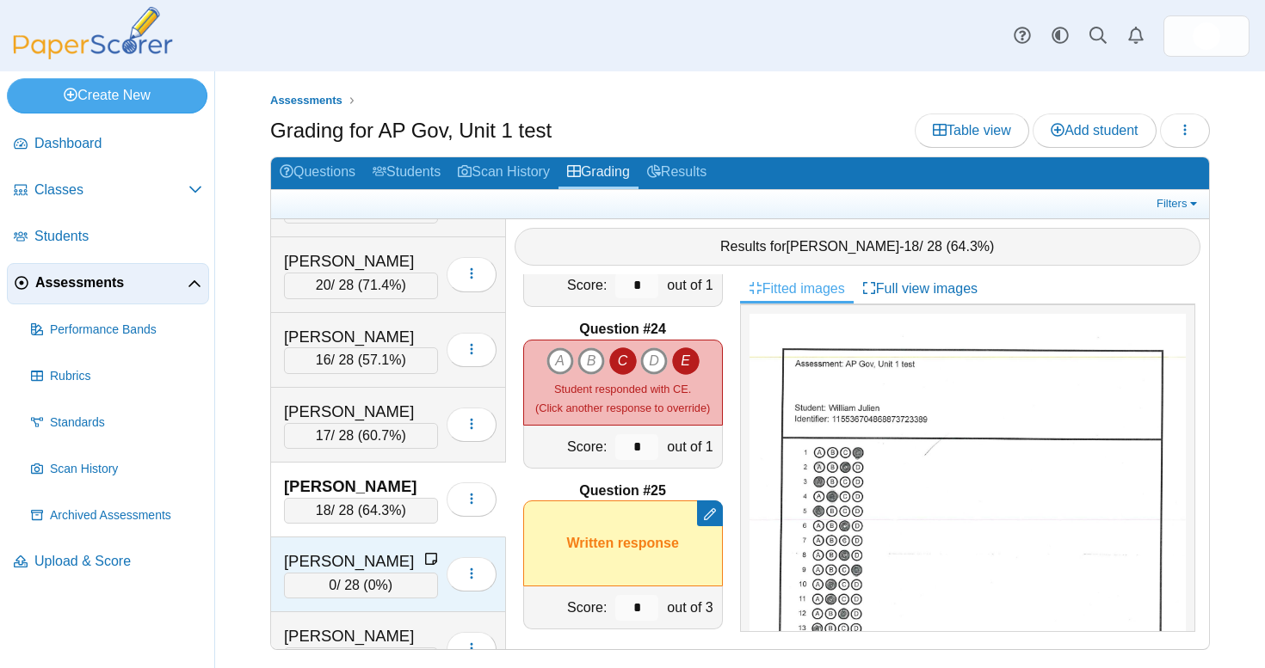
click at [384, 551] on div "[PERSON_NAME]" at bounding box center [354, 562] width 140 height 22
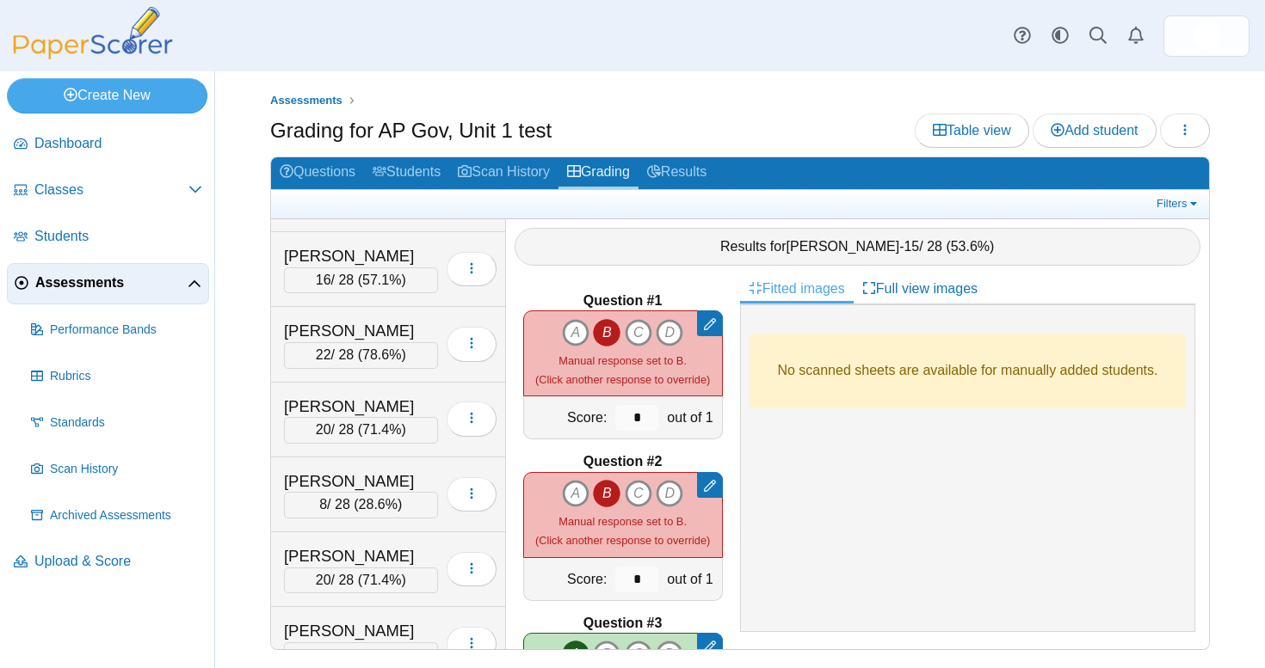
scroll to position [6947, 0]
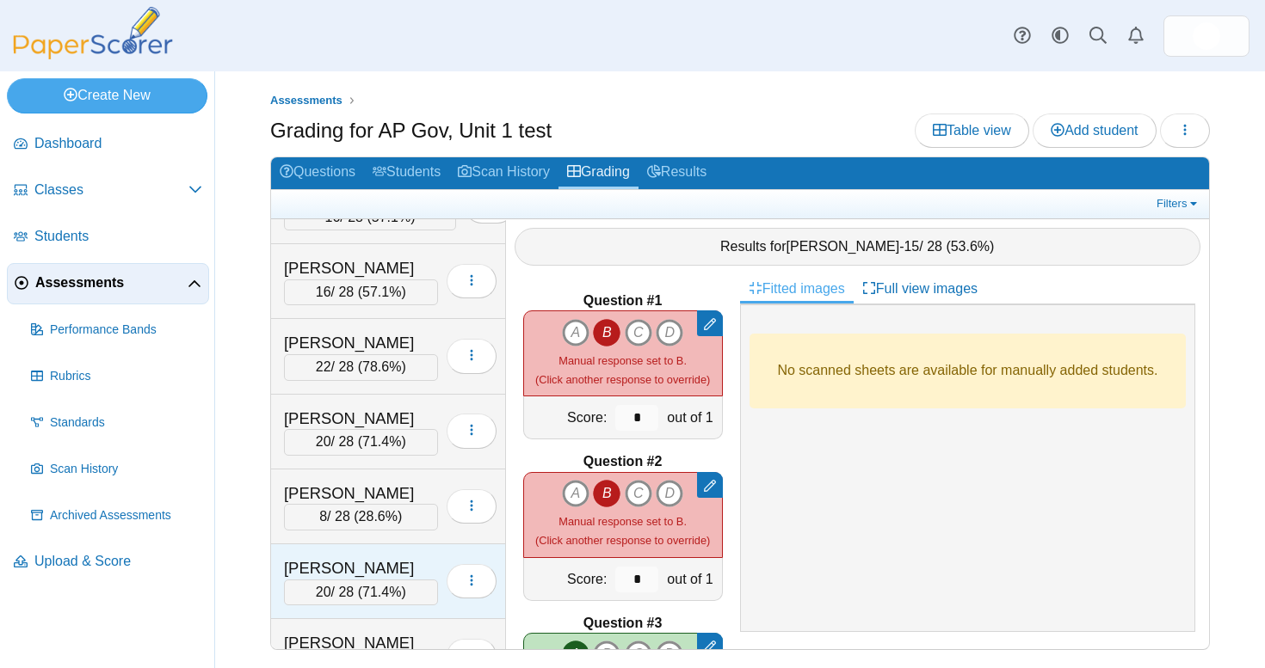
click at [345, 557] on div "[PERSON_NAME]" at bounding box center [361, 568] width 154 height 22
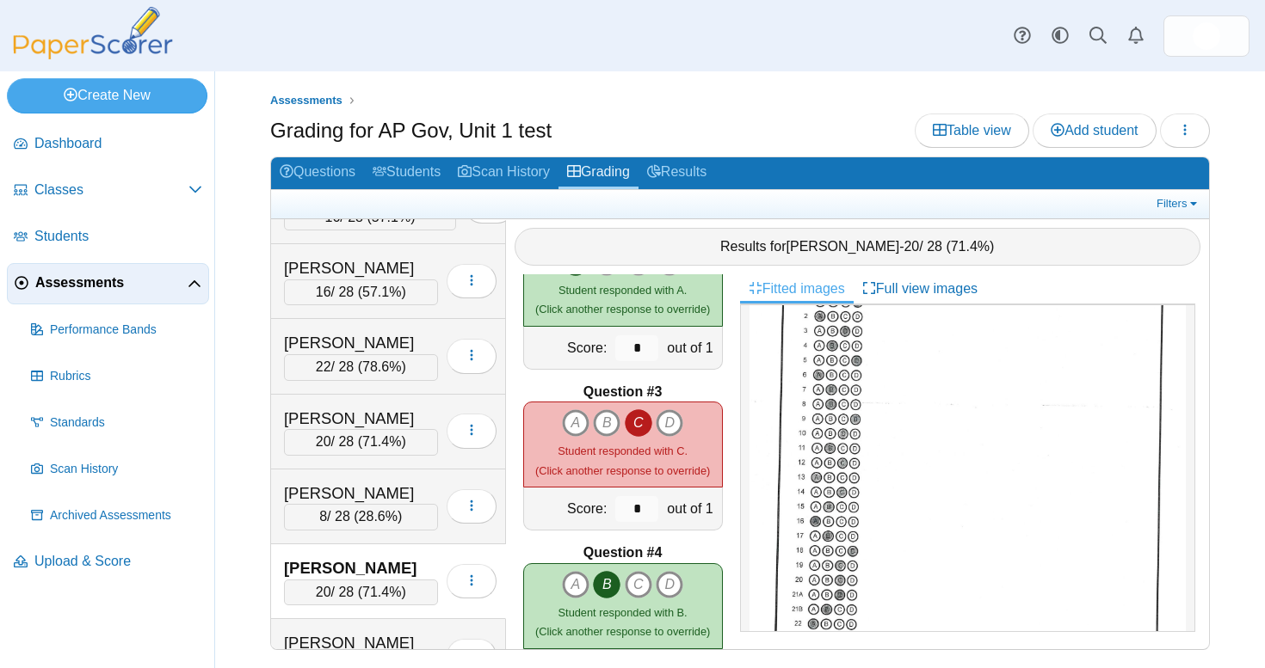
scroll to position [166, 0]
click at [391, 470] on div "Schexnider, Lola 8 / 28 ( 28.6% ) Loading…" at bounding box center [388, 507] width 235 height 75
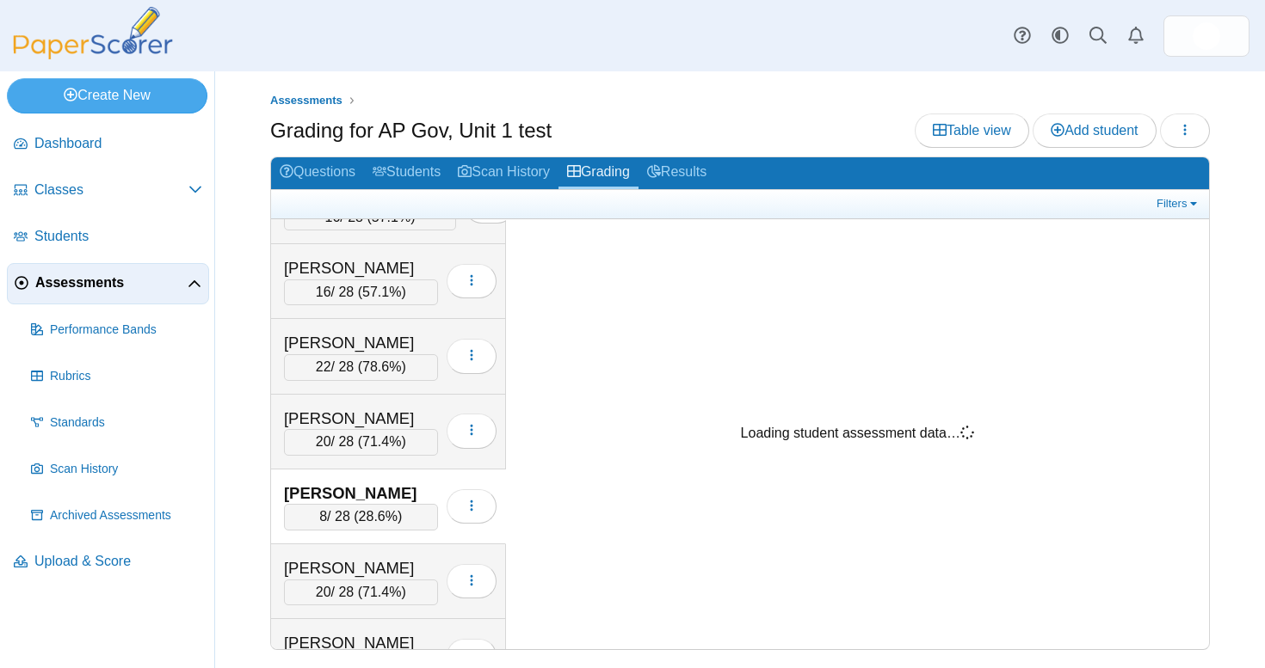
click at [404, 483] on div "[PERSON_NAME]" at bounding box center [361, 494] width 154 height 22
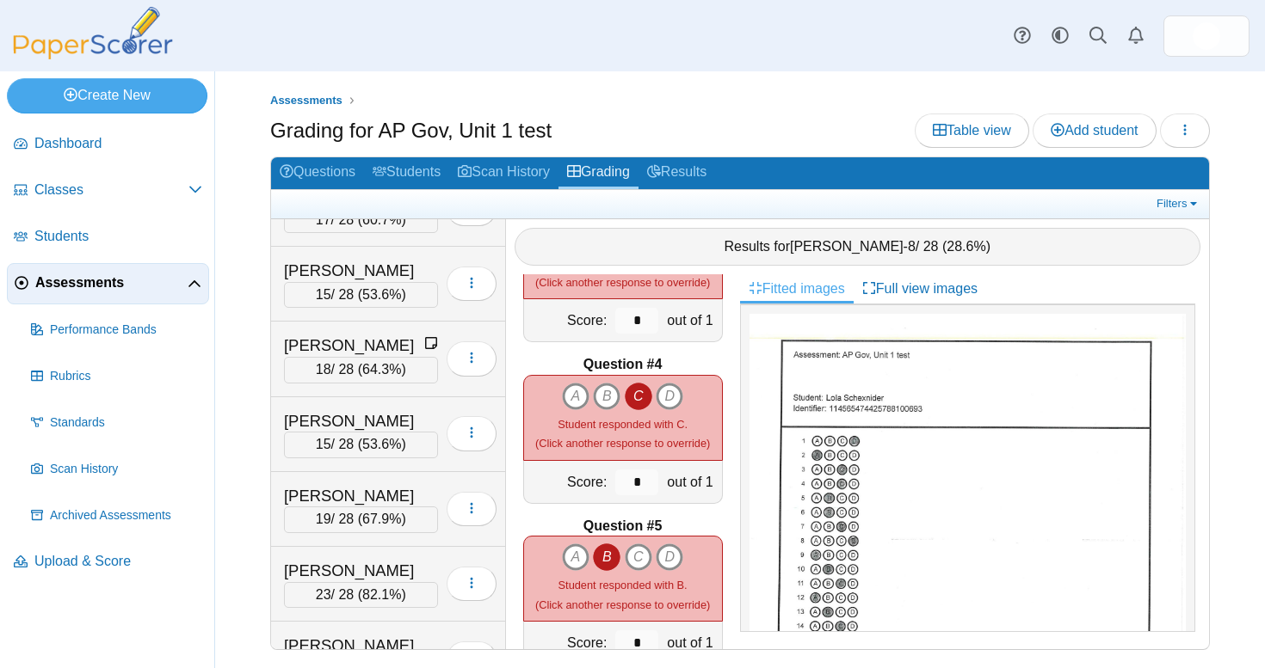
scroll to position [4736, 0]
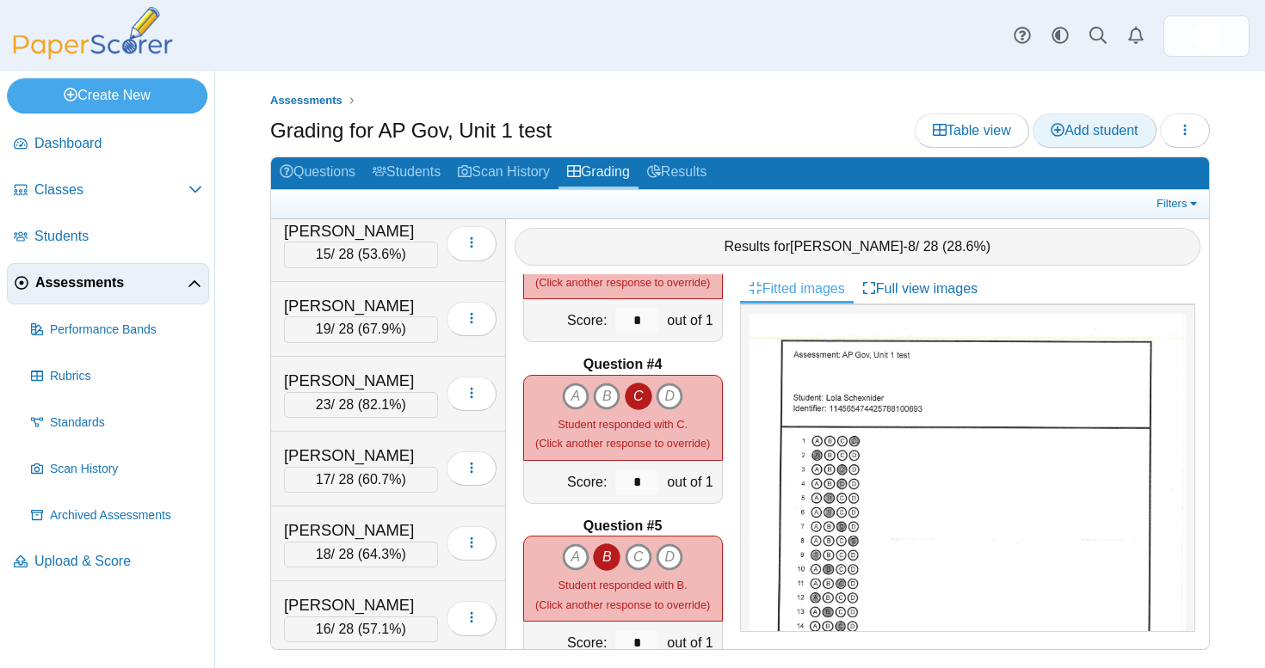
click at [1080, 129] on span "Add student" at bounding box center [1093, 130] width 87 height 15
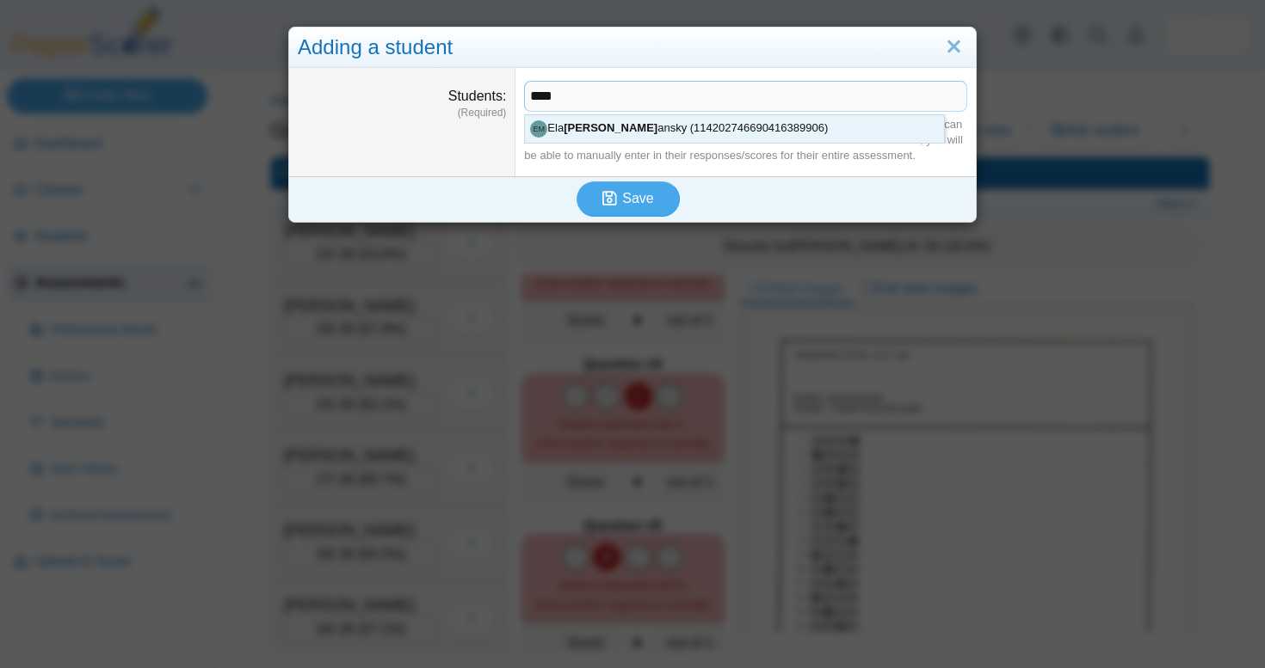
drag, startPoint x: 1080, startPoint y: 129, endPoint x: 834, endPoint y: 125, distance: 246.1
click at [834, 125] on div "Start typing a students name to find them in the list of students you have adde…" at bounding box center [745, 140] width 443 height 47
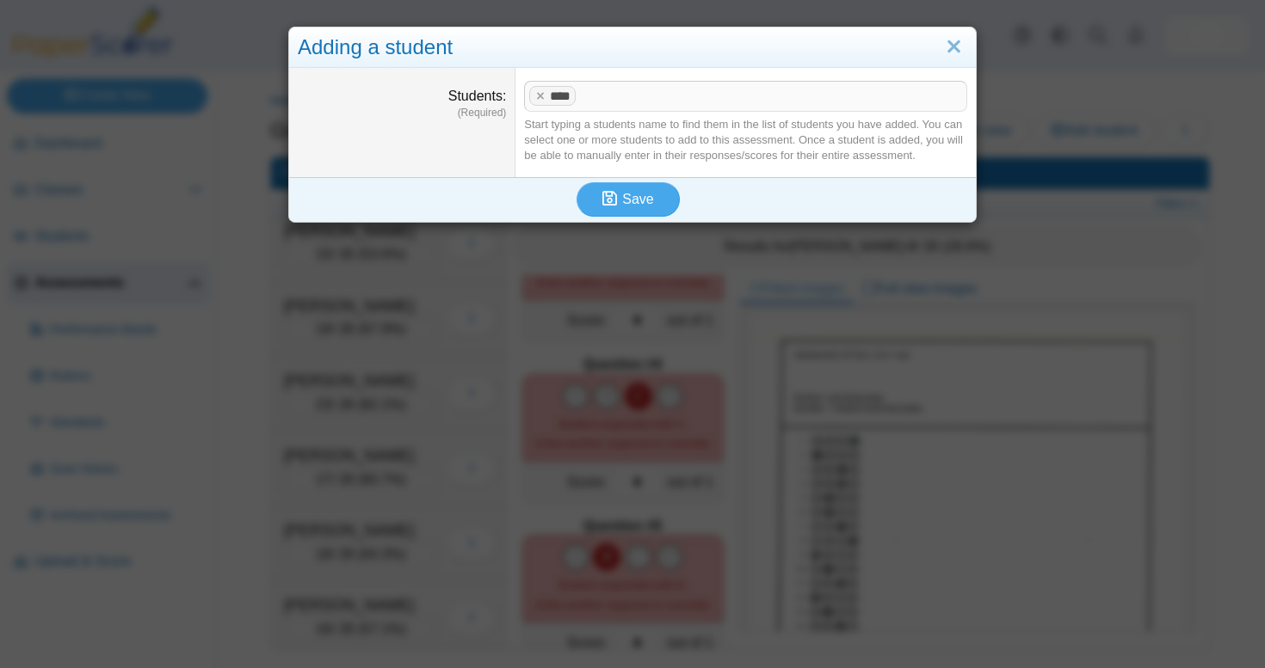
click at [612, 101] on span at bounding box center [767, 96] width 375 height 29
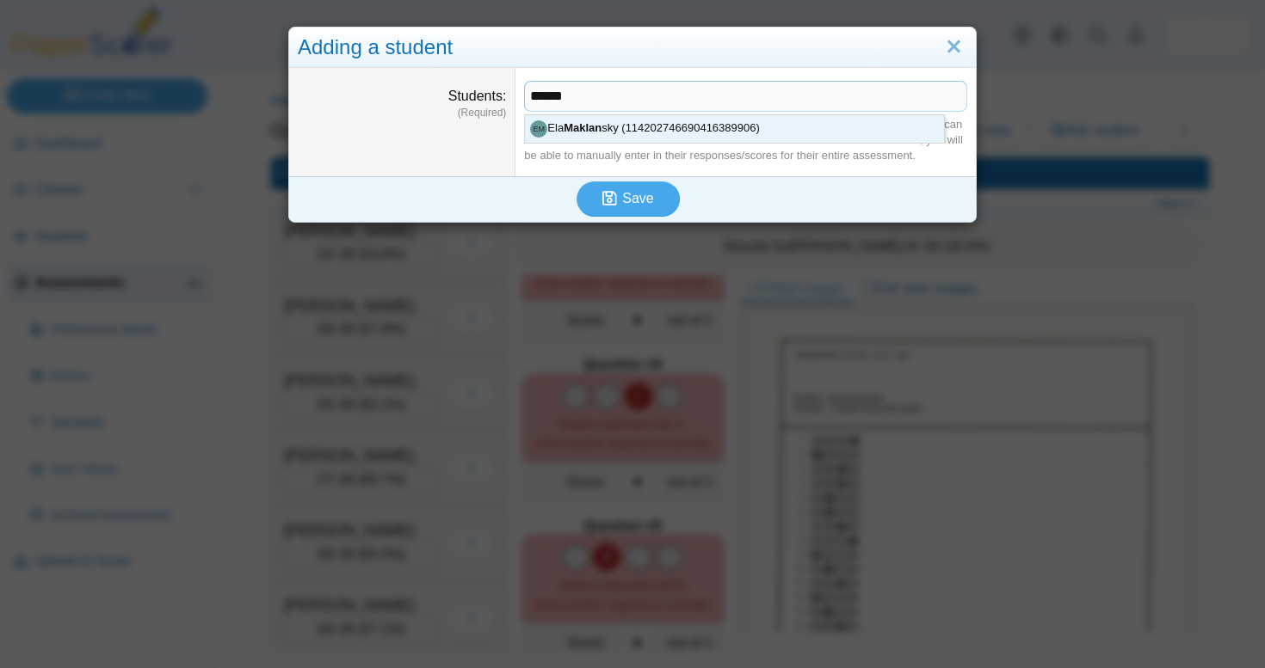
drag, startPoint x: 612, startPoint y: 101, endPoint x: 600, endPoint y: 132, distance: 33.2
click at [600, 132] on div "Start typing a students name to find them in the list of students you have adde…" at bounding box center [745, 140] width 443 height 47
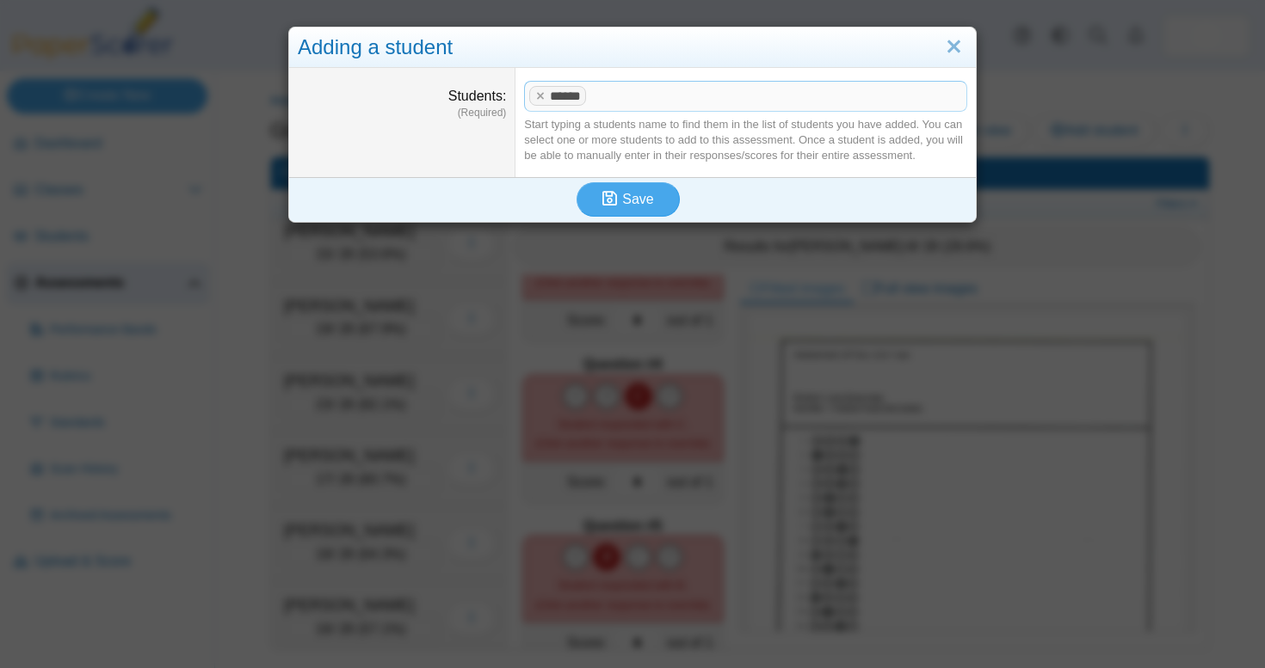
click at [619, 100] on span at bounding box center [776, 96] width 372 height 29
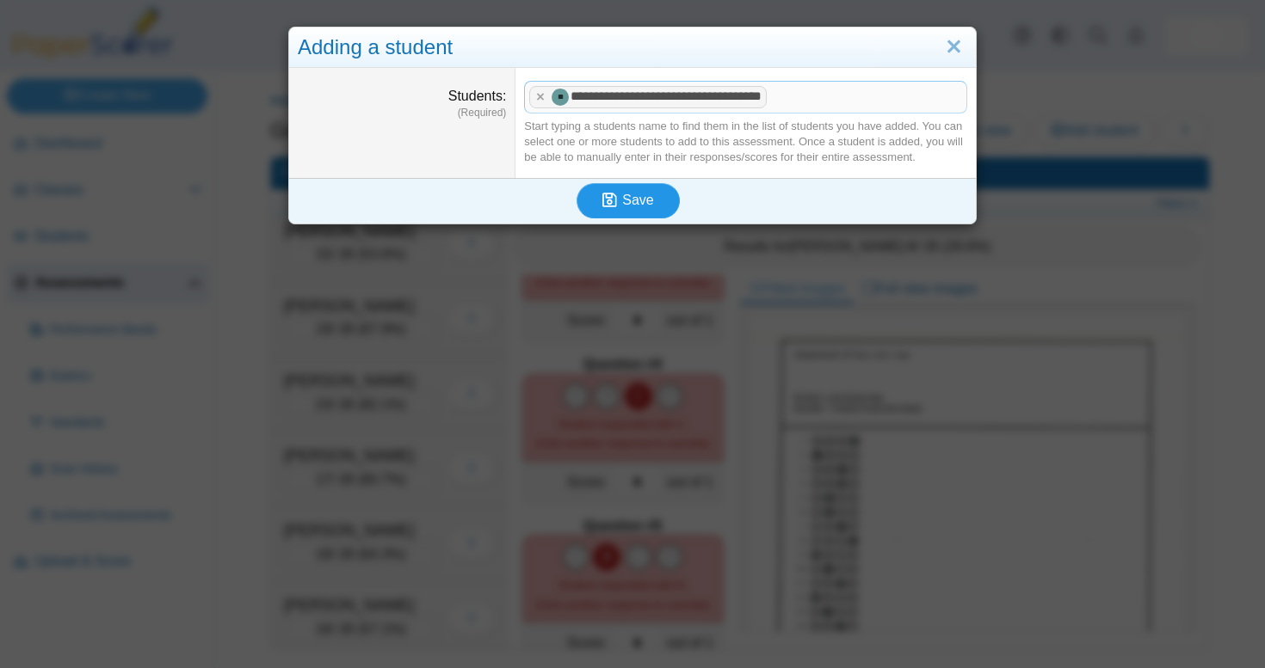
click at [631, 196] on span "Save" at bounding box center [637, 200] width 31 height 15
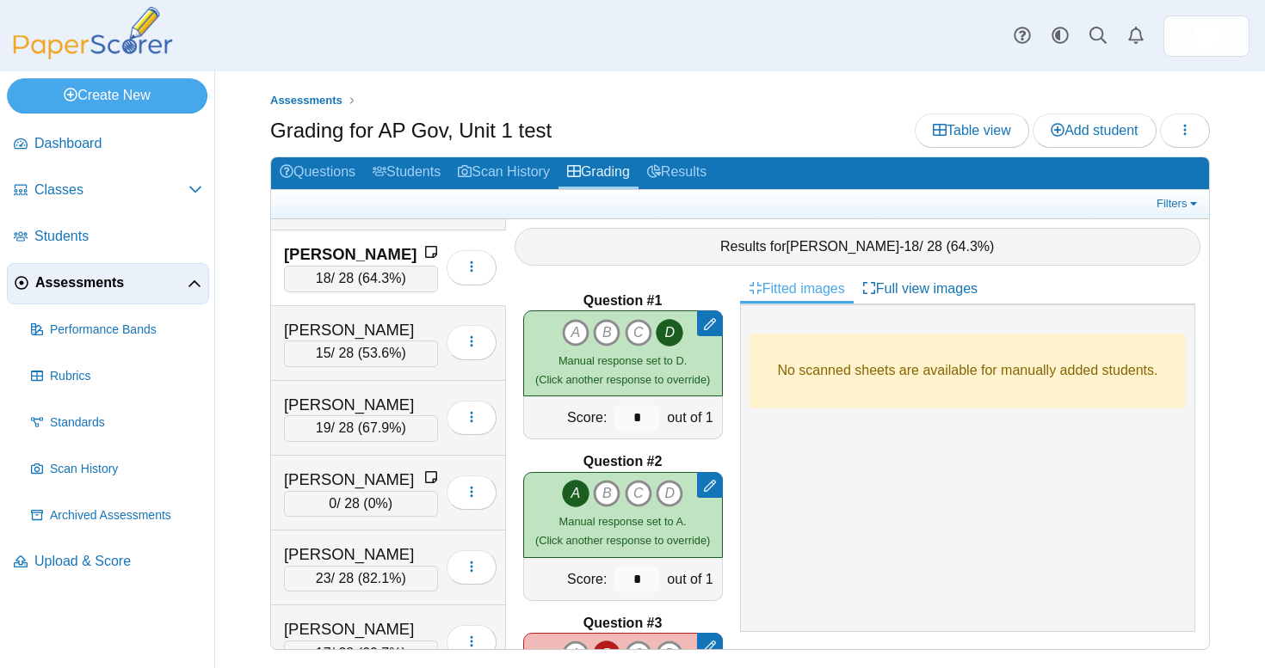
scroll to position [4631, 0]
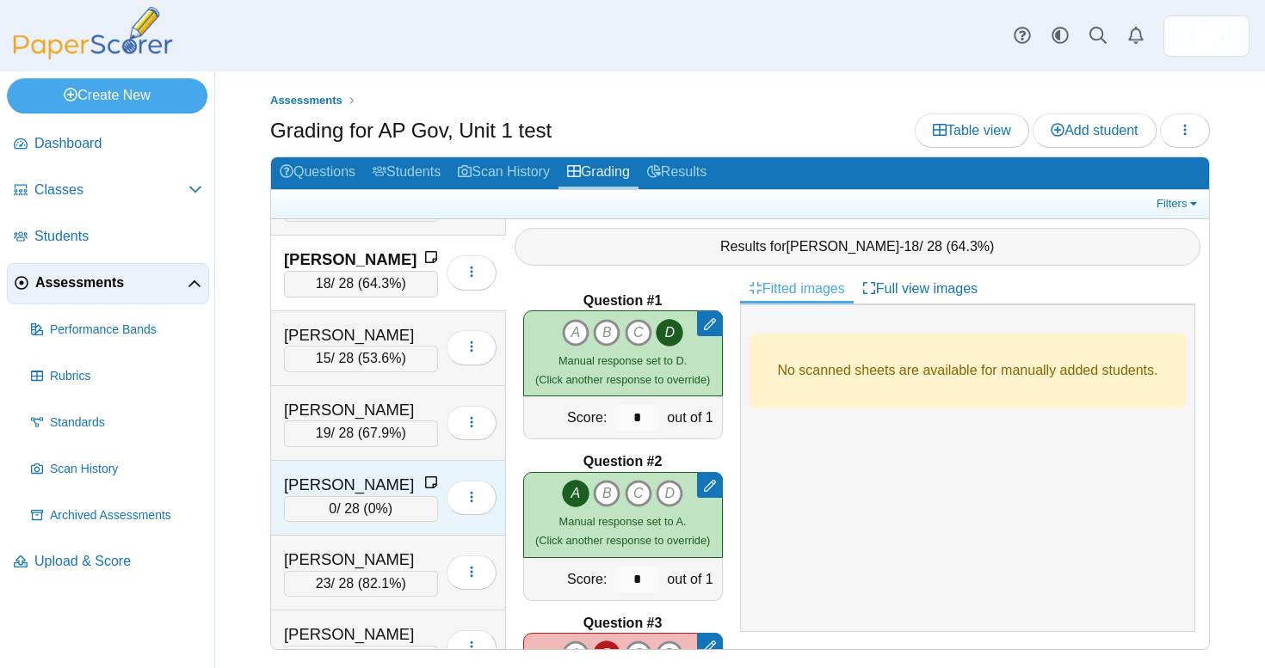
click at [342, 474] on div "[PERSON_NAME]" at bounding box center [354, 485] width 140 height 22
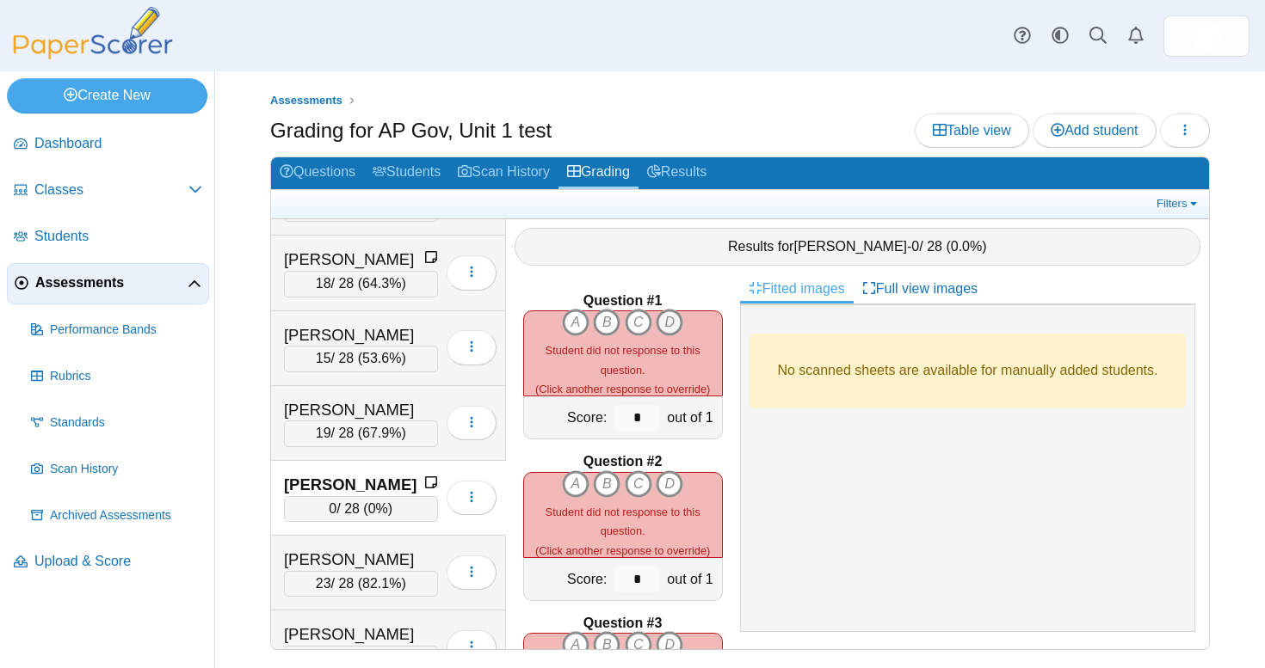
click at [668, 317] on icon "D" at bounding box center [669, 323] width 28 height 28
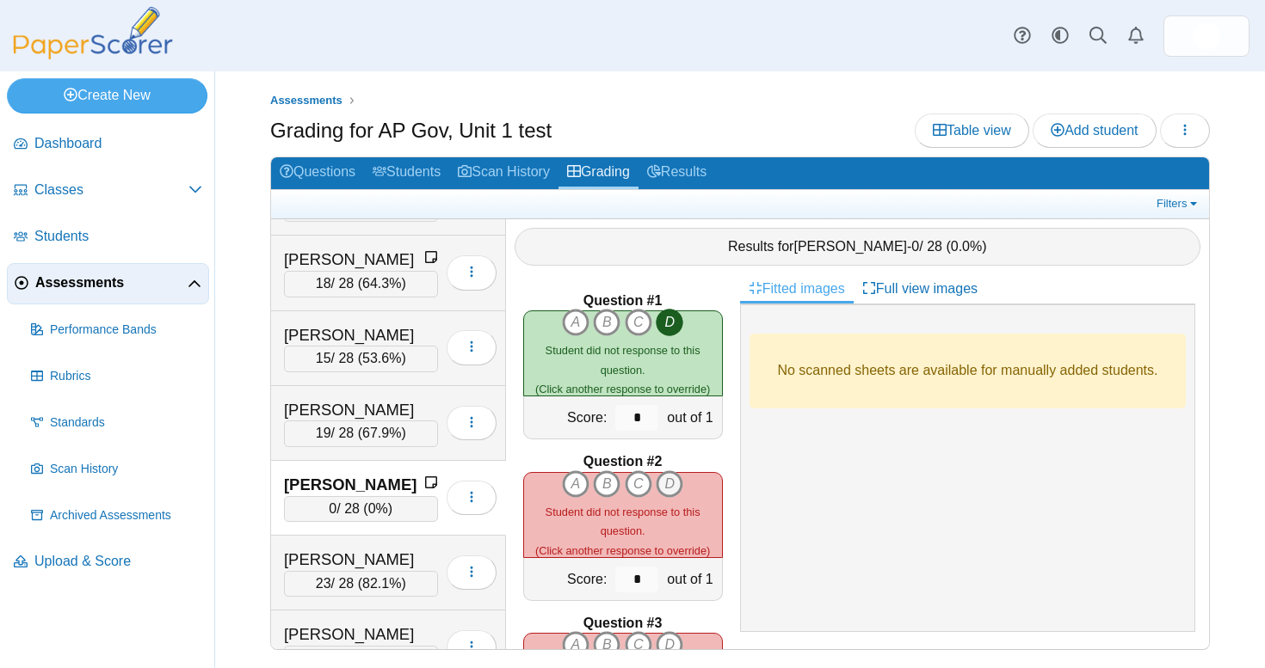
click at [664, 478] on icon "D" at bounding box center [669, 485] width 28 height 28
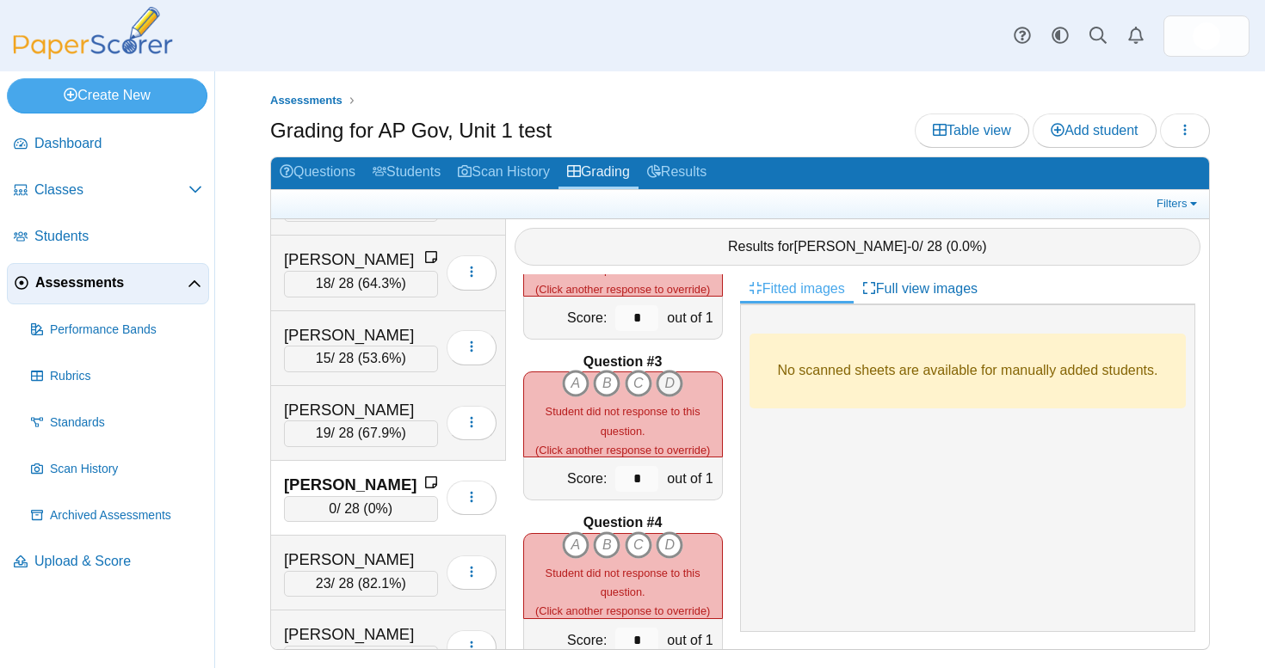
scroll to position [263, 0]
click at [579, 381] on icon "A" at bounding box center [576, 382] width 28 height 28
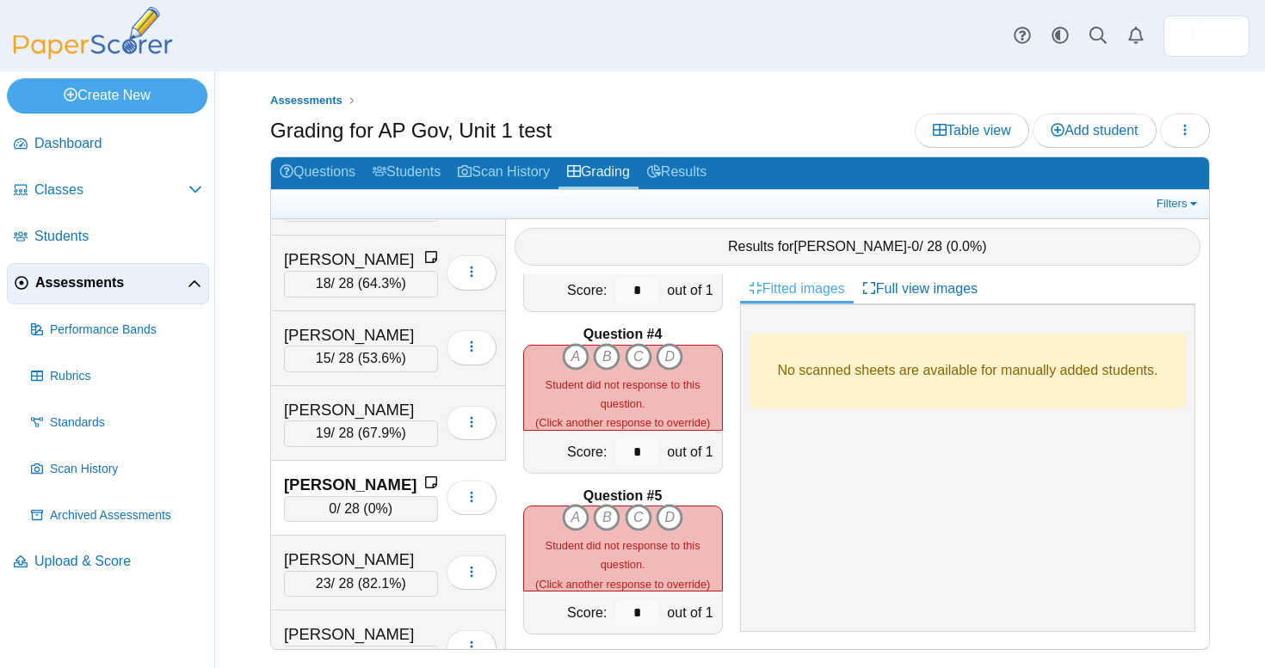
scroll to position [471, 0]
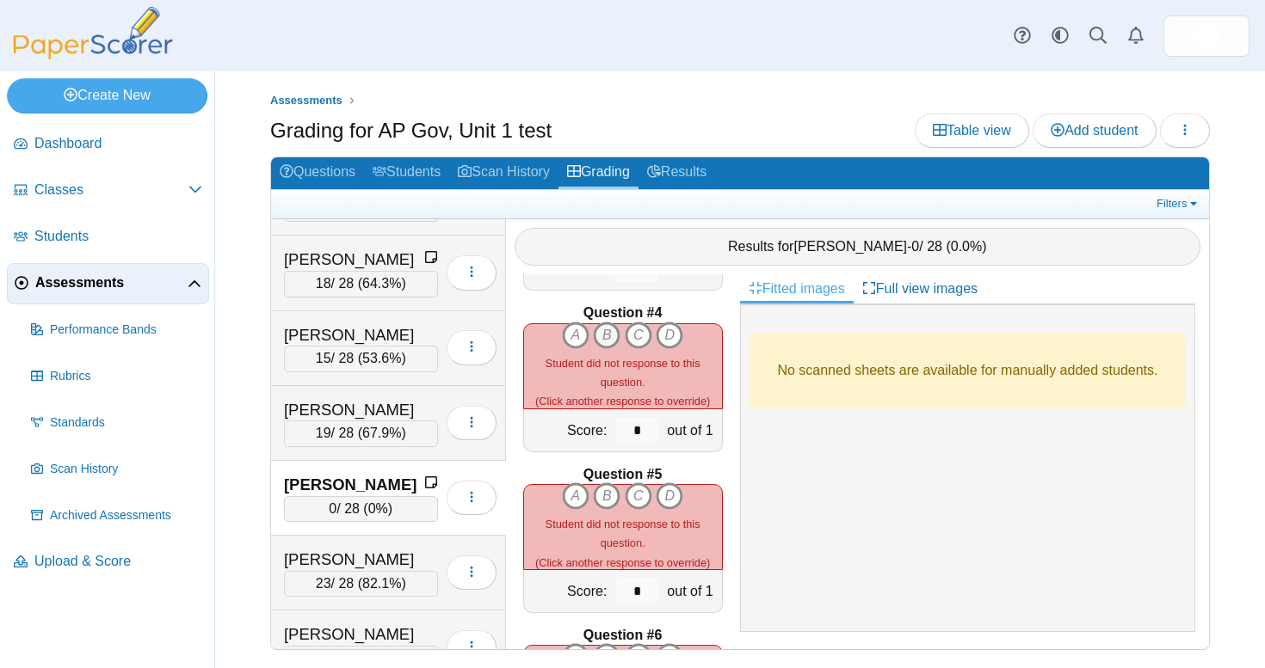
click at [606, 328] on icon "B" at bounding box center [607, 336] width 28 height 28
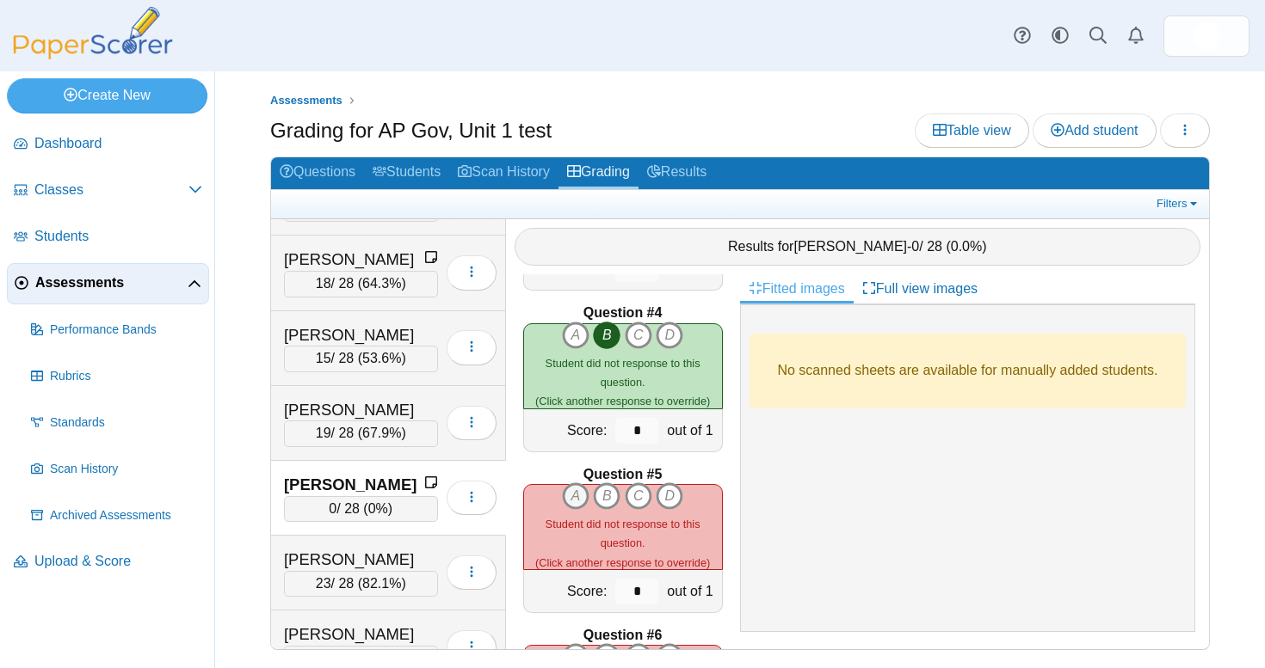
click at [574, 495] on icon "A" at bounding box center [576, 497] width 28 height 28
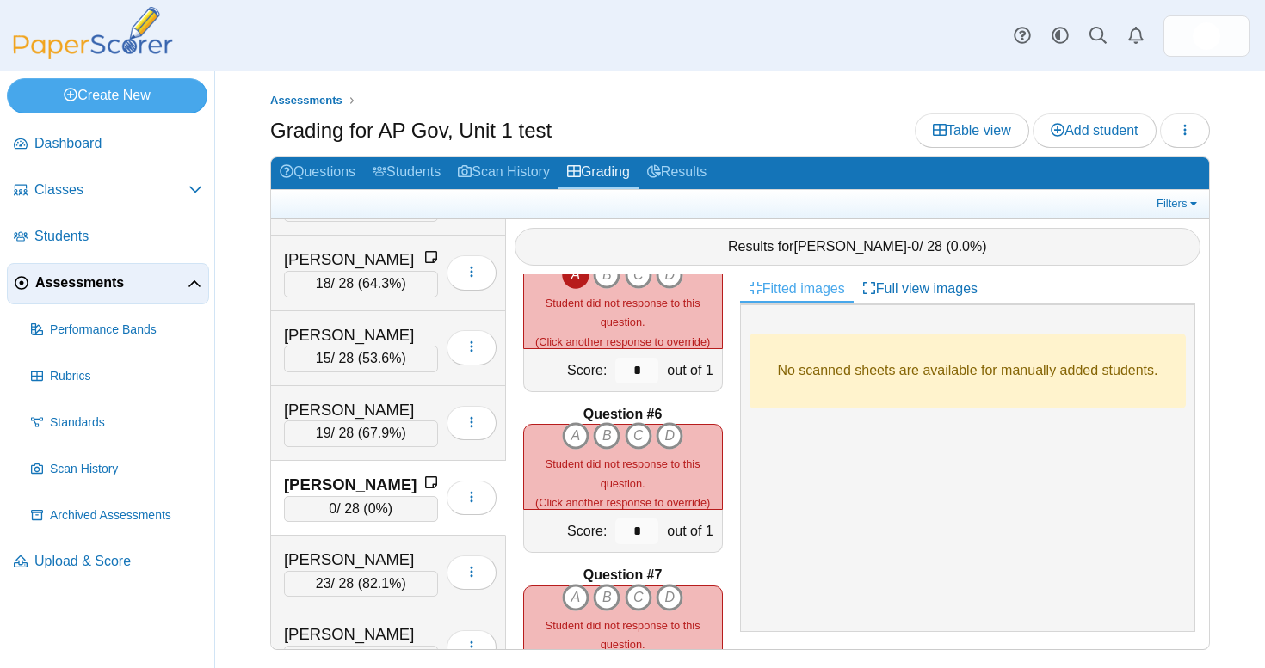
scroll to position [717, 0]
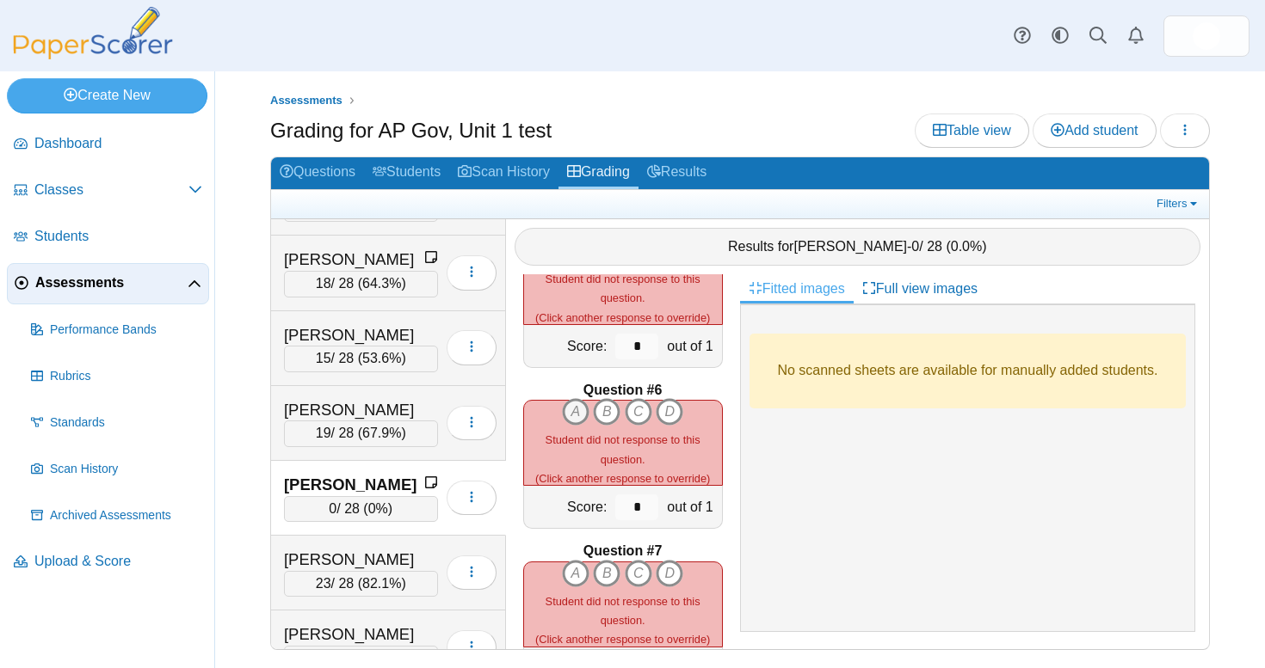
click at [582, 414] on icon "A" at bounding box center [576, 412] width 28 height 28
click at [606, 578] on icon "B" at bounding box center [607, 574] width 28 height 28
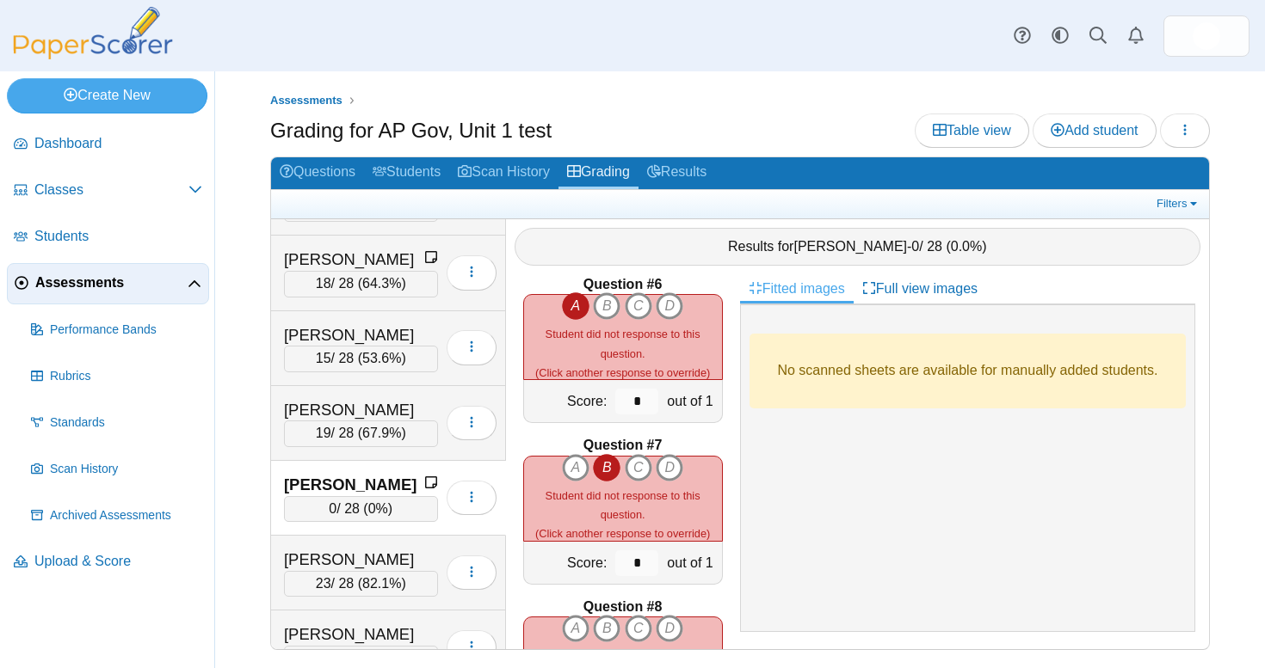
scroll to position [852, 0]
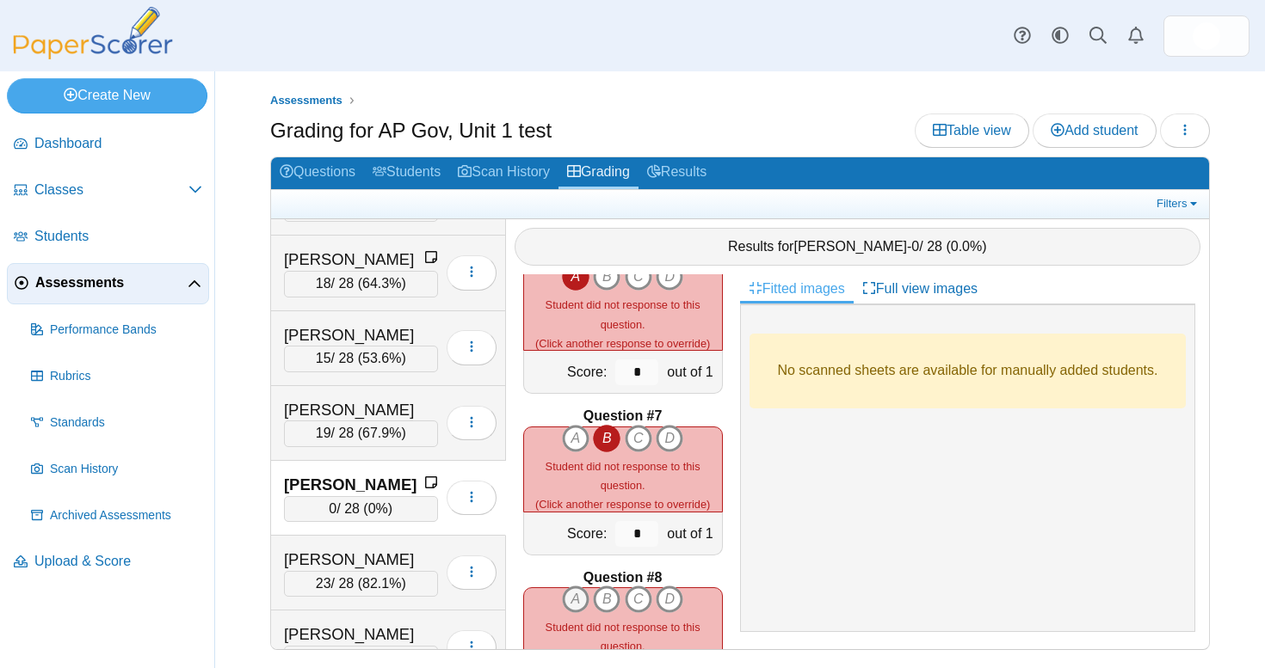
click at [585, 591] on icon "A" at bounding box center [576, 600] width 28 height 28
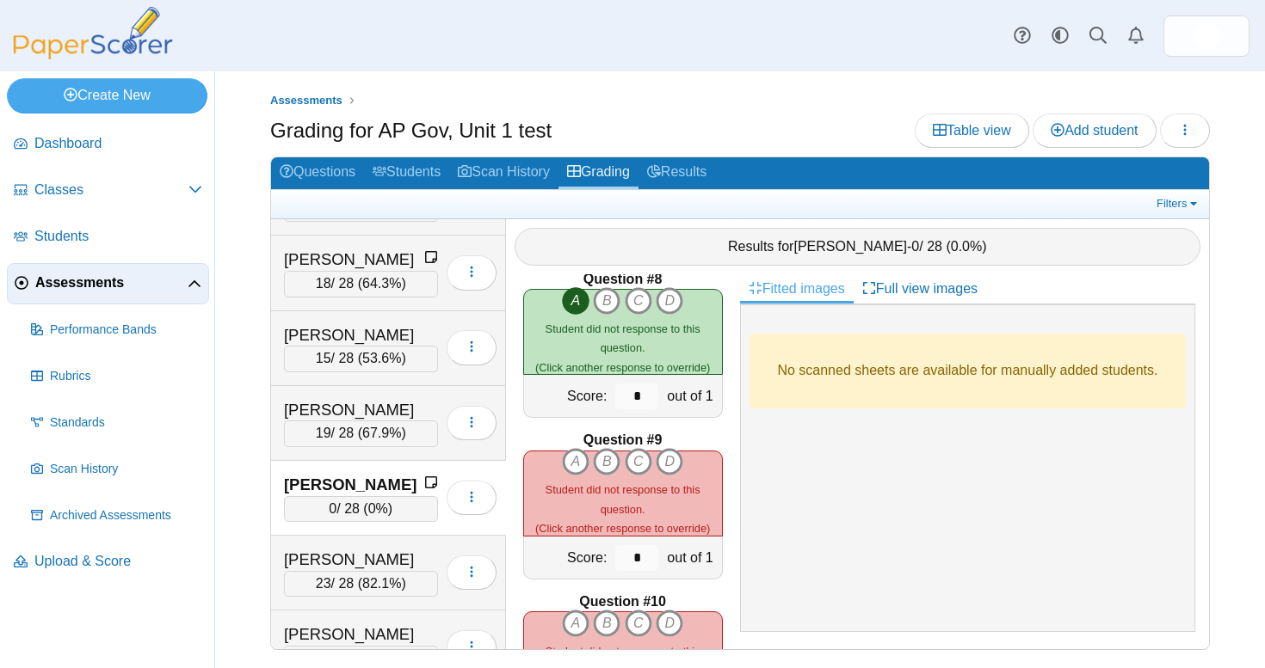
scroll to position [1162, 0]
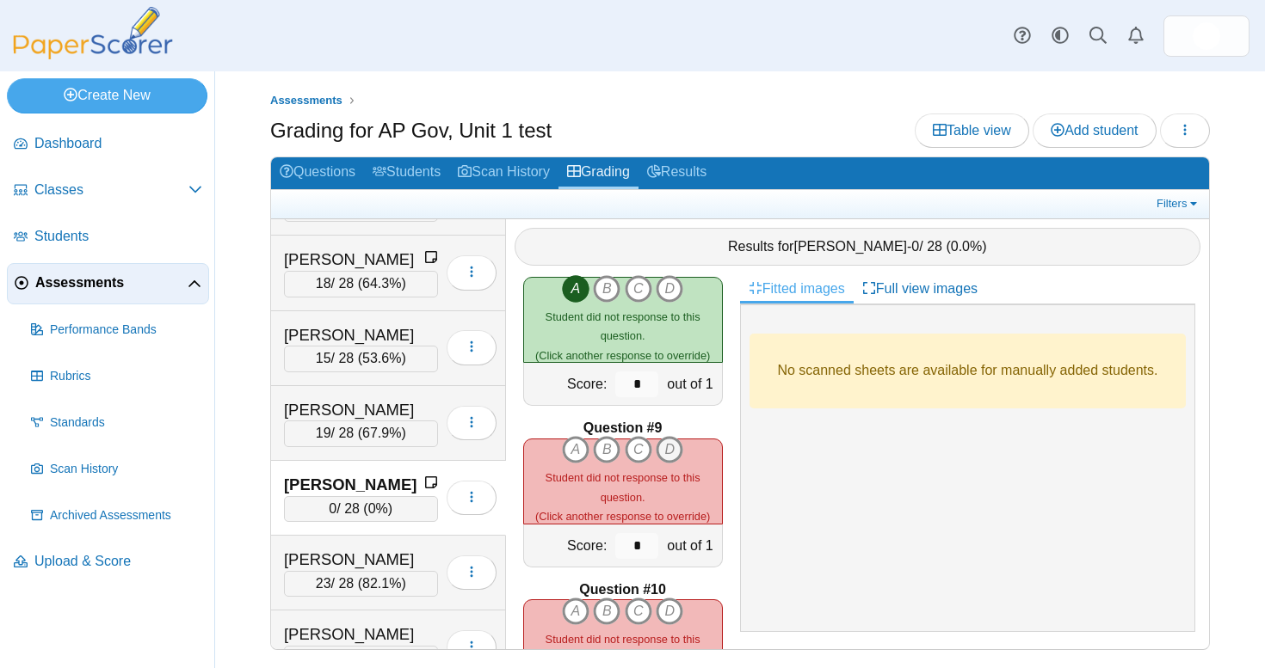
click at [668, 447] on icon "D" at bounding box center [669, 450] width 28 height 28
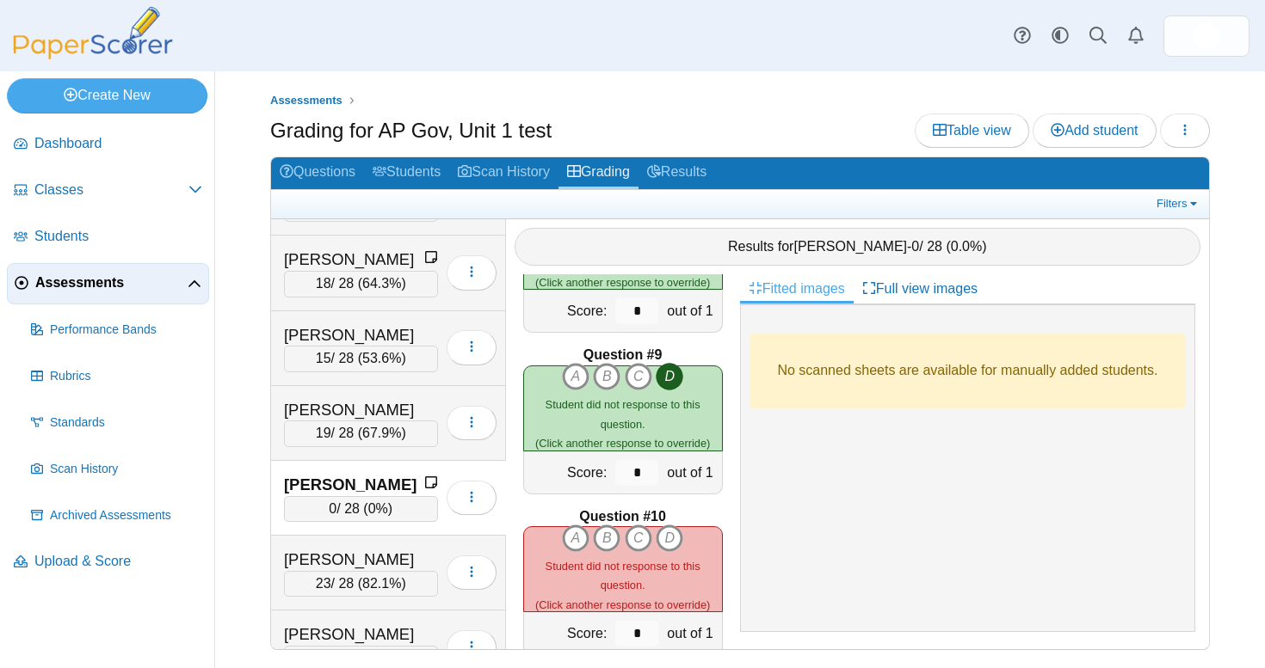
scroll to position [1270, 0]
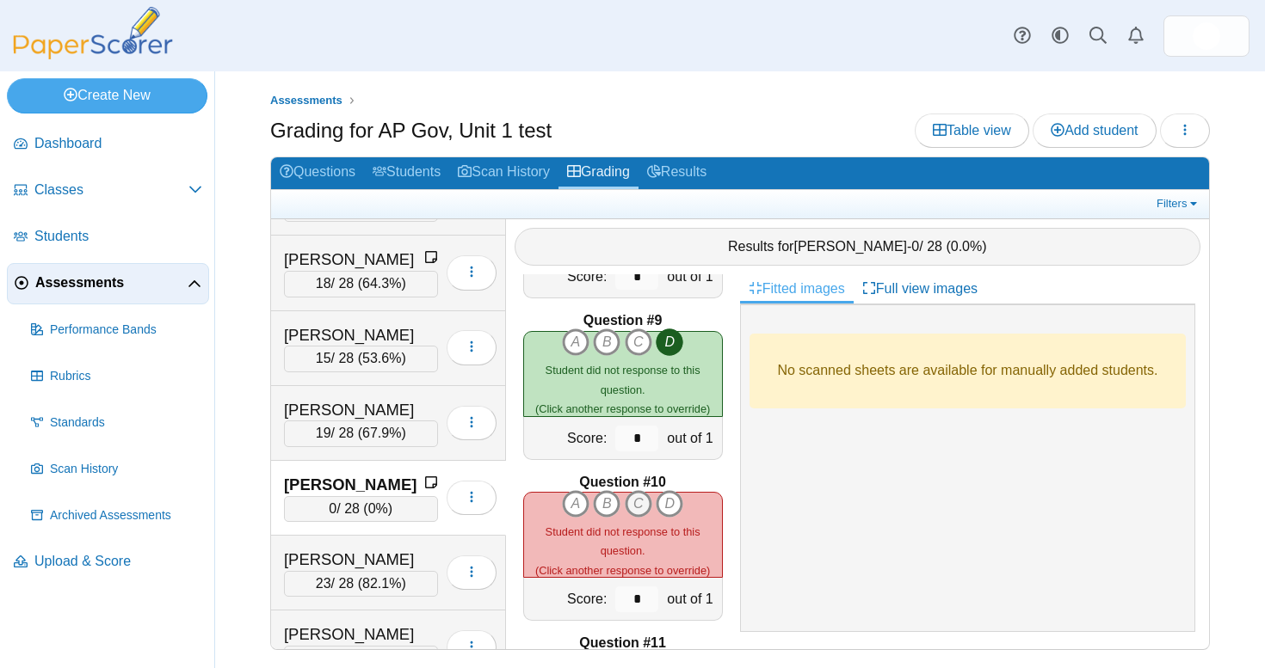
click at [640, 495] on icon "C" at bounding box center [639, 504] width 28 height 28
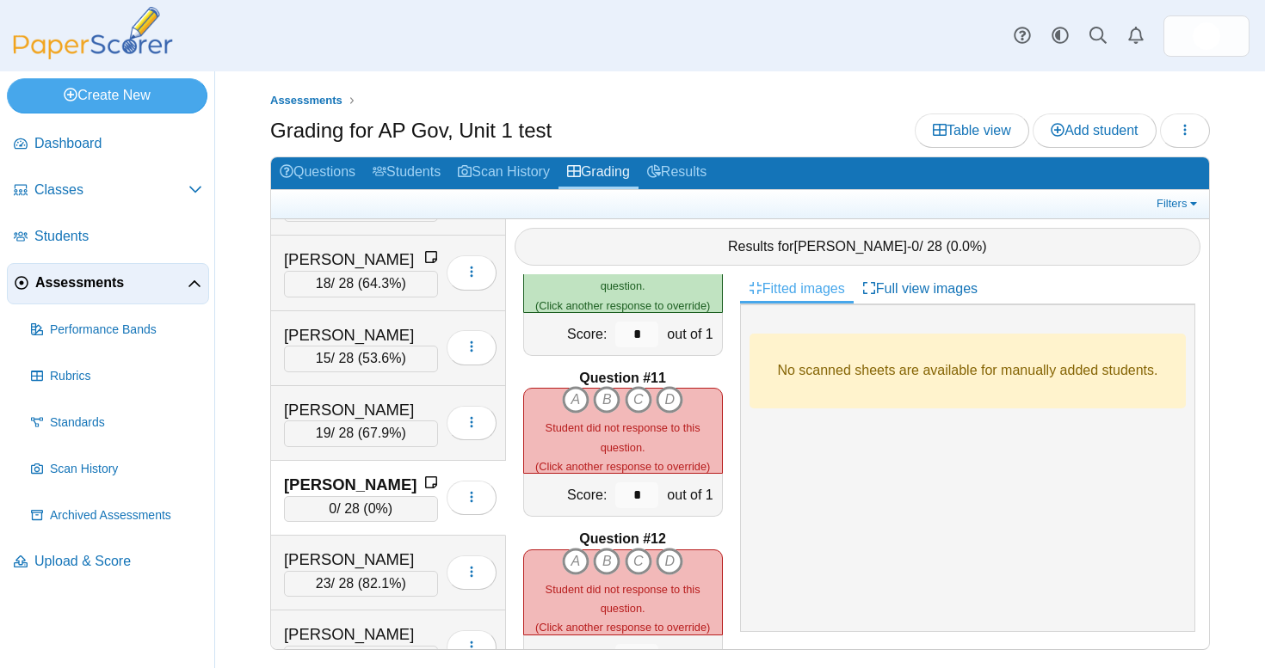
scroll to position [1562, 0]
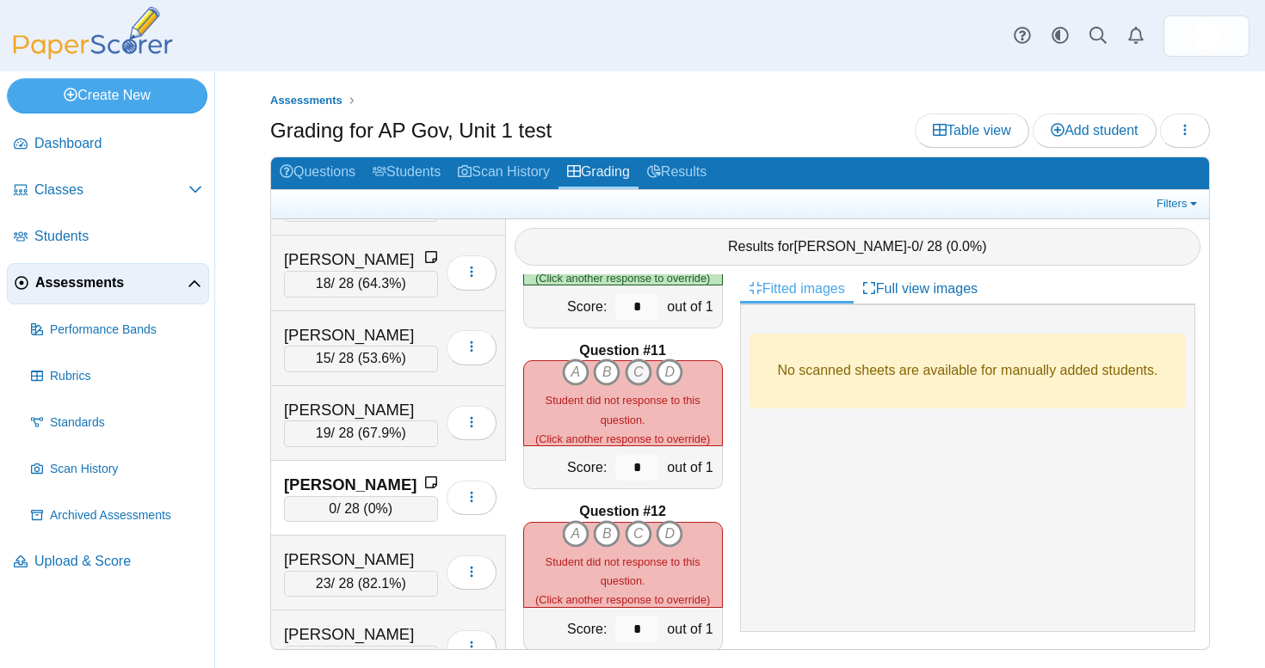
click at [638, 364] on icon "C" at bounding box center [639, 373] width 28 height 28
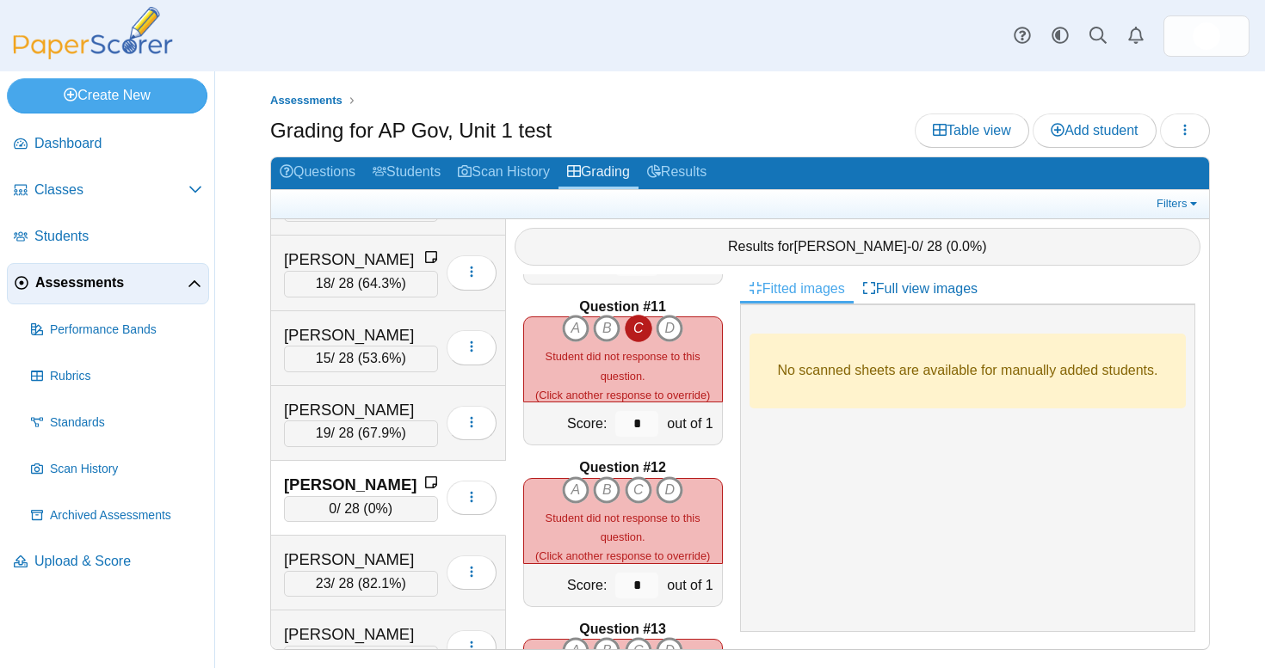
scroll to position [1640, 0]
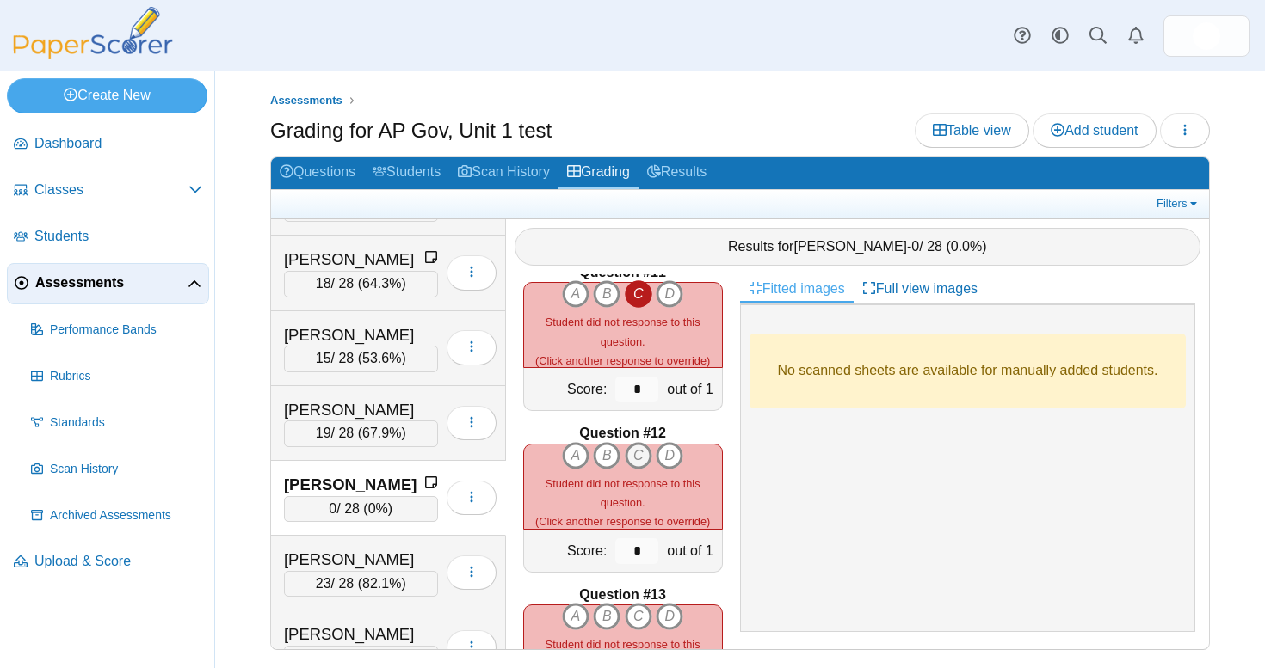
click at [638, 452] on icon "C" at bounding box center [639, 456] width 28 height 28
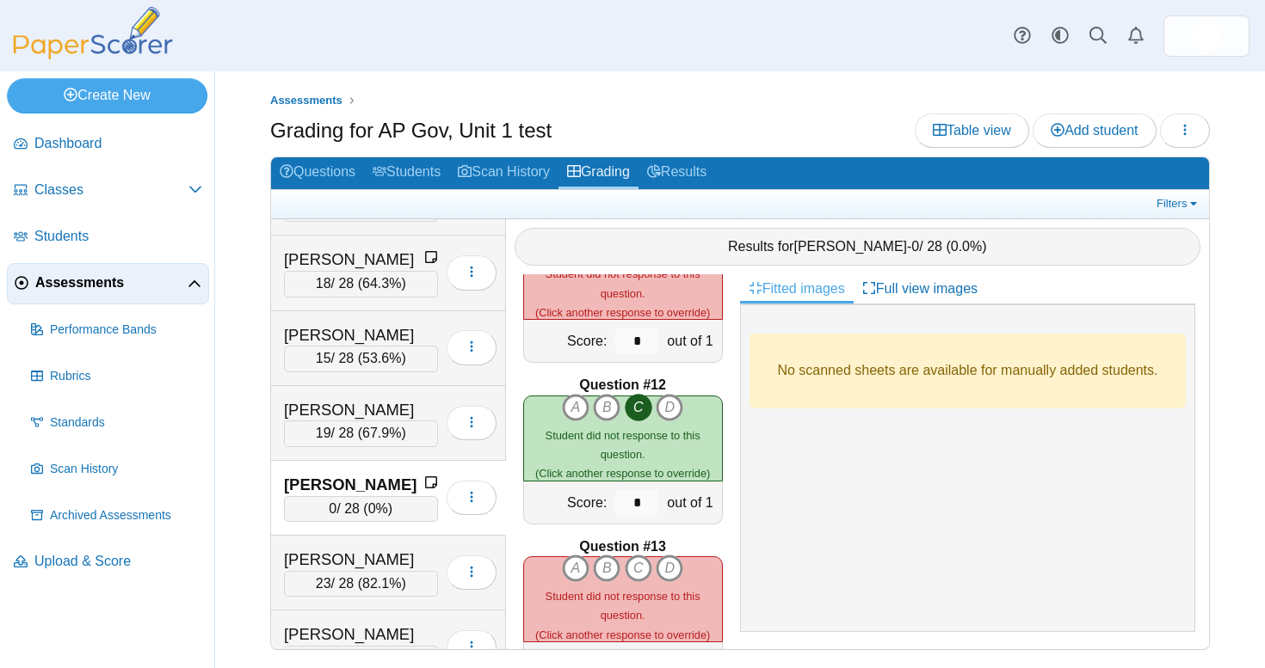
scroll to position [1696, 0]
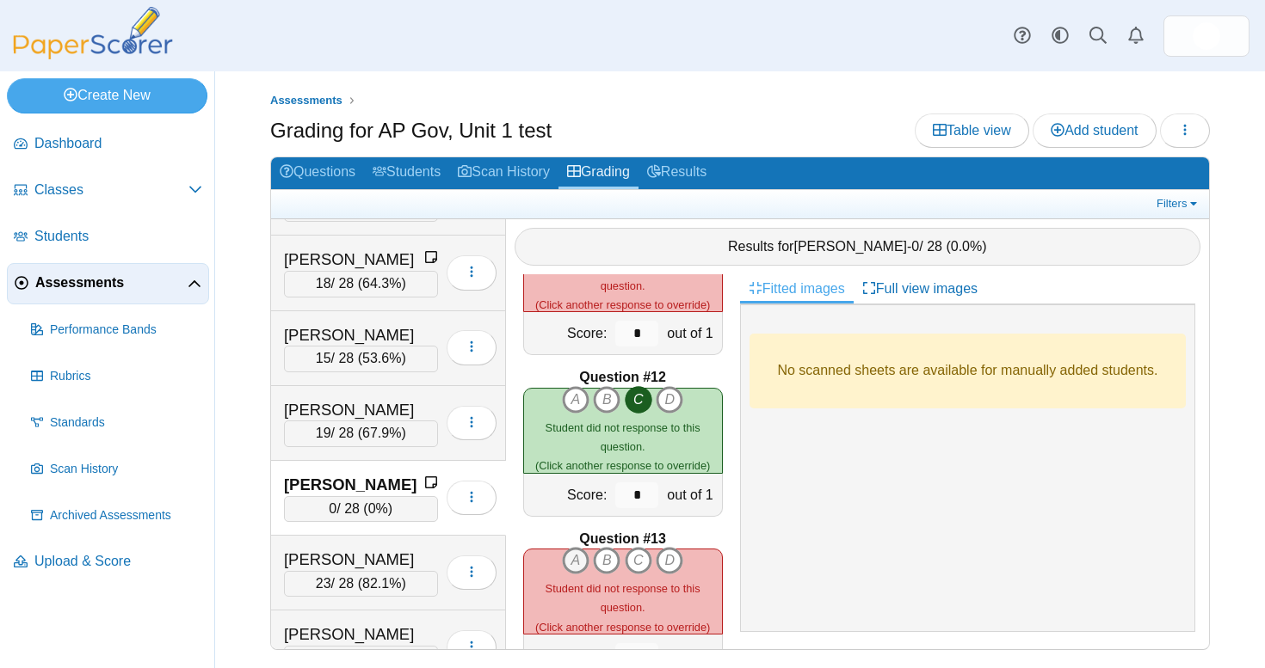
click at [577, 555] on icon "A" at bounding box center [576, 561] width 28 height 28
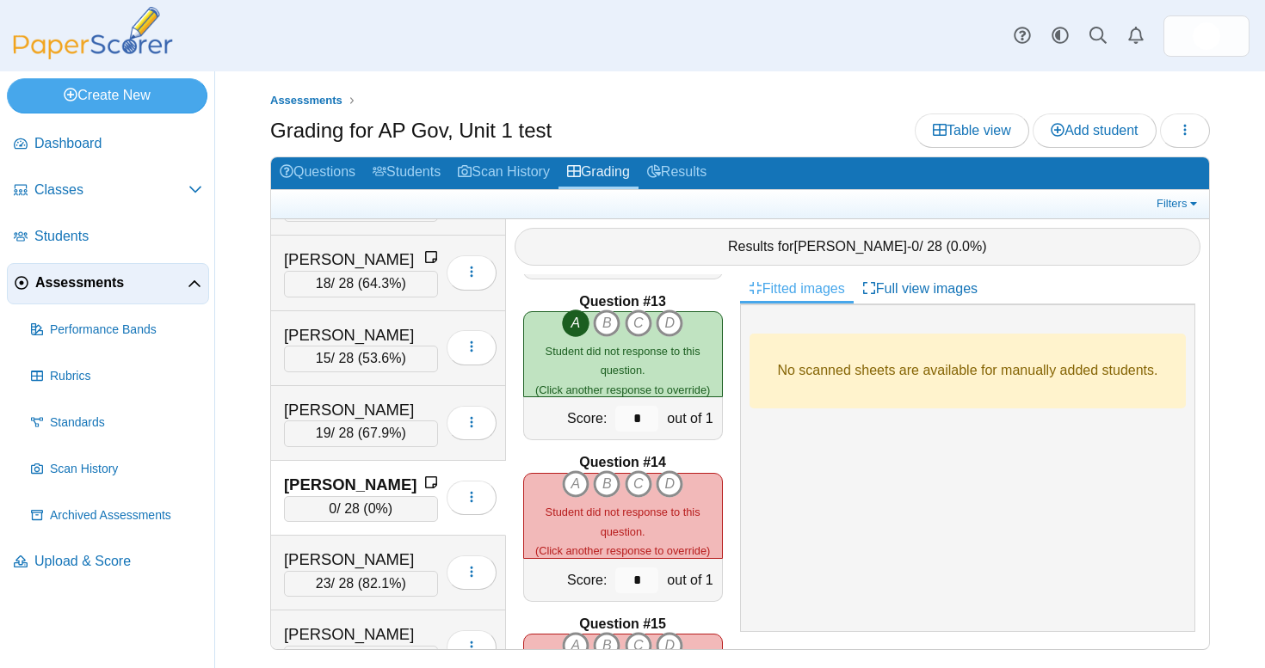
scroll to position [1956, 0]
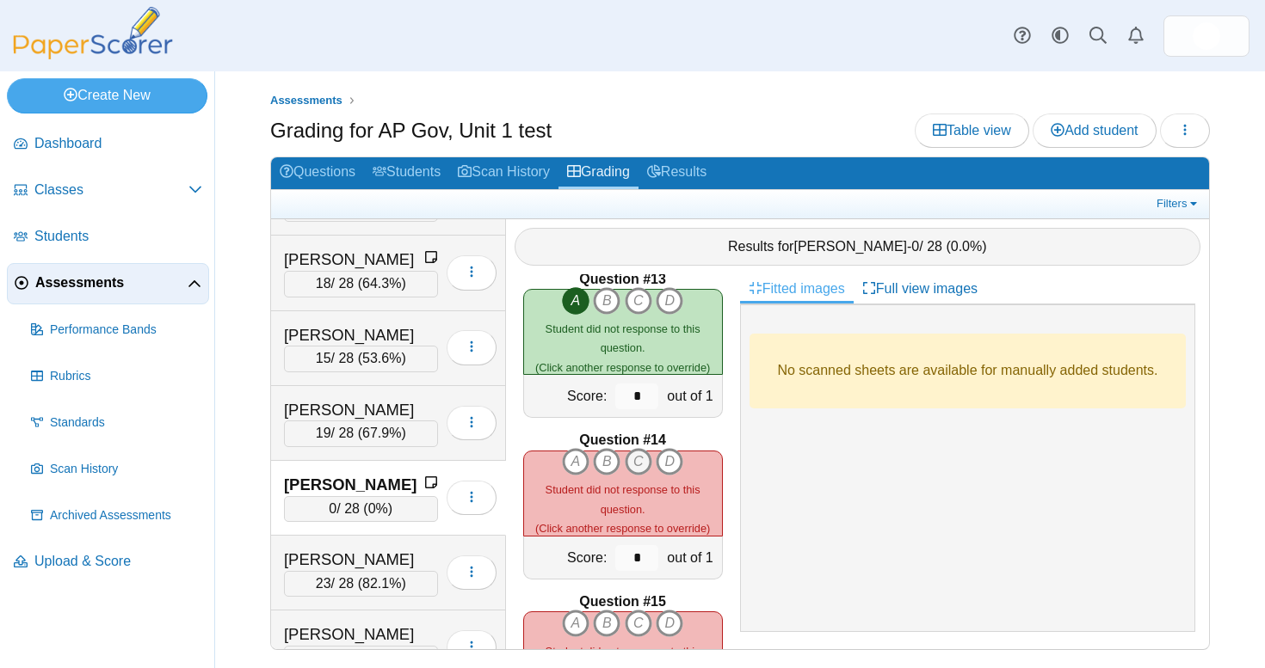
click at [637, 460] on icon "C" at bounding box center [639, 462] width 28 height 28
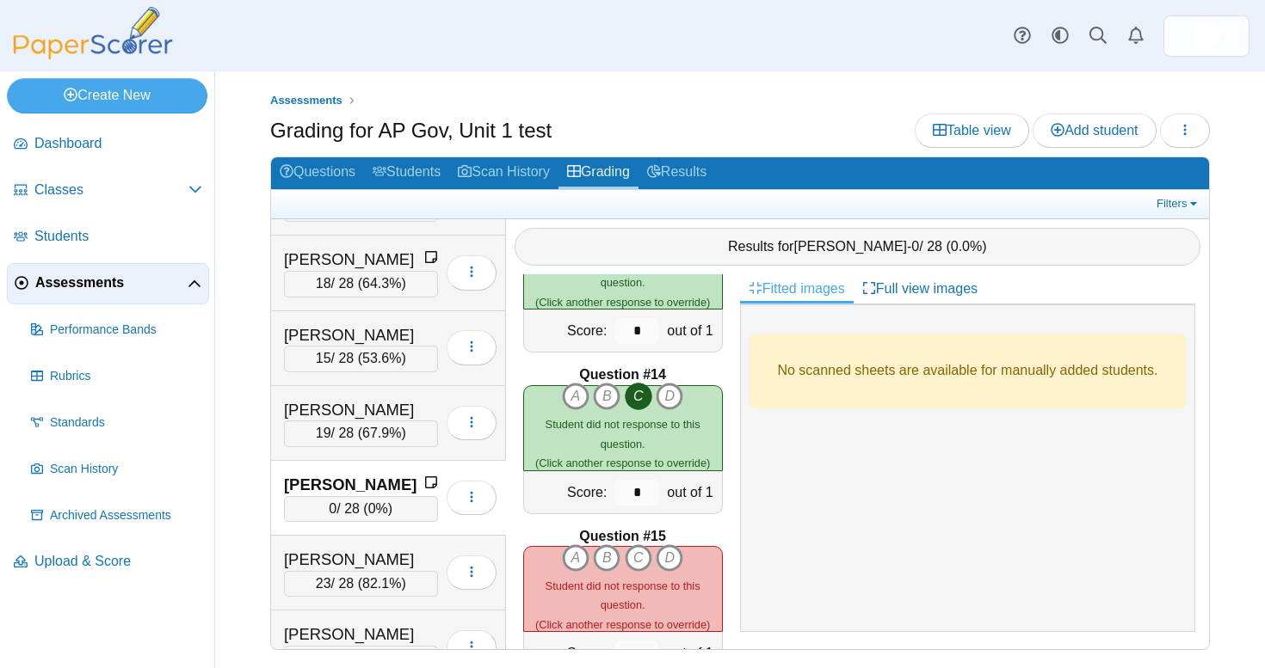
scroll to position [2027, 0]
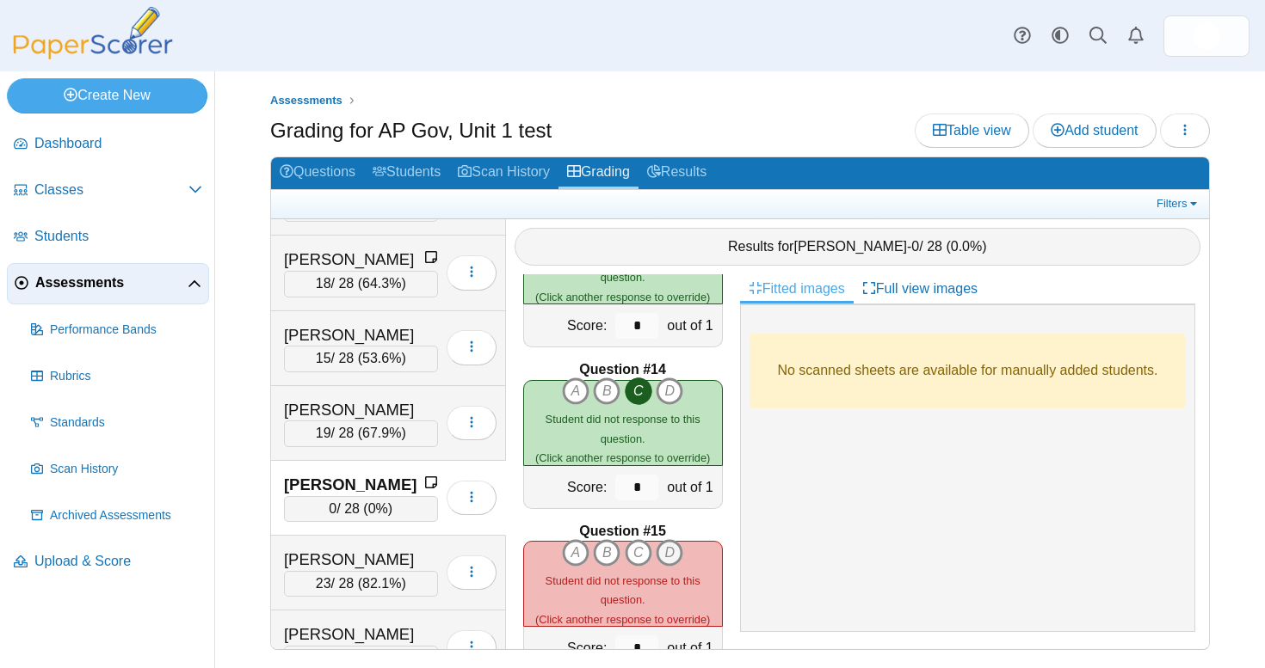
click at [668, 540] on icon "D" at bounding box center [669, 553] width 28 height 28
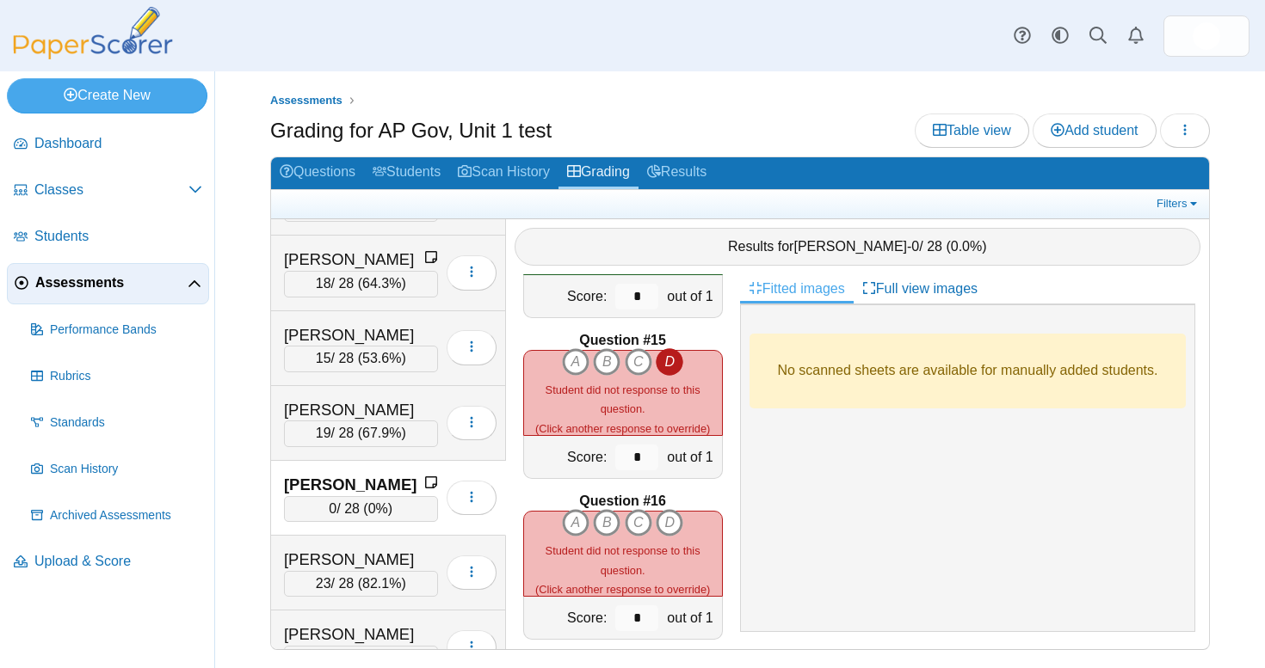
scroll to position [2226, 0]
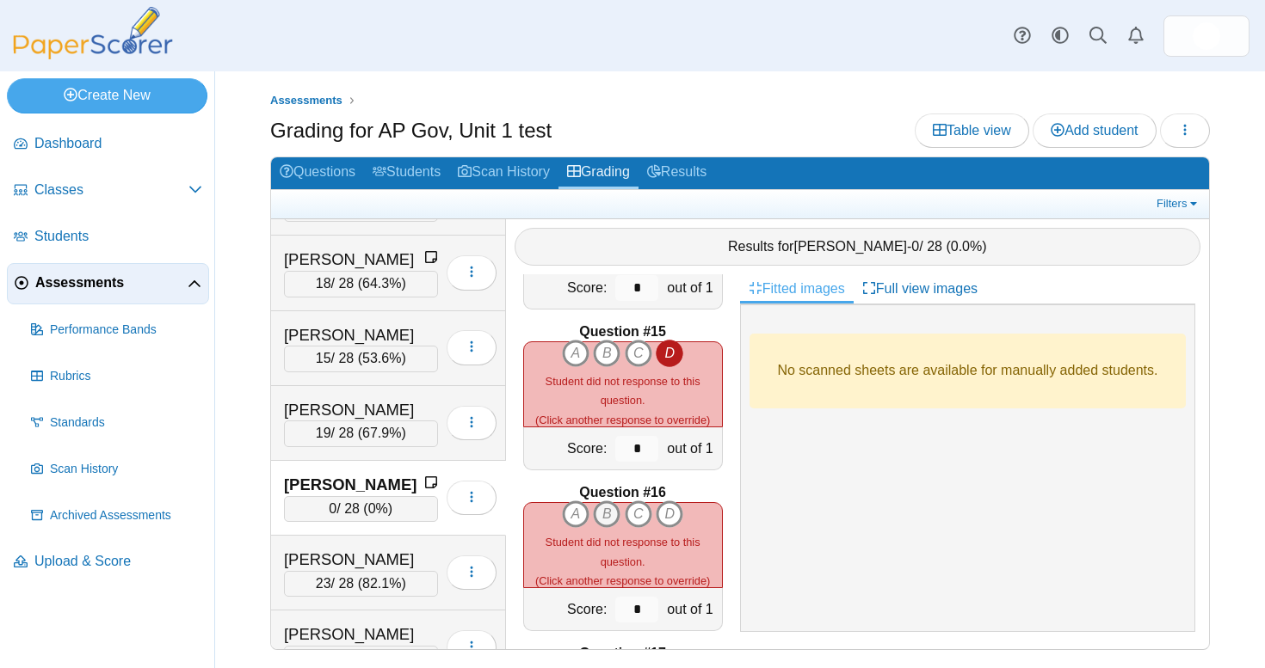
click at [610, 509] on icon "B" at bounding box center [607, 515] width 28 height 28
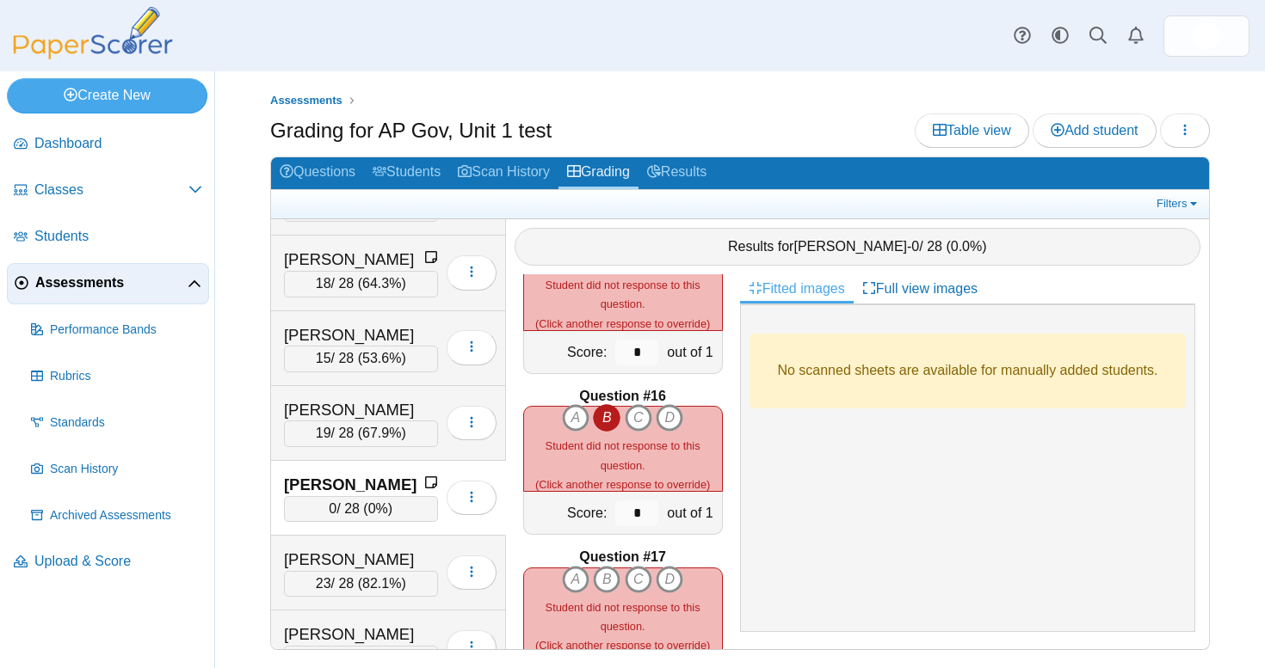
scroll to position [2332, 0]
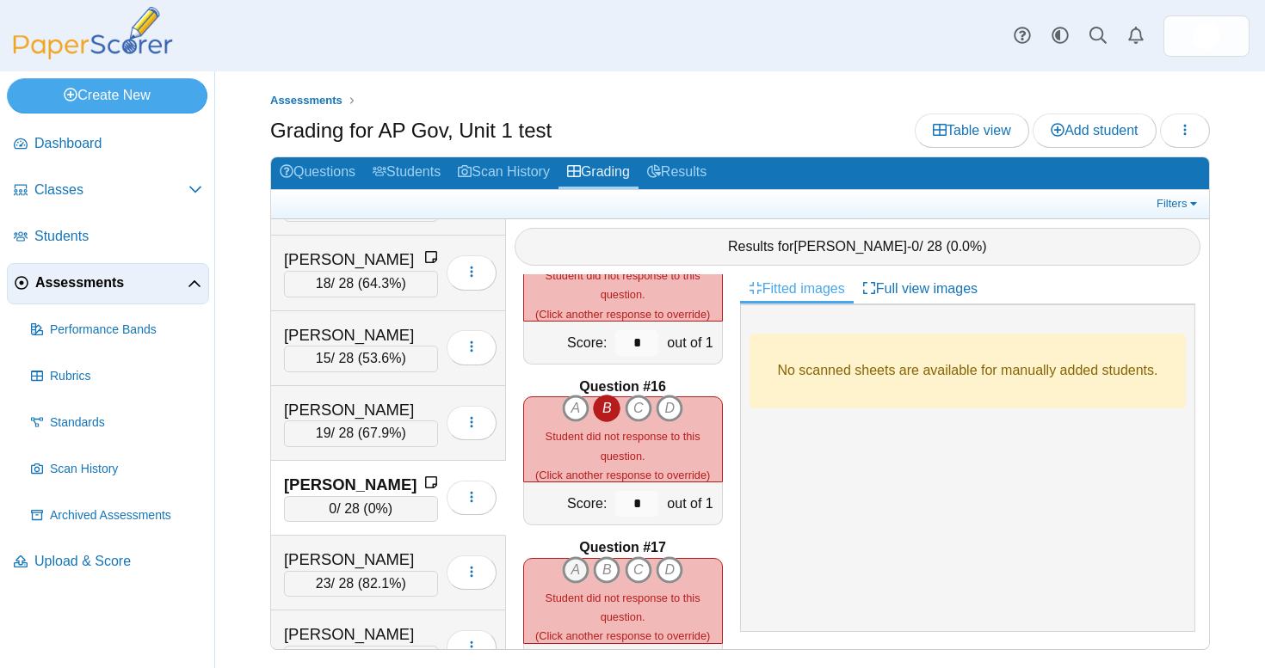
click at [579, 570] on icon "A" at bounding box center [576, 571] width 28 height 28
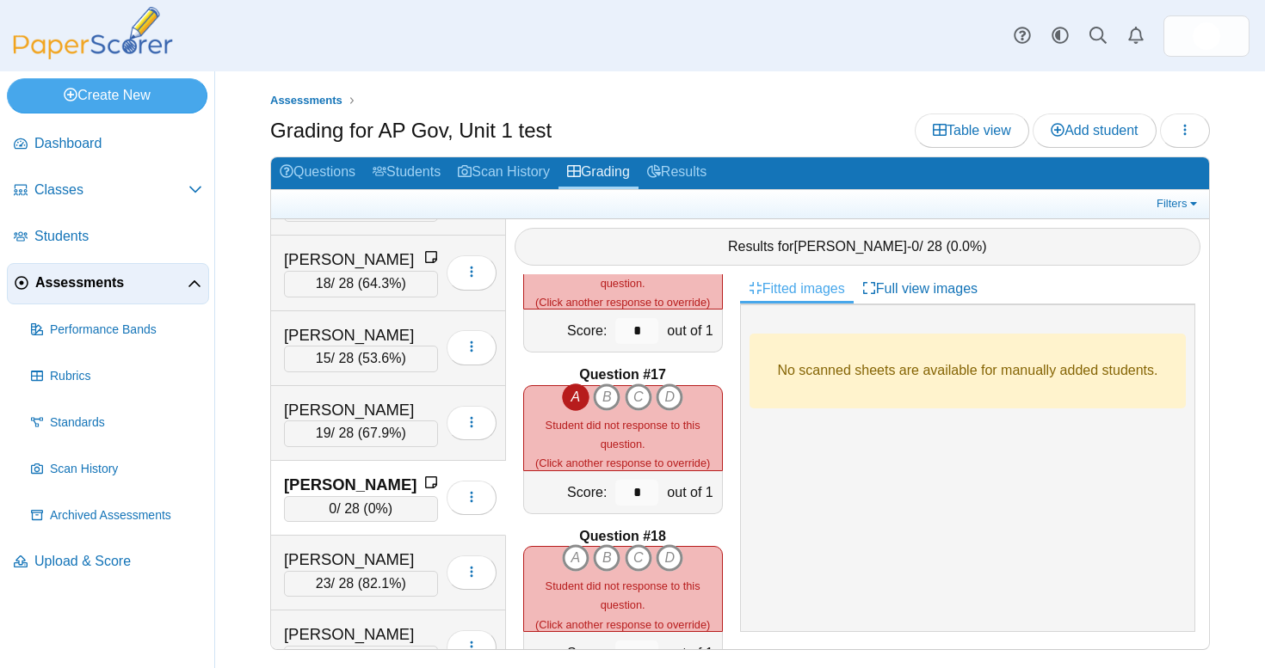
scroll to position [2532, 0]
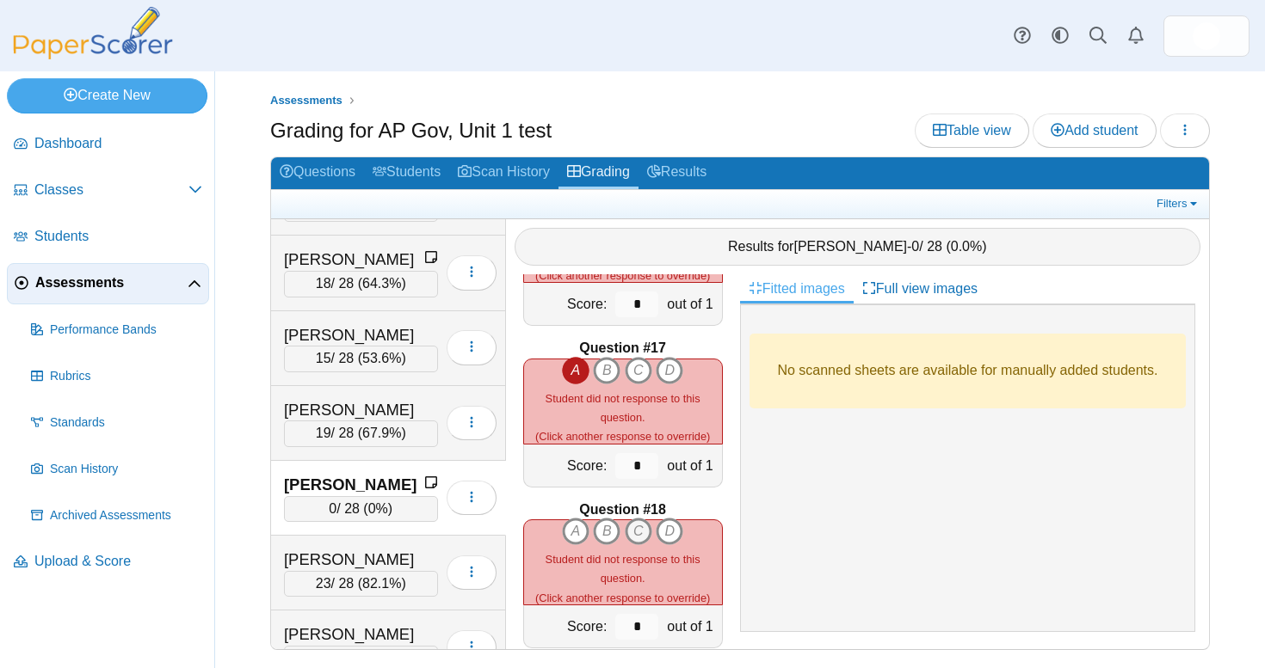
click at [637, 518] on icon "C" at bounding box center [639, 532] width 28 height 28
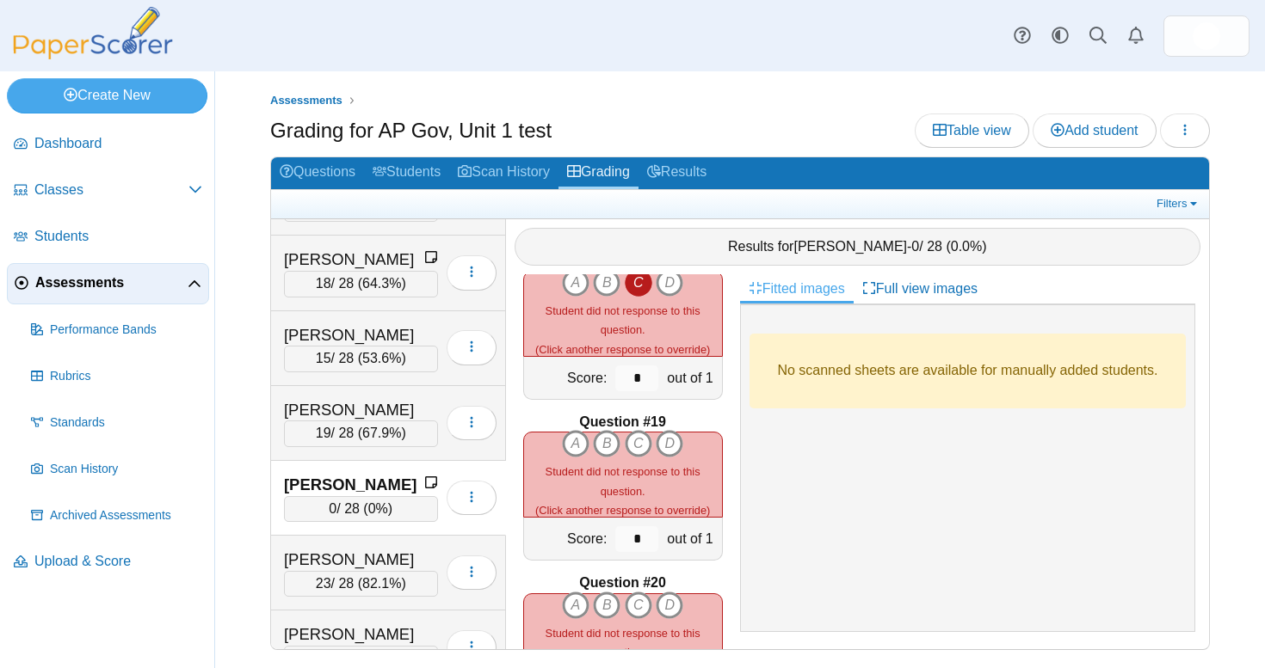
scroll to position [2783, 0]
click at [637, 435] on icon "C" at bounding box center [639, 442] width 28 height 28
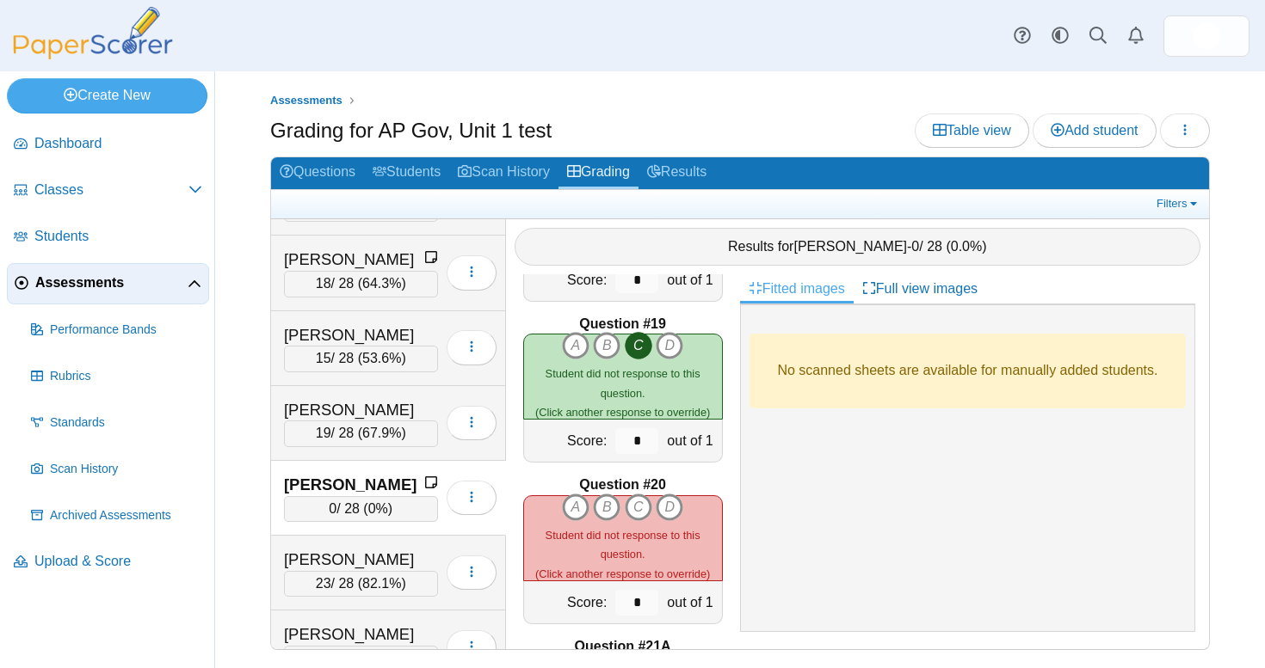
scroll to position [2889, 0]
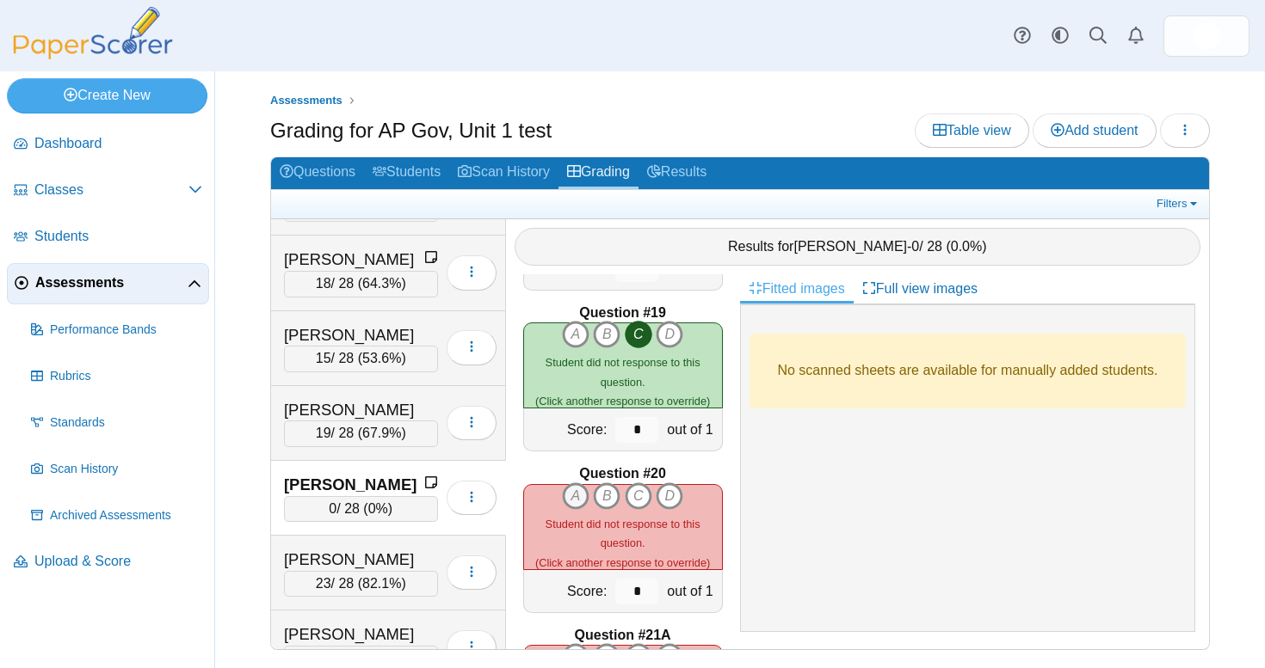
click at [575, 494] on icon "A" at bounding box center [576, 497] width 28 height 28
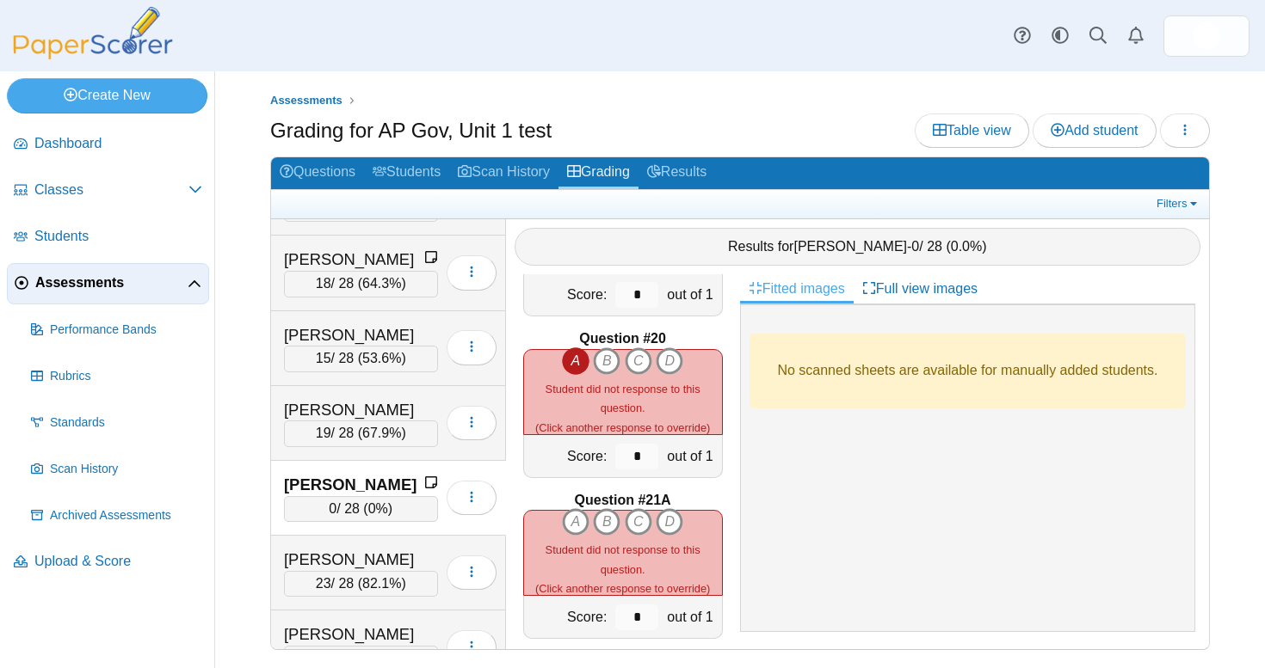
scroll to position [3027, 0]
click at [601, 511] on icon "B" at bounding box center [607, 520] width 28 height 28
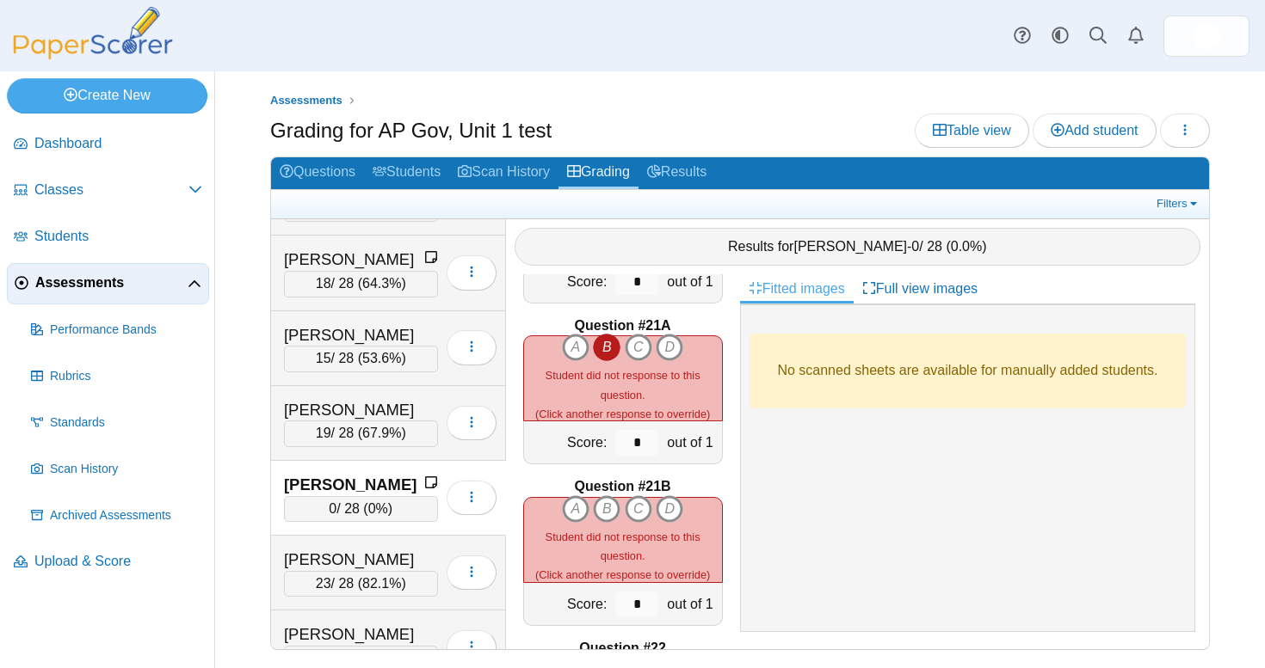
scroll to position [3215, 0]
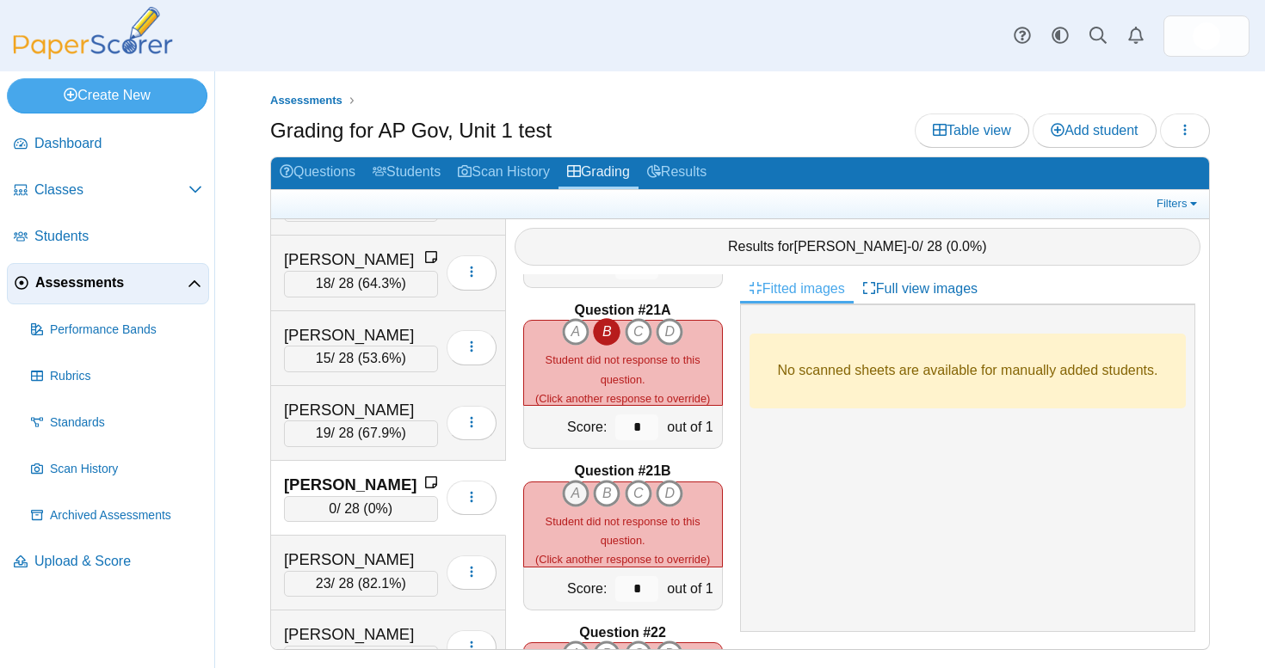
click at [574, 483] on icon "A" at bounding box center [576, 494] width 28 height 28
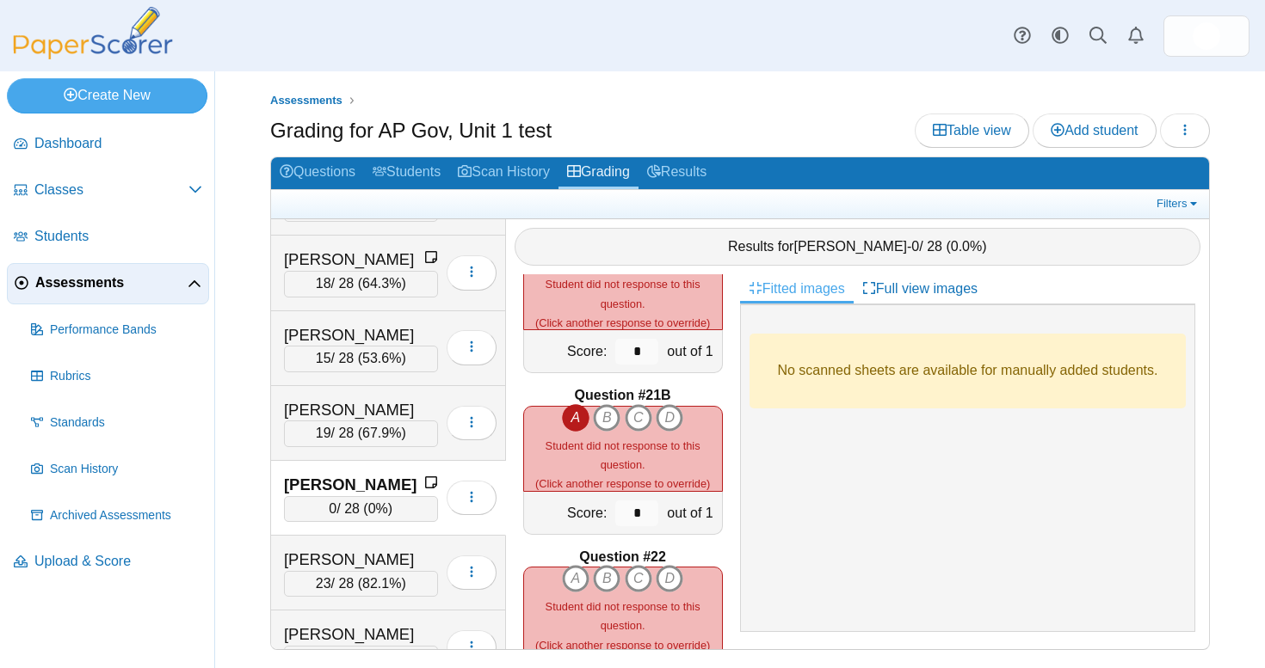
scroll to position [3330, 0]
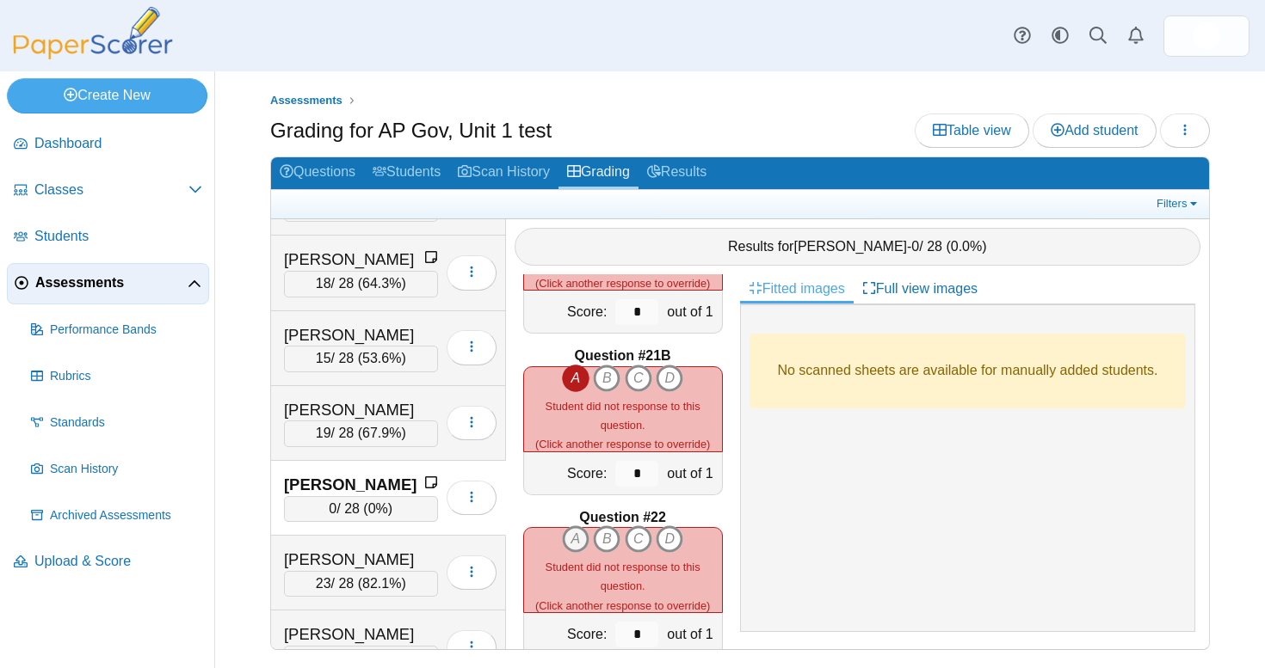
click at [583, 526] on icon "A" at bounding box center [576, 540] width 28 height 28
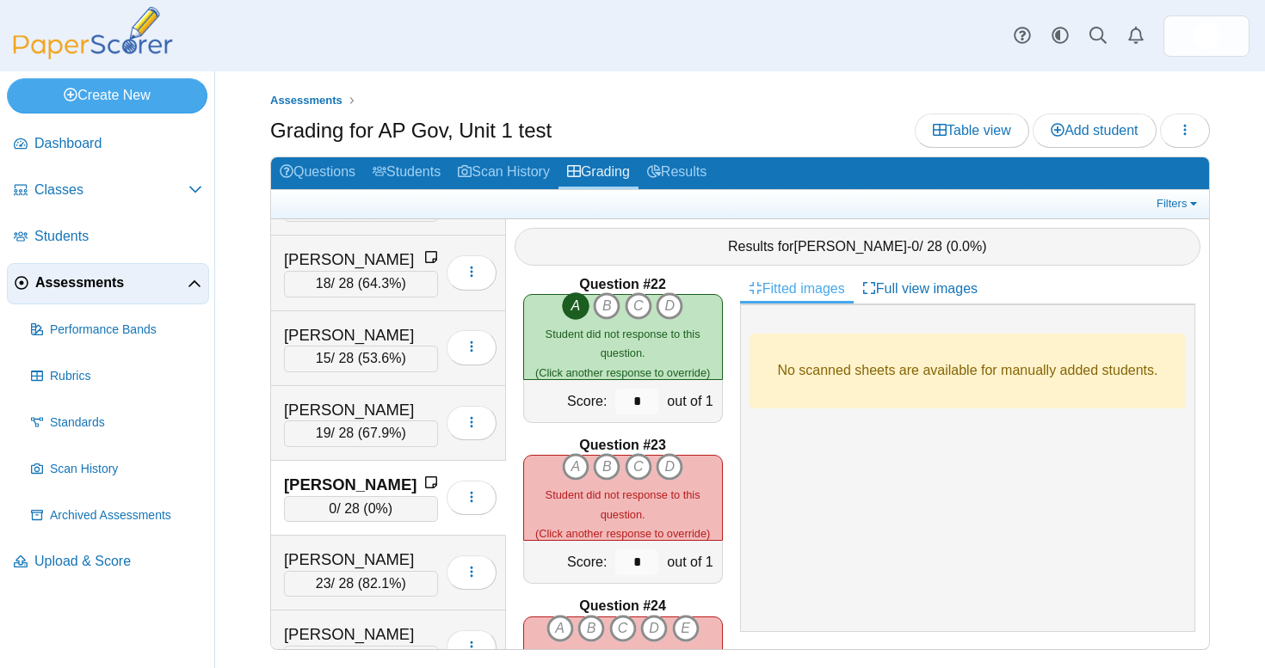
scroll to position [3564, 0]
click at [670, 461] on icon "D" at bounding box center [669, 466] width 28 height 28
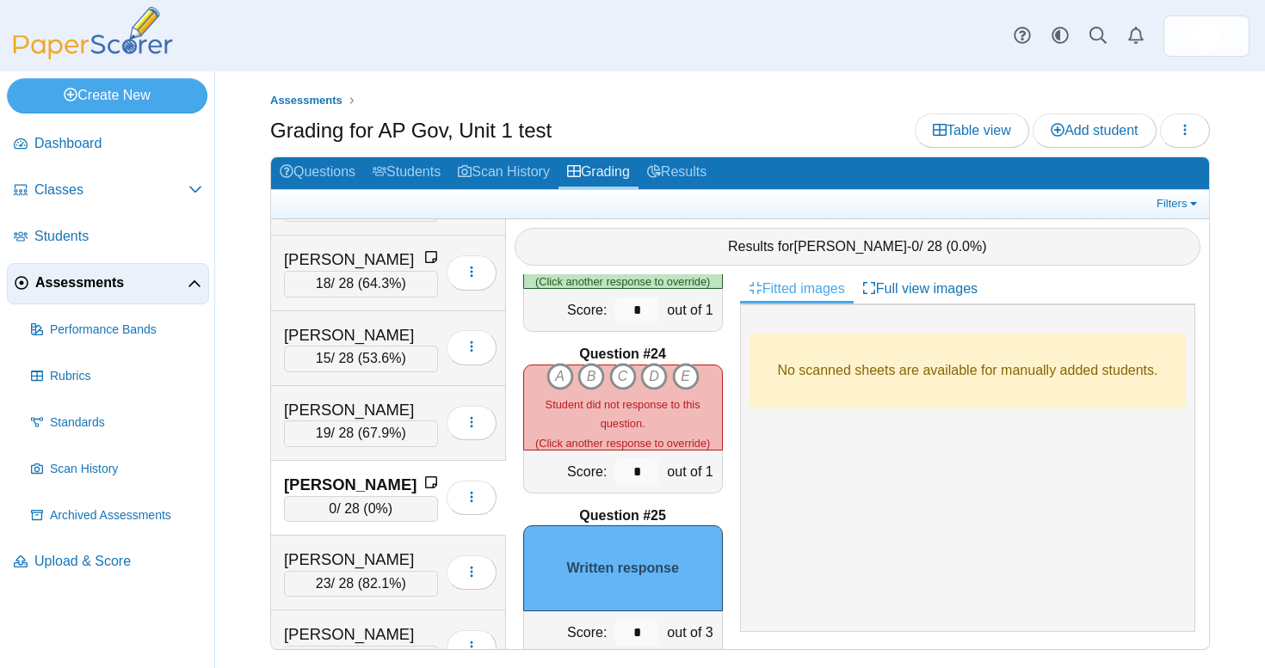
scroll to position [3819, 0]
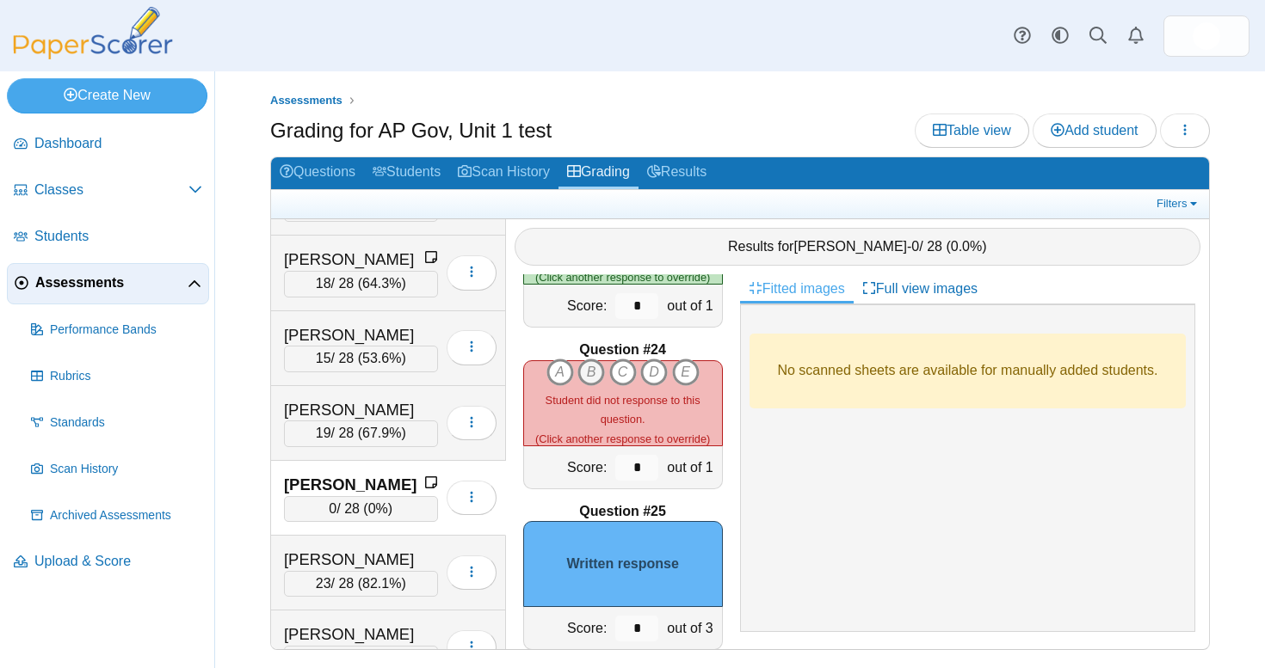
click at [595, 361] on icon "B" at bounding box center [591, 373] width 28 height 28
click at [686, 365] on icon "E" at bounding box center [686, 373] width 28 height 28
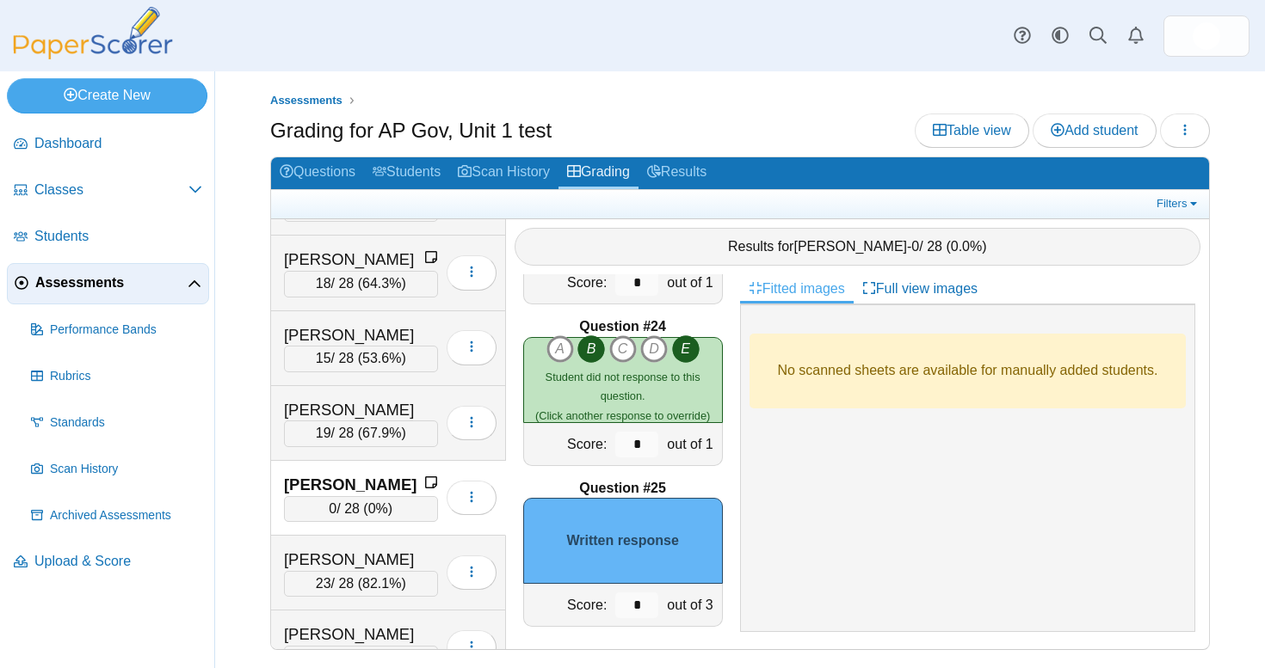
scroll to position [3842, 0]
click at [628, 594] on input "*" at bounding box center [636, 607] width 43 height 26
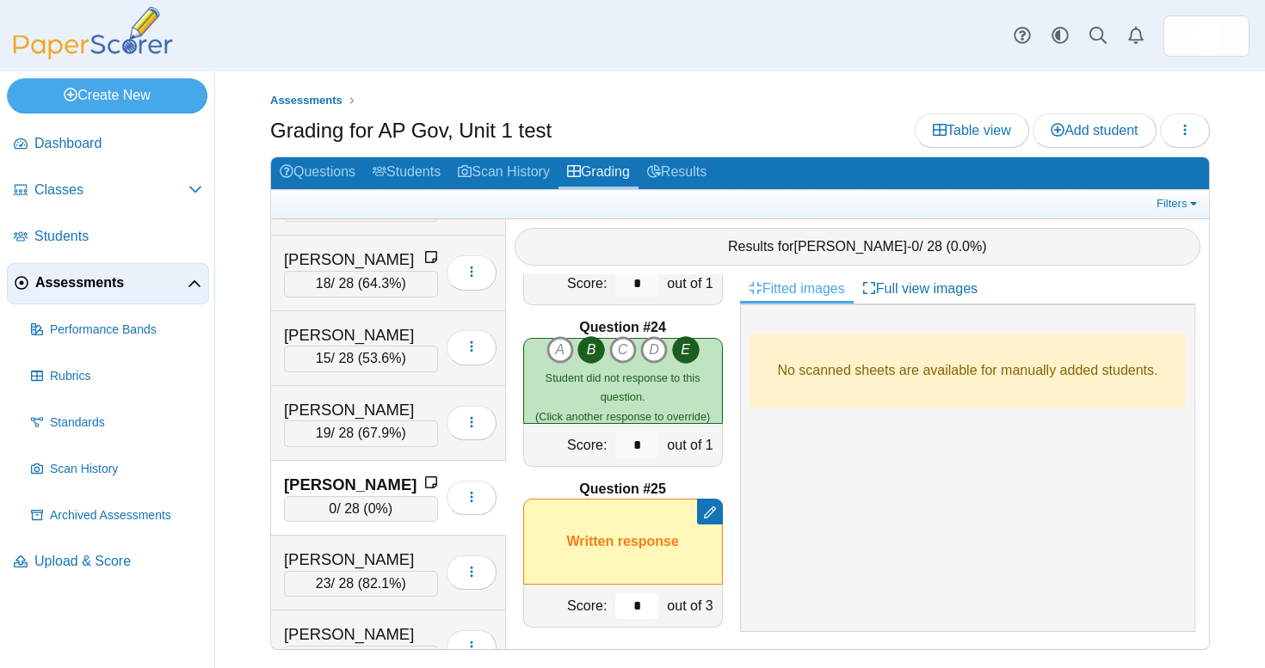
type input "*"
click at [815, 482] on div "No scanned sheets are available for manually added students." at bounding box center [967, 468] width 455 height 327
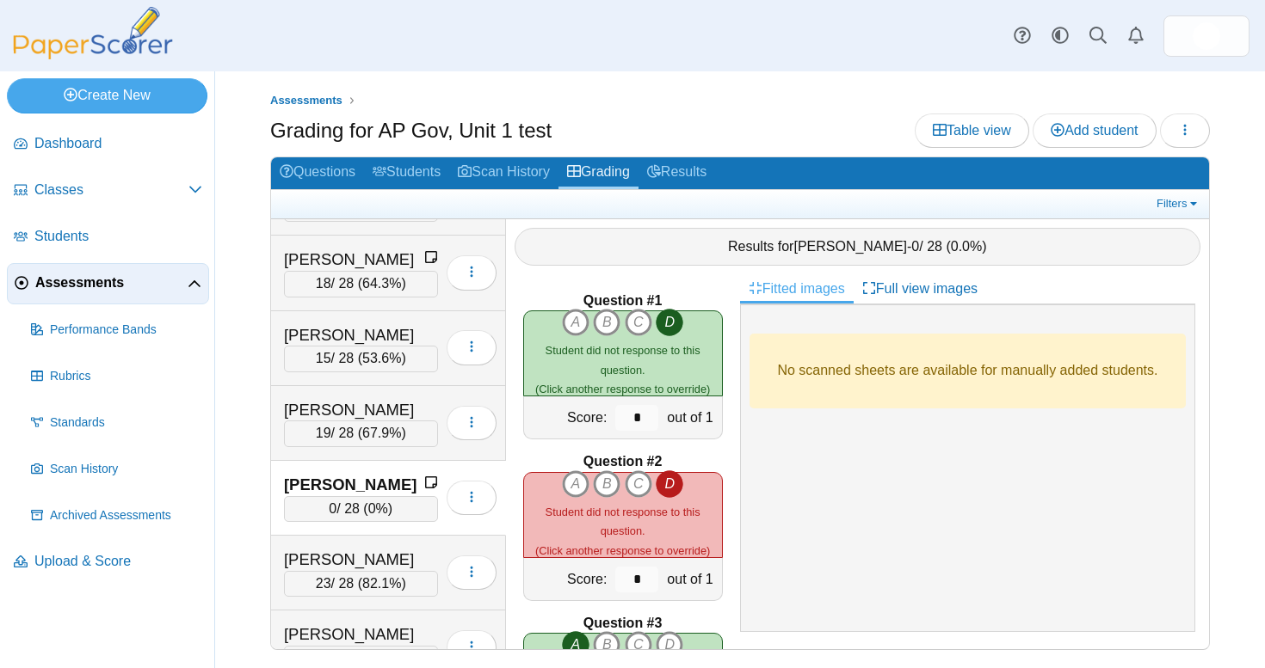
scroll to position [0, 0]
click at [840, 255] on div "Results for Ela Maklansky - 0 / 28 ( 0.0% )" at bounding box center [857, 247] width 686 height 38
click at [380, 399] on div "[PERSON_NAME]" at bounding box center [361, 410] width 154 height 22
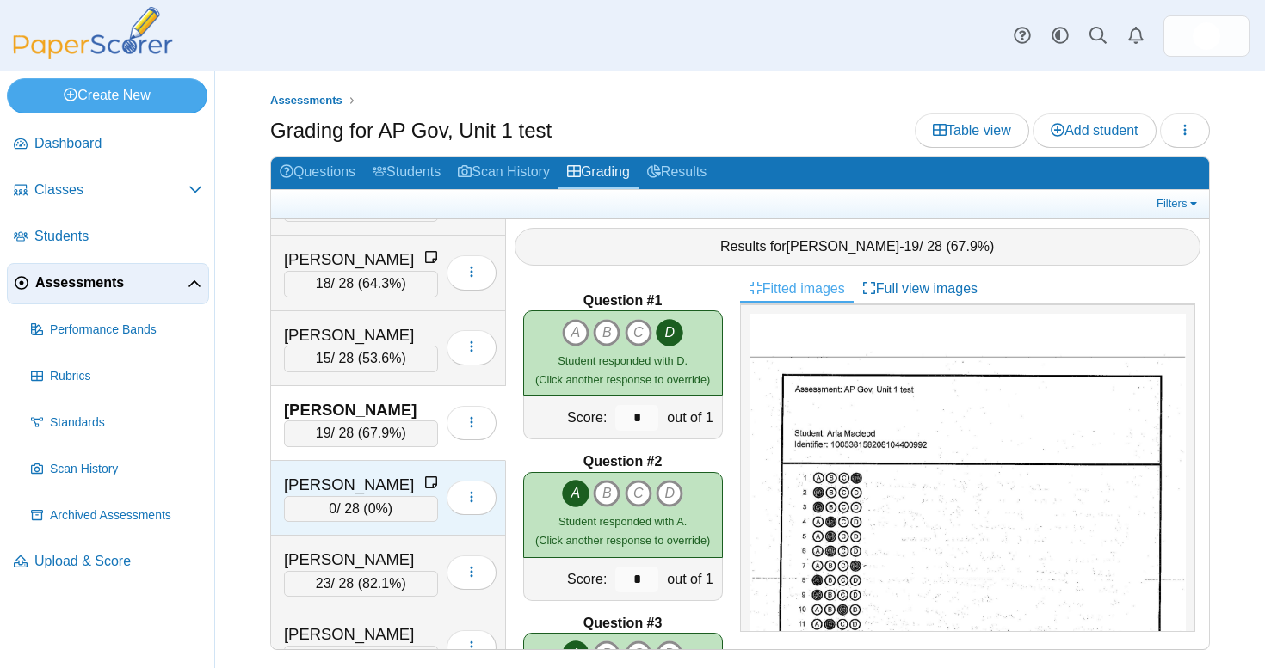
click at [378, 474] on div "[PERSON_NAME]" at bounding box center [354, 485] width 140 height 22
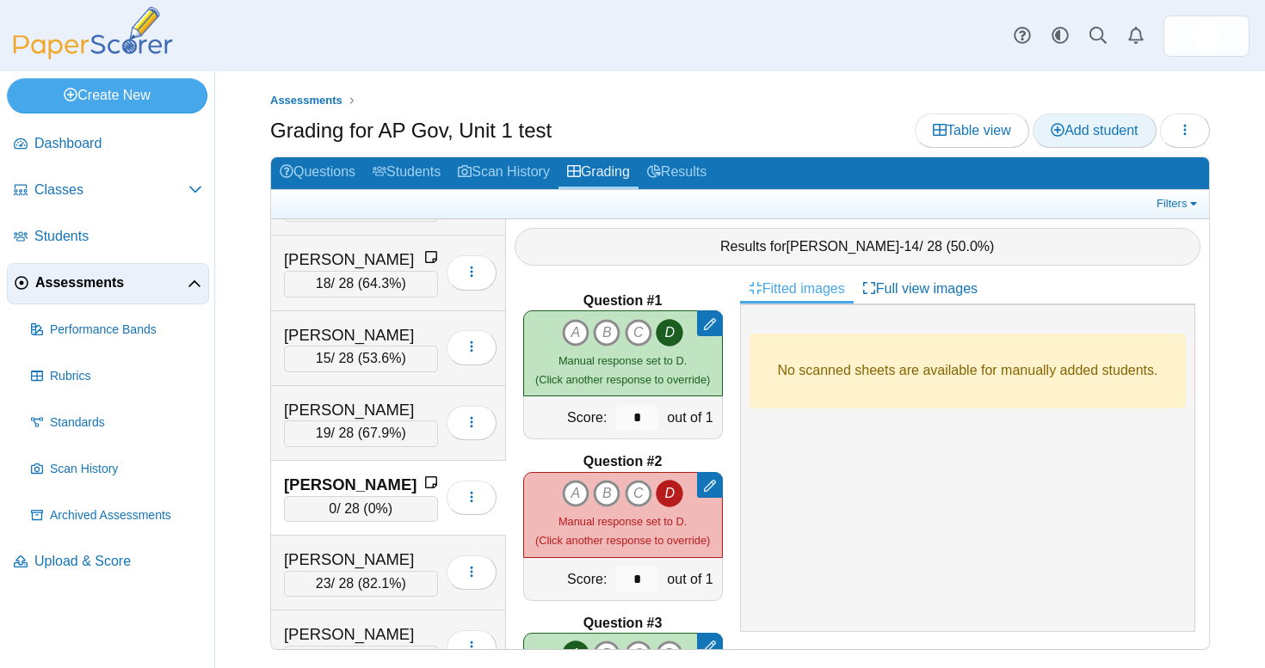
click at [1076, 126] on span "Add student" at bounding box center [1093, 130] width 87 height 15
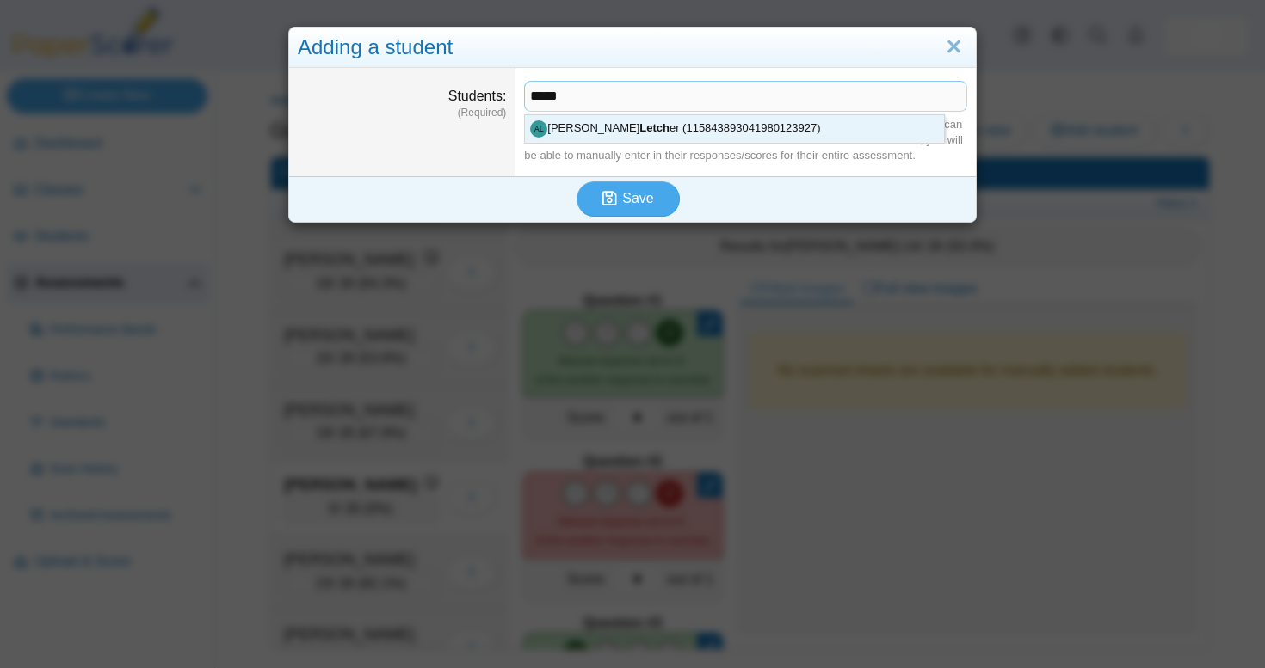
drag, startPoint x: 865, startPoint y: 138, endPoint x: 742, endPoint y: 132, distance: 123.2
click at [742, 132] on div "Start typing a students name to find them in the list of students you have adde…" at bounding box center [745, 140] width 443 height 47
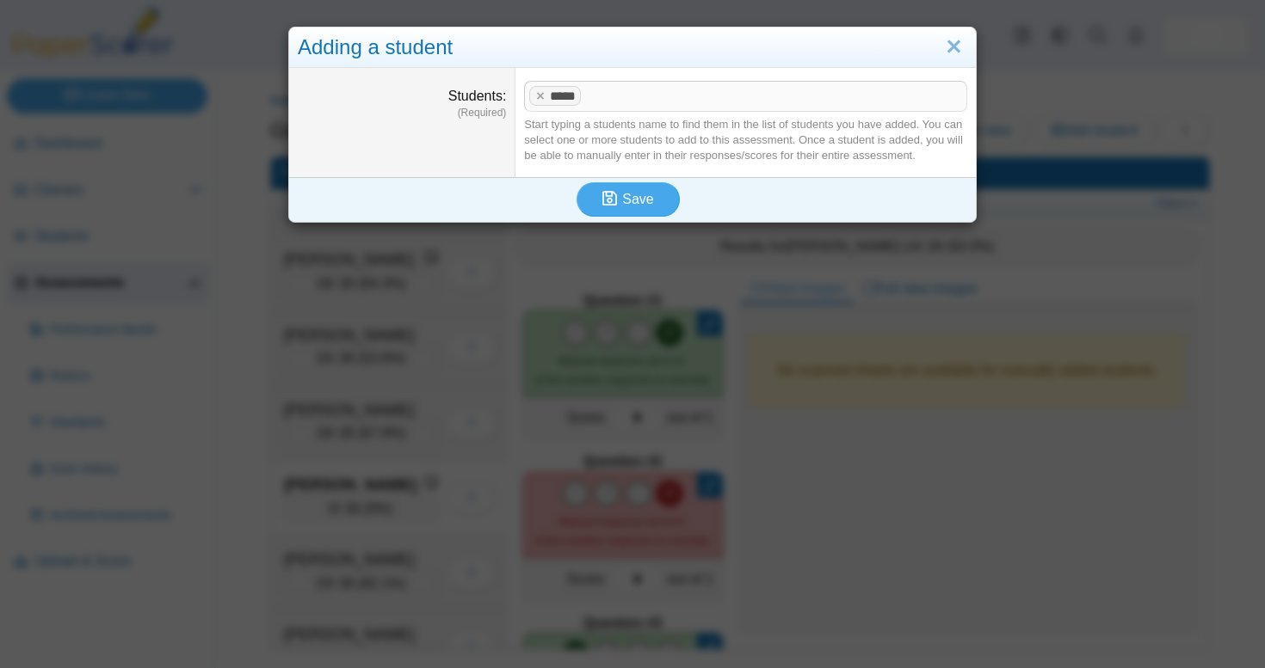
click at [619, 103] on span at bounding box center [773, 96] width 376 height 29
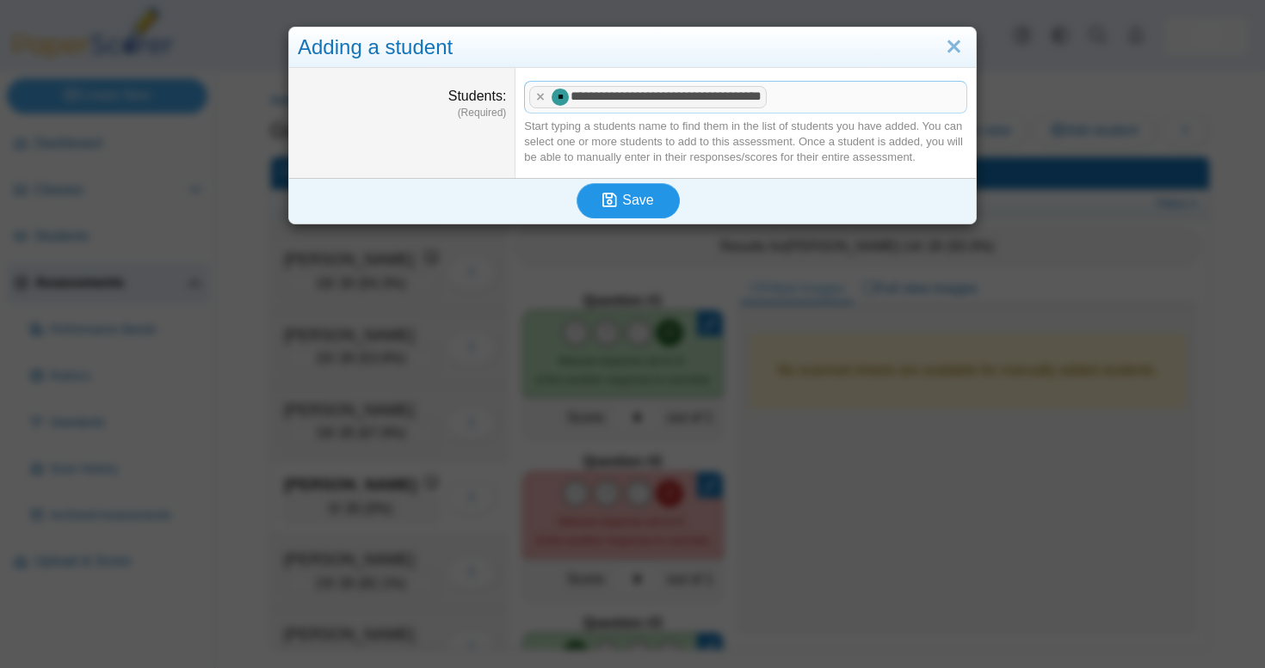
click at [626, 194] on span "Save" at bounding box center [637, 200] width 31 height 15
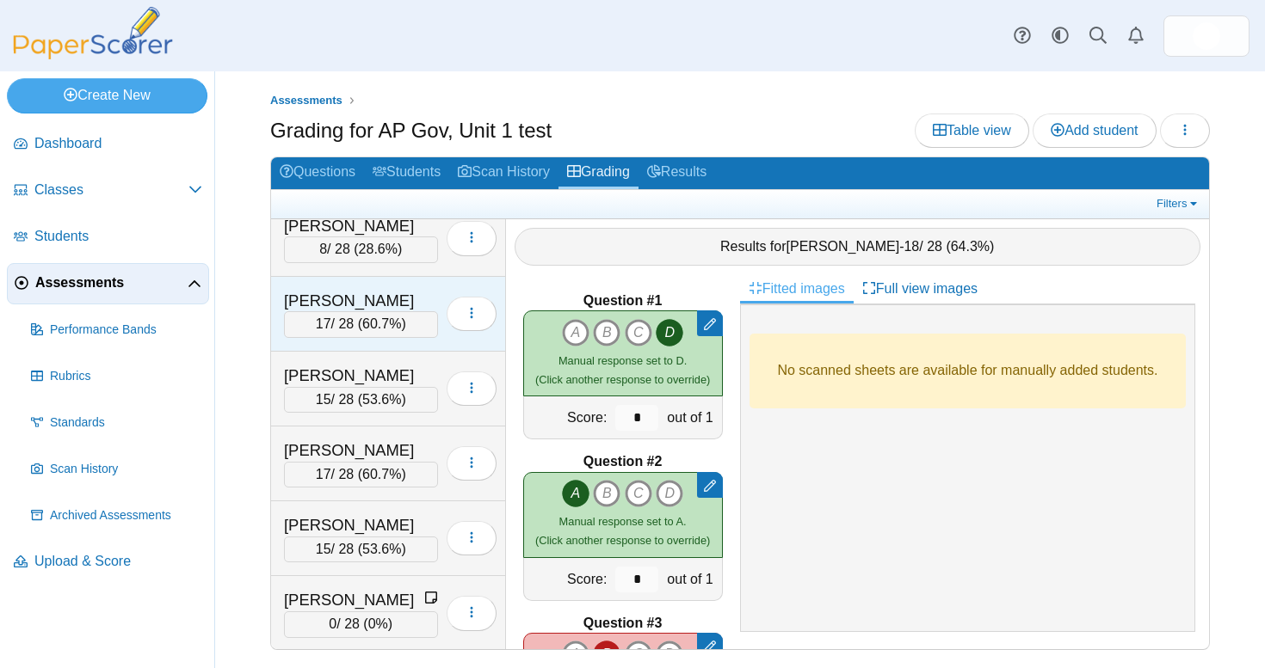
scroll to position [4379, 0]
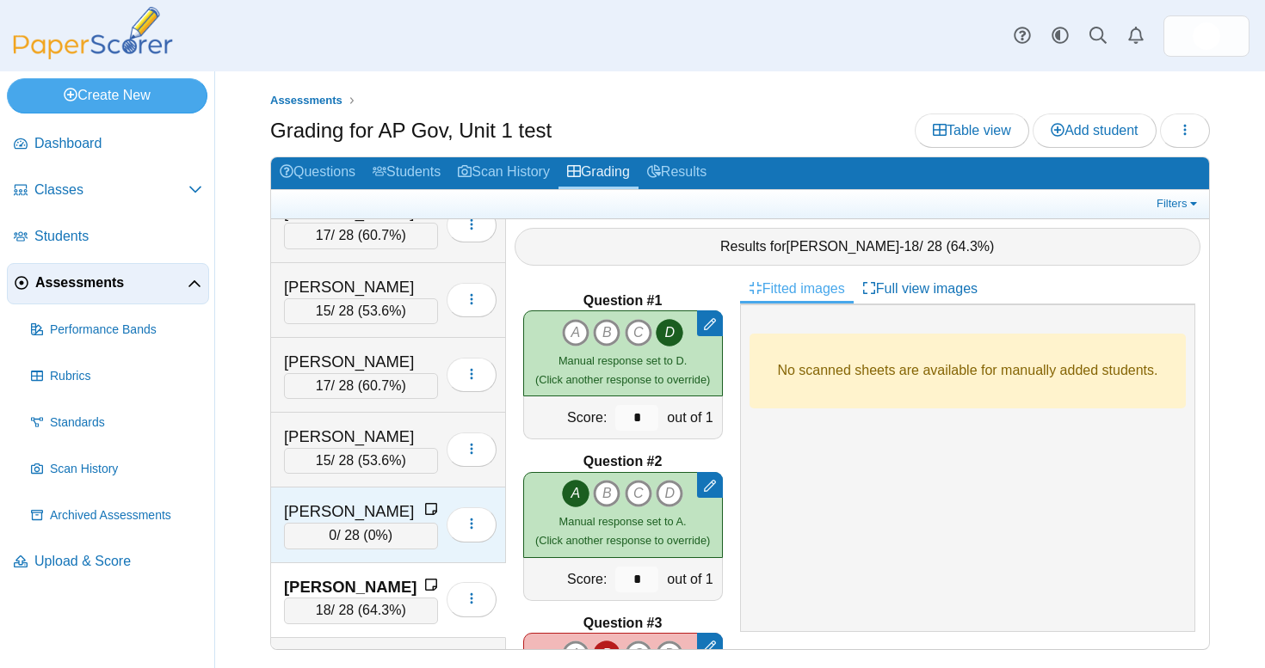
click at [360, 501] on div "[PERSON_NAME]" at bounding box center [354, 512] width 140 height 22
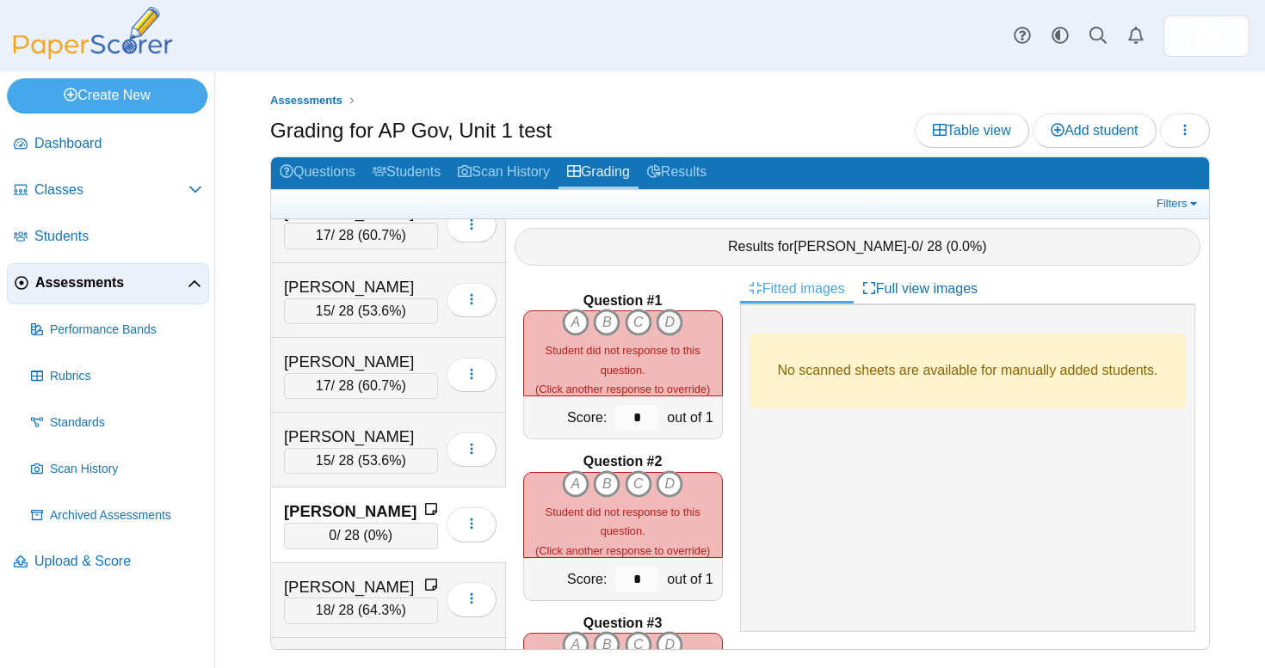
click at [664, 323] on icon "D" at bounding box center [669, 323] width 28 height 28
type input "*"
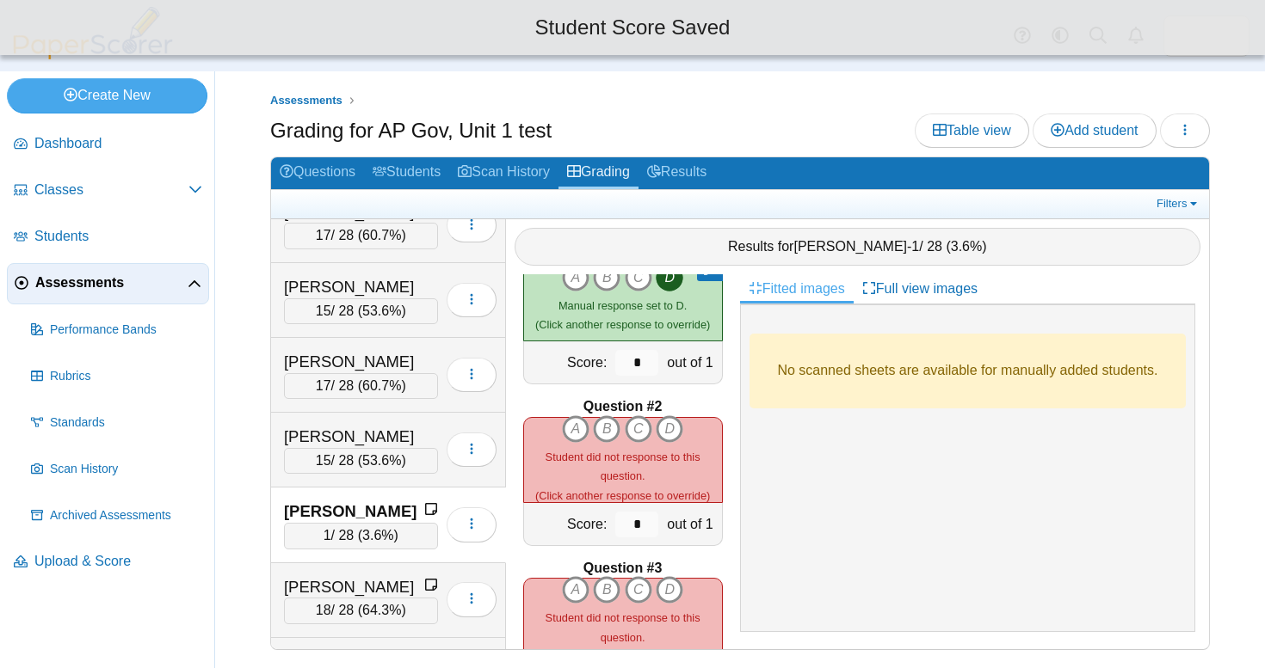
scroll to position [80, 0]
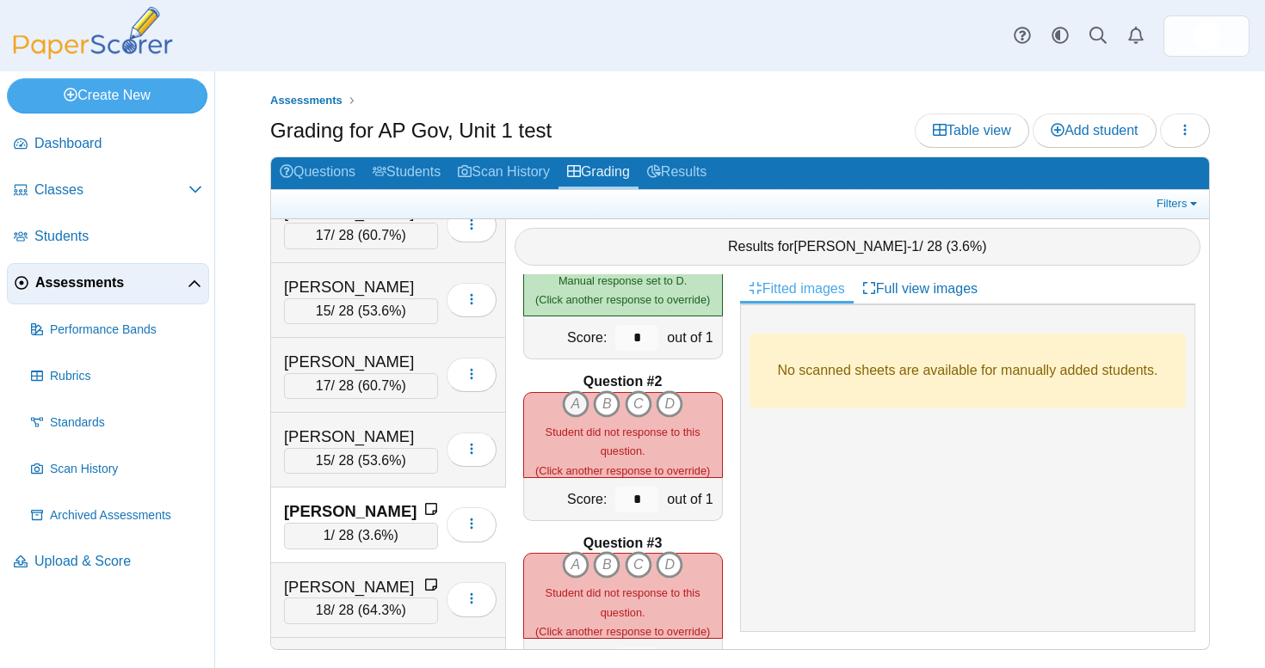
click at [585, 399] on icon "A" at bounding box center [576, 405] width 28 height 28
type input "*"
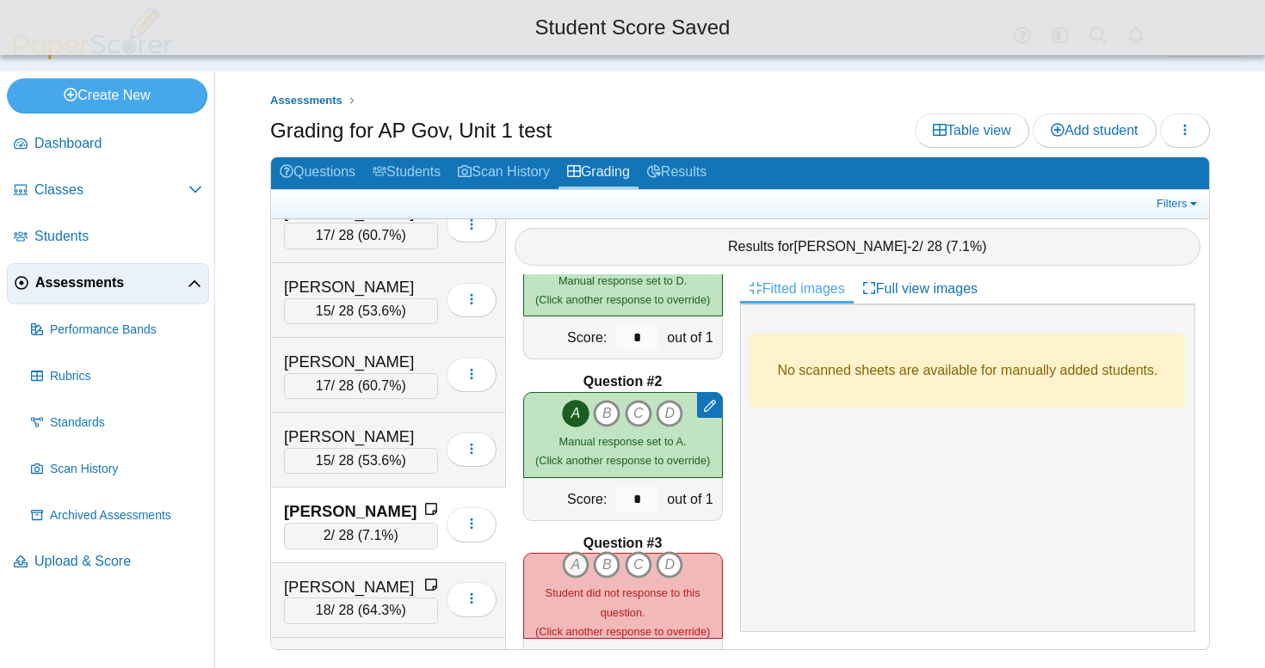
click at [576, 557] on icon "A" at bounding box center [576, 565] width 28 height 28
type input "*"
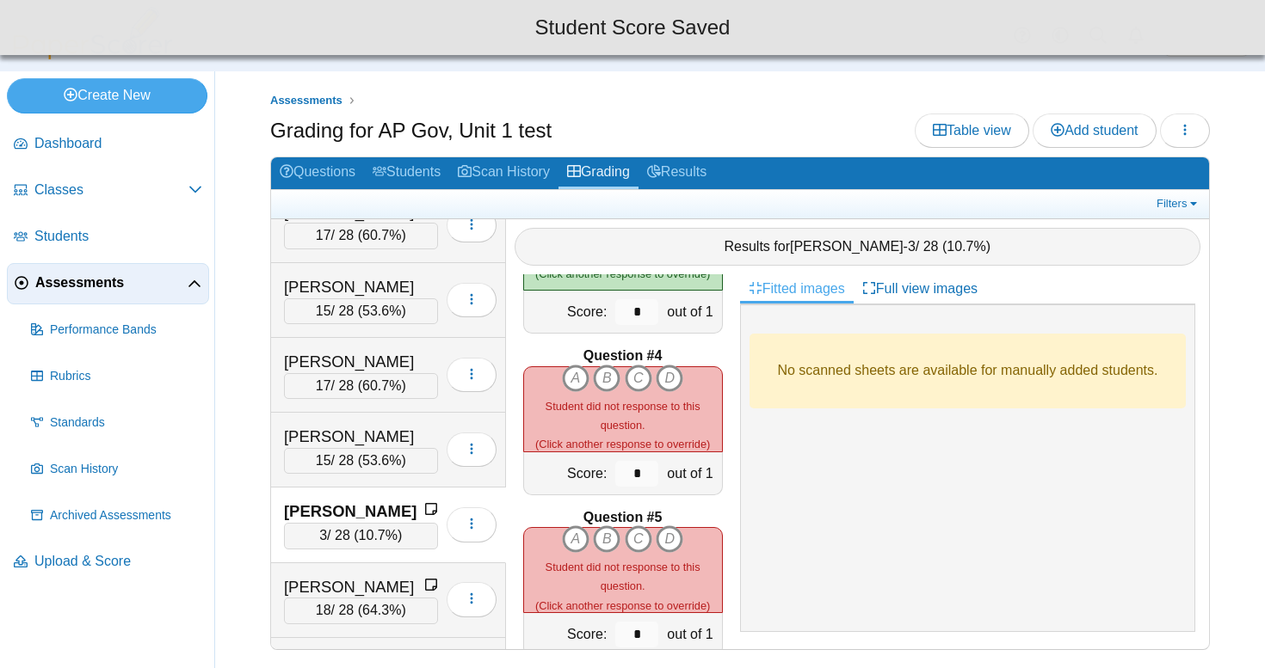
scroll to position [506, 0]
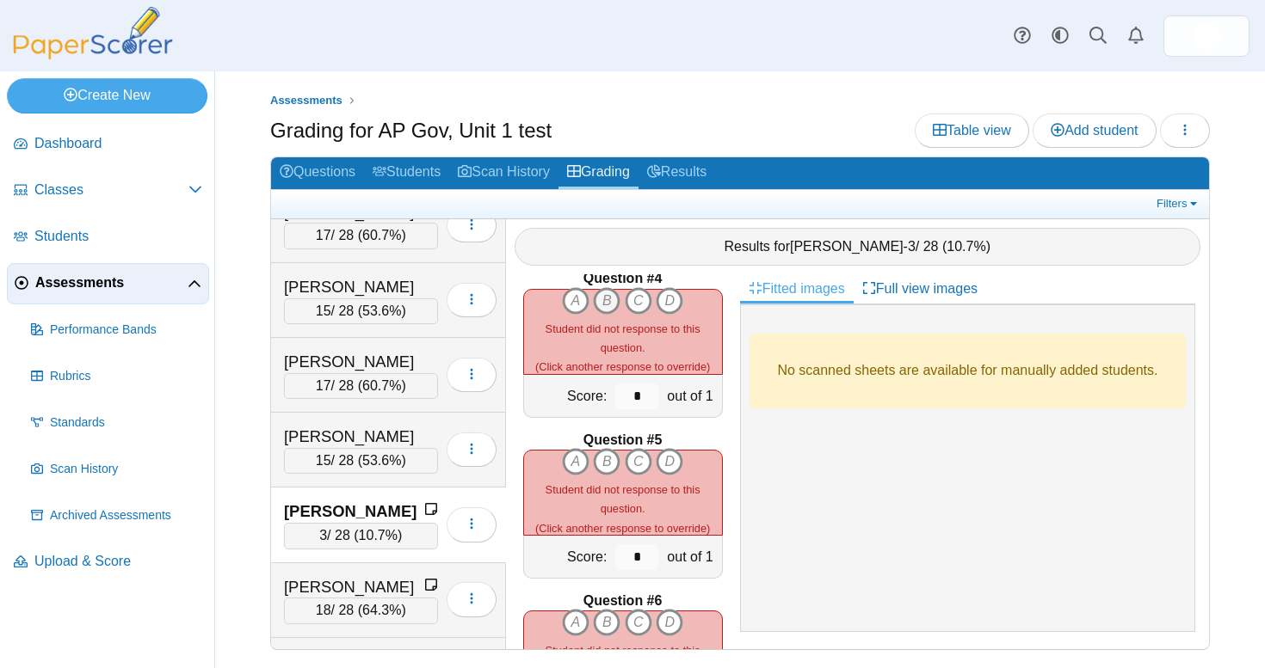
click at [604, 295] on icon "B" at bounding box center [607, 301] width 28 height 28
type input "*"
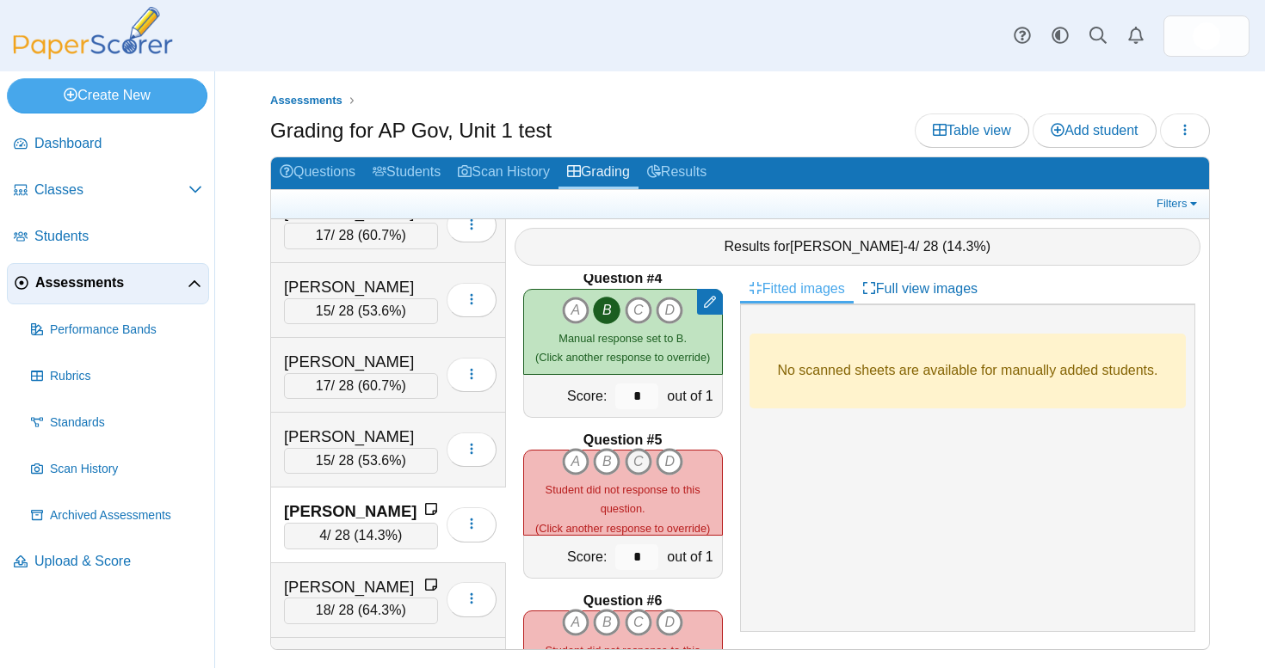
click at [639, 458] on icon "C" at bounding box center [639, 462] width 28 height 28
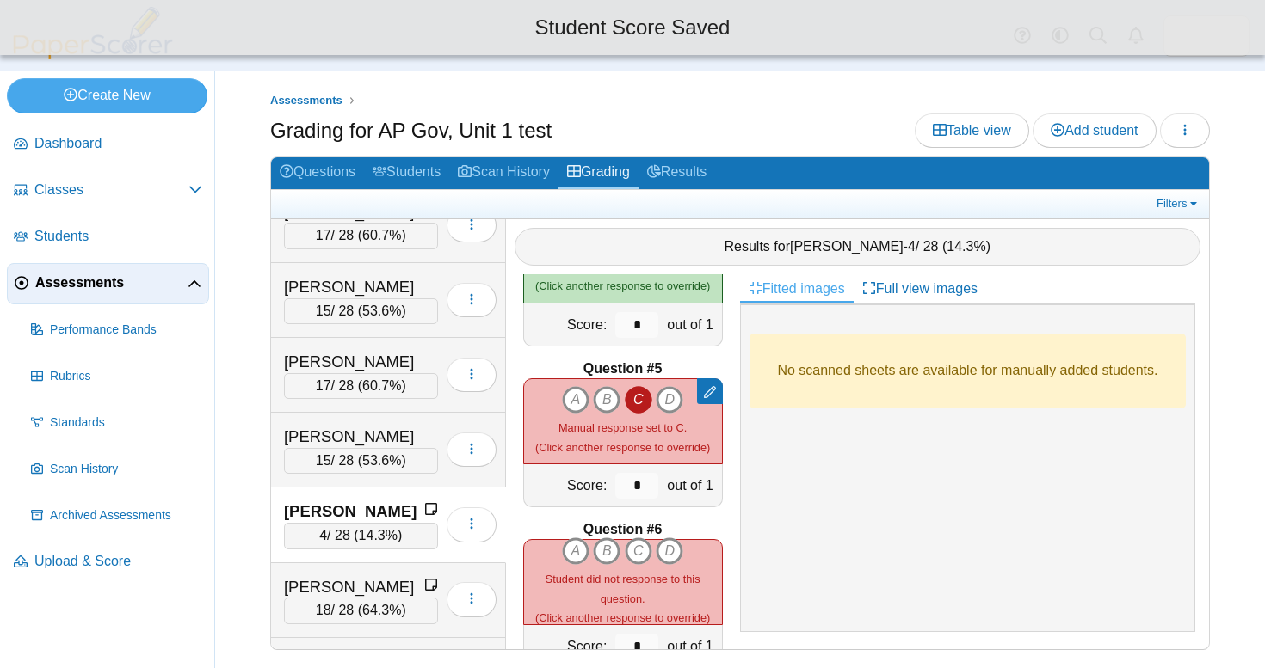
scroll to position [579, 0]
click at [636, 551] on icon "C" at bounding box center [639, 550] width 28 height 28
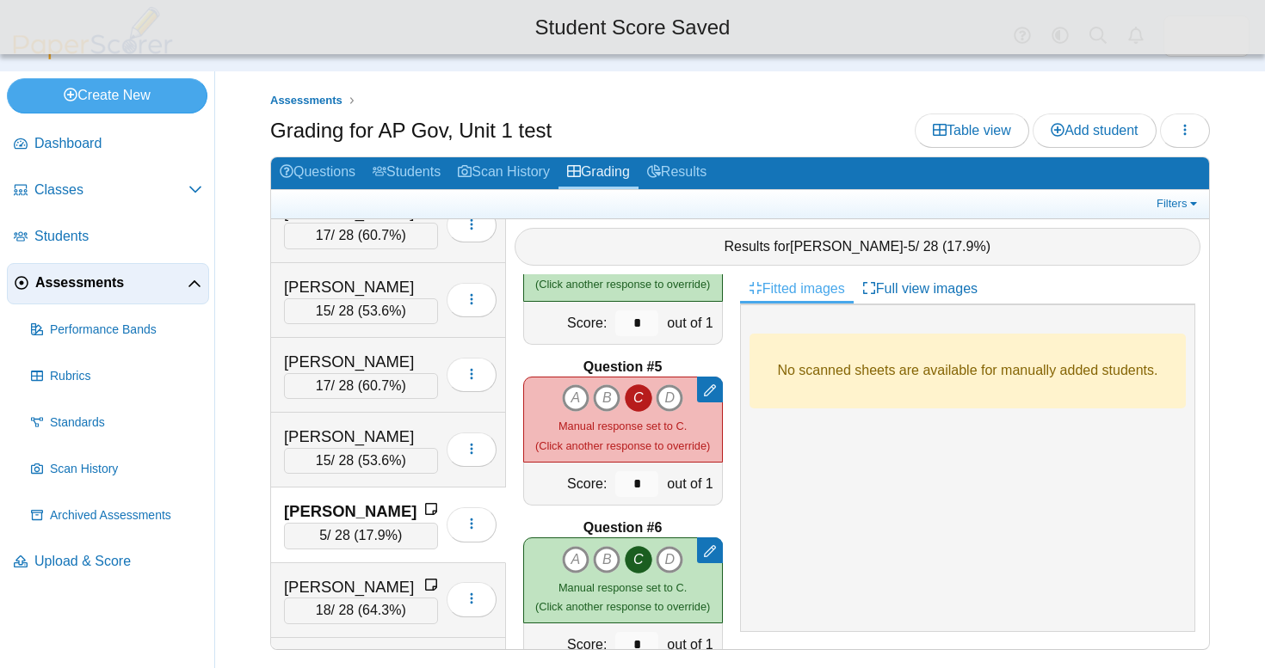
type input "*"
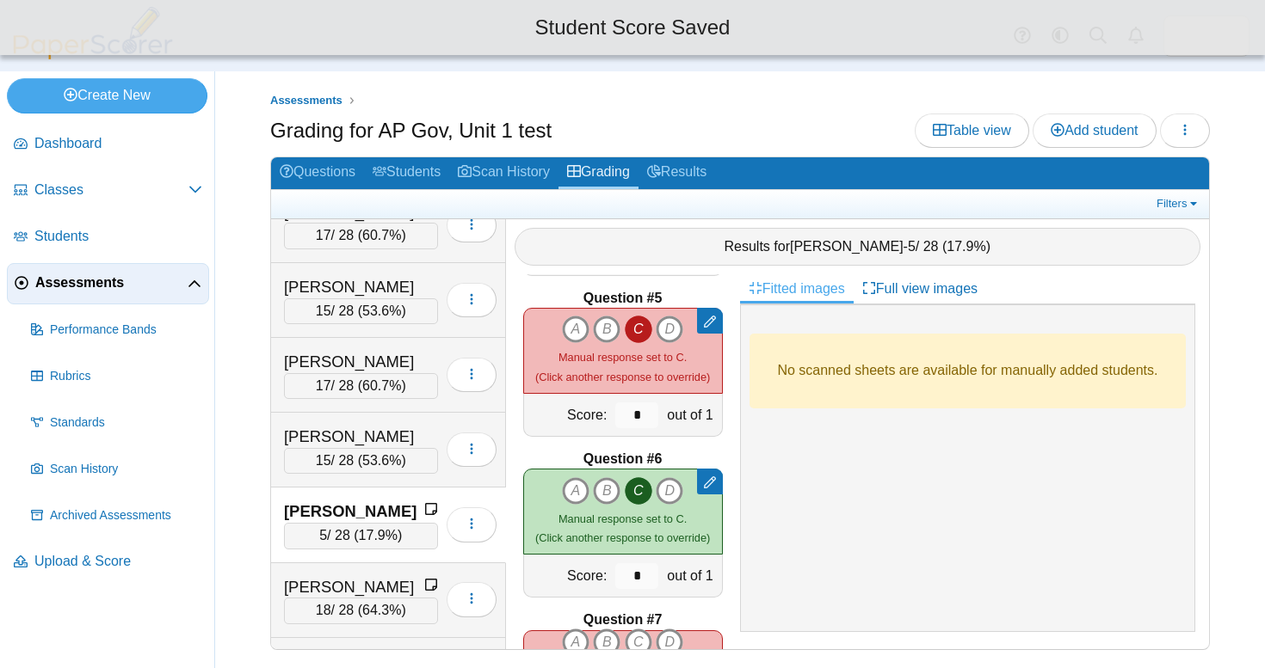
scroll to position [650, 0]
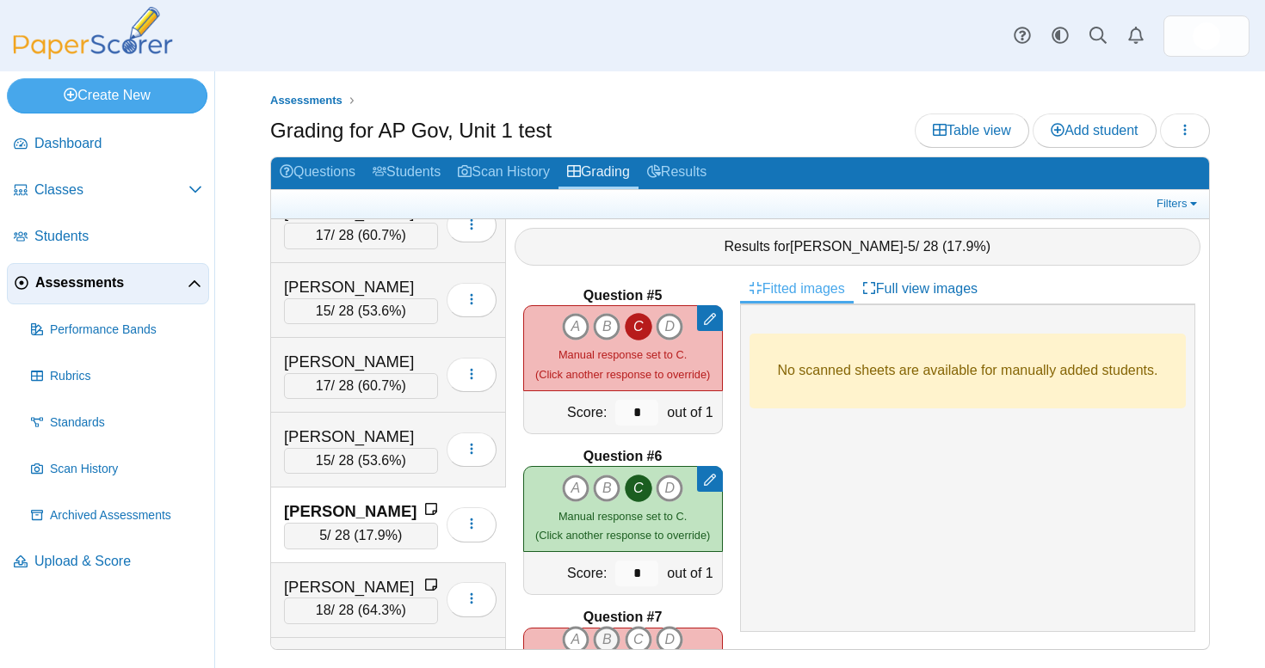
click at [609, 631] on icon "B" at bounding box center [607, 640] width 28 height 28
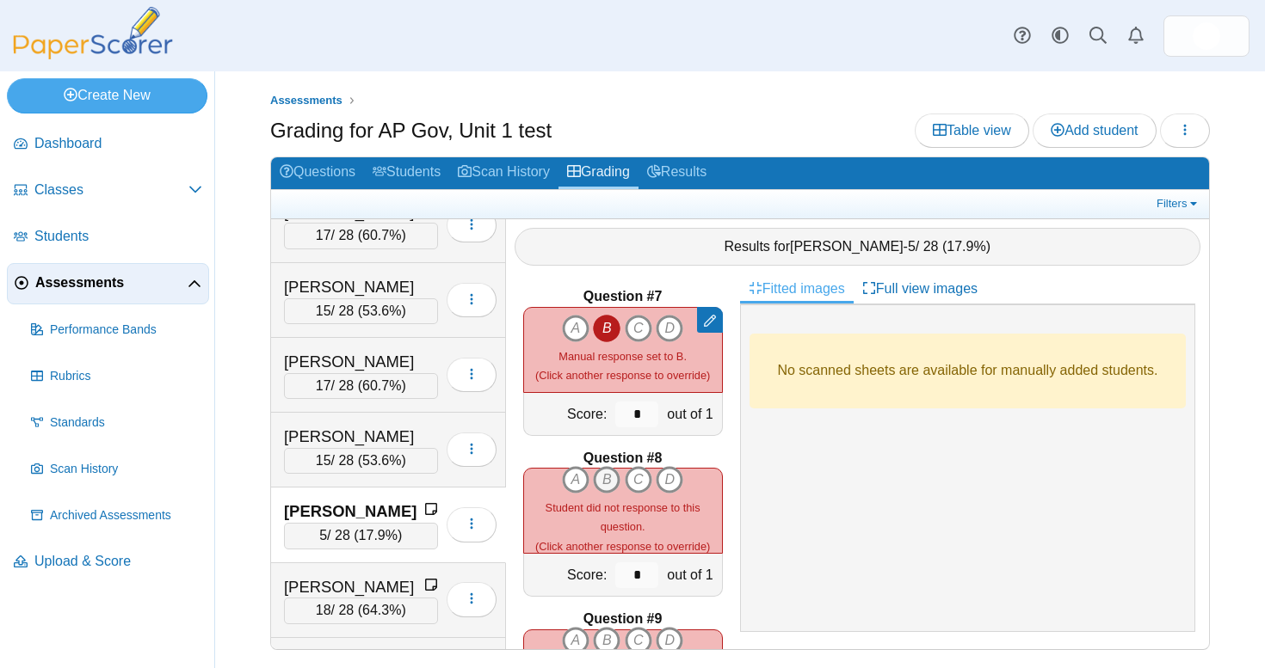
scroll to position [975, 0]
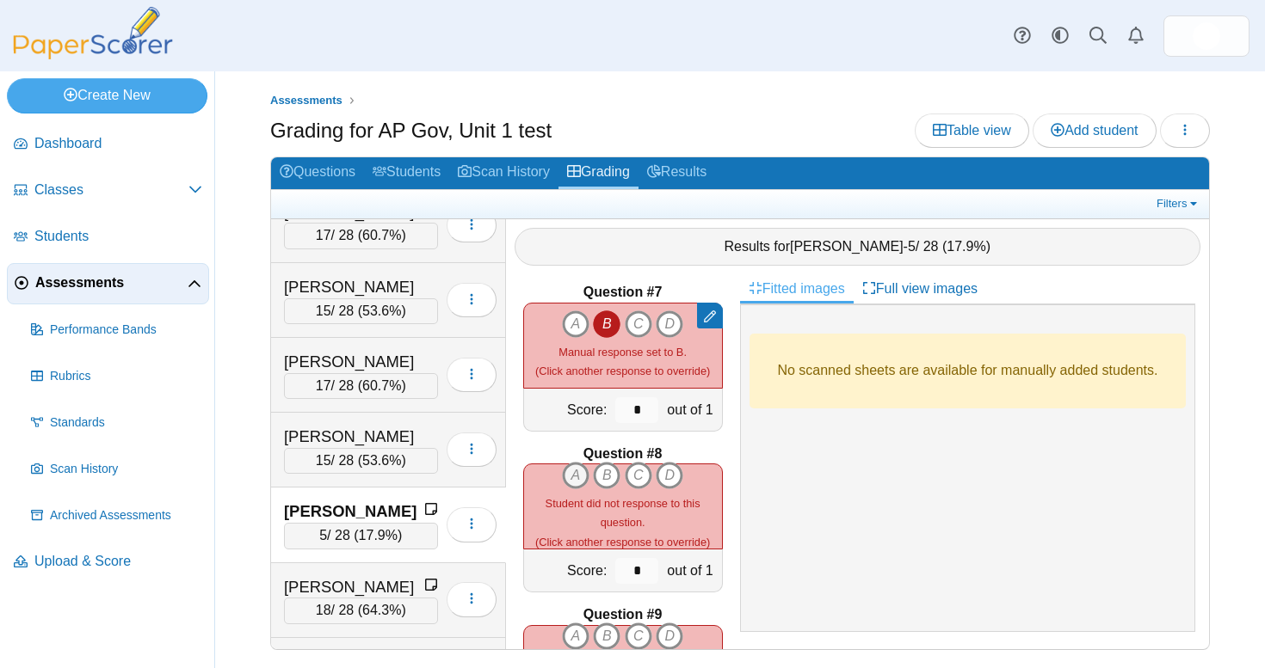
click at [586, 462] on icon "A" at bounding box center [576, 476] width 28 height 28
type input "*"
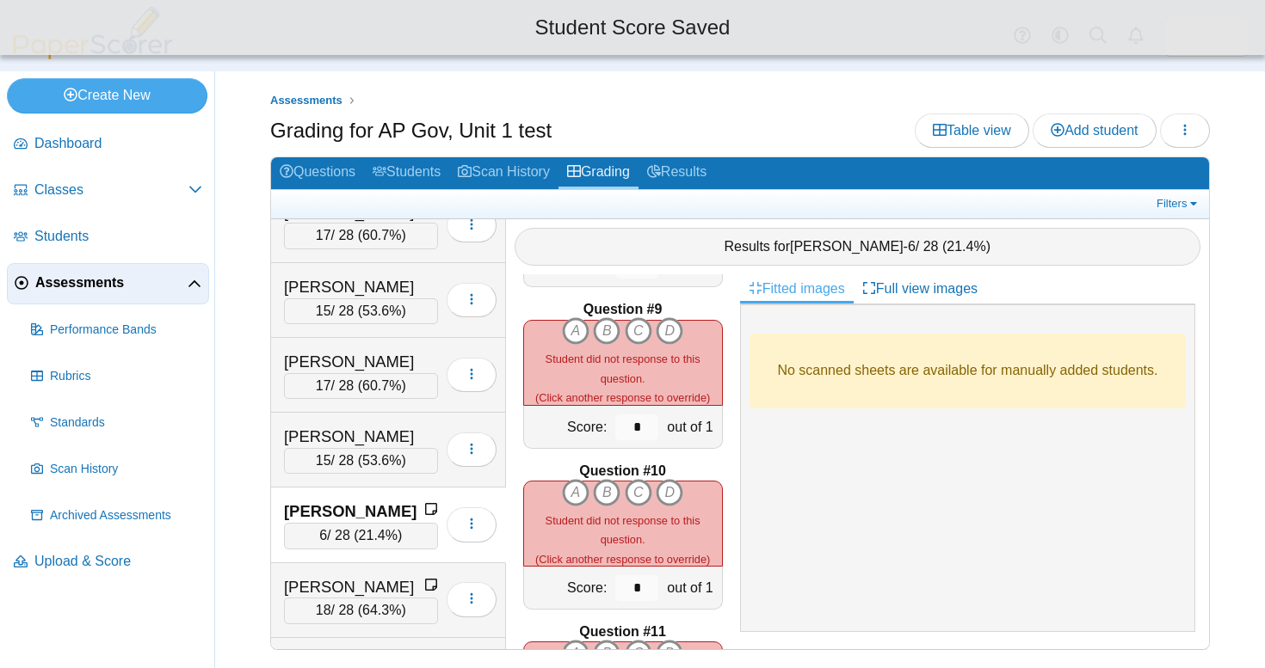
scroll to position [1246, 0]
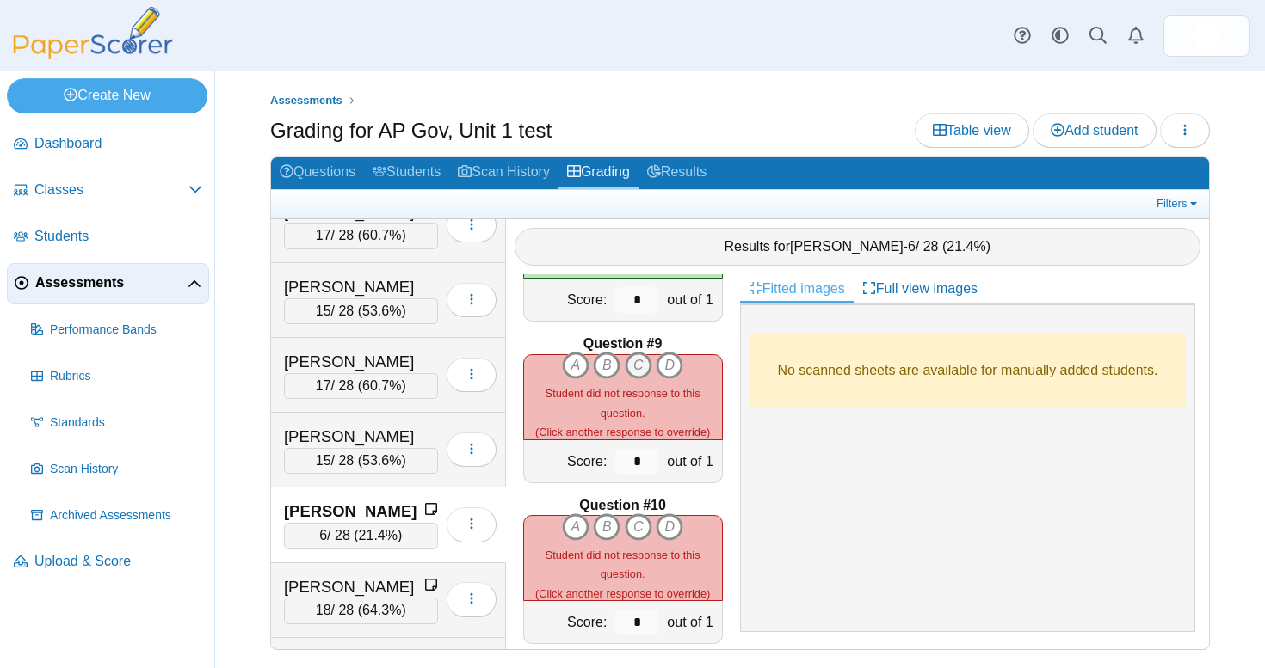
click at [636, 359] on icon "C" at bounding box center [639, 366] width 28 height 28
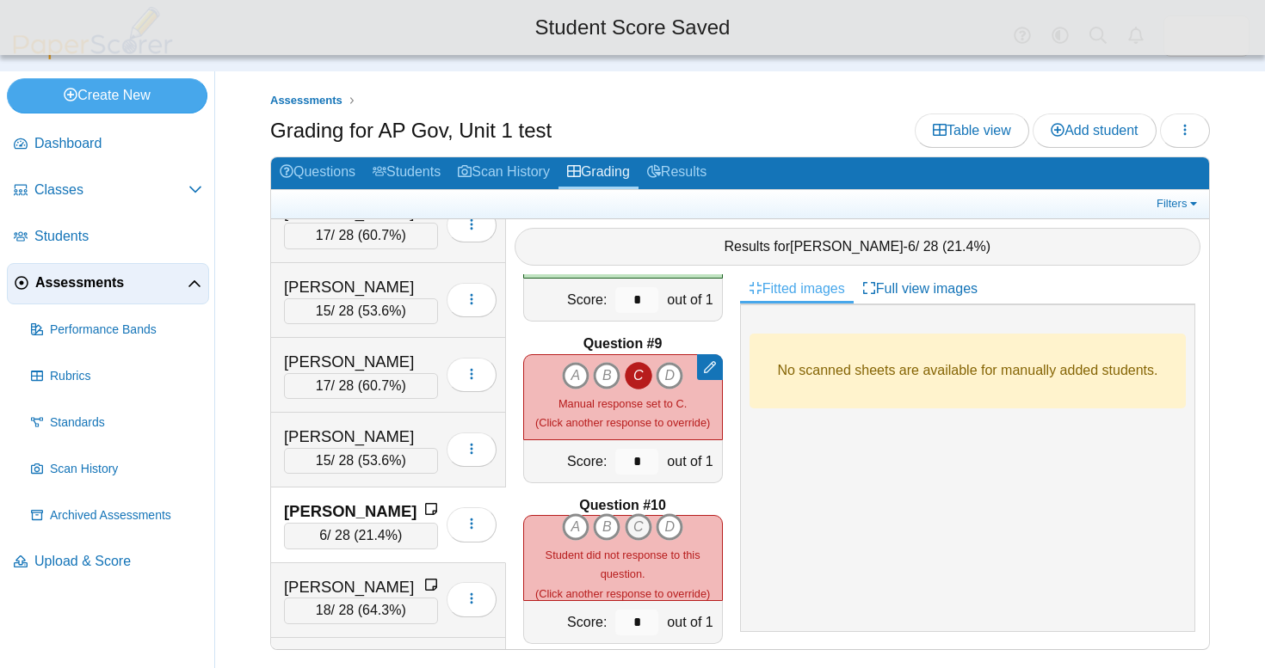
click at [634, 517] on icon "C" at bounding box center [639, 528] width 28 height 28
type input "*"
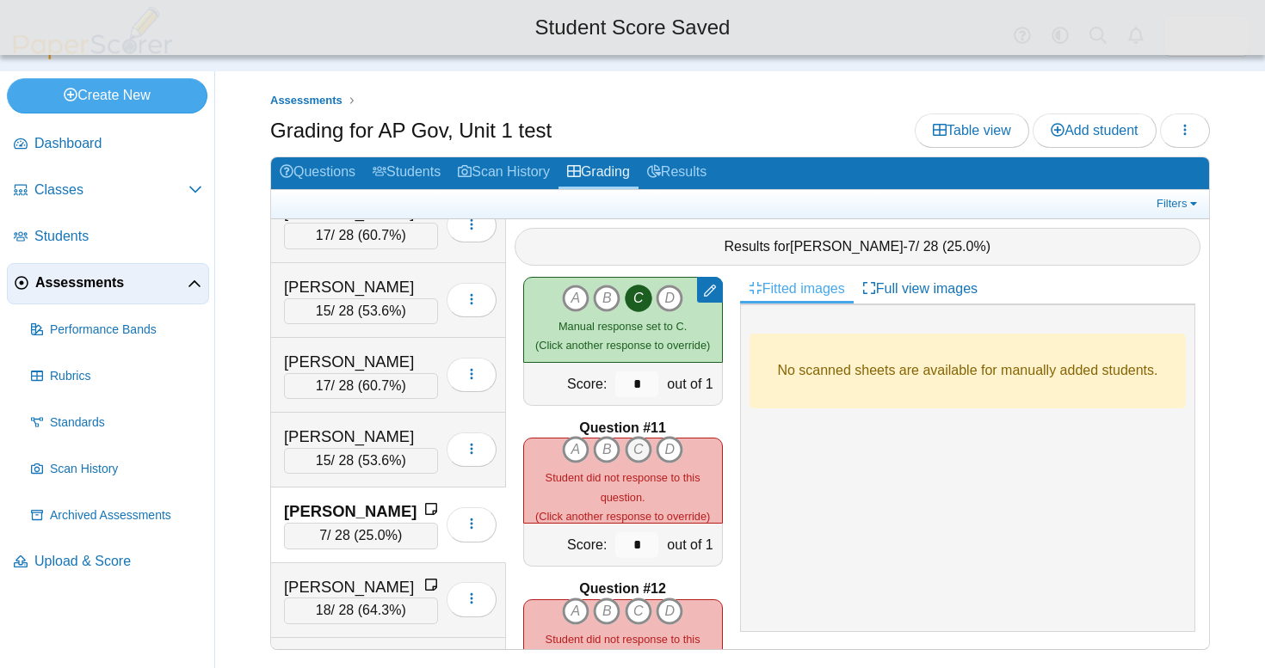
scroll to position [1486, 0]
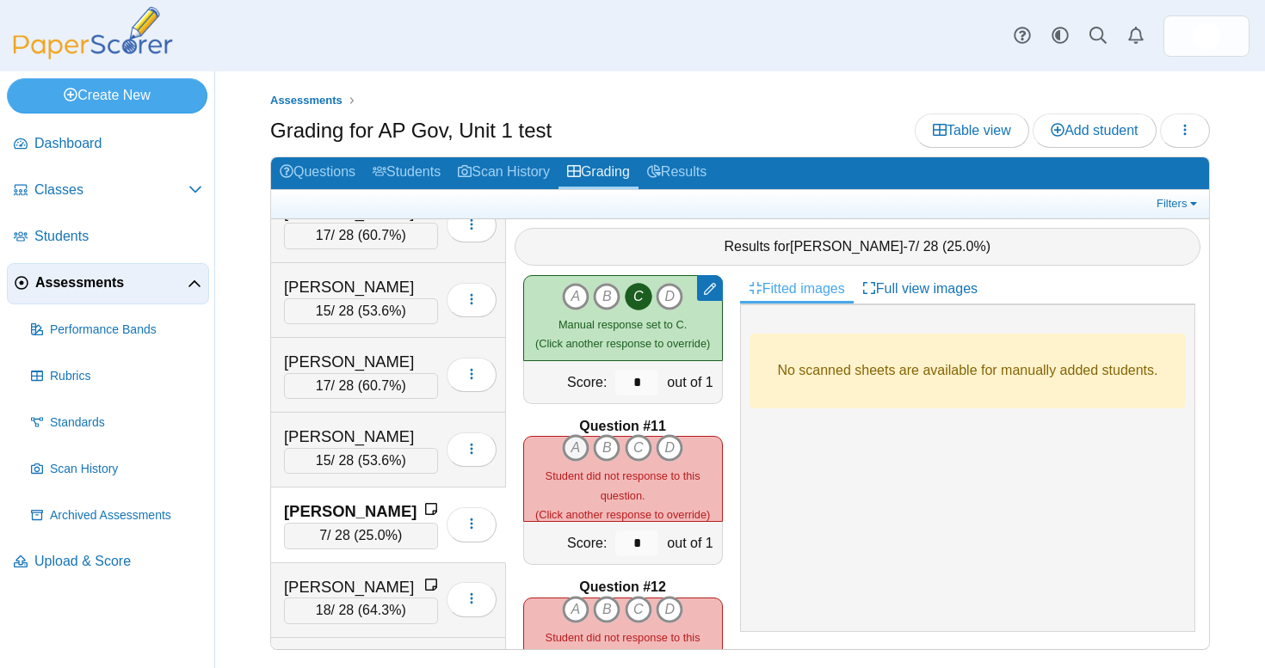
click at [578, 439] on icon "A" at bounding box center [576, 448] width 28 height 28
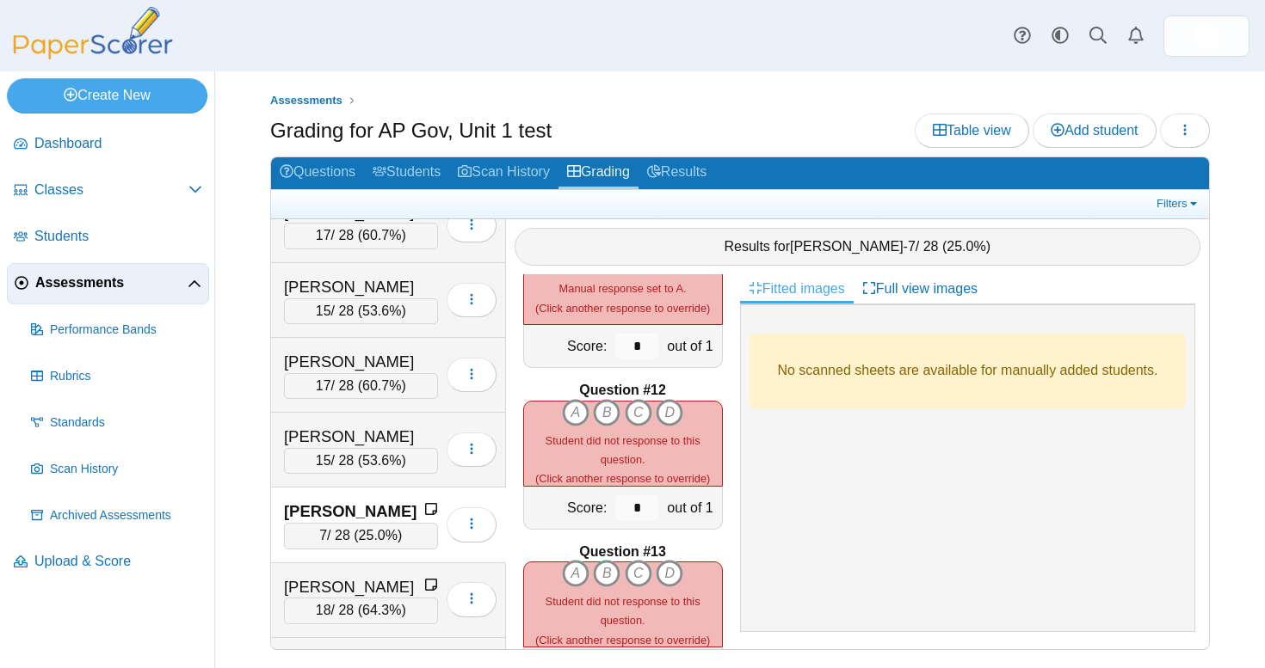
scroll to position [1718, 0]
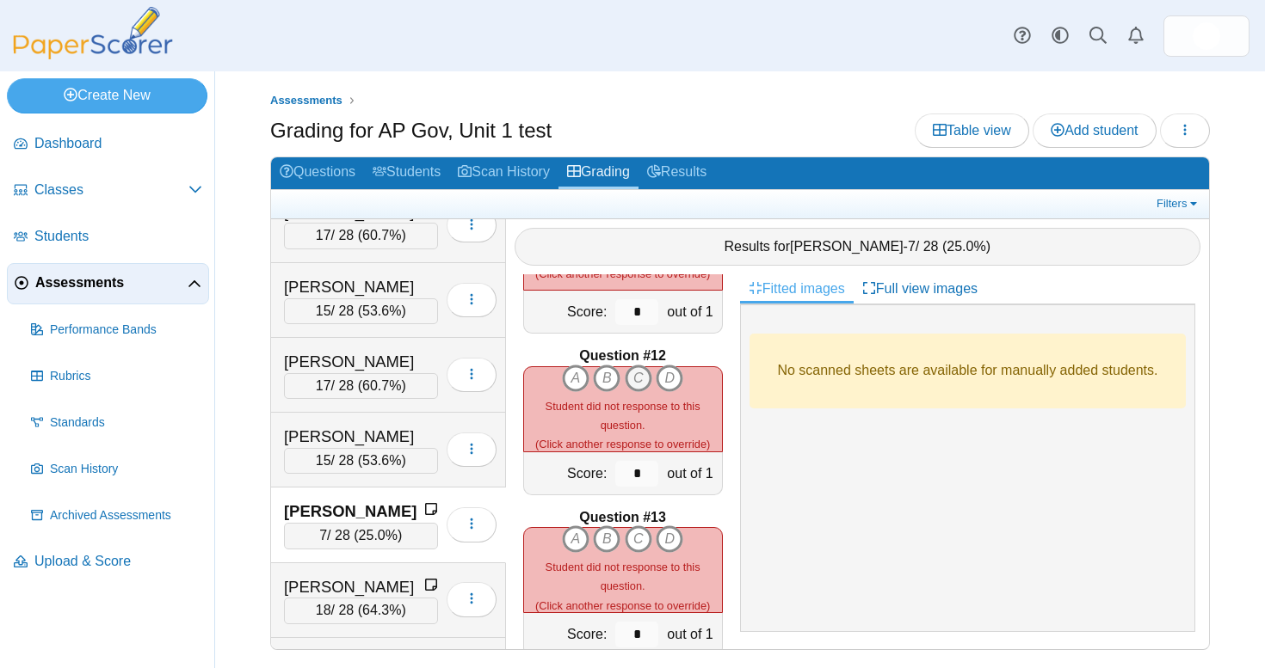
click at [638, 372] on icon "C" at bounding box center [639, 379] width 28 height 28
type input "*"
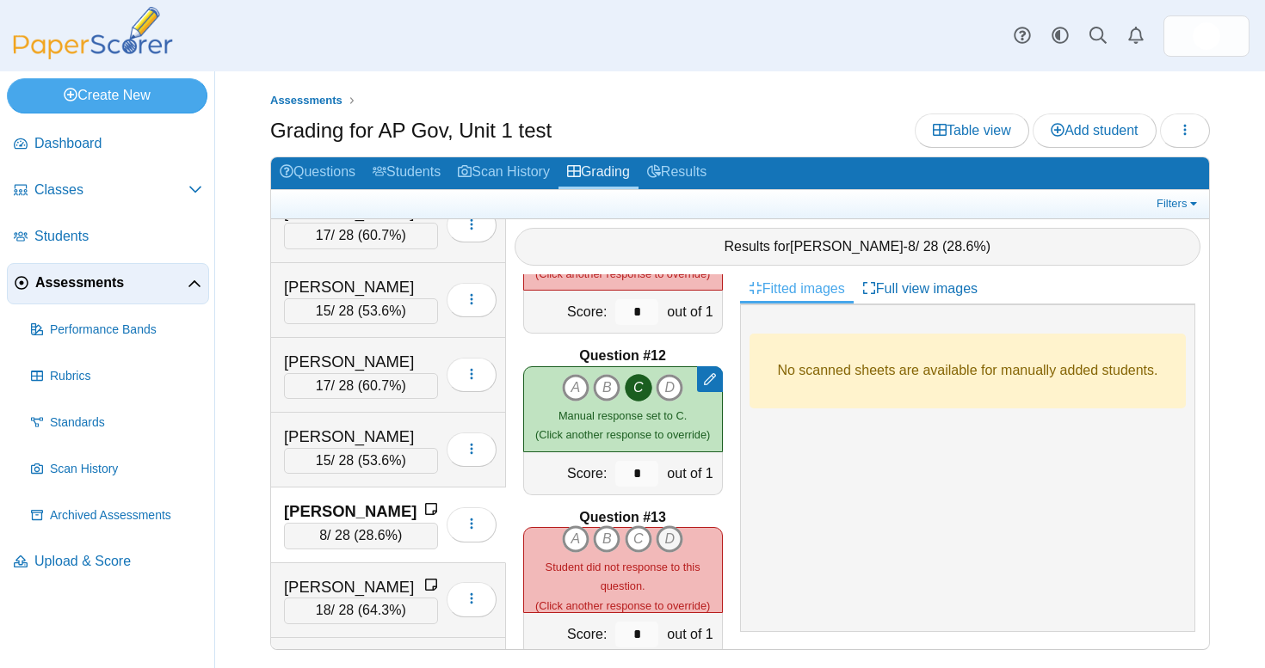
click at [666, 538] on icon "D" at bounding box center [669, 540] width 28 height 28
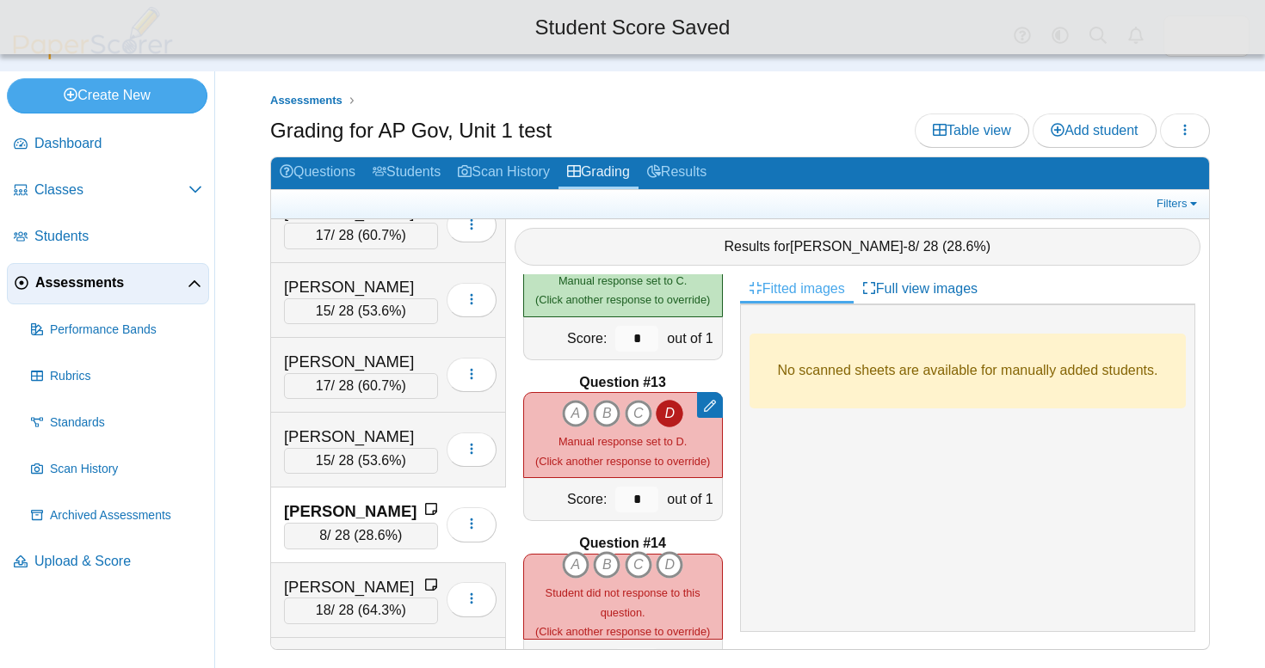
scroll to position [1926, 0]
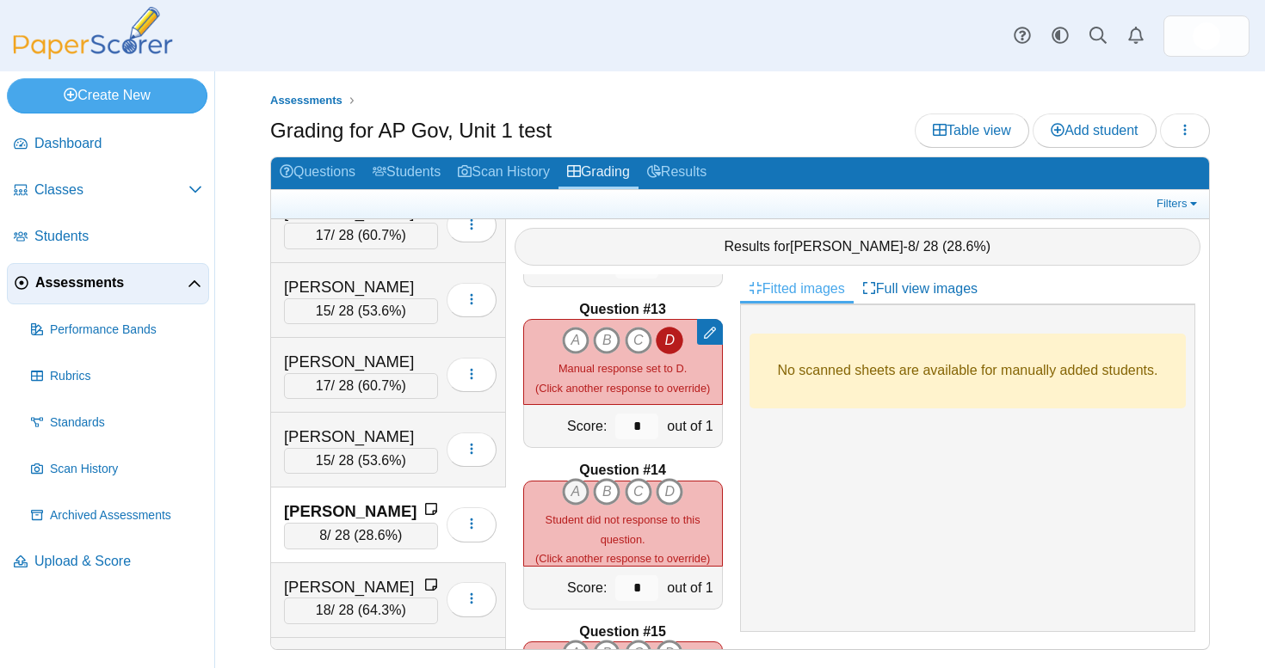
click at [569, 489] on icon "A" at bounding box center [576, 492] width 28 height 28
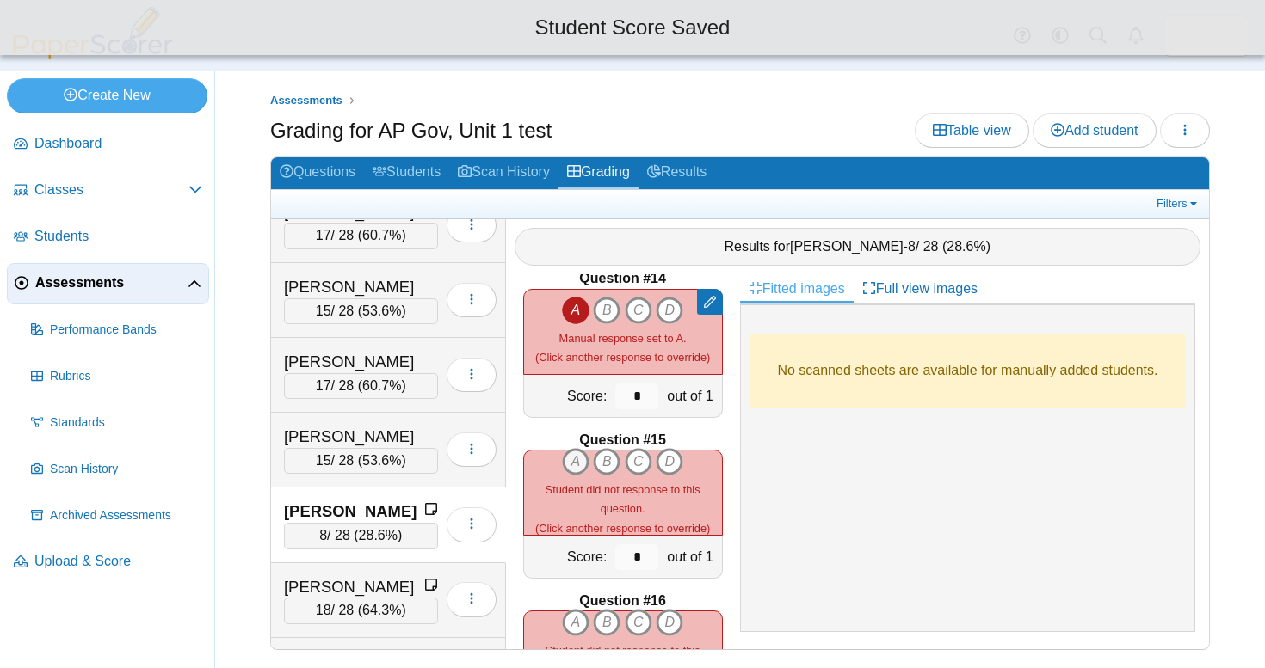
scroll to position [2145, 0]
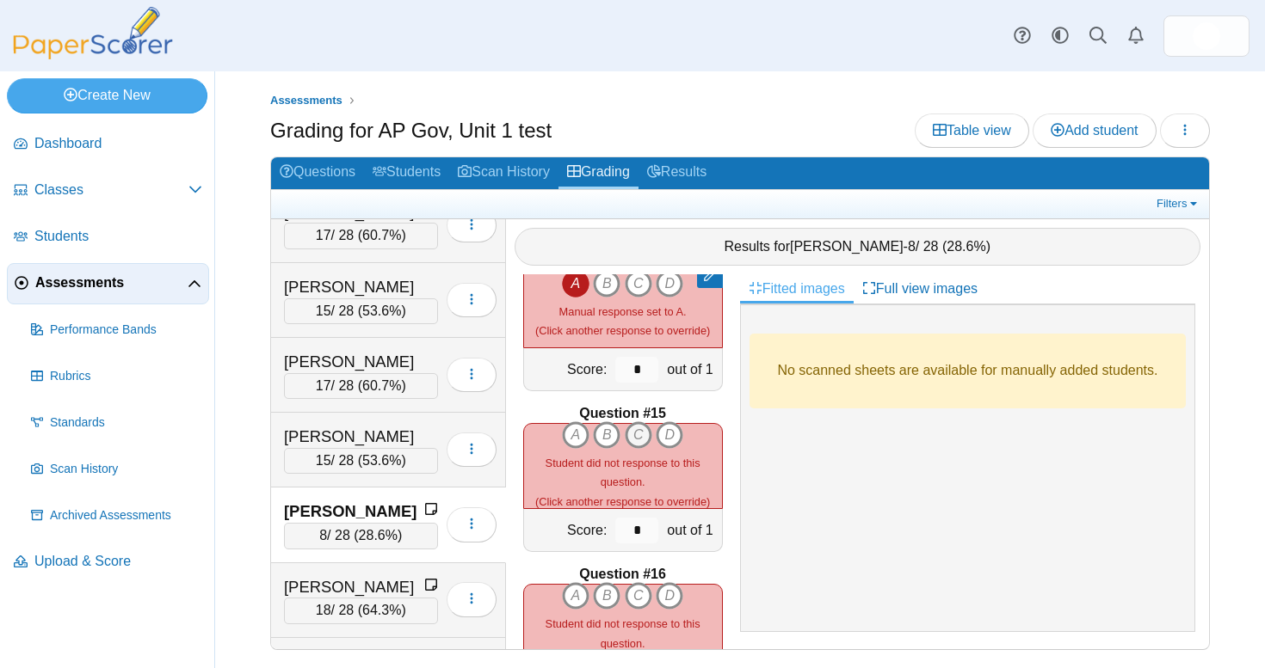
click at [641, 434] on icon "C" at bounding box center [639, 436] width 28 height 28
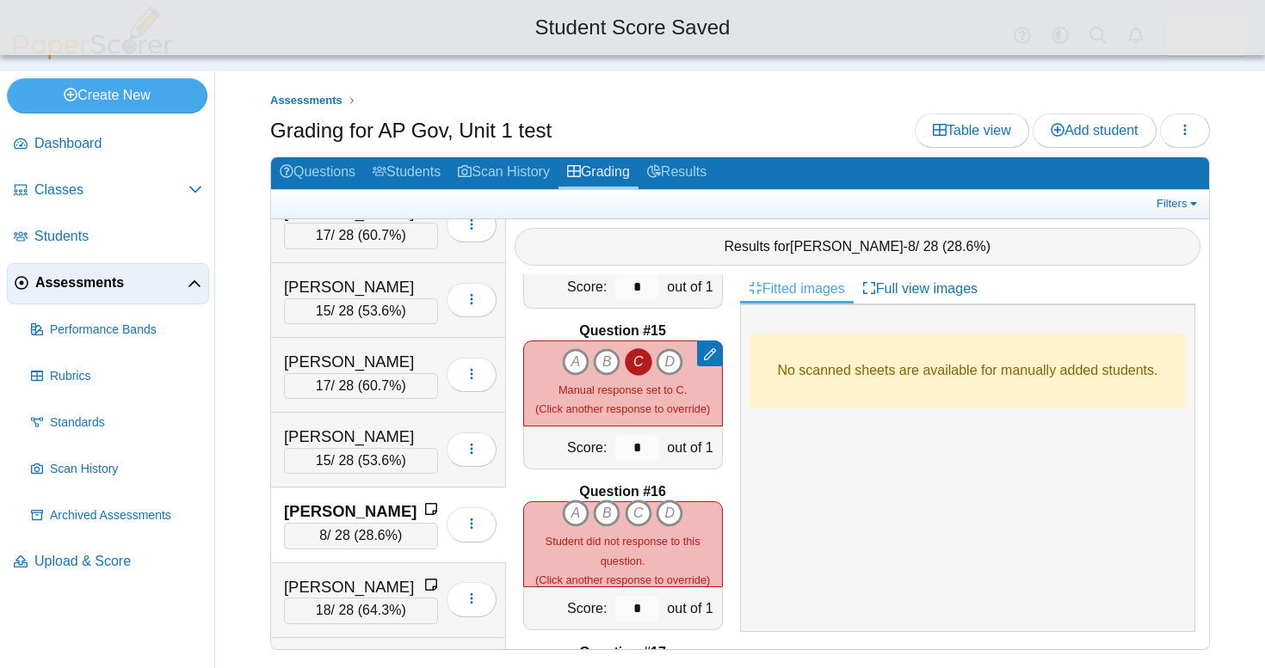
scroll to position [2241, 0]
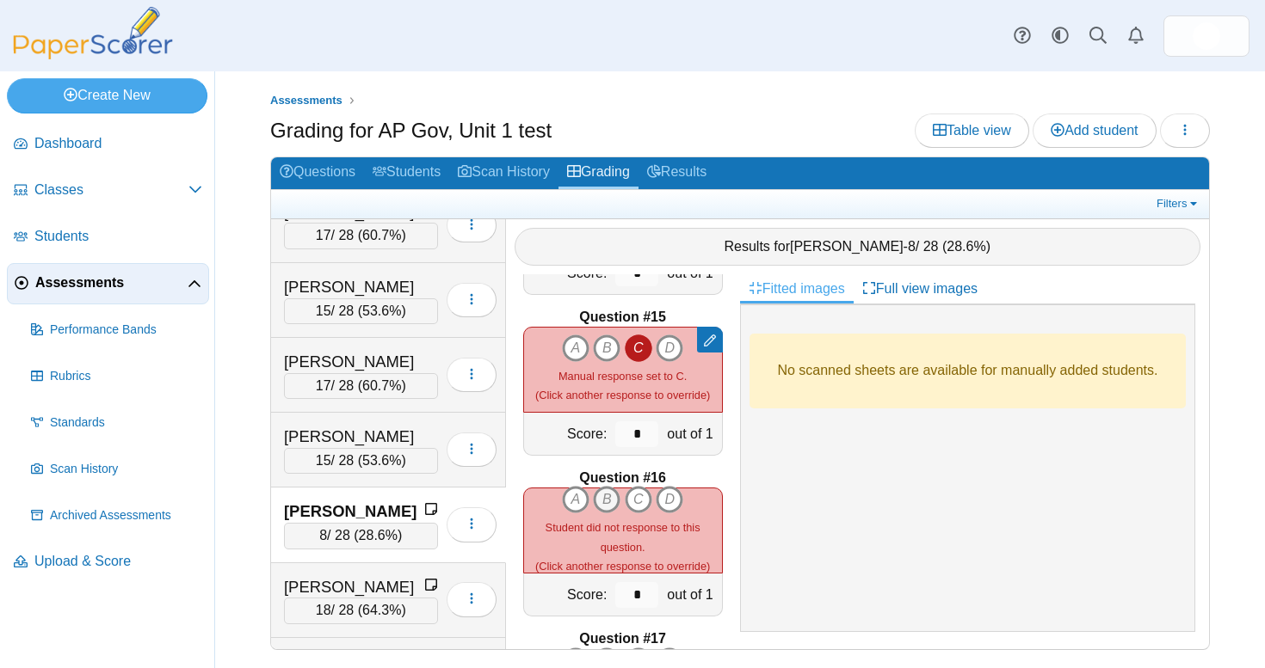
click at [612, 495] on icon "B" at bounding box center [607, 500] width 28 height 28
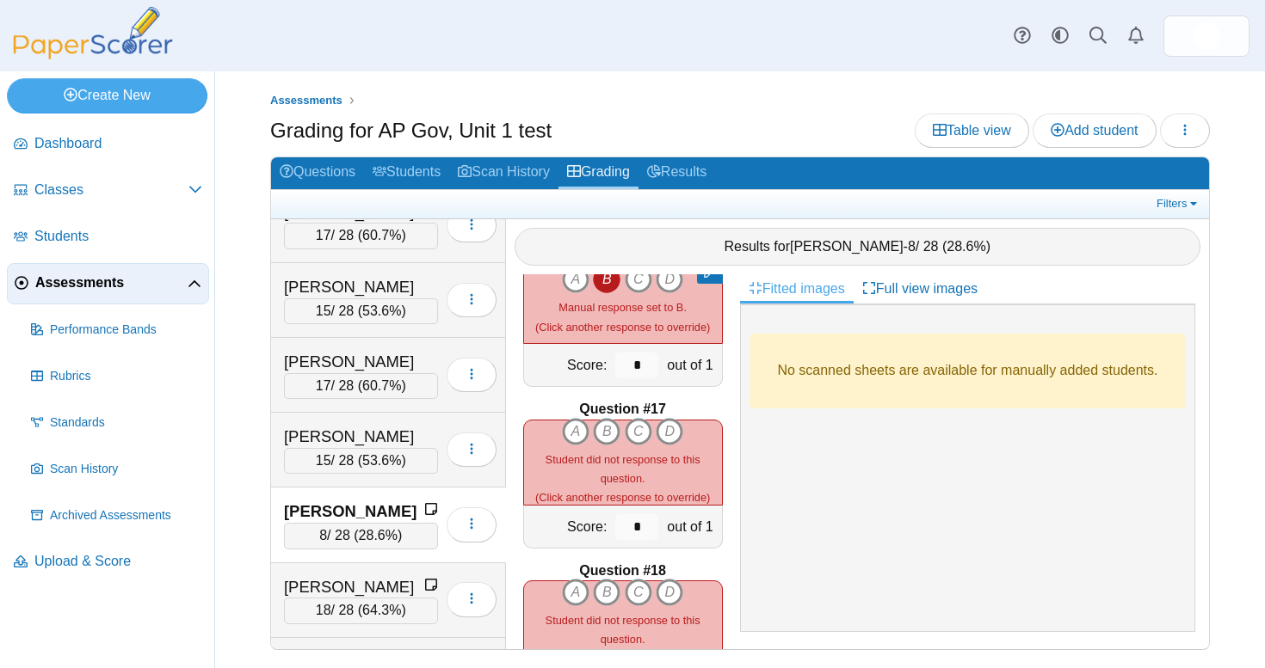
scroll to position [2492, 0]
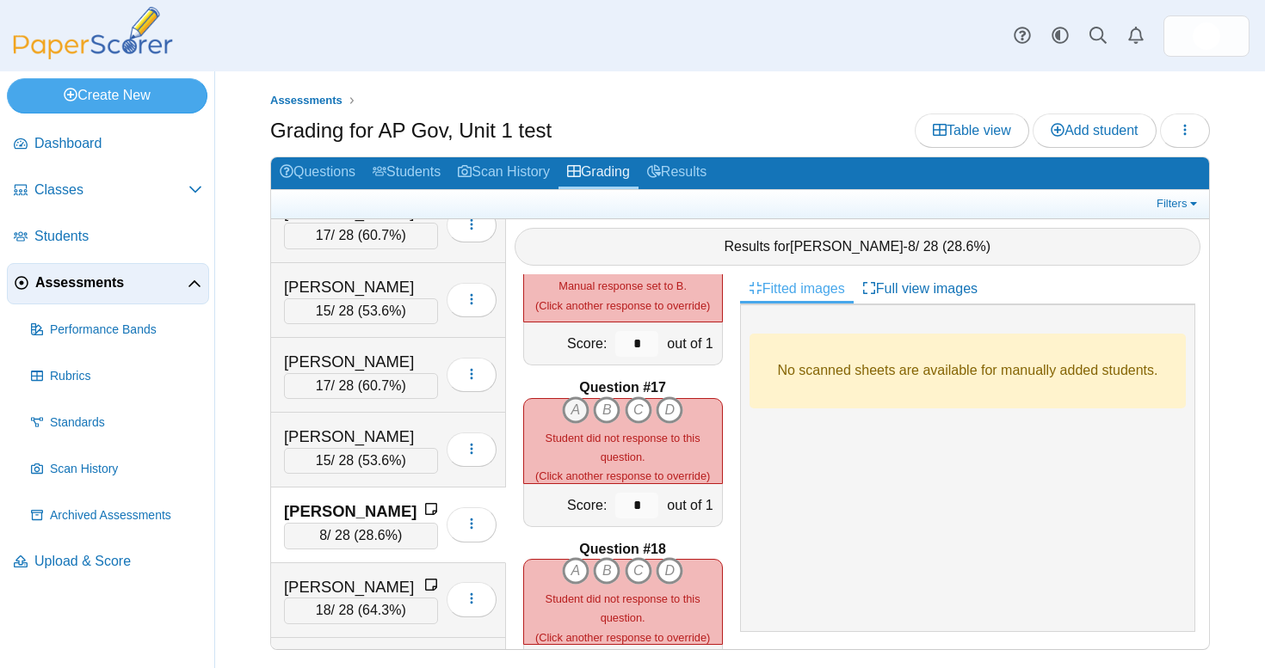
click at [579, 415] on icon "A" at bounding box center [576, 411] width 28 height 28
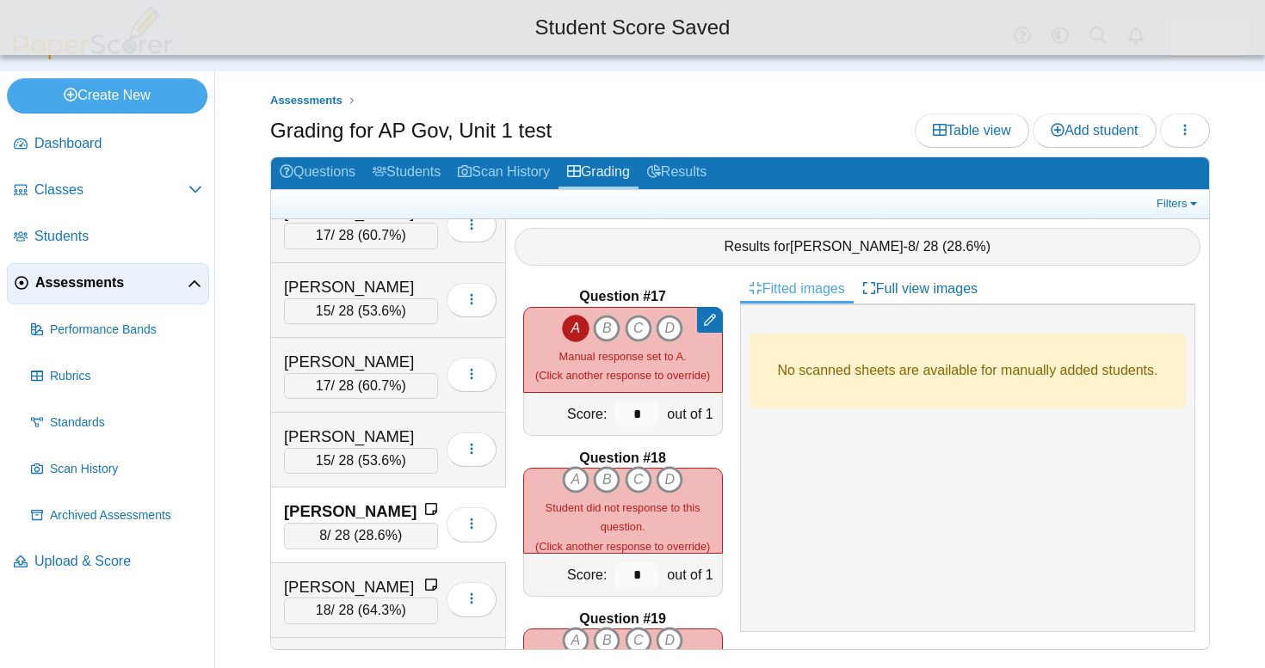
scroll to position [2584, 0]
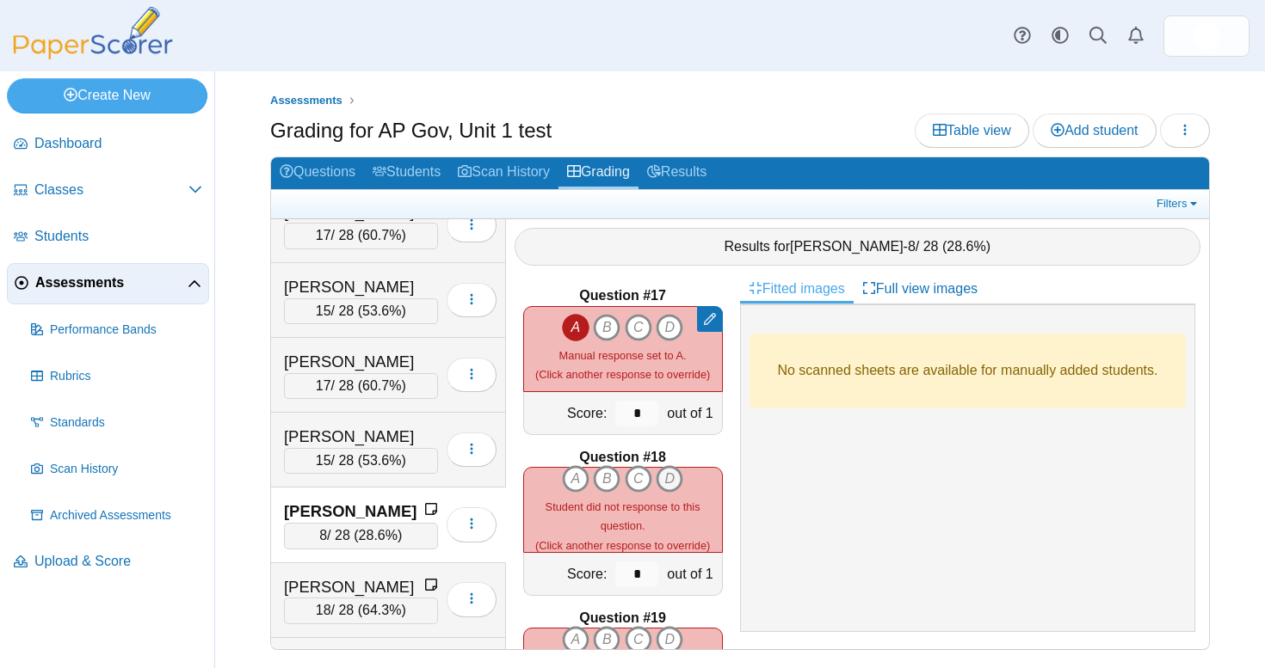
click at [668, 465] on icon "D" at bounding box center [669, 479] width 28 height 28
type input "*"
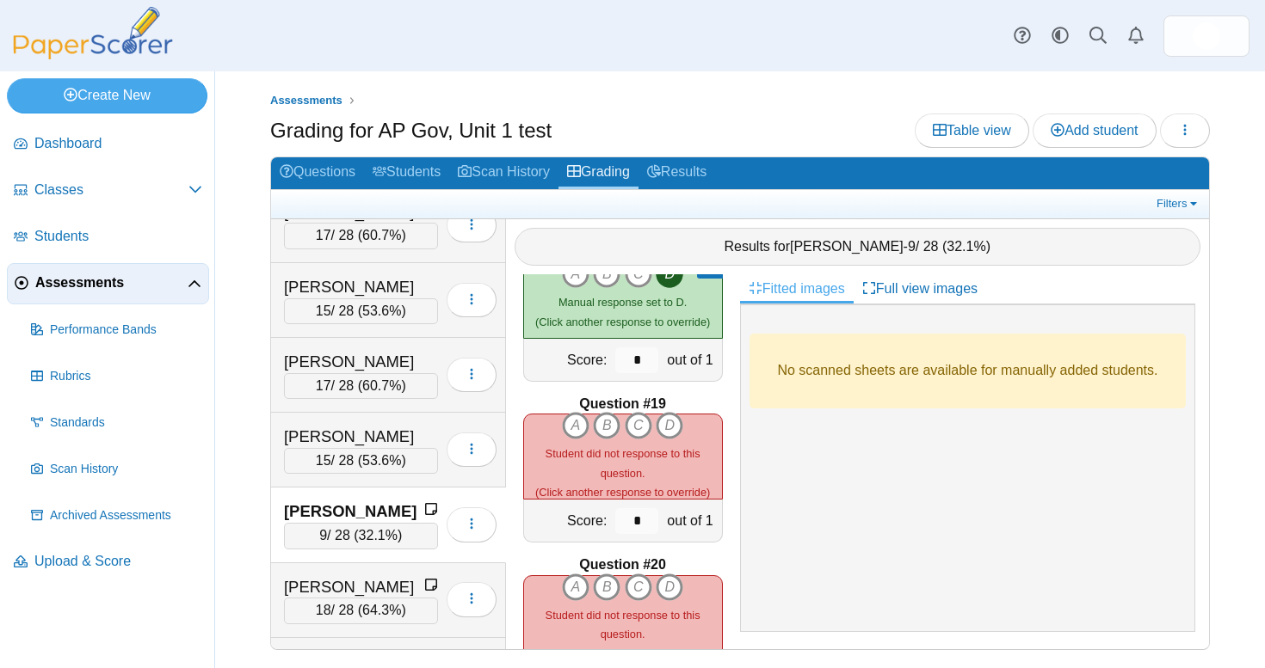
scroll to position [2803, 0]
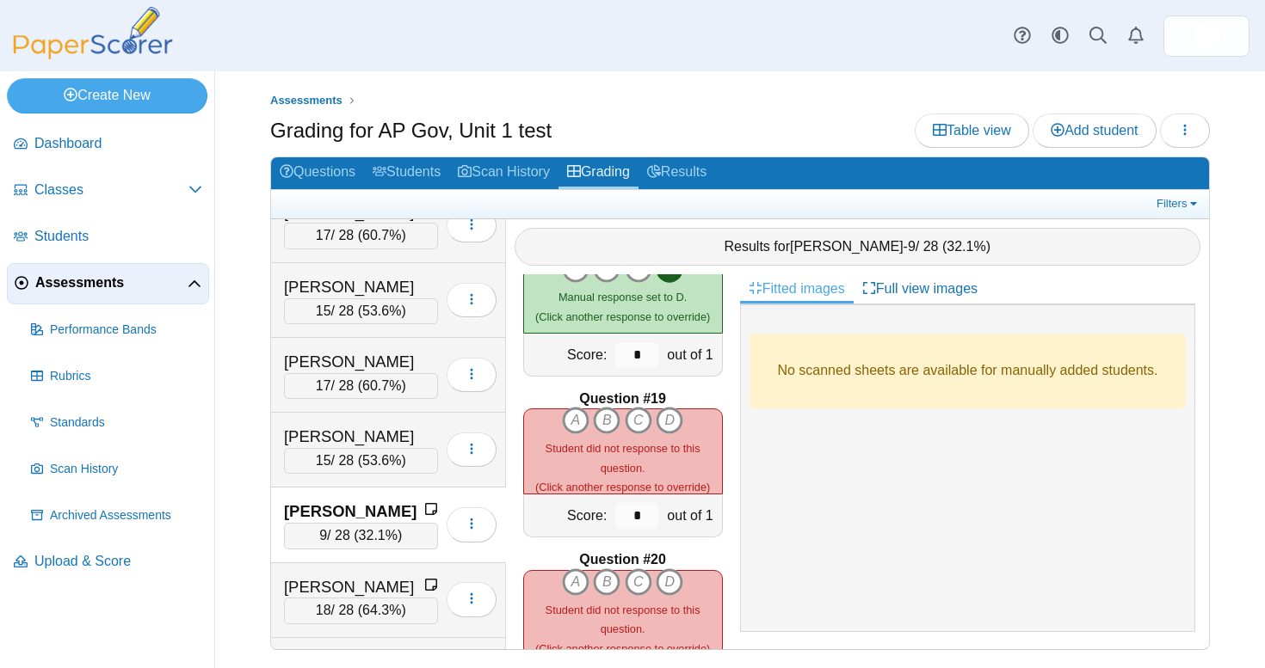
click at [643, 439] on div "Student did not response to this question. (Click another response to override)" at bounding box center [623, 468] width 198 height 58
click at [641, 421] on icon "C" at bounding box center [639, 421] width 28 height 28
type input "*"
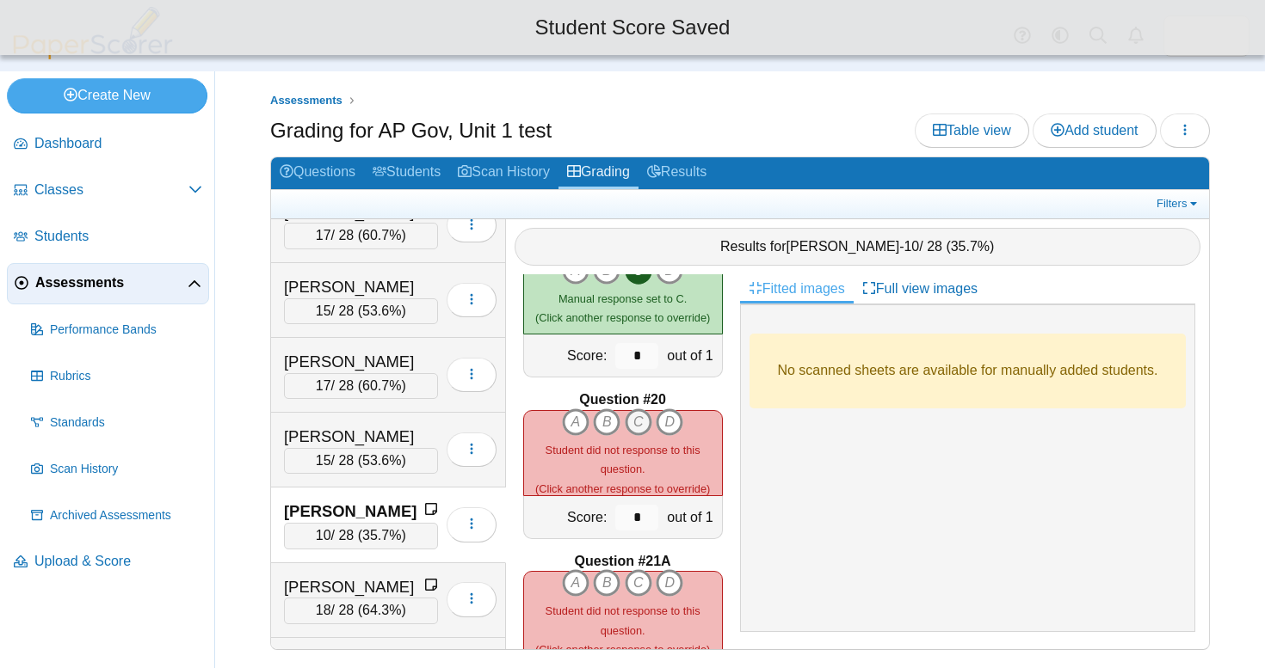
scroll to position [2984, 0]
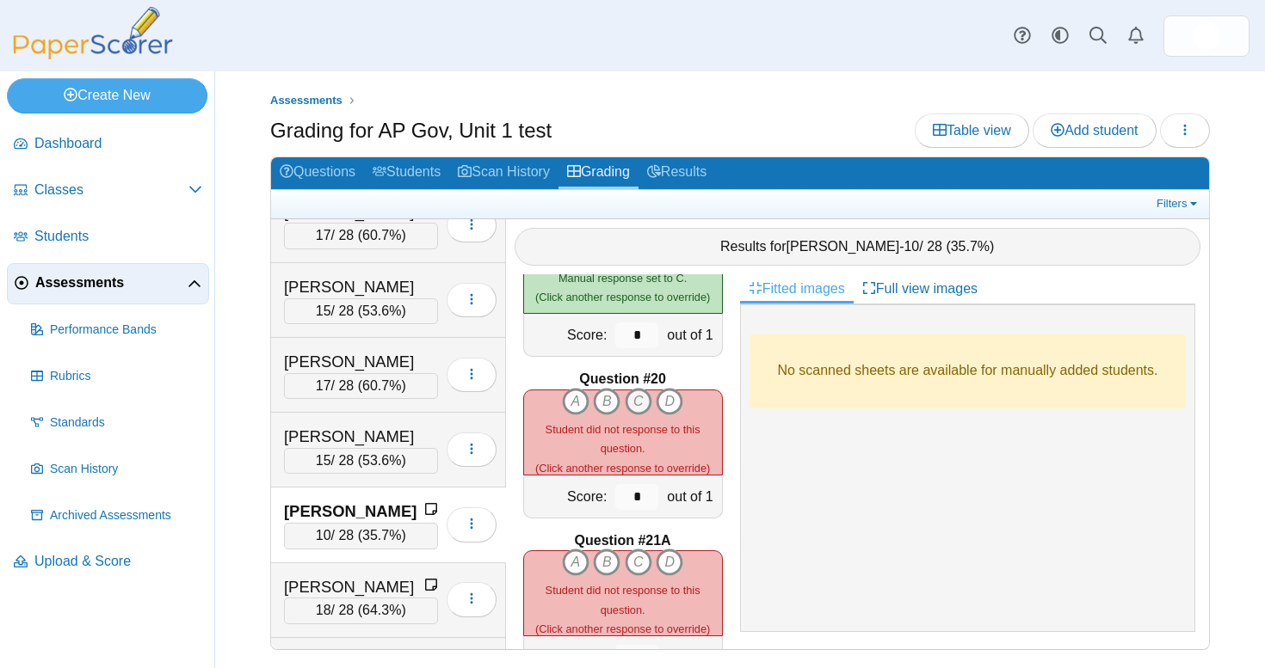
click at [637, 393] on icon "C" at bounding box center [639, 402] width 28 height 28
type input "*"
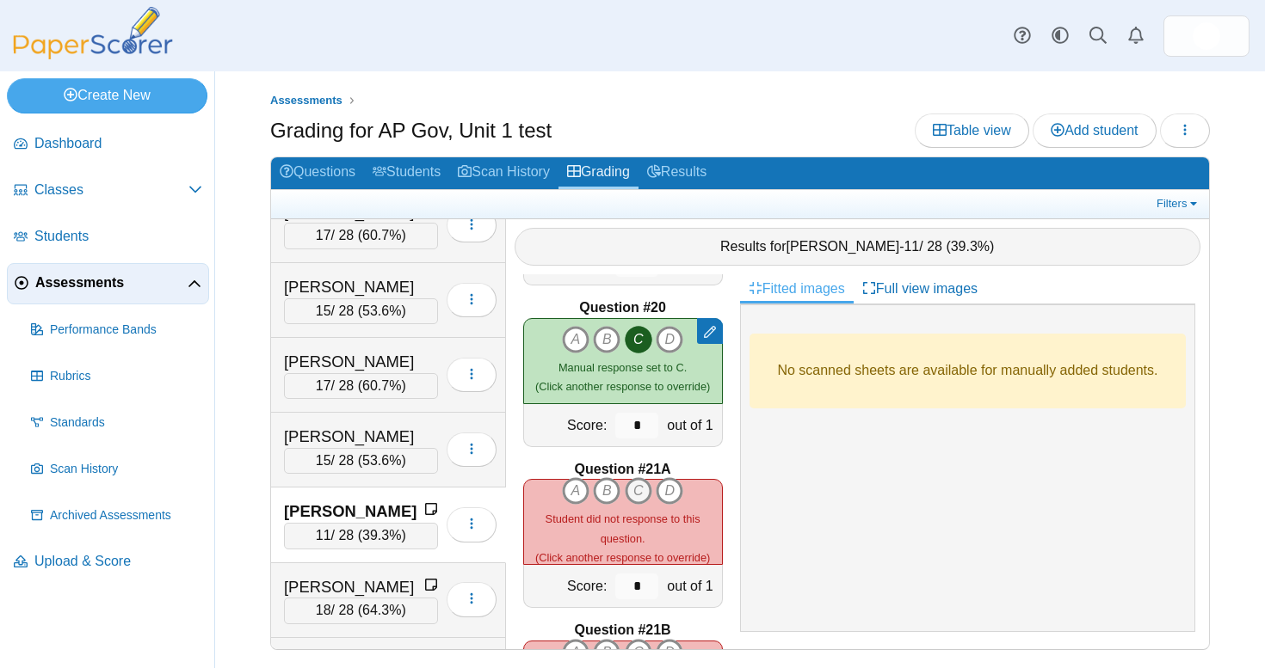
scroll to position [3073, 0]
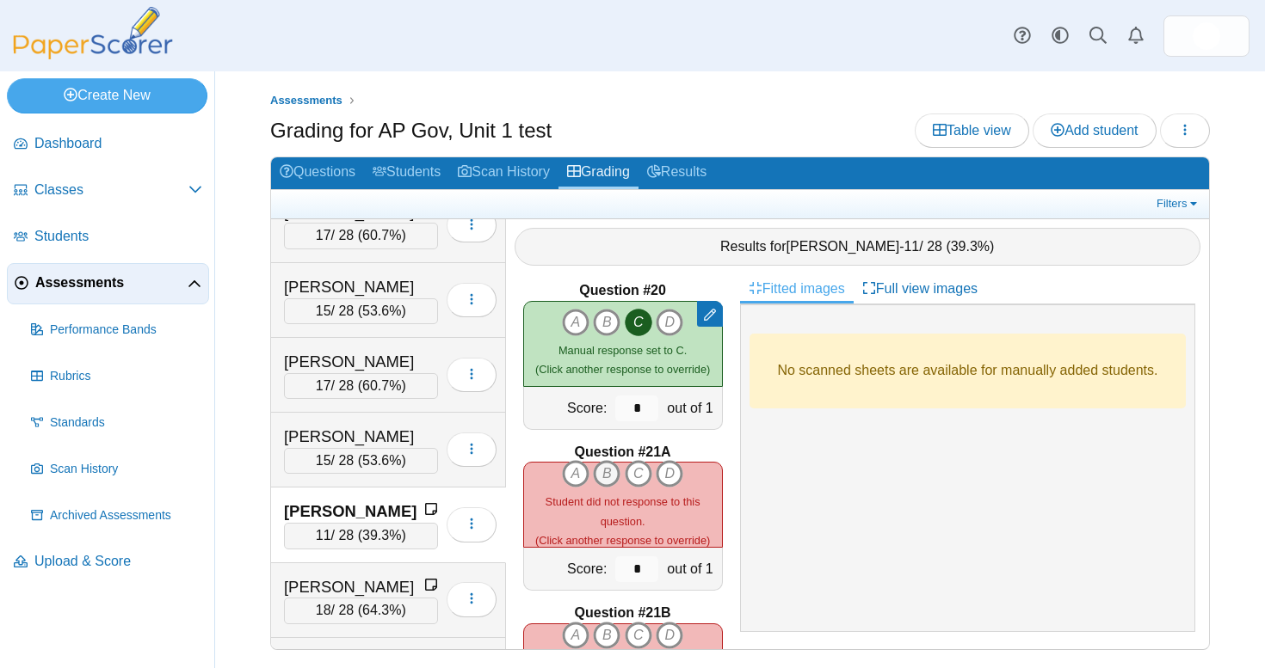
click at [609, 473] on icon "B" at bounding box center [607, 474] width 28 height 28
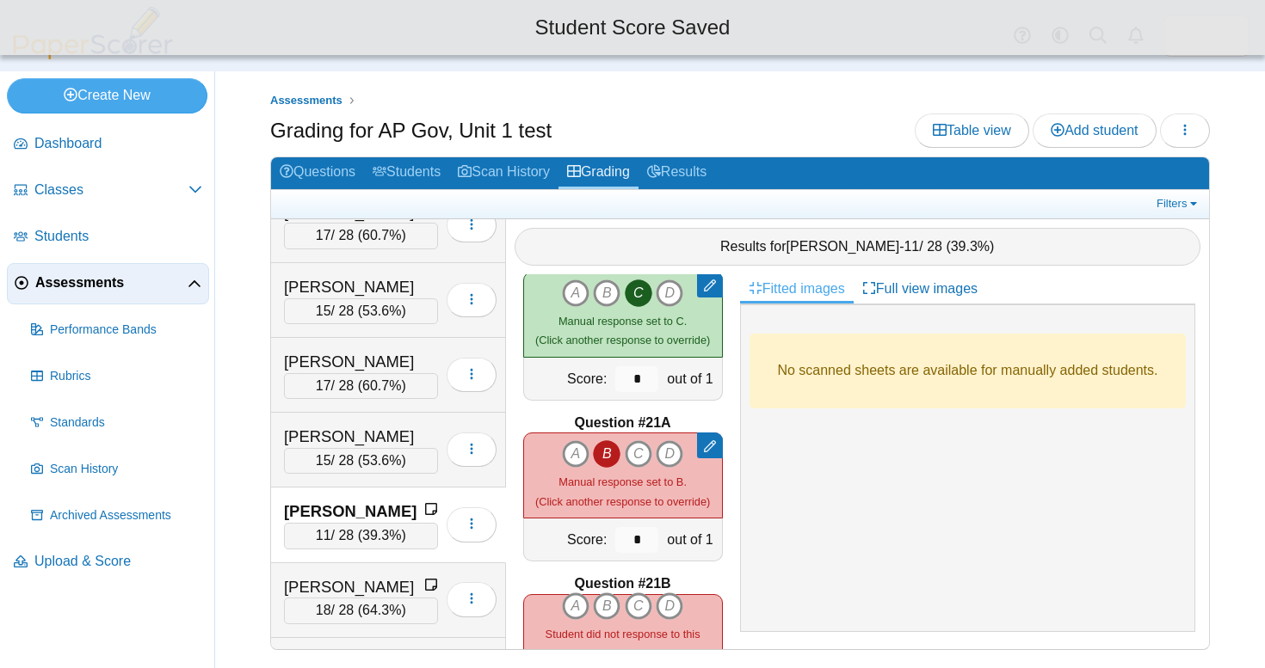
scroll to position [3104, 0]
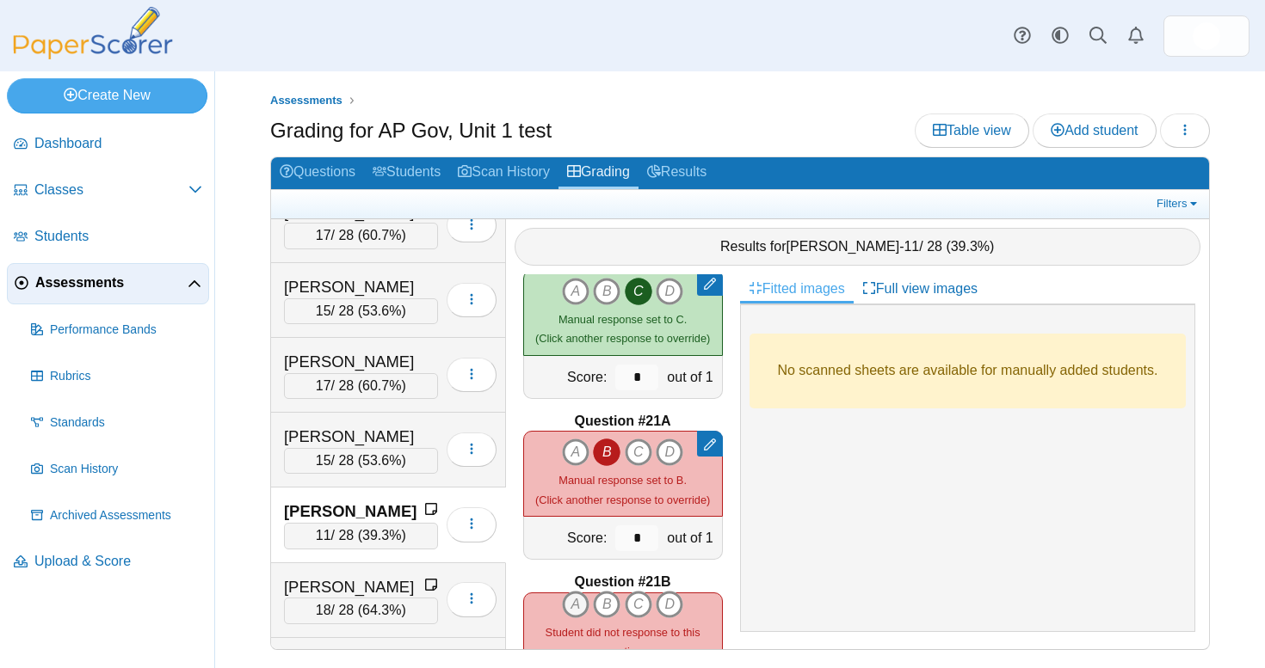
click at [575, 591] on icon "A" at bounding box center [576, 605] width 28 height 28
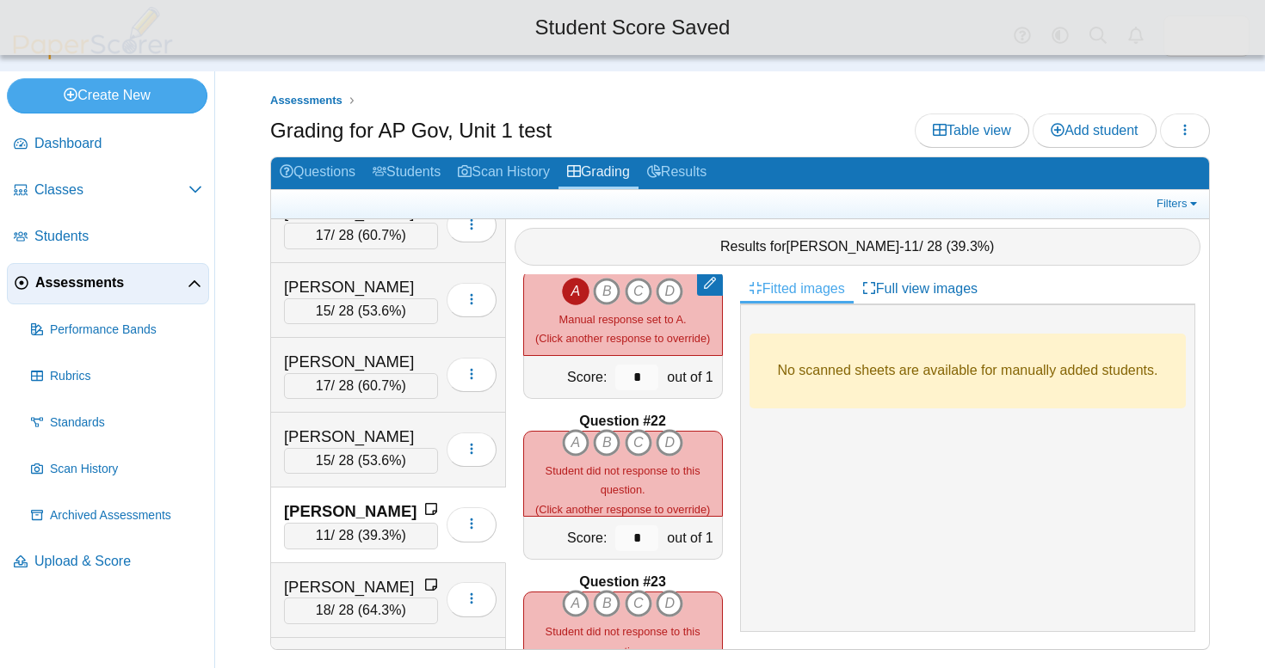
scroll to position [3428, 0]
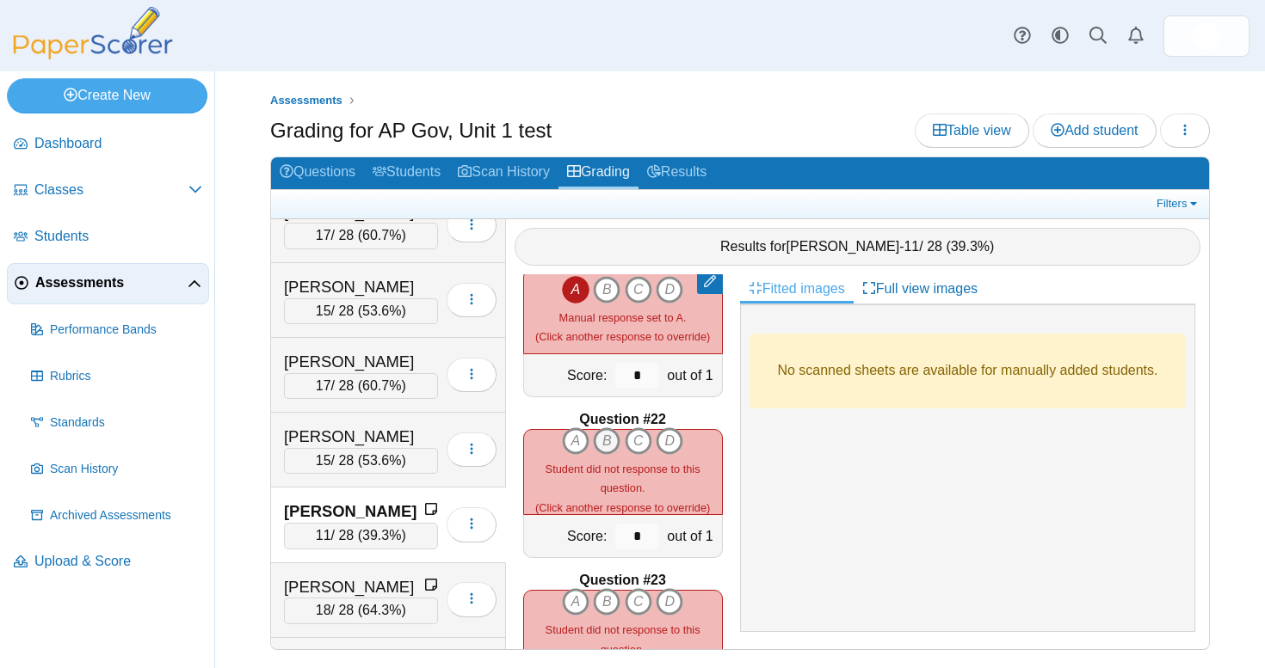
click at [614, 428] on icon "B" at bounding box center [607, 442] width 28 height 28
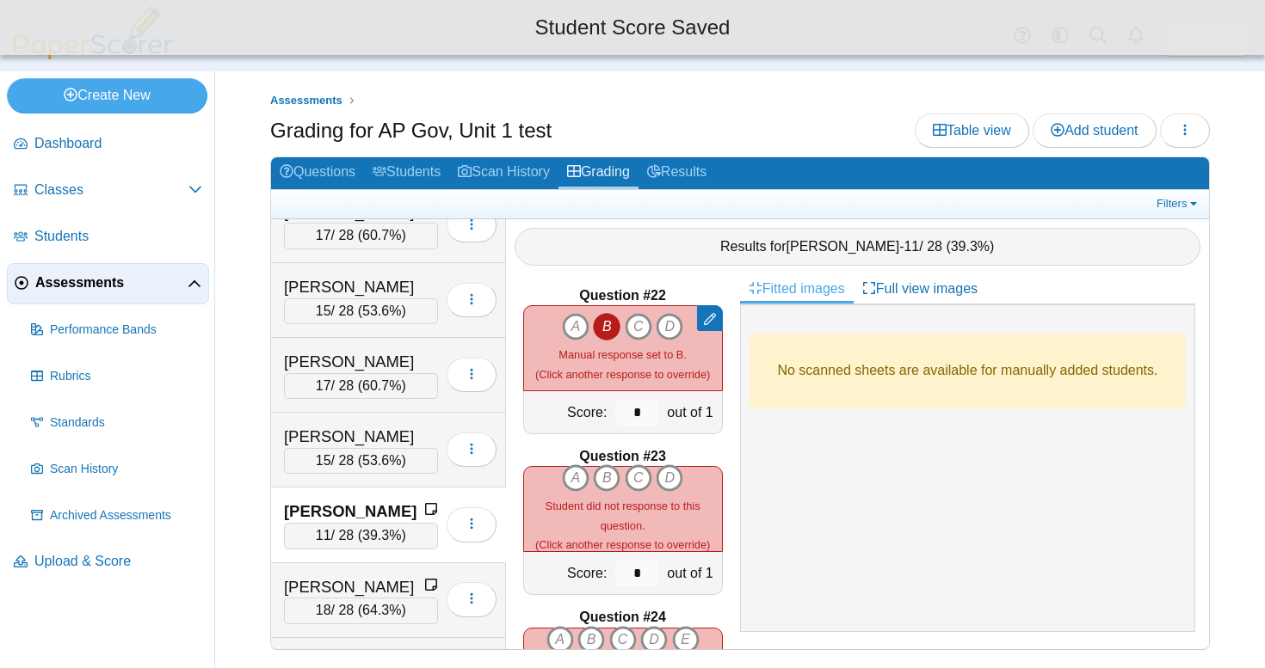
scroll to position [3603, 0]
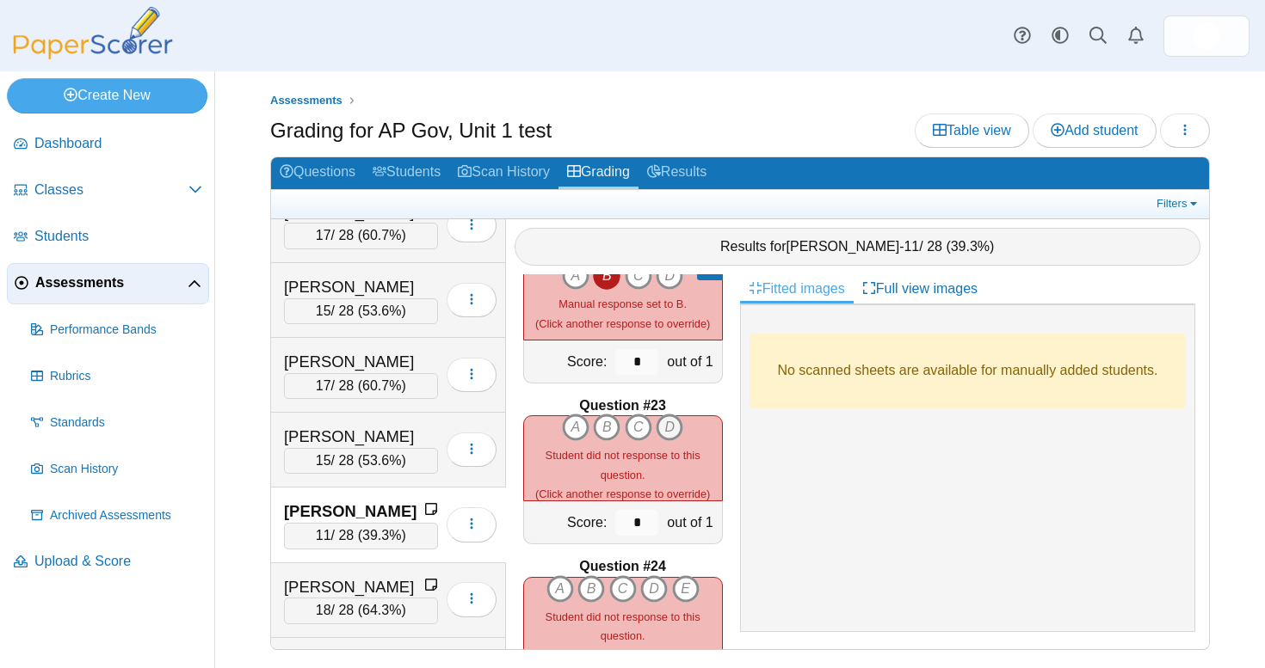
click at [668, 419] on icon "D" at bounding box center [669, 428] width 28 height 28
type input "*"
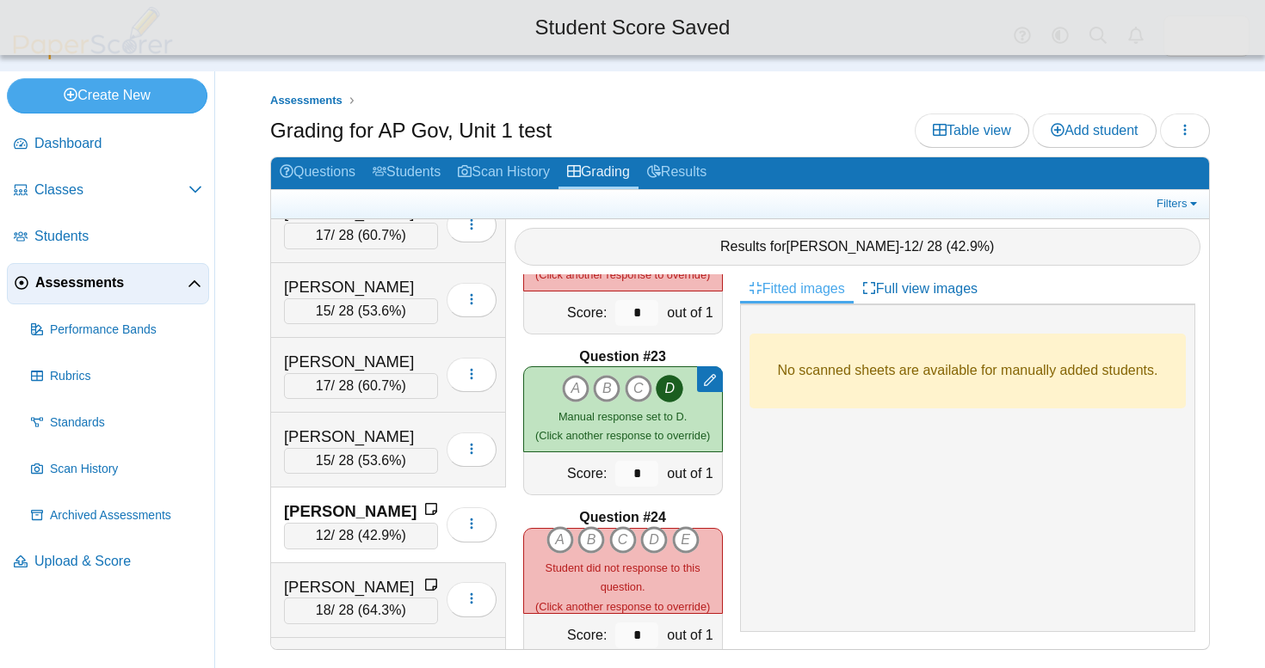
scroll to position [3655, 0]
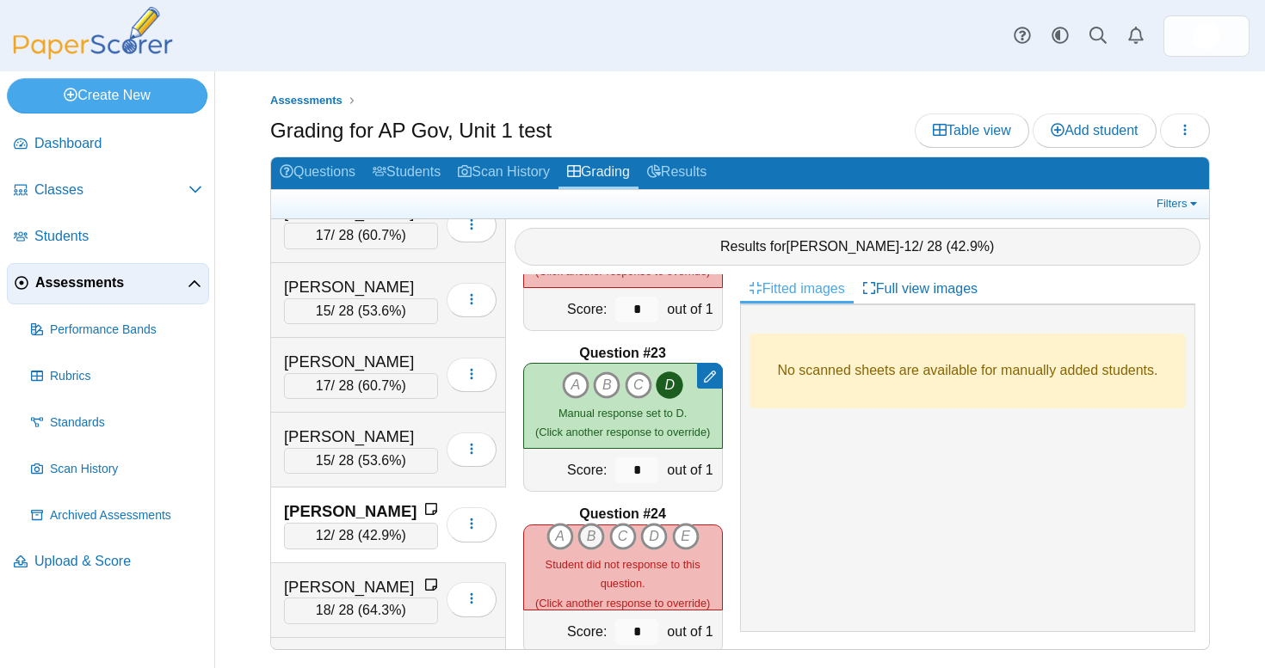
click at [594, 527] on icon "B" at bounding box center [591, 537] width 28 height 28
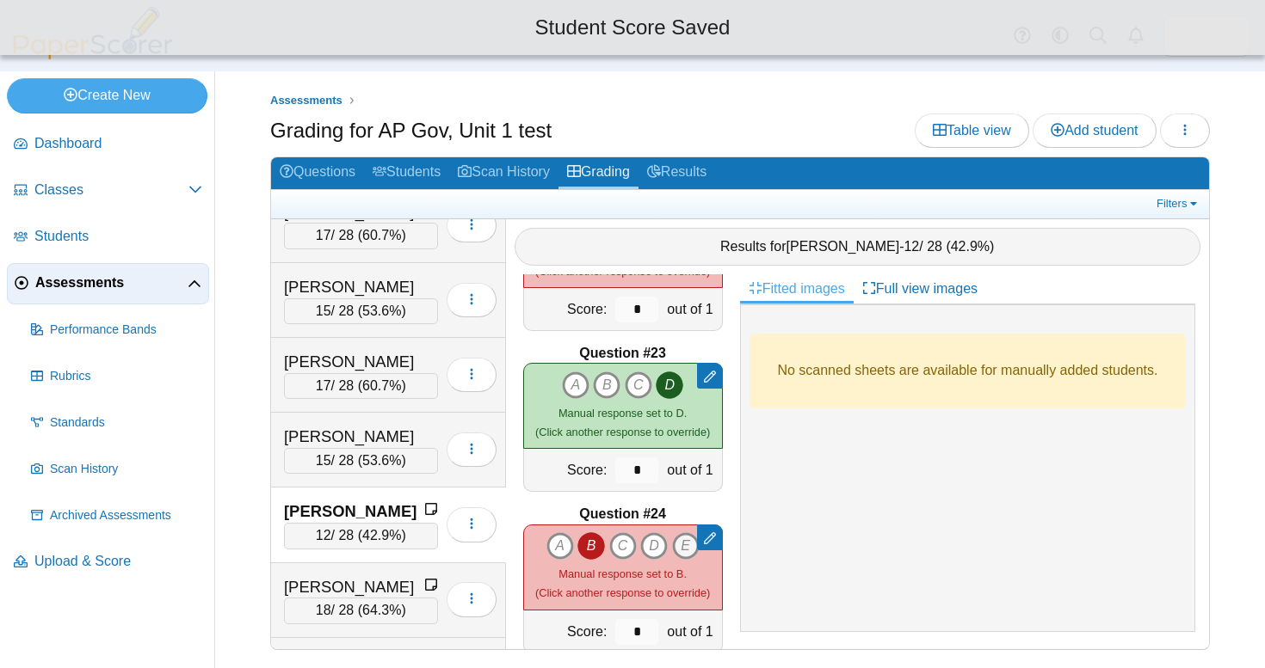
click at [682, 534] on icon "E" at bounding box center [686, 546] width 28 height 28
type input "*"
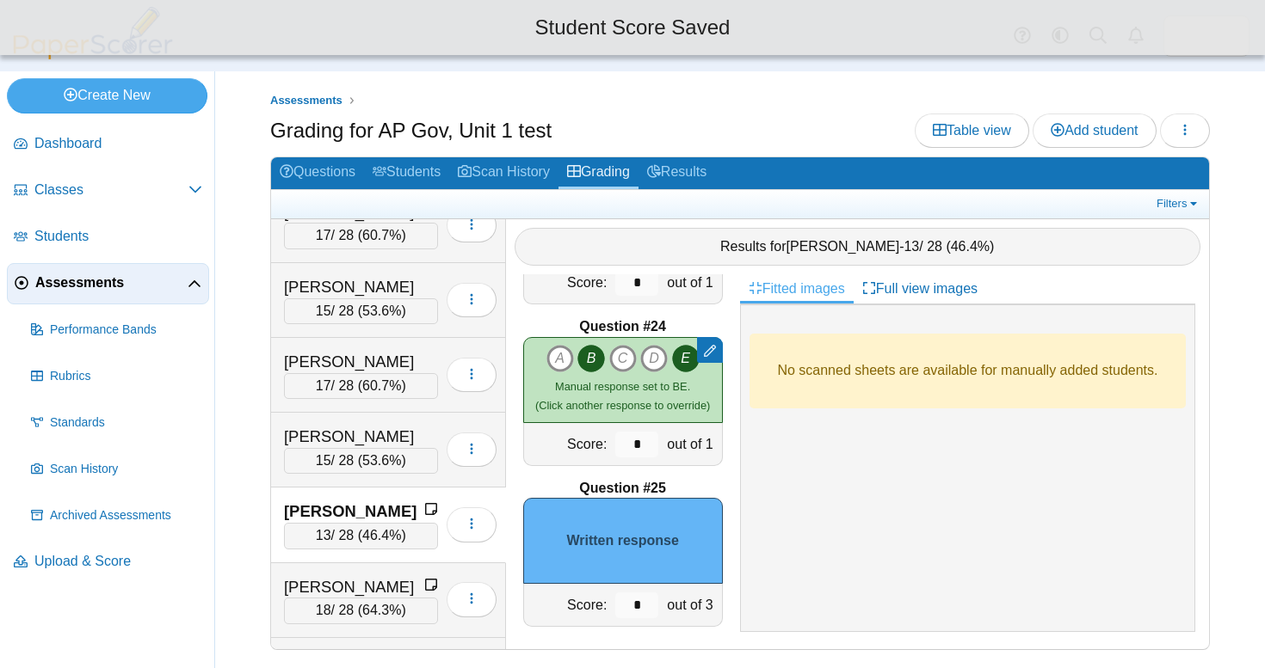
scroll to position [3842, 0]
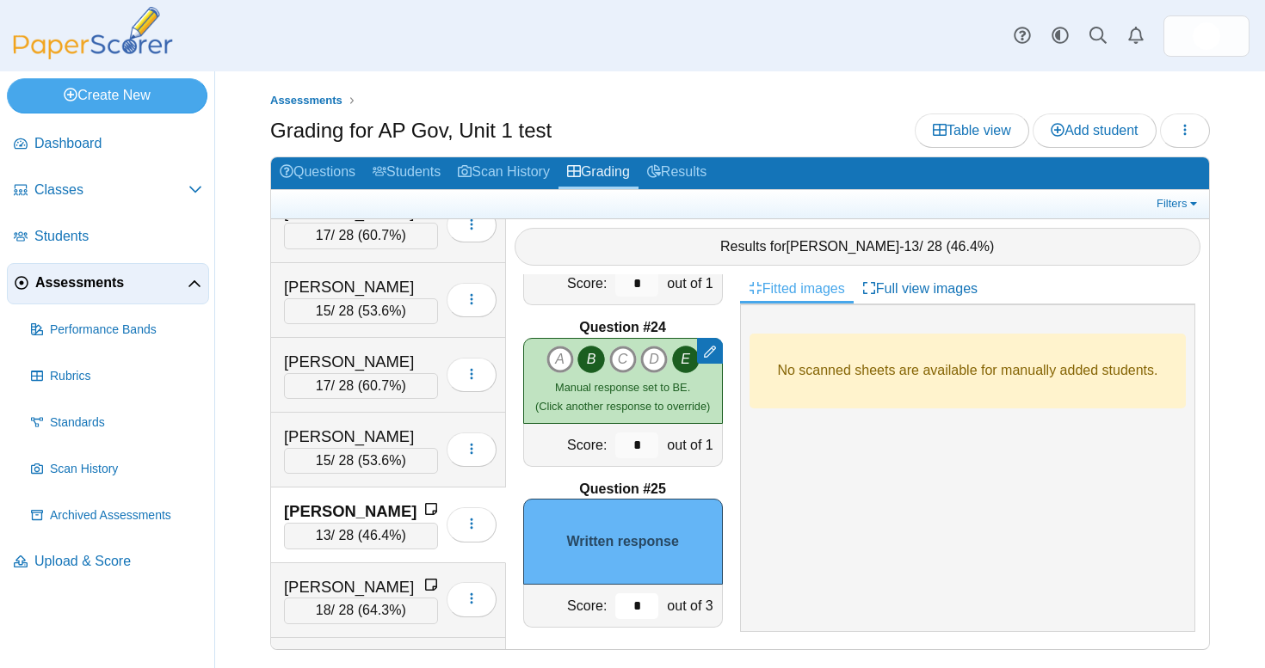
click at [627, 594] on input "*" at bounding box center [636, 607] width 43 height 26
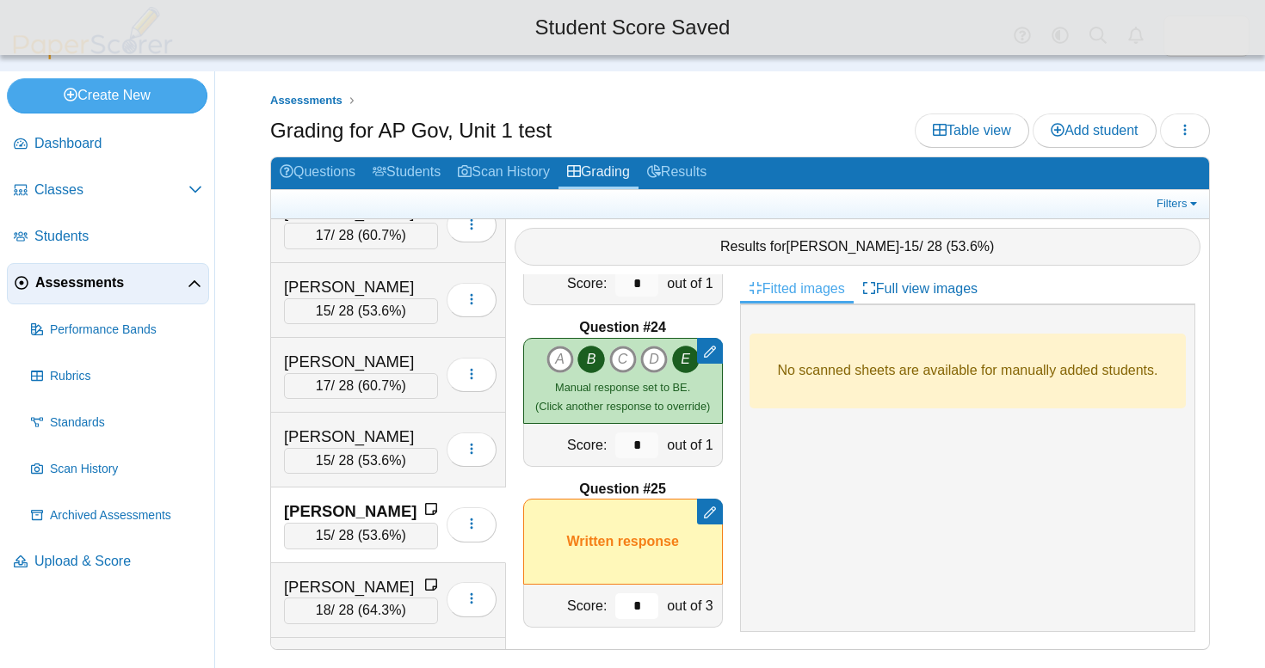
type input "*"
click at [912, 523] on div "No scanned sheets are available for manually added students." at bounding box center [967, 468] width 455 height 327
